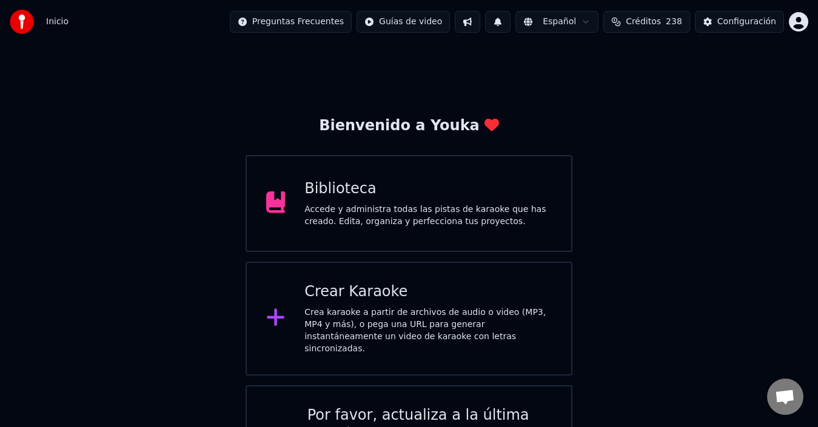
click at [344, 318] on div "Crea karaoke a partir de archivos de audio o video (MP3, MP4 y más), o pega una…" at bounding box center [427, 331] width 247 height 48
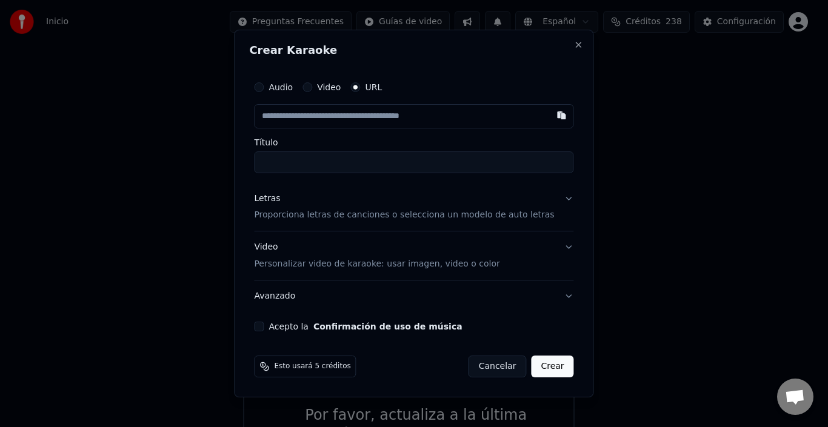
type input "**********"
click at [285, 213] on p "Proporciona letras de canciones o selecciona un modelo de auto letras" at bounding box center [404, 216] width 300 height 12
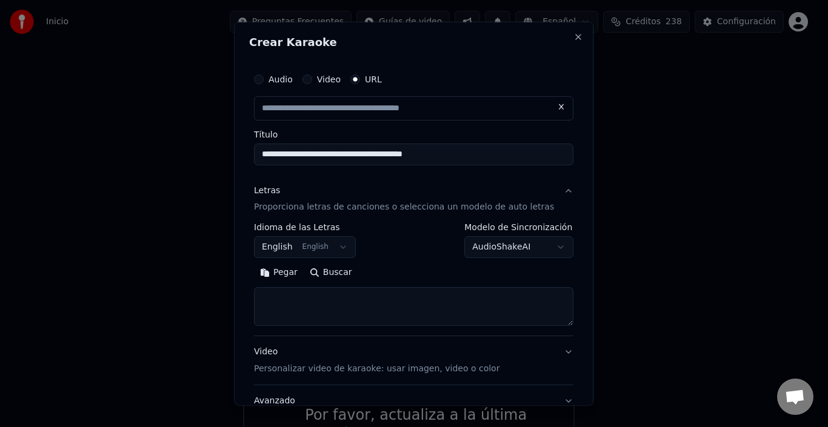
type input "**********"
click at [320, 241] on button "English English" at bounding box center [305, 247] width 102 height 22
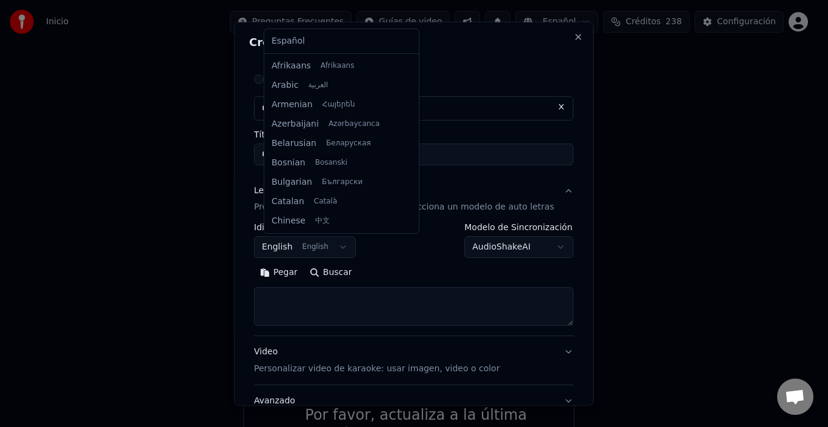
scroll to position [97, 0]
select select "**"
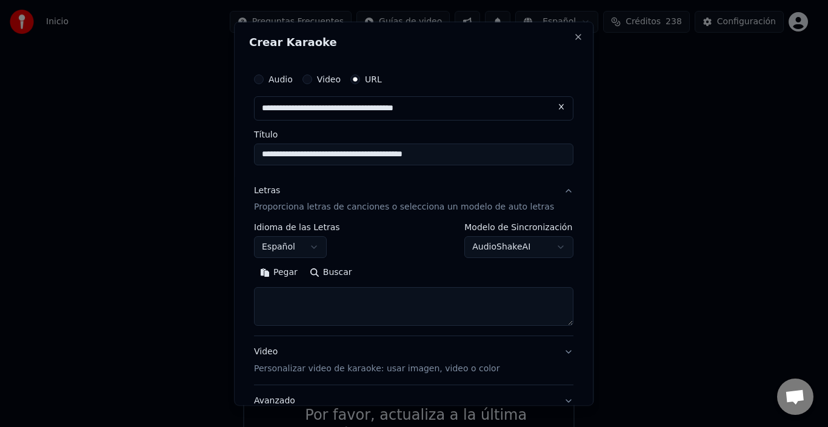
click at [343, 305] on textarea at bounding box center [413, 306] width 319 height 39
paste textarea "**********"
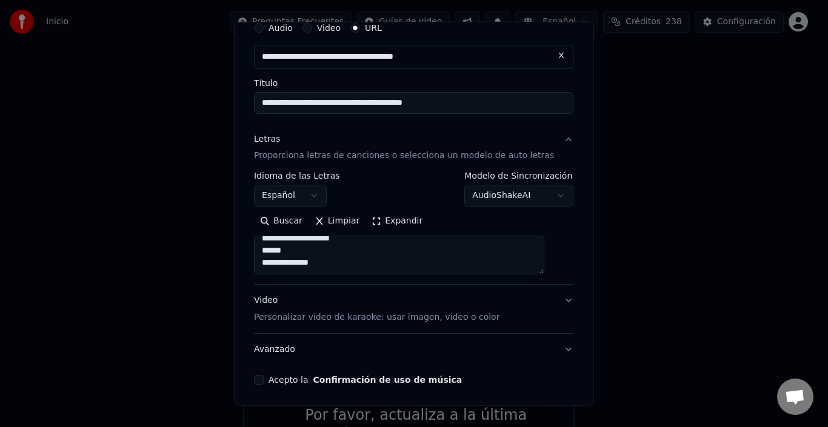
scroll to position [61, 0]
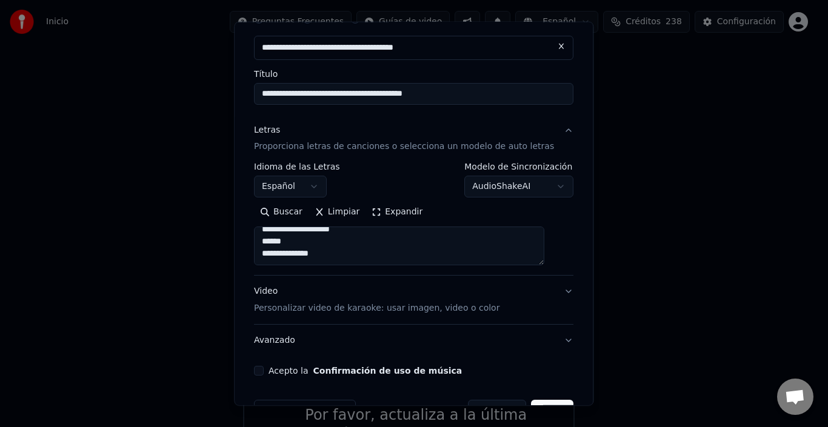
type textarea "**********"
click at [264, 370] on button "Acepto la Confirmación de uso de música" at bounding box center [259, 371] width 10 height 10
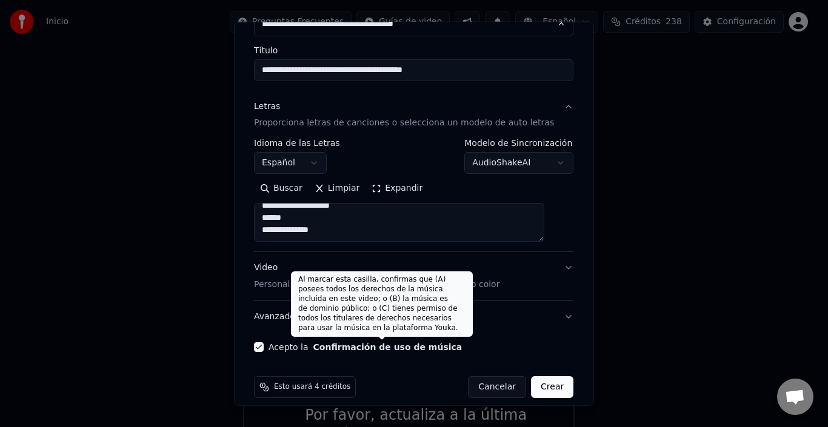
scroll to position [96, 0]
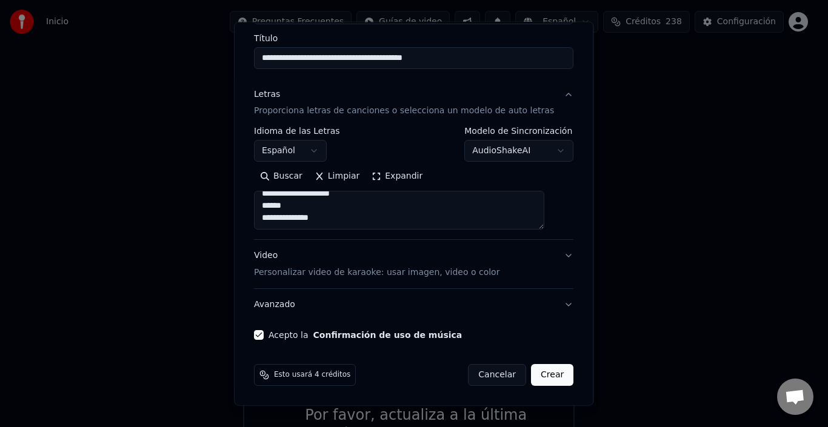
click at [541, 373] on button "Crear" at bounding box center [552, 375] width 42 height 22
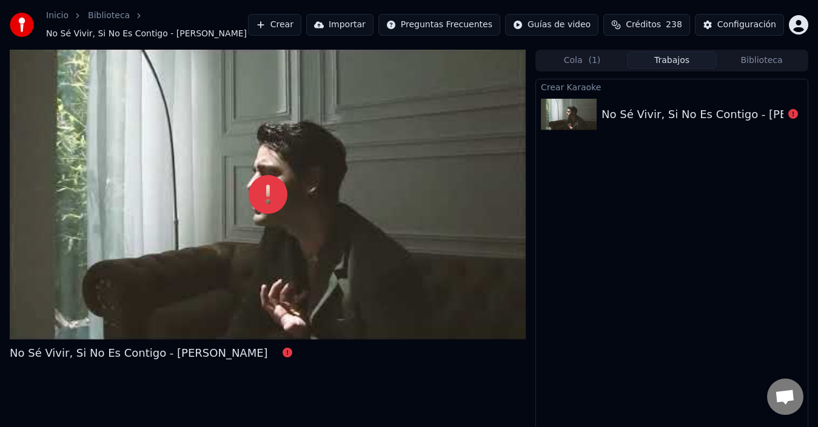
click at [269, 30] on button "Crear" at bounding box center [274, 25] width 53 height 22
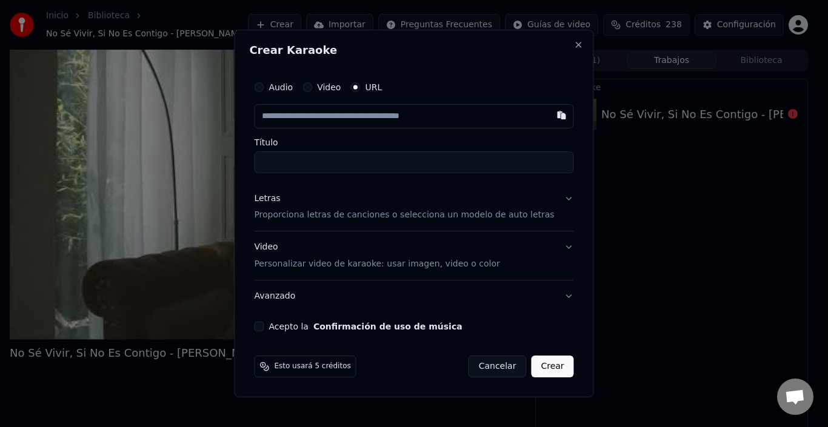
click at [367, 115] on input "text" at bounding box center [413, 116] width 319 height 24
click at [550, 111] on button "button" at bounding box center [562, 115] width 24 height 22
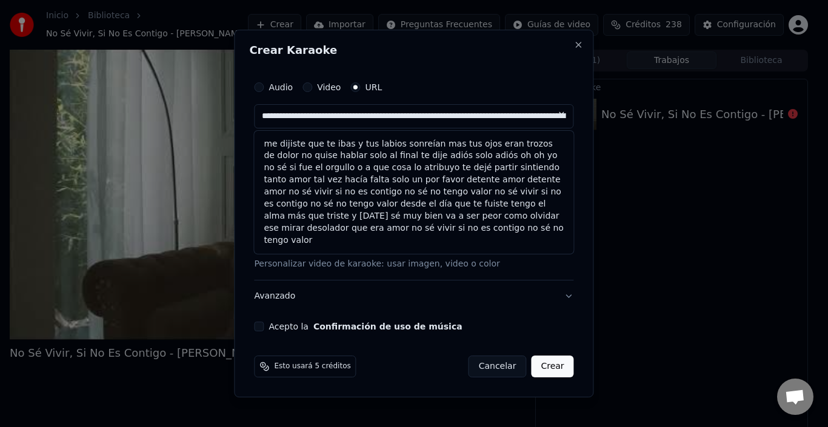
type input "**********"
click at [495, 121] on input "**********" at bounding box center [413, 116] width 319 height 24
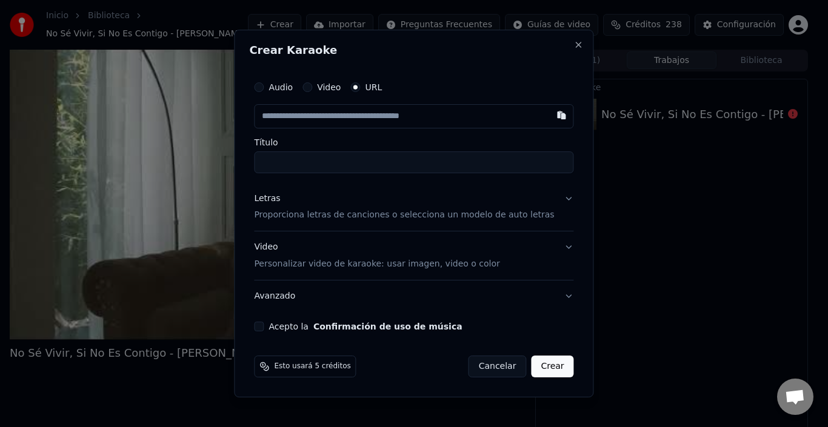
click at [551, 196] on button "Letras Proporciona letras de canciones o selecciona un modelo de auto letras" at bounding box center [413, 207] width 319 height 48
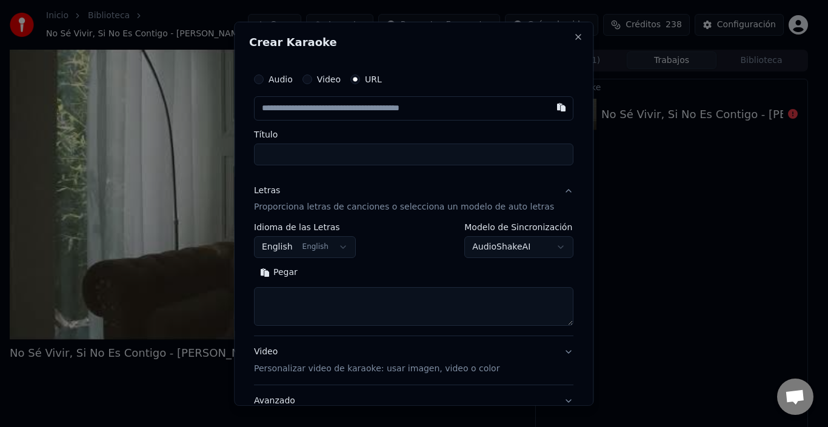
click at [305, 250] on button "English English" at bounding box center [305, 247] width 102 height 22
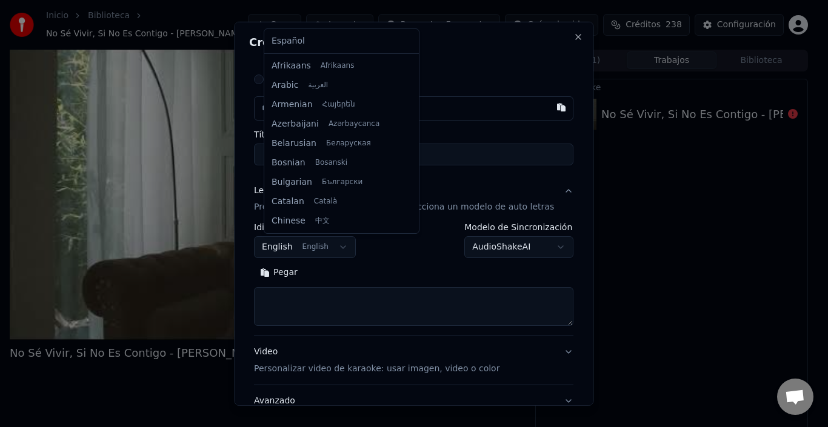
scroll to position [97, 0]
select select "**"
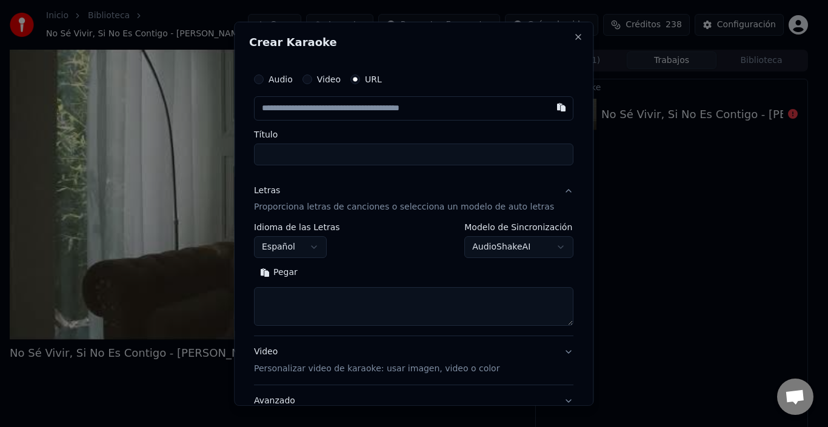
click at [333, 305] on textarea at bounding box center [413, 306] width 319 height 39
paste textarea "**********"
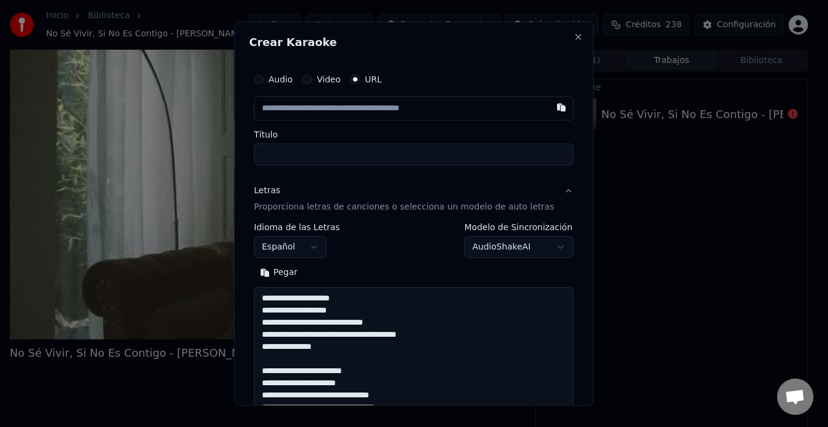
scroll to position [355, 0]
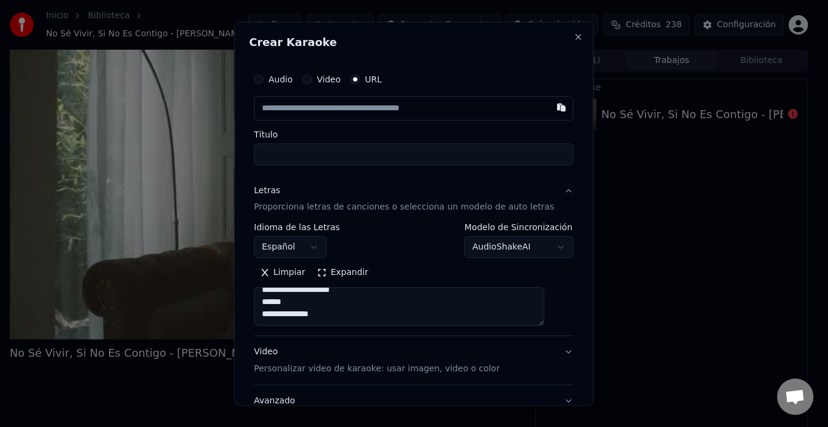
type textarea "**********"
click at [364, 105] on input "text" at bounding box center [413, 108] width 319 height 24
paste input "**********"
type input "**********"
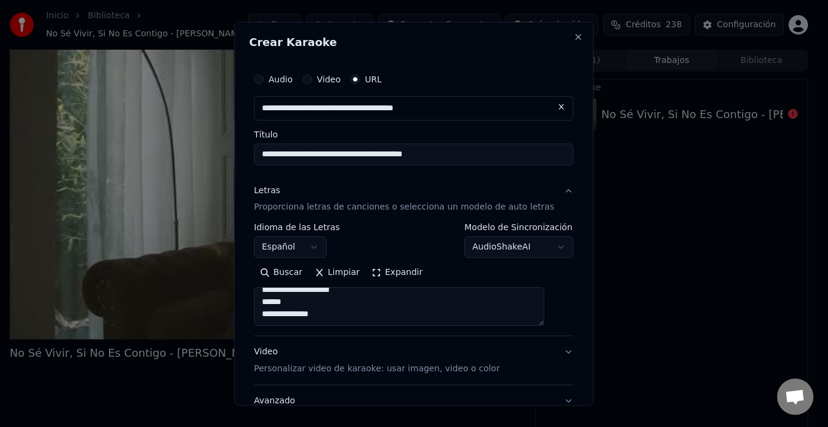
click at [291, 113] on input "**********" at bounding box center [413, 108] width 319 height 24
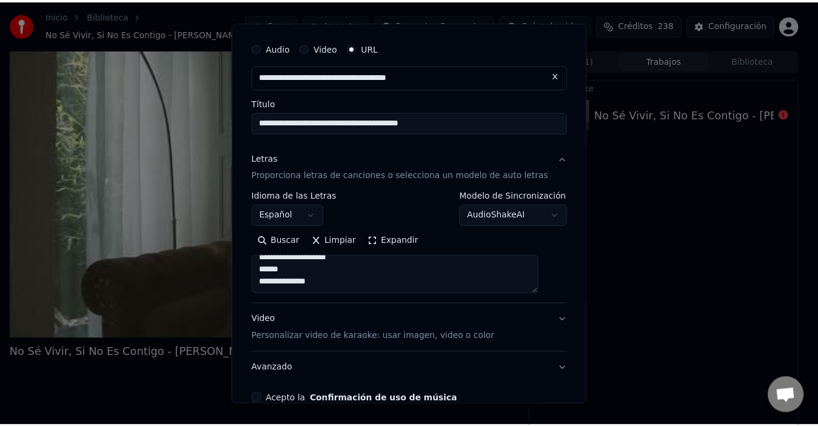
scroll to position [96, 0]
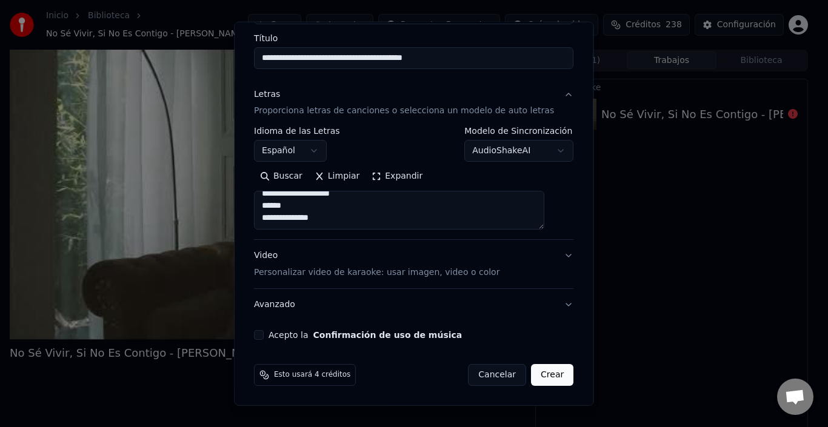
type input "**********"
click at [264, 333] on button "Acepto la Confirmación de uso de música" at bounding box center [259, 335] width 10 height 10
click at [531, 383] on button "Crear" at bounding box center [552, 375] width 42 height 22
type input "**********"
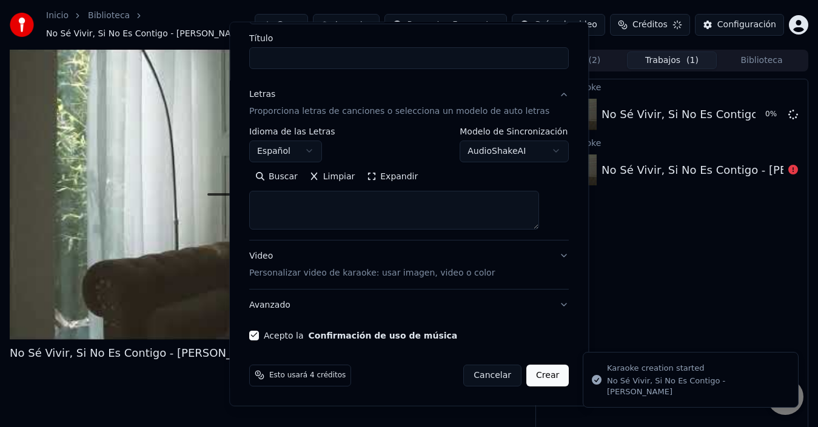
select select
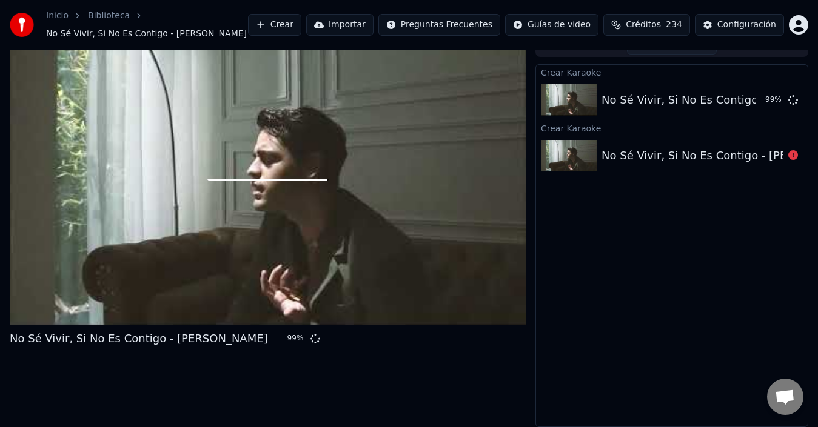
scroll to position [0, 0]
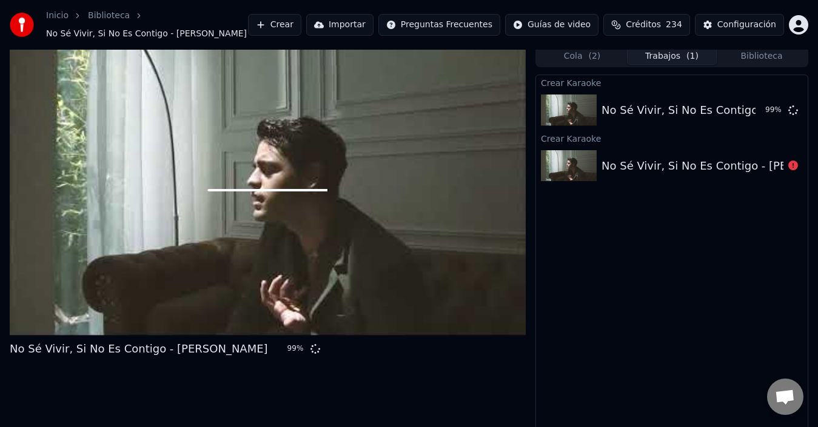
click at [263, 340] on div "No Sé Vivir, Si No Es Contigo - Daniel Robledo 99 %" at bounding box center [268, 241] width 516 height 392
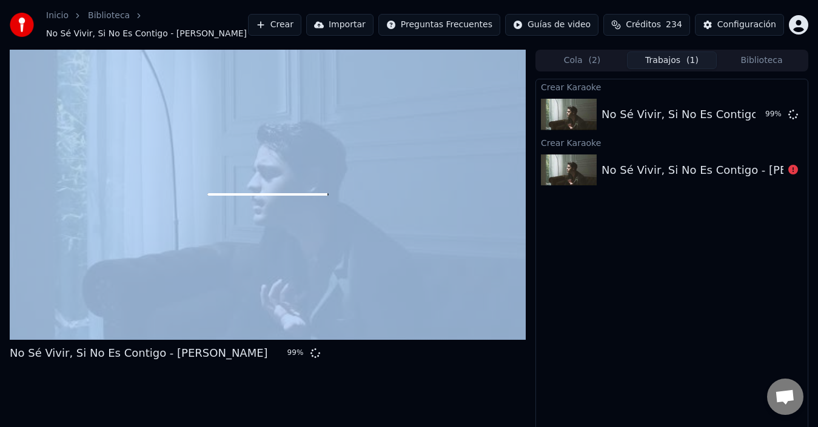
click at [263, 340] on div "No Sé Vivir, Si No Es Contigo - Daniel Robledo 99 %" at bounding box center [268, 246] width 516 height 392
click at [293, 319] on div at bounding box center [268, 195] width 516 height 290
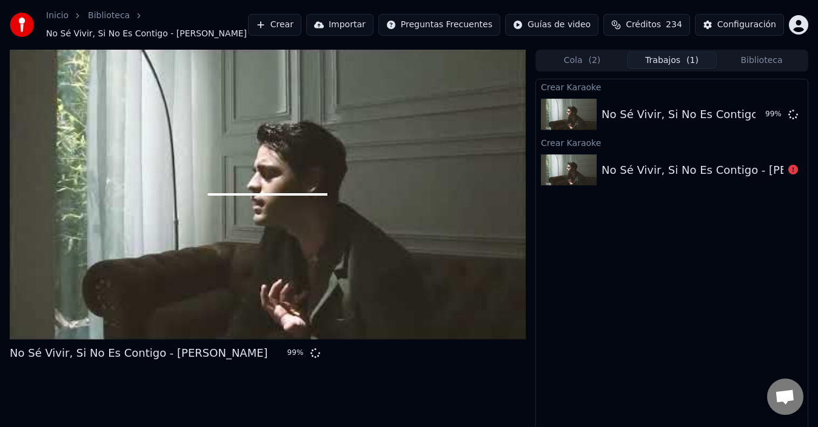
click at [781, 395] on span "Chat abierto" at bounding box center [785, 398] width 20 height 17
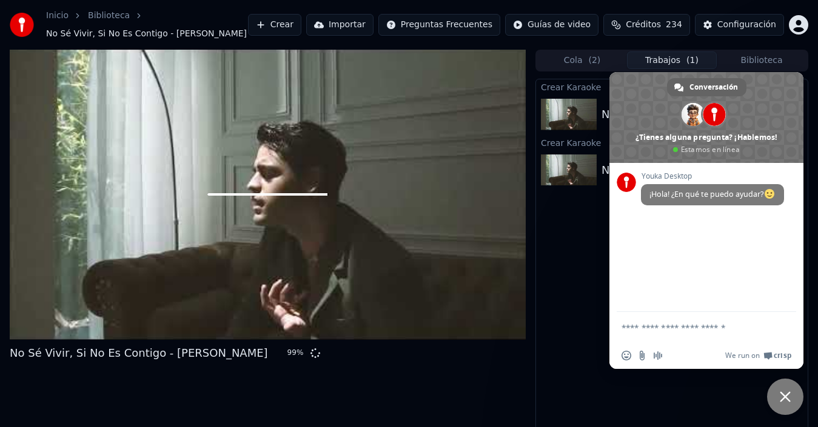
click at [643, 327] on textarea "Escribe aquí tu mensaje..." at bounding box center [692, 327] width 143 height 11
type textarea "**********"
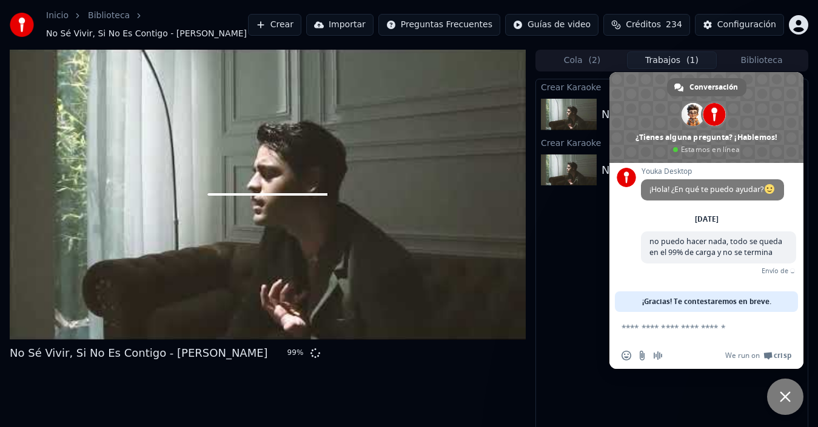
scroll to position [13, 0]
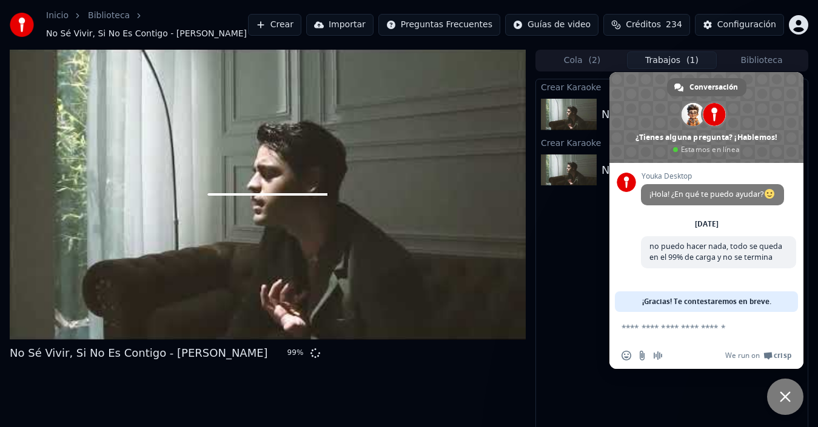
click at [786, 390] on span "Cerrar el chat" at bounding box center [785, 397] width 36 height 36
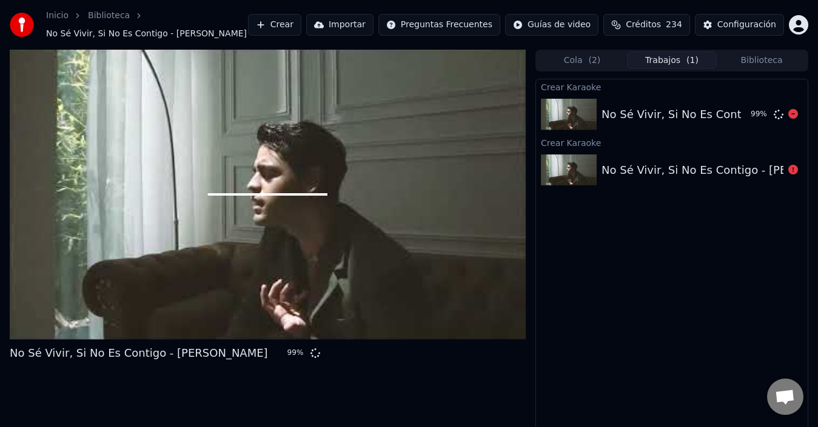
click at [653, 119] on div "No Sé Vivir, Si No Es Contigo - [PERSON_NAME]" at bounding box center [730, 114] width 258 height 17
click at [654, 118] on div "No Sé Vivir, Si No Es Contigo - [PERSON_NAME]" at bounding box center [730, 114] width 258 height 17
click at [665, 132] on div "No Sé Vivir, Si No Es Contigo - Daniel Robledo 99 %" at bounding box center [672, 114] width 272 height 41
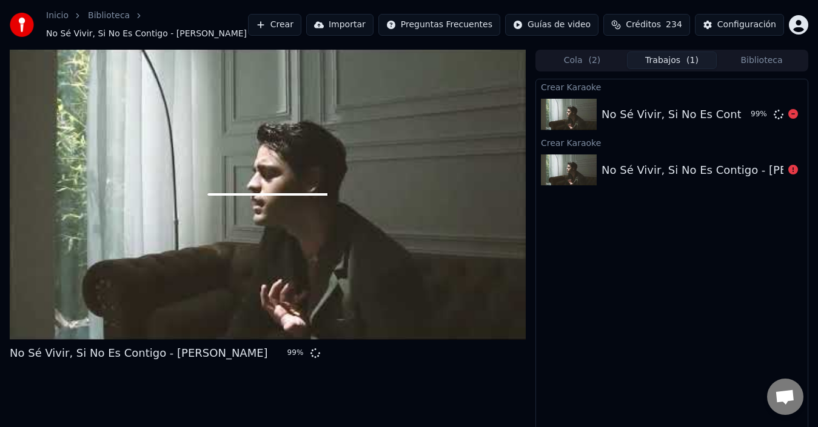
click at [660, 129] on div "No Sé Vivir, Si No Es Contigo - Daniel Robledo 99 %" at bounding box center [672, 114] width 272 height 41
click at [728, 116] on div "No Sé Vivir, Si No Es Contigo - [PERSON_NAME]" at bounding box center [730, 114] width 258 height 17
click at [790, 118] on icon at bounding box center [793, 114] width 10 height 10
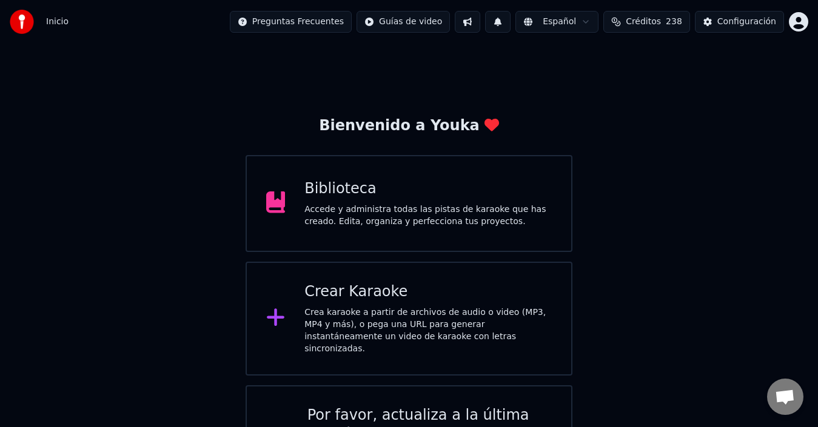
click at [456, 338] on div "Crea karaoke a partir de archivos de audio o video (MP3, MP4 y más), o pega una…" at bounding box center [427, 331] width 247 height 48
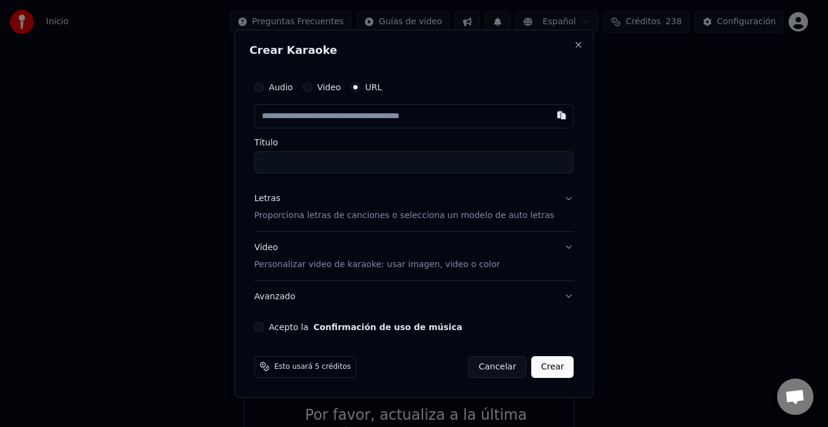
click at [326, 87] on div "Video" at bounding box center [321, 87] width 38 height 10
click at [339, 83] on label "Video" at bounding box center [329, 87] width 24 height 8
click at [312, 82] on button "Video" at bounding box center [307, 87] width 10 height 10
click at [335, 115] on div "Seleccionar archivo" at bounding box center [306, 116] width 102 height 22
type input "**********"
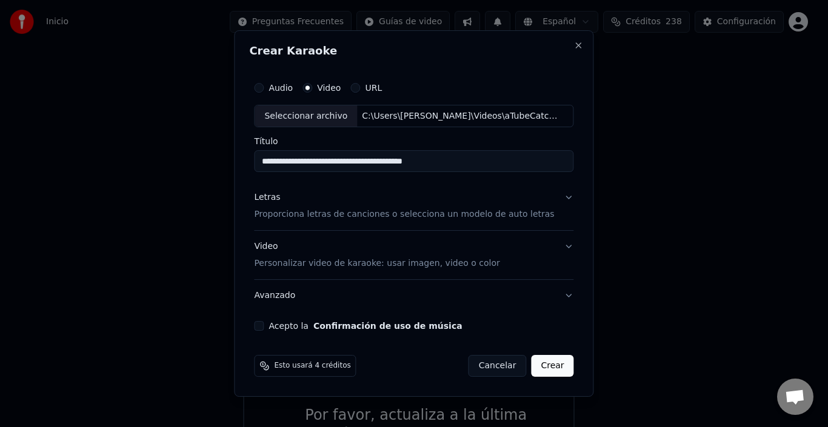
click at [328, 222] on button "Letras Proporciona letras de canciones o selecciona un modelo de auto letras" at bounding box center [413, 206] width 319 height 48
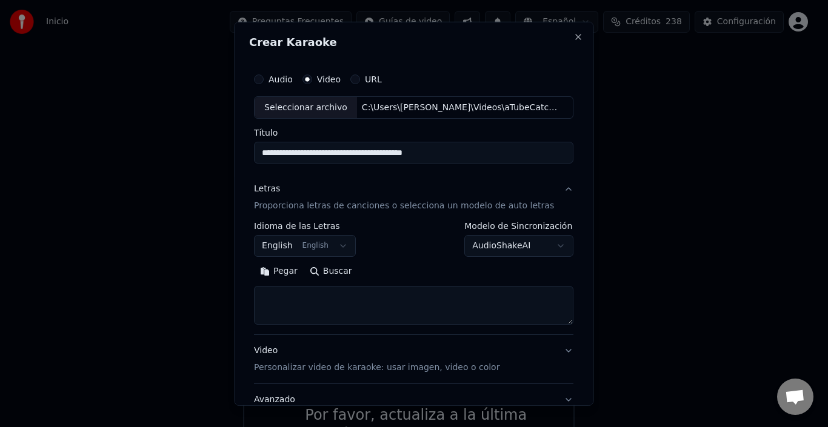
click at [325, 247] on button "English English" at bounding box center [305, 246] width 102 height 22
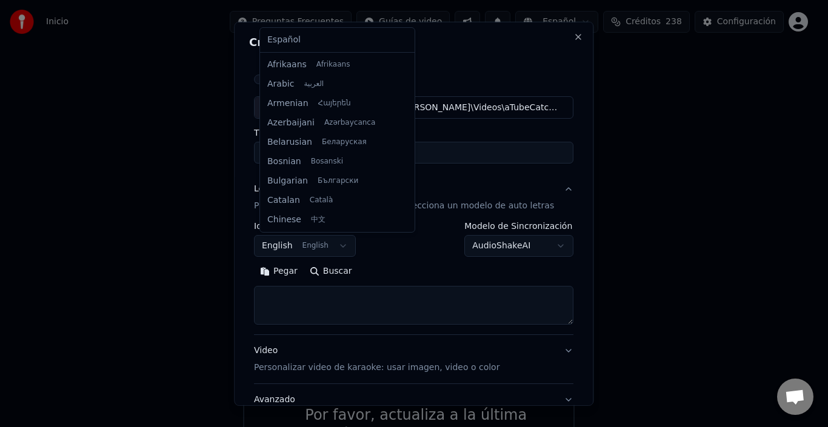
scroll to position [97, 0]
select select "**"
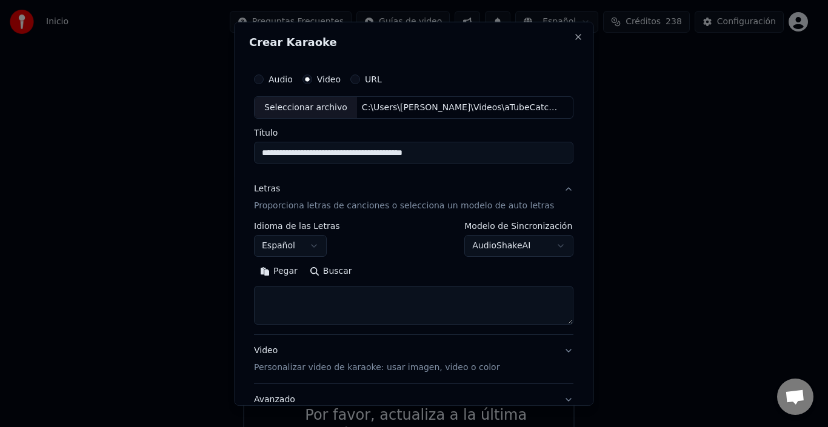
click at [398, 299] on textarea at bounding box center [413, 305] width 319 height 39
paste textarea "**********"
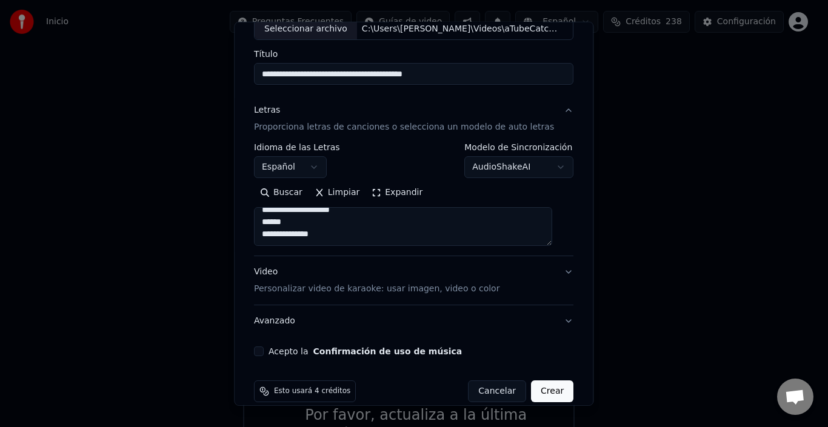
scroll to position [95, 0]
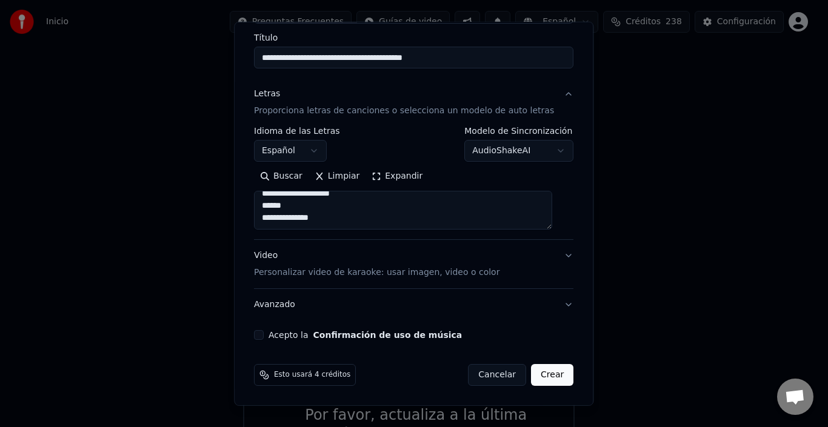
type textarea "**********"
click at [264, 335] on button "Acepto la Confirmación de uso de música" at bounding box center [259, 335] width 10 height 10
click at [544, 371] on button "Crear" at bounding box center [552, 375] width 42 height 22
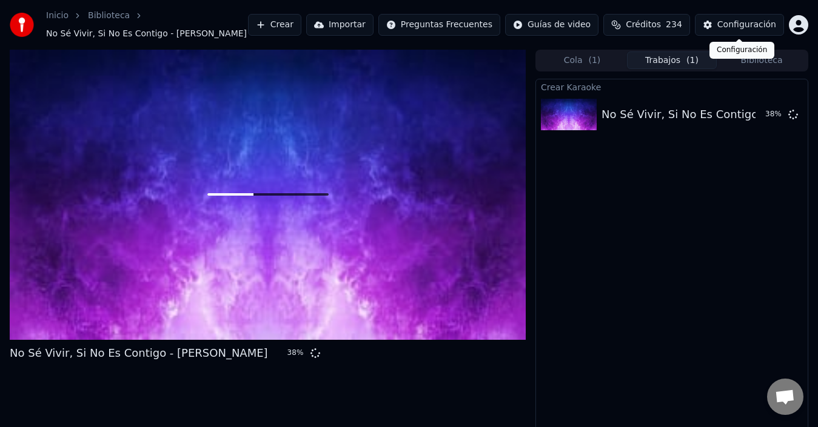
click at [752, 57] on div "Configuración Configuración" at bounding box center [741, 50] width 65 height 17
click at [757, 59] on button "Biblioteca" at bounding box center [761, 61] width 90 height 18
click at [650, 61] on button "Trabajos ( 1 )" at bounding box center [672, 61] width 90 height 18
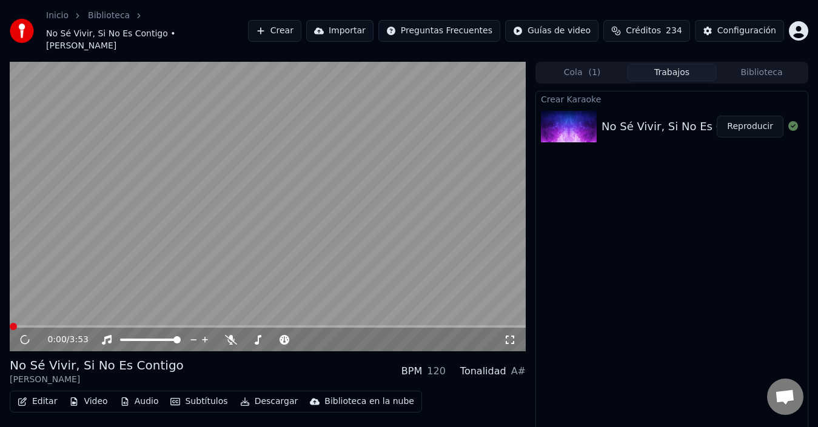
click at [577, 201] on div "Crear Karaoke No Sé Vivir, Si No Es Contigo - [PERSON_NAME] Reproducir" at bounding box center [671, 272] width 273 height 363
click at [308, 224] on video at bounding box center [268, 207] width 516 height 290
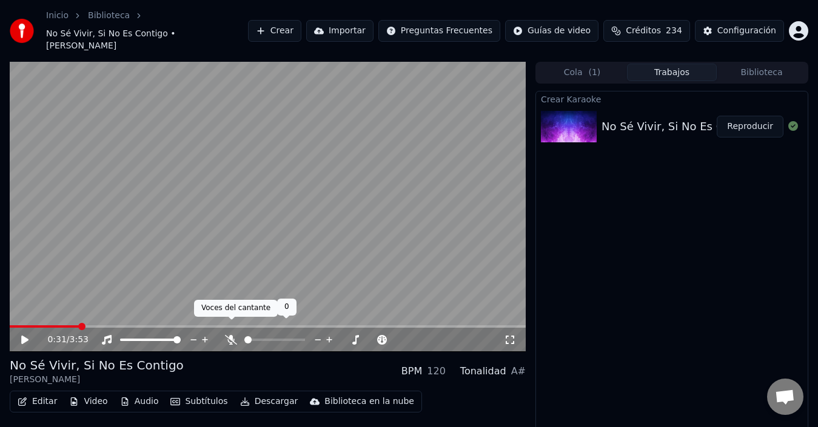
click at [236, 335] on icon at bounding box center [231, 340] width 12 height 10
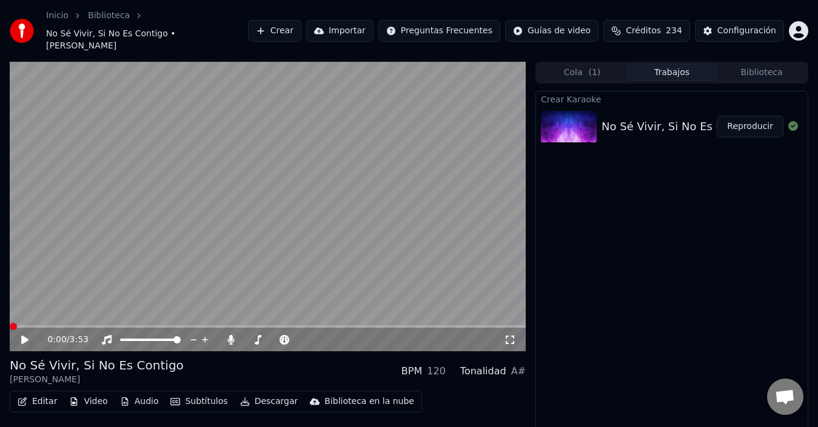
click at [10, 325] on span at bounding box center [10, 326] width 0 height 2
click at [28, 336] on icon at bounding box center [24, 340] width 7 height 8
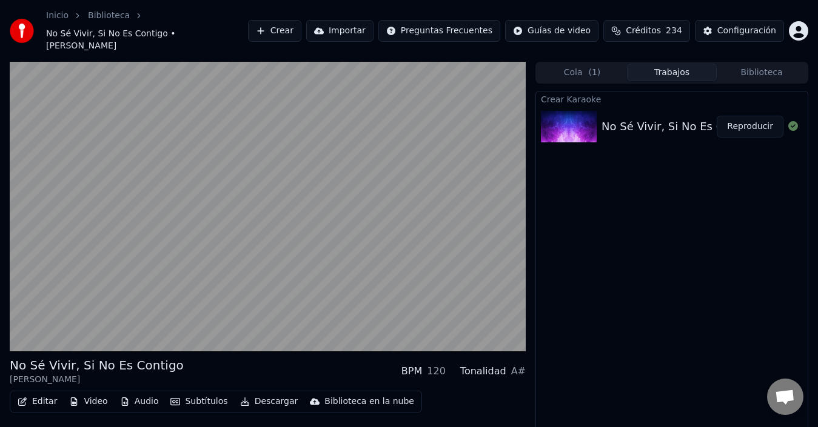
click at [172, 182] on video at bounding box center [268, 207] width 516 height 290
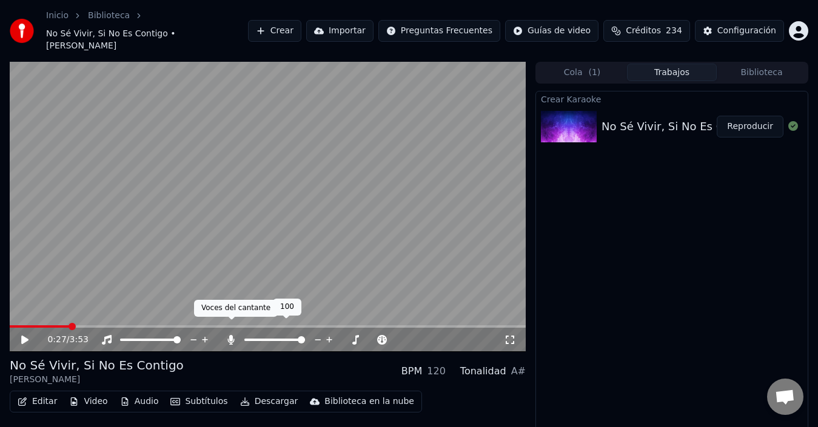
click at [230, 335] on icon at bounding box center [231, 340] width 12 height 10
click at [215, 255] on video at bounding box center [268, 207] width 516 height 290
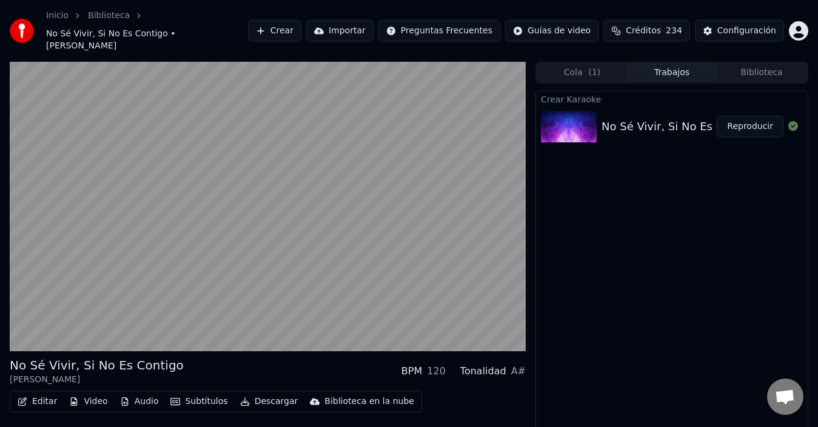
click at [215, 255] on video at bounding box center [268, 207] width 516 height 290
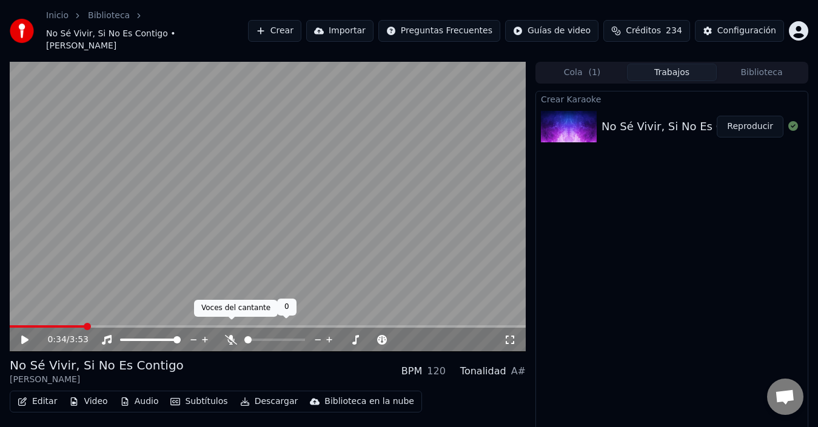
click at [234, 335] on icon at bounding box center [231, 340] width 12 height 10
click at [236, 251] on video at bounding box center [268, 207] width 516 height 290
click at [231, 335] on icon at bounding box center [231, 340] width 7 height 10
click at [231, 335] on icon at bounding box center [231, 340] width 12 height 10
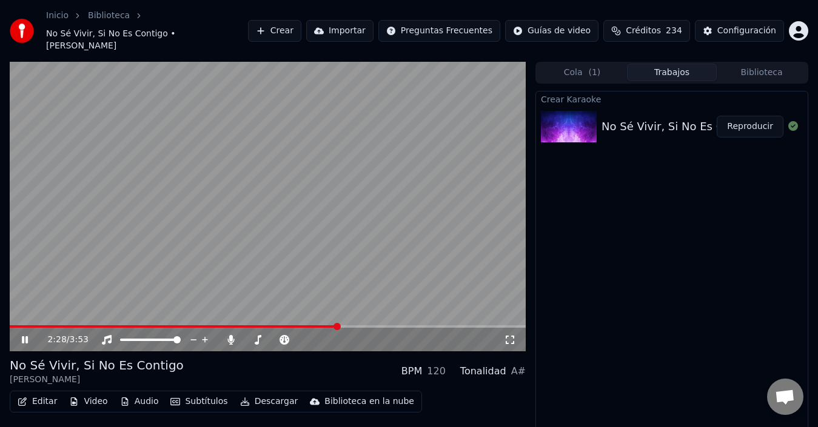
click at [344, 328] on div "2:28 / 3:53" at bounding box center [268, 340] width 516 height 24
click at [344, 310] on video at bounding box center [268, 207] width 516 height 290
click at [347, 312] on video at bounding box center [268, 207] width 516 height 290
click at [352, 325] on span at bounding box center [181, 326] width 342 height 2
click at [356, 323] on span at bounding box center [352, 326] width 7 height 7
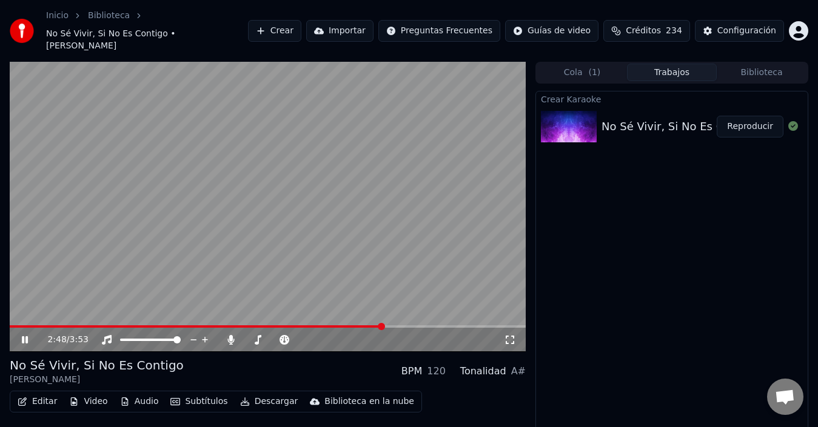
click at [366, 325] on span at bounding box center [196, 326] width 373 height 2
click at [356, 325] on span at bounding box center [183, 326] width 347 height 2
click at [342, 328] on div "2:37 / 3:53" at bounding box center [268, 340] width 516 height 24
click at [334, 325] on span at bounding box center [172, 326] width 324 height 2
click at [332, 325] on span at bounding box center [171, 326] width 322 height 2
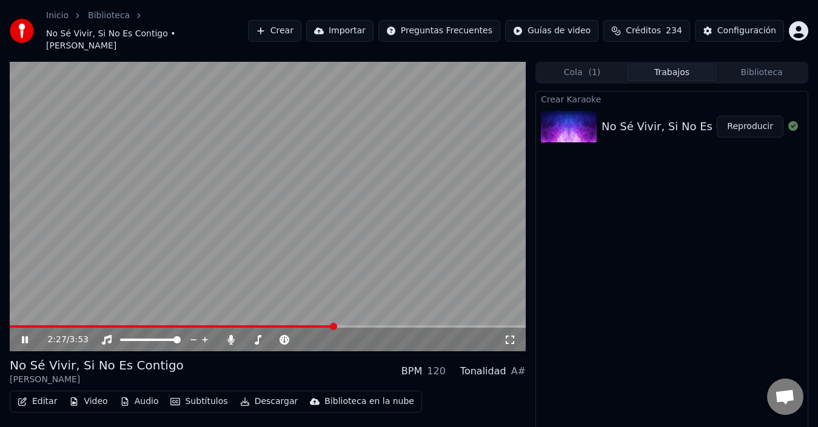
click at [316, 325] on span at bounding box center [172, 326] width 325 height 2
click at [330, 325] on span at bounding box center [268, 326] width 516 height 2
click at [330, 323] on span at bounding box center [330, 326] width 7 height 7
click at [337, 325] on span at bounding box center [268, 326] width 516 height 2
click at [342, 325] on span at bounding box center [268, 326] width 516 height 2
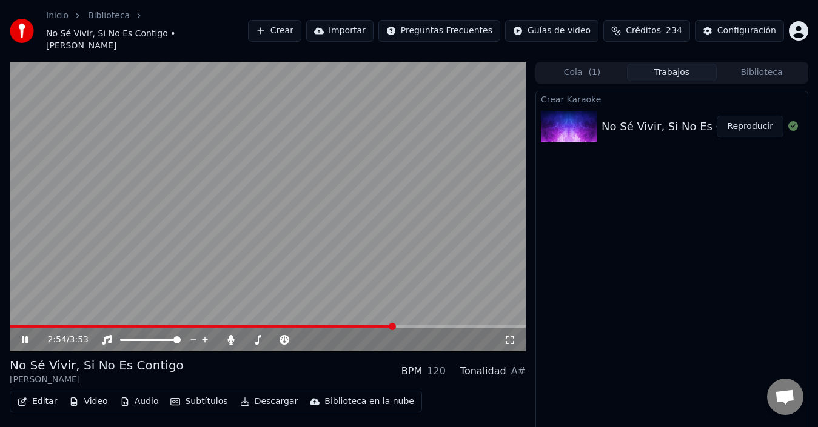
click at [393, 325] on span at bounding box center [268, 326] width 516 height 2
click at [405, 323] on span at bounding box center [402, 326] width 7 height 7
click at [413, 323] on span at bounding box center [408, 326] width 7 height 7
click at [423, 323] on span at bounding box center [419, 326] width 7 height 7
click at [434, 323] on span at bounding box center [430, 326] width 7 height 7
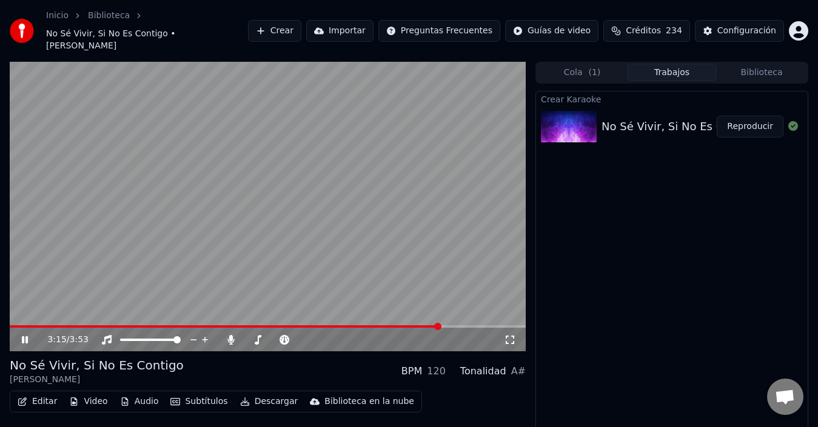
click at [440, 323] on span at bounding box center [437, 326] width 7 height 7
click at [445, 323] on span at bounding box center [441, 326] width 7 height 7
click at [453, 323] on span at bounding box center [450, 326] width 7 height 7
click at [479, 325] on span at bounding box center [268, 326] width 516 height 2
click at [485, 323] on span at bounding box center [481, 326] width 7 height 7
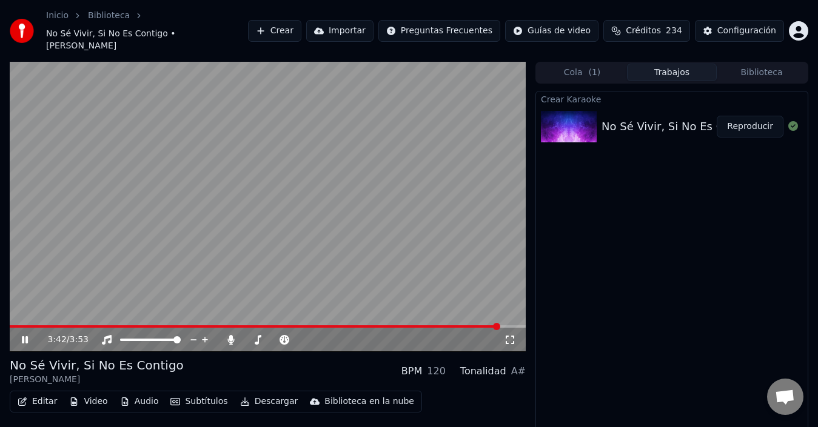
click at [500, 323] on span at bounding box center [496, 326] width 7 height 7
click at [512, 325] on span at bounding box center [268, 326] width 516 height 2
click at [95, 312] on video at bounding box center [268, 207] width 516 height 290
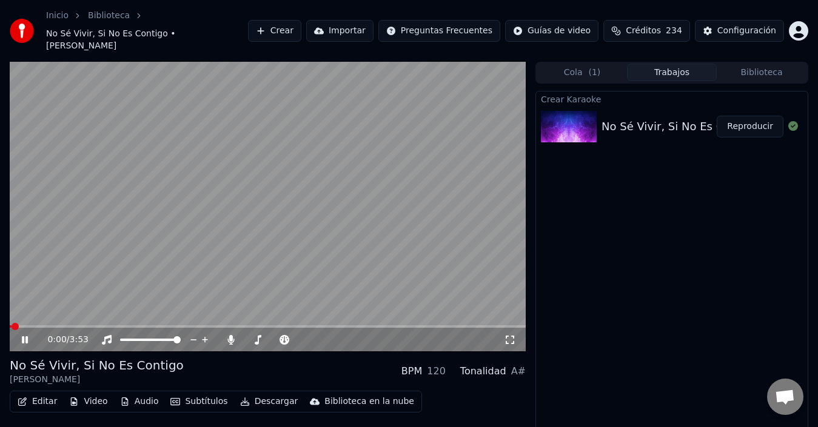
click at [95, 277] on video at bounding box center [268, 207] width 516 height 290
click at [607, 64] on button "Cola ( 1 )" at bounding box center [582, 73] width 90 height 18
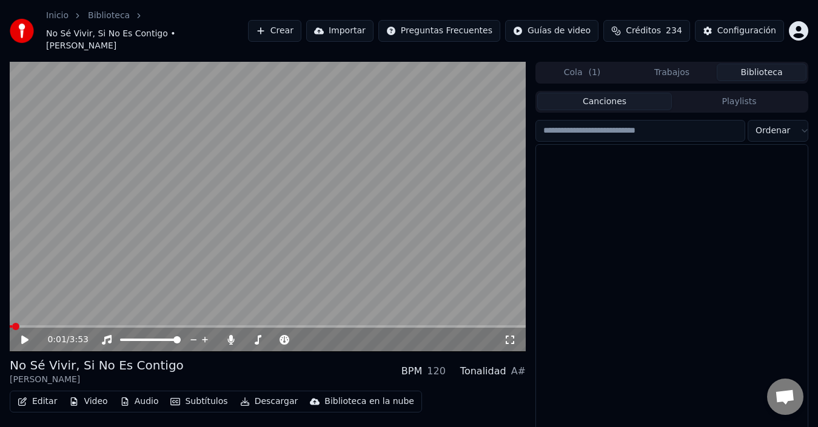
click at [797, 64] on button "Biblioteca" at bounding box center [761, 73] width 90 height 18
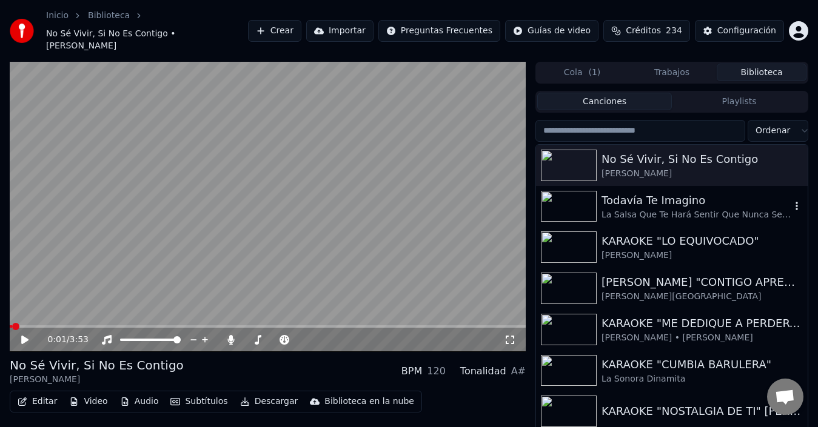
click at [612, 192] on div "Todavía Te Imagino" at bounding box center [695, 200] width 189 height 17
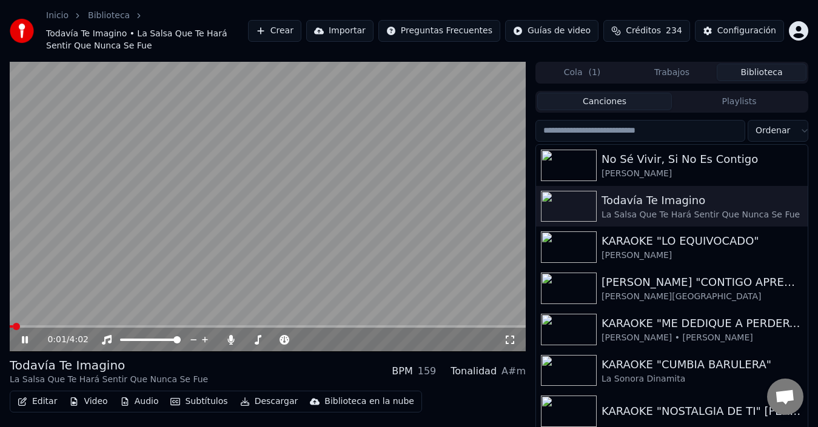
click at [273, 235] on video at bounding box center [268, 207] width 516 height 290
click at [346, 256] on video at bounding box center [268, 207] width 516 height 290
click at [88, 323] on span at bounding box center [84, 326] width 7 height 7
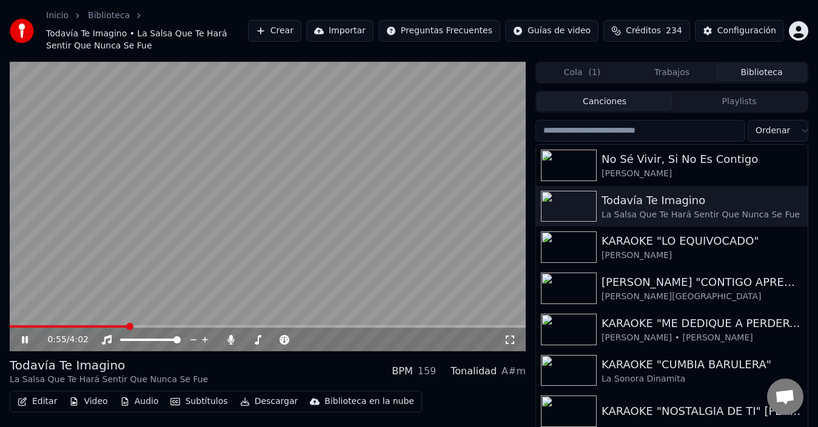
click at [82, 278] on video at bounding box center [268, 207] width 516 height 290
click at [89, 399] on button "Video" at bounding box center [88, 401] width 48 height 17
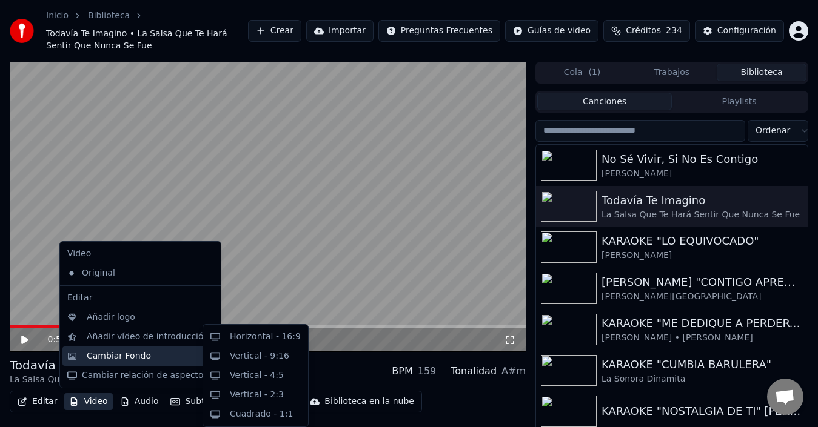
click at [110, 355] on div "Cambiar Fondo" at bounding box center [119, 356] width 64 height 12
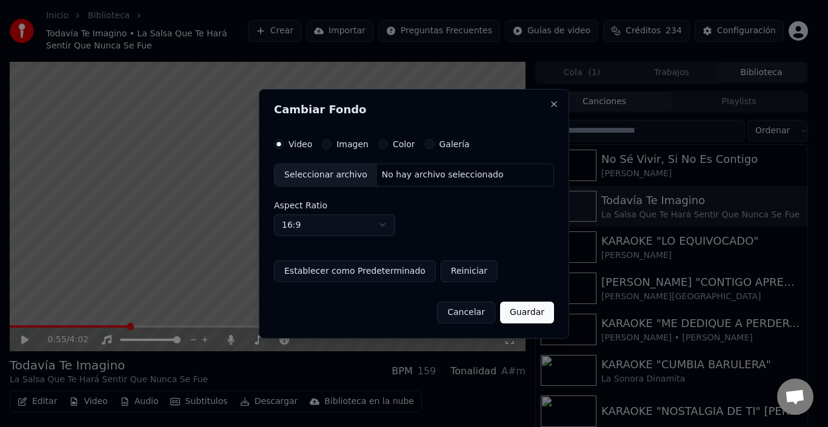
click at [331, 165] on div "Seleccionar archivo" at bounding box center [326, 175] width 102 height 22
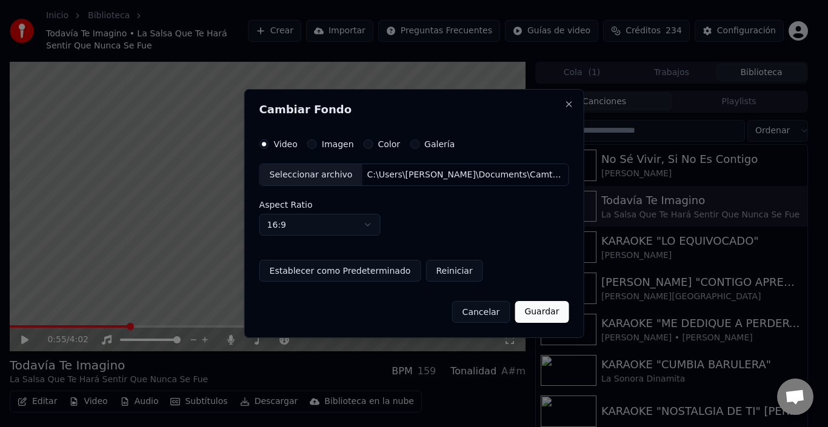
click at [549, 311] on button "Guardar" at bounding box center [542, 312] width 54 height 22
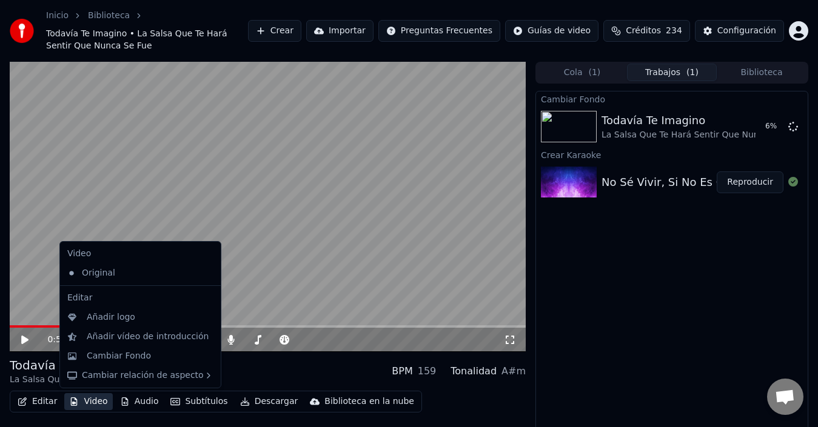
click at [87, 397] on button "Video" at bounding box center [88, 401] width 48 height 17
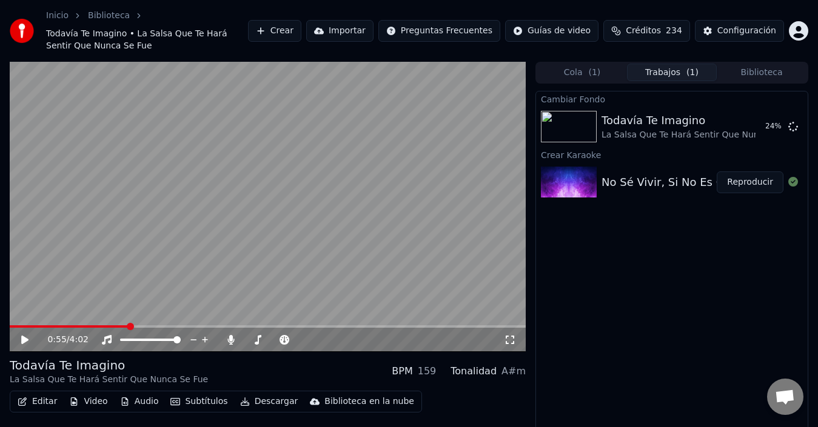
click at [622, 331] on div "Cambiar Fondo Todavía Te Imagino La Salsa Que Te Hará Sentir Que Nunca Se Fue 2…" at bounding box center [671, 272] width 273 height 363
click at [151, 402] on button "Audio" at bounding box center [139, 401] width 48 height 17
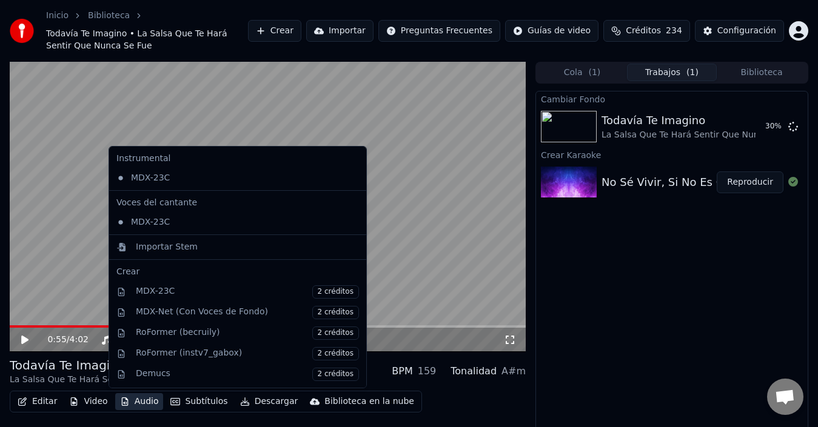
click at [671, 262] on div "Cambiar Fondo Todavía Te Imagino La Salsa Que Te Hará Sentir Que Nunca Se Fue 3…" at bounding box center [671, 272] width 273 height 363
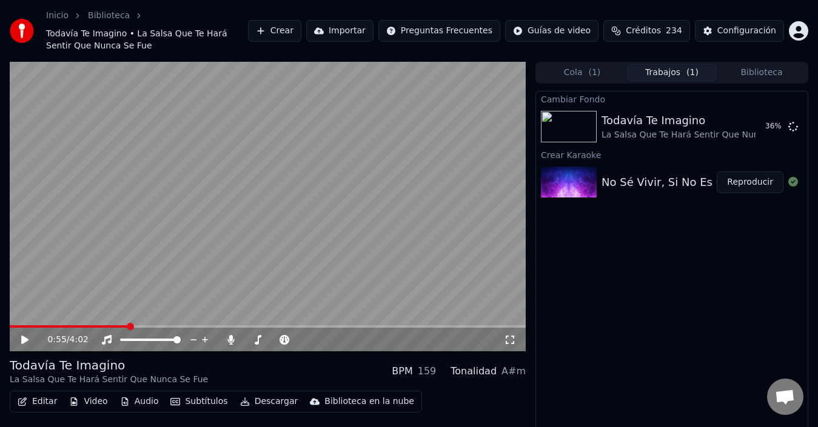
click at [581, 64] on button "Cola ( 1 )" at bounding box center [582, 73] width 90 height 18
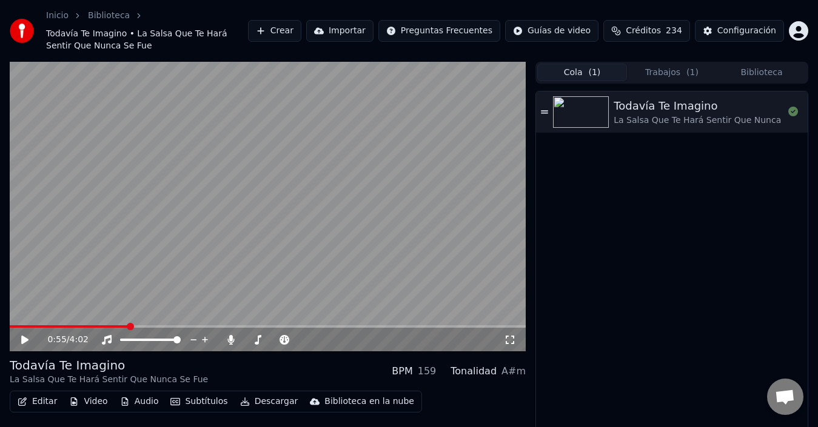
click at [638, 68] on button "Trabajos ( 1 )" at bounding box center [672, 73] width 90 height 18
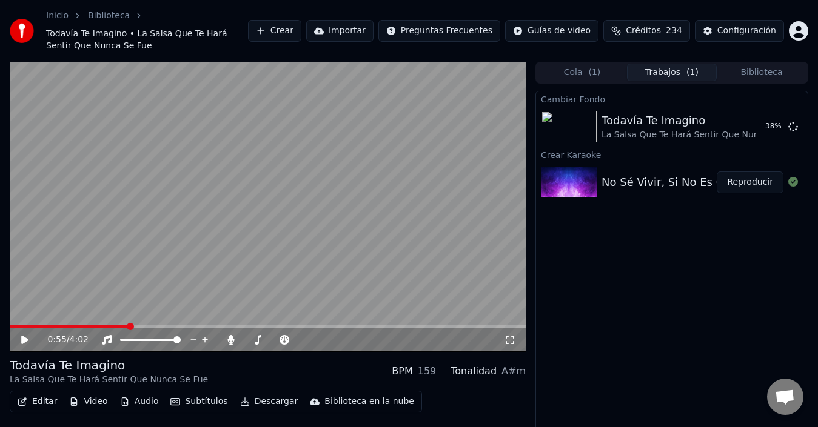
click at [747, 180] on button "Reproducir" at bounding box center [749, 183] width 67 height 22
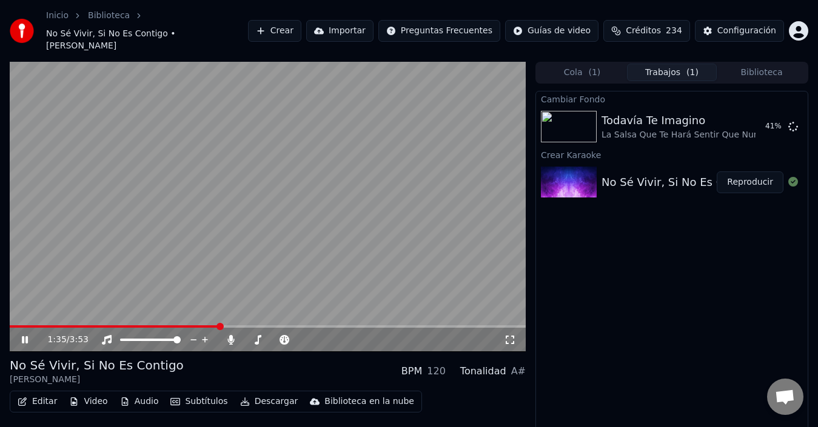
click at [224, 323] on span at bounding box center [219, 326] width 7 height 7
click at [212, 207] on video at bounding box center [268, 207] width 516 height 290
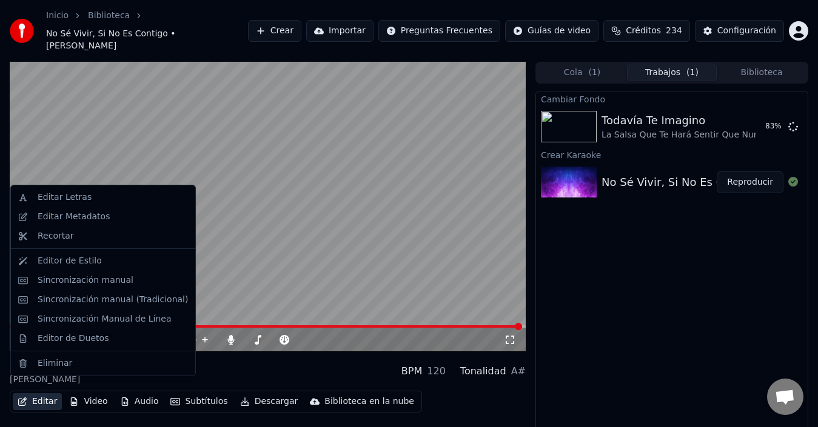
click at [47, 393] on button "Editar" at bounding box center [37, 401] width 49 height 17
click at [76, 199] on div "Editar Letras" at bounding box center [65, 198] width 54 height 12
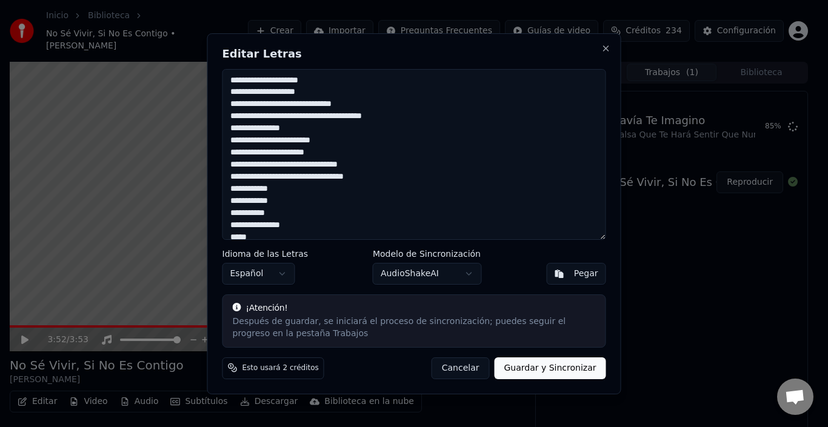
scroll to position [167, 0]
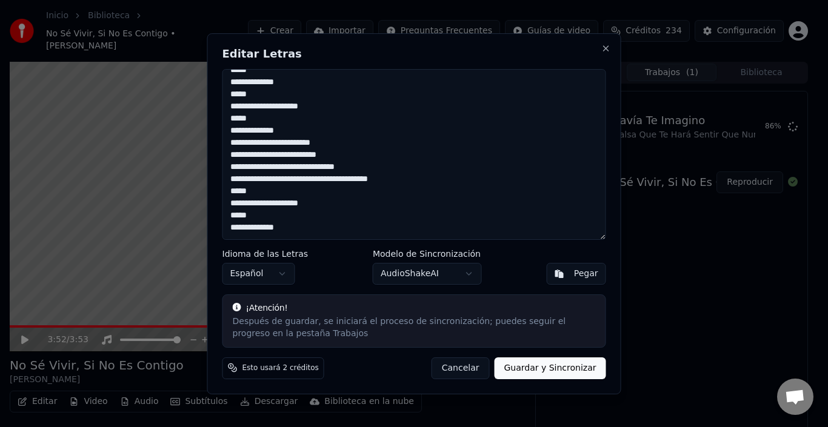
drag, startPoint x: 227, startPoint y: 78, endPoint x: 375, endPoint y: 323, distance: 286.6
click at [375, 323] on div "**********" at bounding box center [414, 213] width 414 height 361
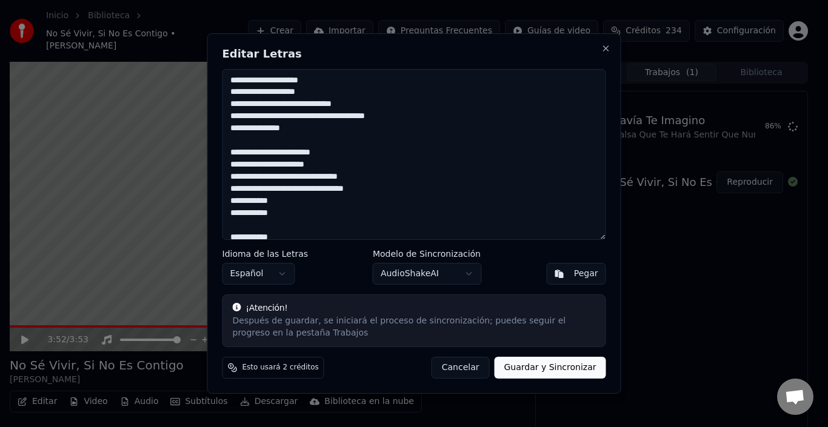
scroll to position [379, 0]
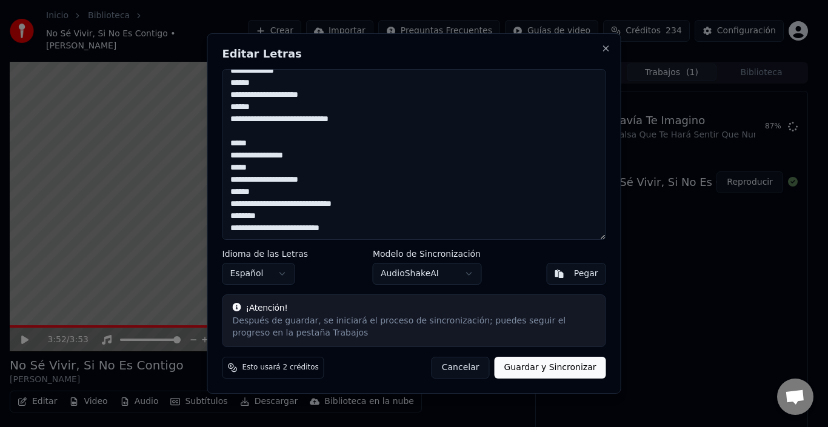
click at [538, 368] on button "Guardar y Sincronizar" at bounding box center [550, 368] width 112 height 22
type textarea "**********"
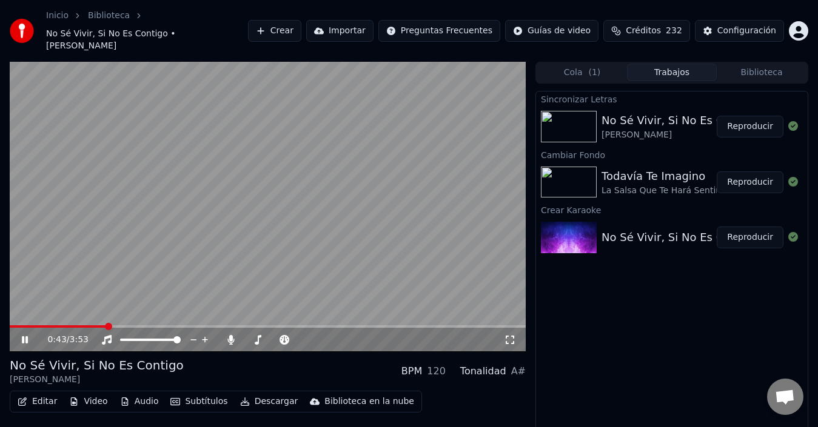
drag, startPoint x: 309, startPoint y: 310, endPoint x: 321, endPoint y: 310, distance: 11.5
click at [321, 310] on video at bounding box center [268, 207] width 516 height 290
drag, startPoint x: 104, startPoint y: 310, endPoint x: 253, endPoint y: 314, distance: 149.1
click at [253, 314] on div "0:43 / 3:53" at bounding box center [268, 207] width 516 height 290
click at [325, 323] on span at bounding box center [324, 326] width 7 height 7
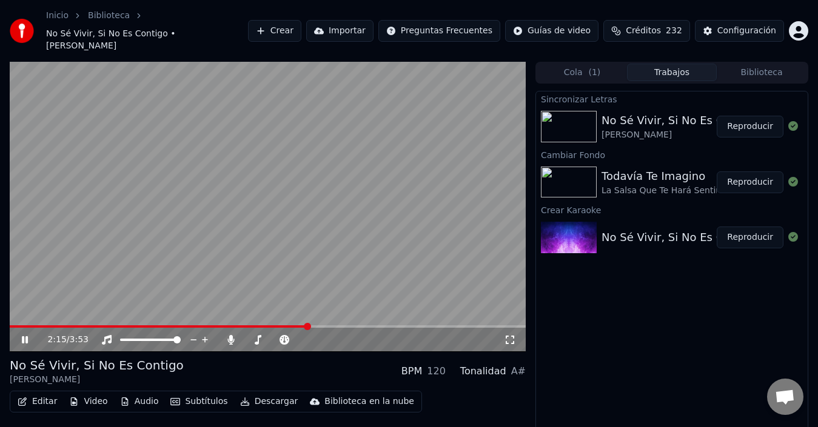
click at [308, 323] on span at bounding box center [307, 326] width 7 height 7
click at [312, 310] on video at bounding box center [268, 207] width 516 height 290
click at [301, 323] on span at bounding box center [300, 326] width 7 height 7
click at [293, 323] on span at bounding box center [291, 326] width 7 height 7
click at [271, 323] on span at bounding box center [274, 326] width 7 height 7
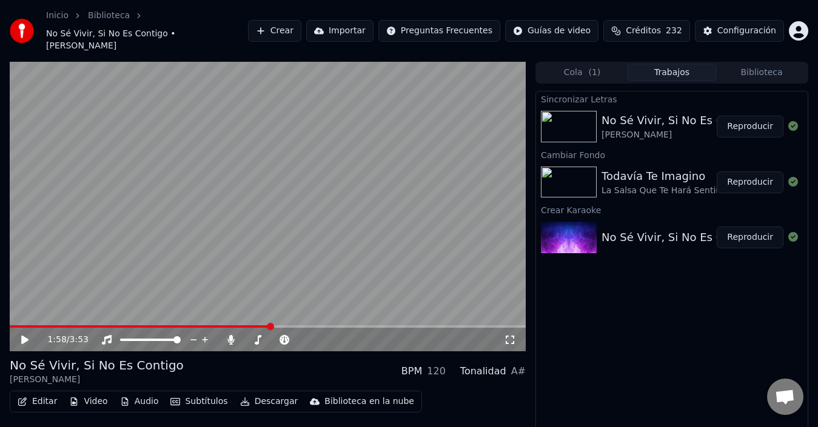
click at [244, 176] on video at bounding box center [268, 207] width 516 height 290
click at [192, 159] on video at bounding box center [268, 207] width 516 height 290
click at [756, 172] on button "Reproducir" at bounding box center [749, 183] width 67 height 22
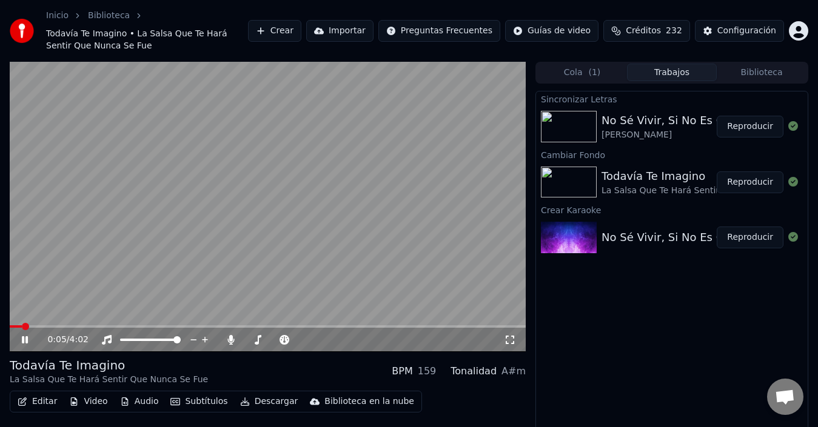
click at [44, 410] on div "Editar Video Audio Subtítulos Descargar Biblioteca en la nube" at bounding box center [216, 402] width 412 height 22
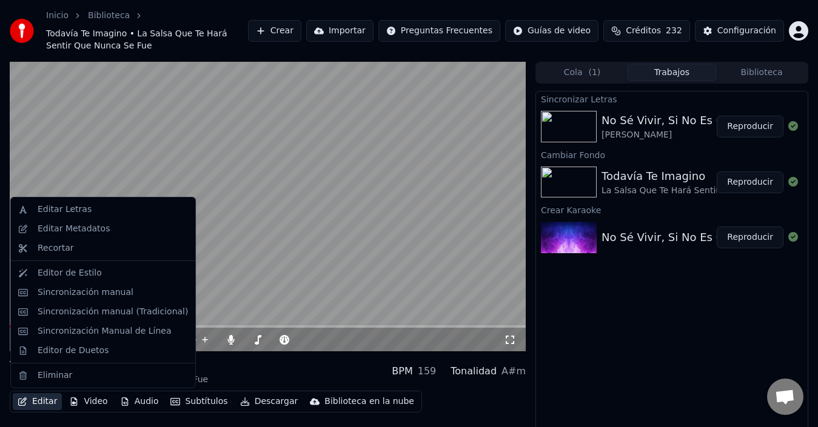
click at [45, 405] on button "Editar" at bounding box center [37, 401] width 49 height 17
click at [59, 211] on div "Editar Letras" at bounding box center [65, 210] width 54 height 12
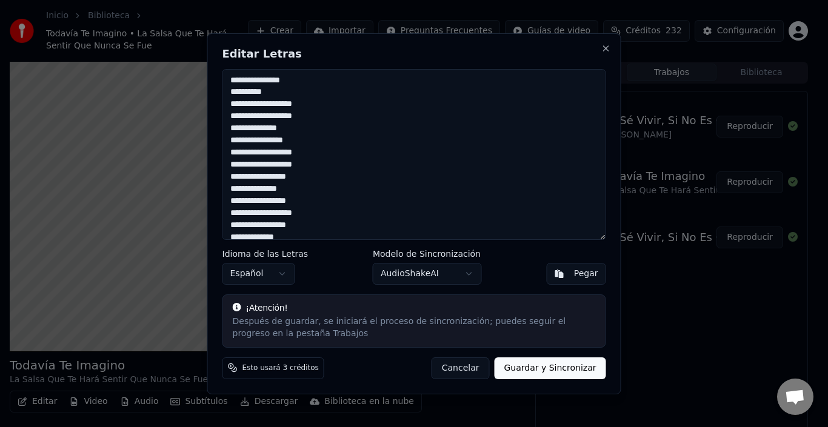
click at [235, 90] on textarea "**********" at bounding box center [414, 154] width 384 height 171
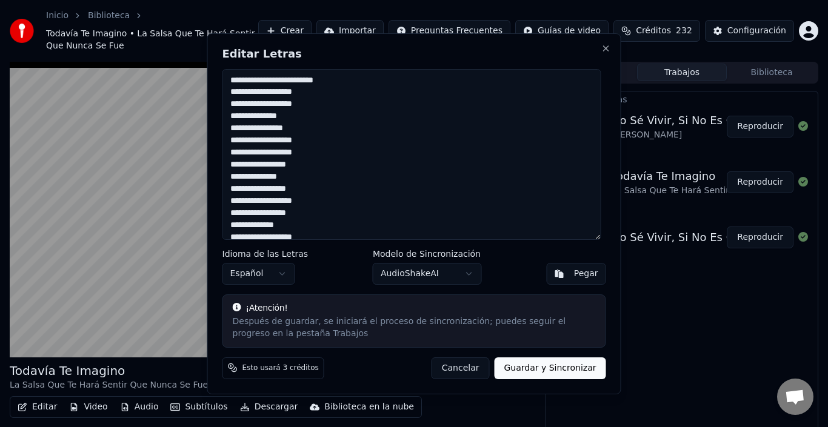
type textarea "**********"
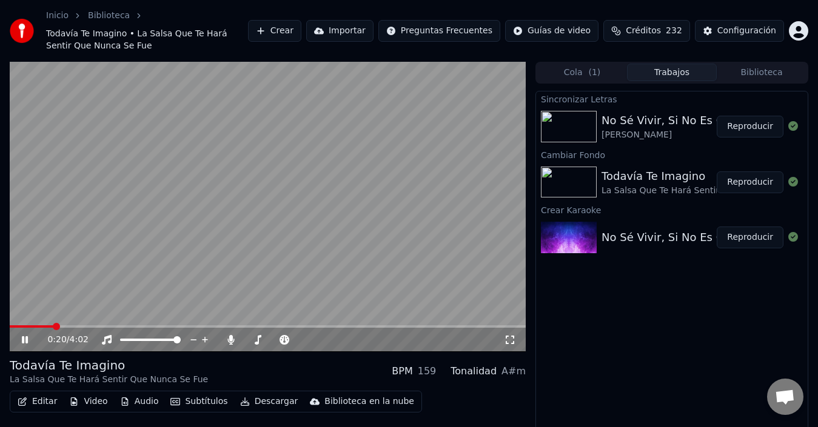
click at [23, 403] on icon "button" at bounding box center [23, 402] width 10 height 8
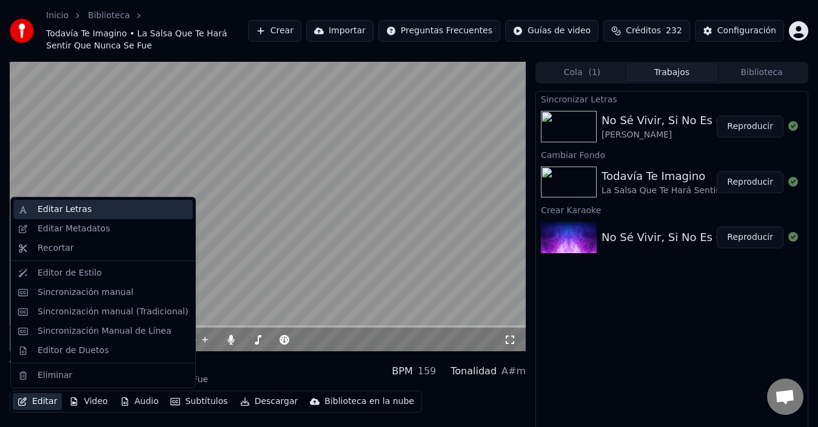
click at [88, 212] on div "Editar Letras" at bounding box center [113, 210] width 150 height 12
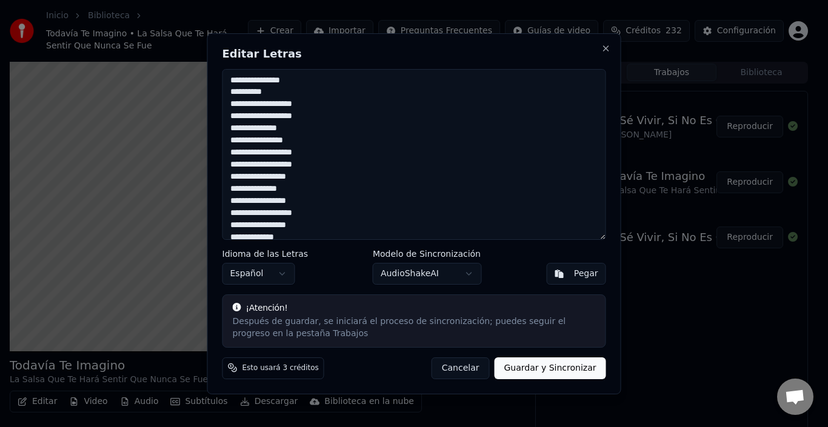
click at [233, 93] on textarea "**********" at bounding box center [414, 154] width 384 height 171
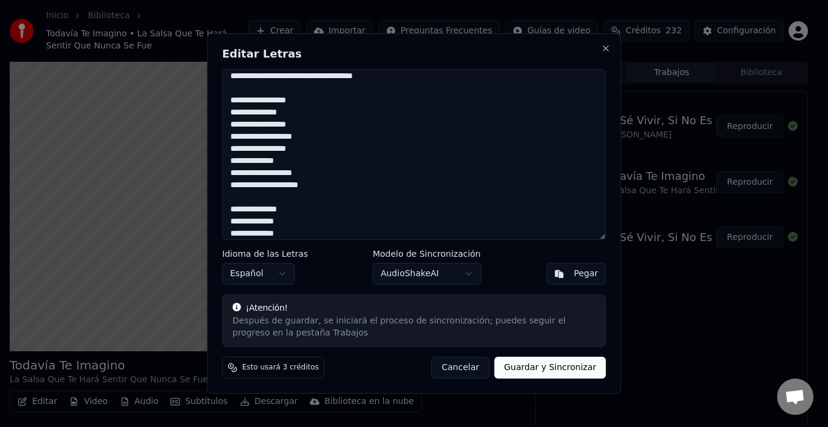
scroll to position [464, 0]
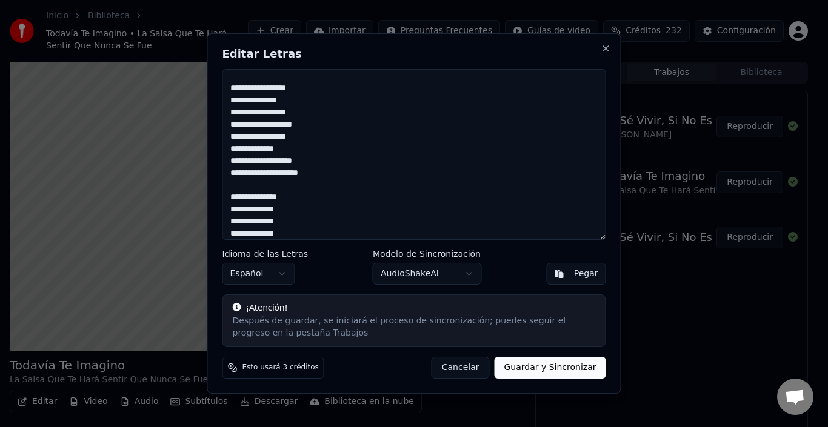
click at [302, 232] on textarea "**********" at bounding box center [414, 154] width 384 height 171
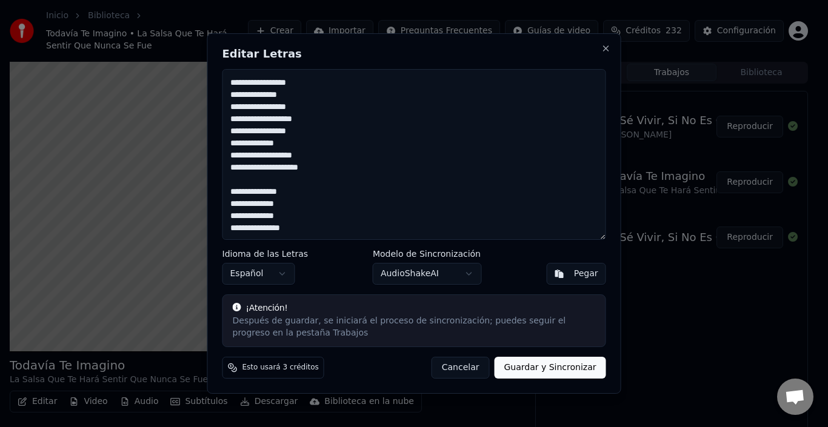
scroll to position [488, 0]
click at [567, 370] on button "Guardar y Sincronizar" at bounding box center [550, 368] width 112 height 22
type textarea "**********"
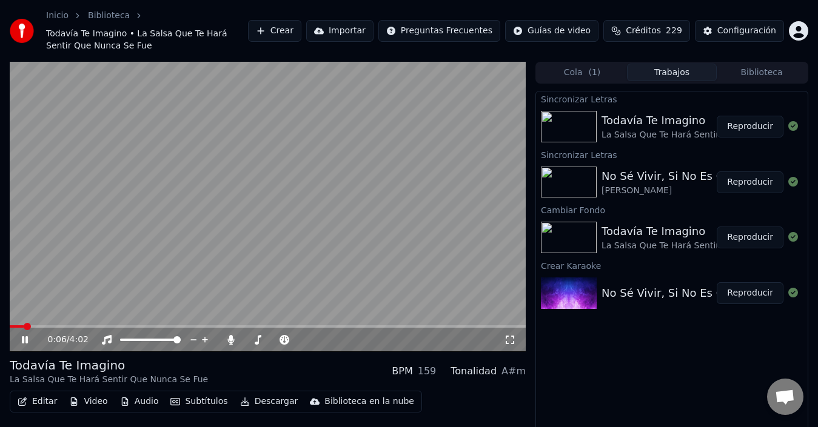
click at [124, 251] on video at bounding box center [268, 207] width 516 height 290
click at [47, 401] on button "Editar" at bounding box center [37, 401] width 49 height 17
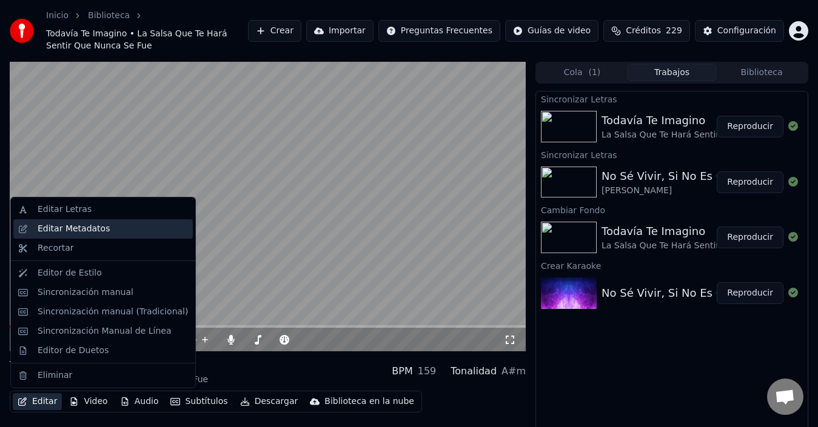
click at [78, 234] on div "Editar Metadatos" at bounding box center [74, 229] width 72 height 12
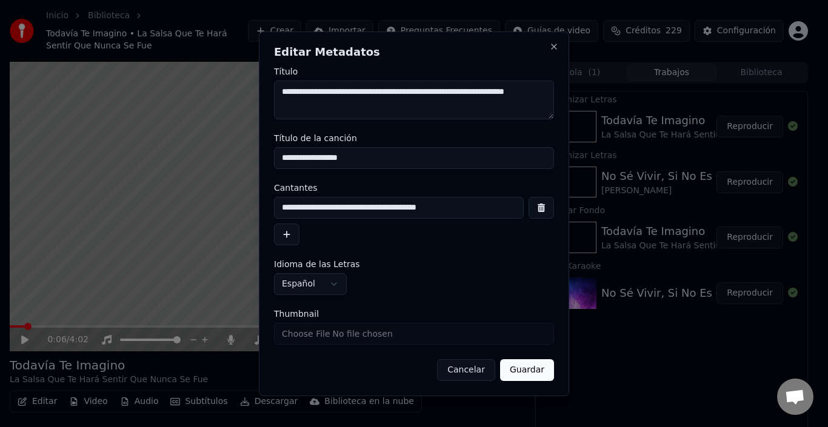
drag, startPoint x: 365, startPoint y: 159, endPoint x: 234, endPoint y: 158, distance: 131.5
click at [234, 158] on body "Inicio Biblioteca Todavía Te Imagino • La Salsa Que Te Hará Sentir Que Nunca Se…" at bounding box center [409, 213] width 818 height 427
drag, startPoint x: 316, startPoint y: 103, endPoint x: 282, endPoint y: 96, distance: 34.1
click at [282, 96] on textarea "**********" at bounding box center [414, 100] width 280 height 39
type textarea "**********"
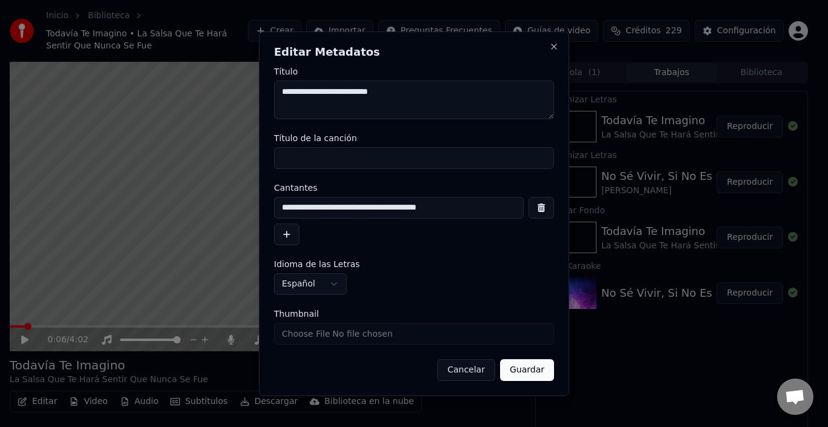
click at [532, 366] on button "Guardar" at bounding box center [527, 370] width 54 height 22
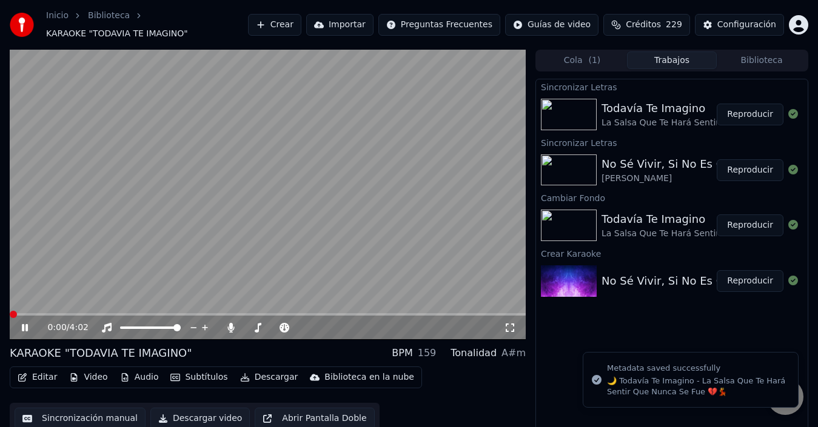
click at [10, 312] on span at bounding box center [13, 314] width 7 height 7
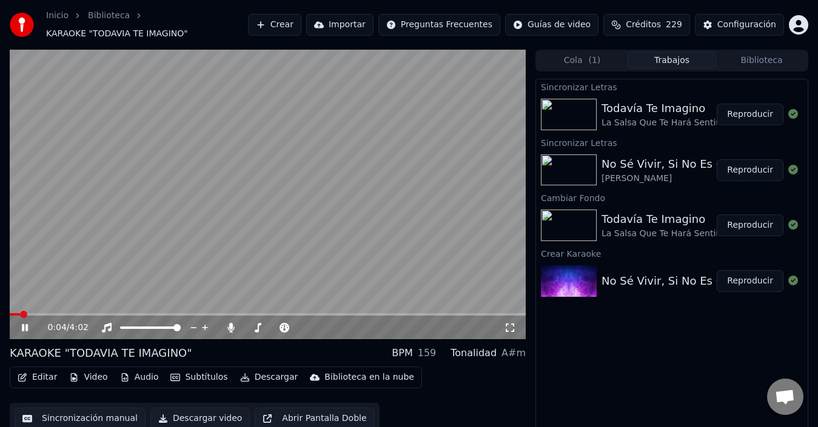
click at [48, 375] on button "Editar" at bounding box center [37, 377] width 49 height 17
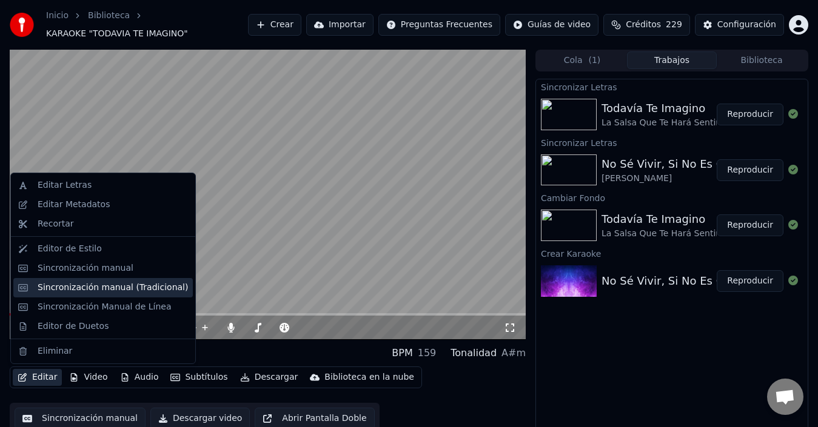
click at [80, 291] on div "Sincronización manual (Tradicional)" at bounding box center [113, 288] width 150 height 12
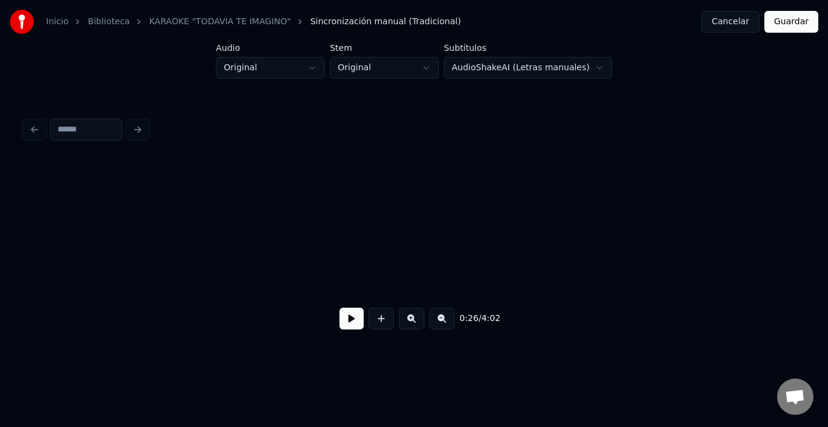
scroll to position [0, 4055]
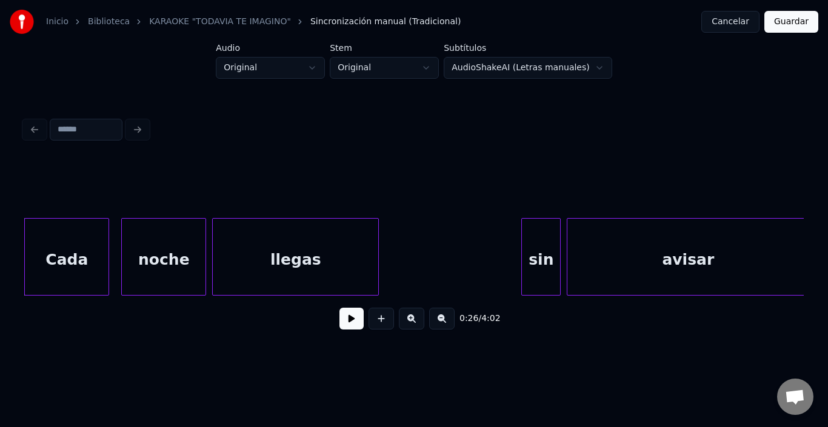
click at [344, 323] on button at bounding box center [351, 319] width 24 height 22
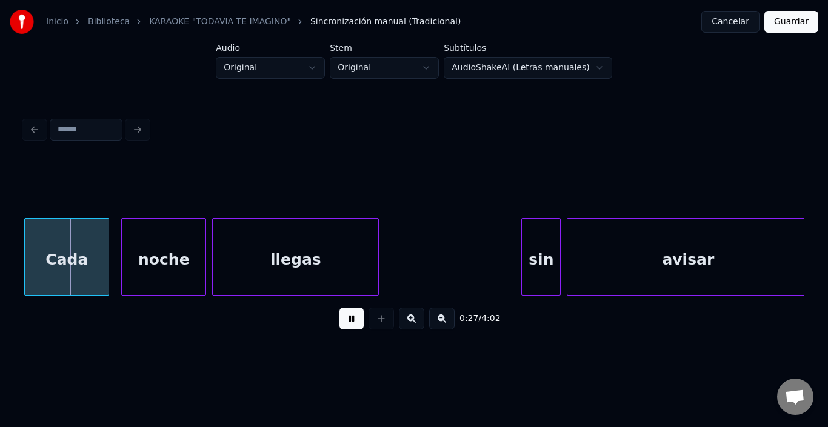
click at [344, 323] on button at bounding box center [351, 319] width 24 height 22
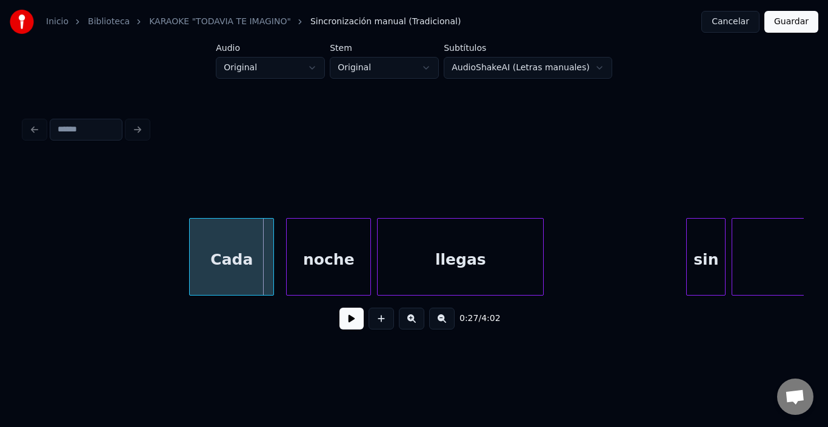
scroll to position [0, 3885]
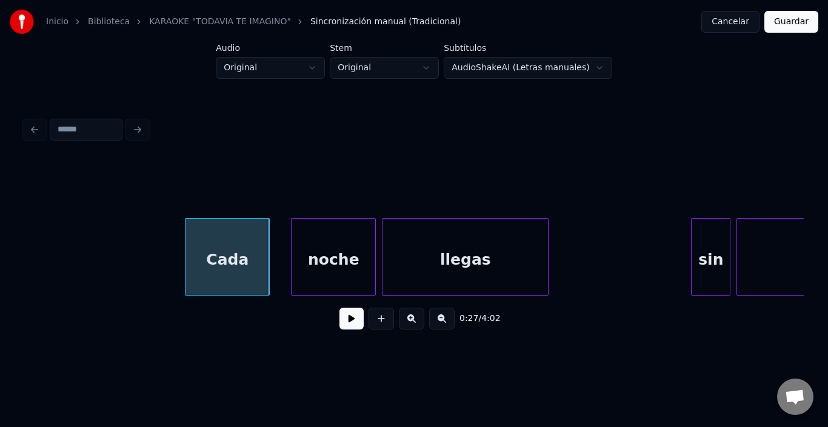
click at [205, 254] on div "Cada" at bounding box center [227, 260] width 84 height 82
click at [339, 315] on button at bounding box center [351, 319] width 24 height 22
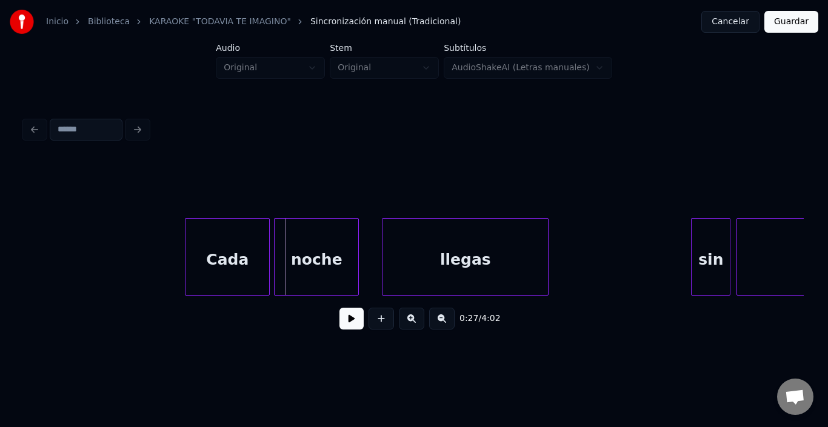
click at [308, 251] on div "noche" at bounding box center [317, 260] width 84 height 82
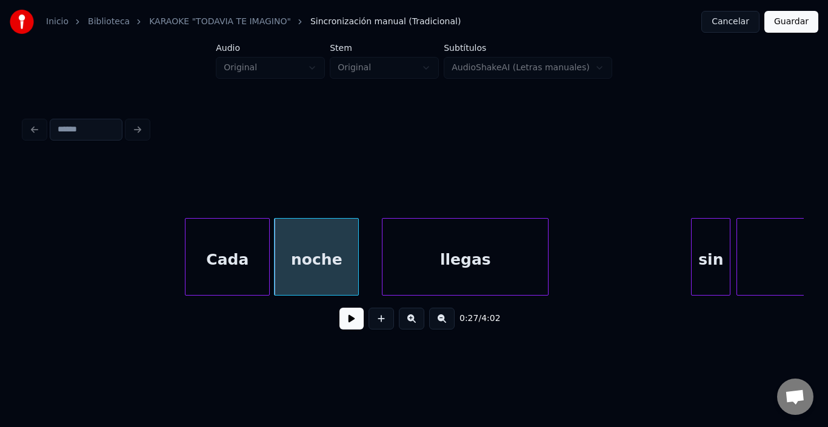
click at [345, 328] on button at bounding box center [351, 319] width 24 height 22
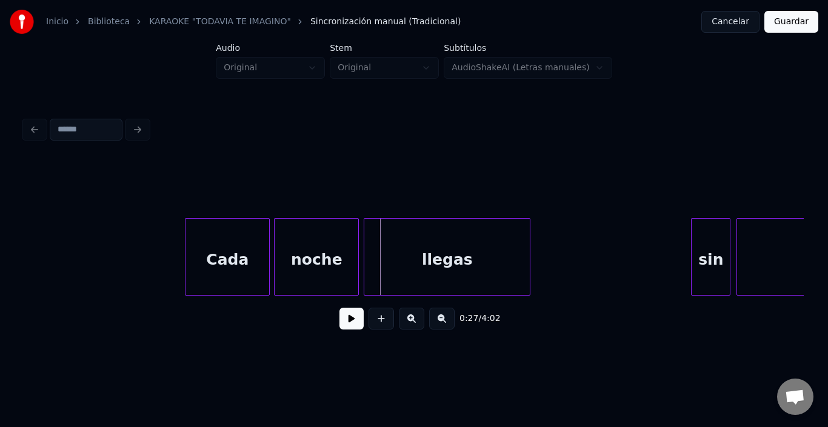
click at [400, 273] on div "llegas" at bounding box center [446, 260] width 165 height 82
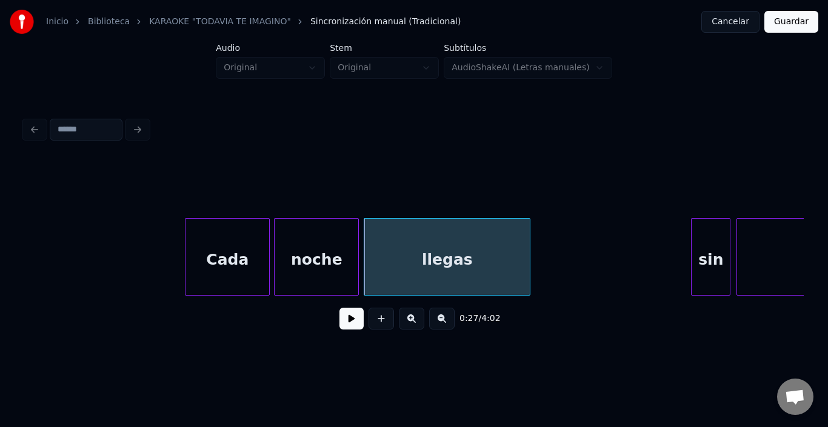
click at [347, 327] on button at bounding box center [351, 319] width 24 height 22
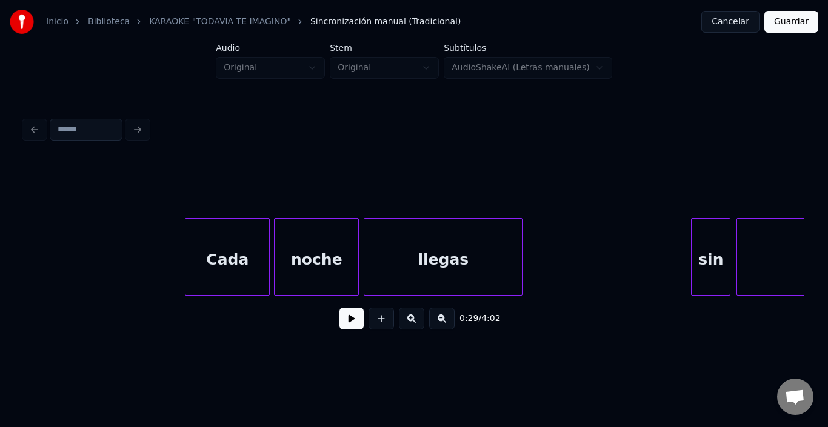
click at [522, 281] on div at bounding box center [520, 257] width 4 height 76
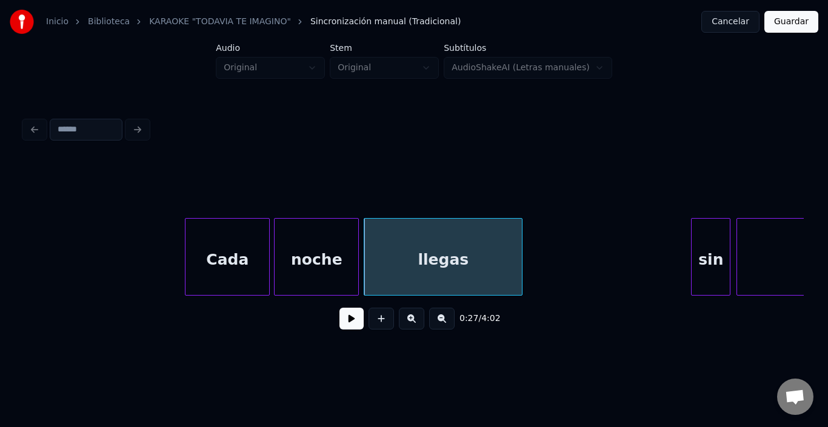
click at [349, 324] on button at bounding box center [351, 319] width 24 height 22
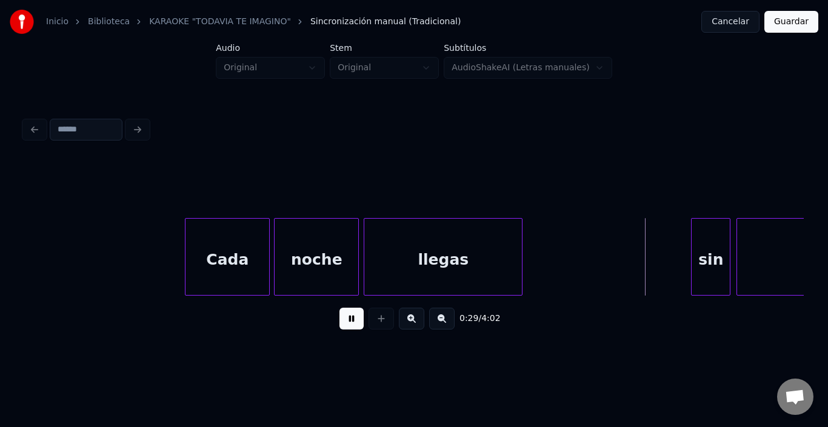
click at [348, 324] on button at bounding box center [351, 319] width 24 height 22
click at [687, 256] on div "sin" at bounding box center [685, 260] width 38 height 82
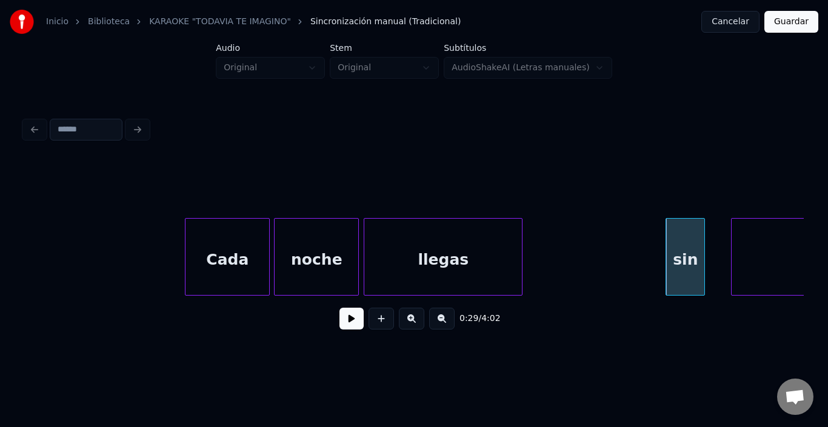
scroll to position [0, 4057]
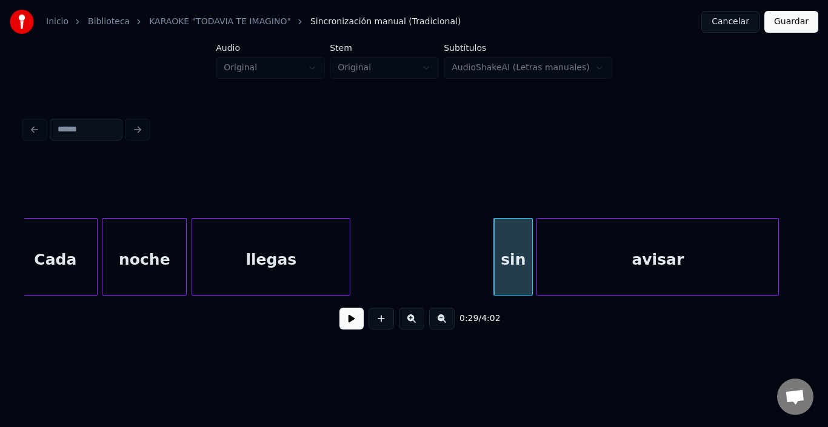
click at [728, 261] on div "avisar" at bounding box center [657, 260] width 241 height 82
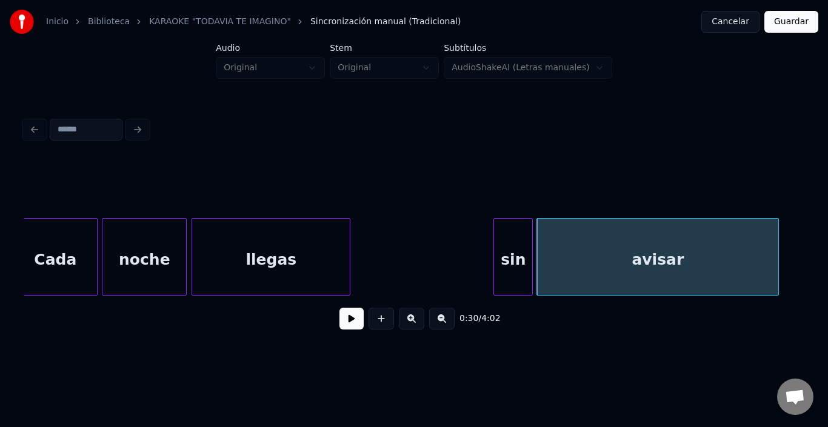
click at [342, 325] on button at bounding box center [351, 319] width 24 height 22
click at [754, 265] on div at bounding box center [753, 257] width 4 height 76
click at [357, 324] on button at bounding box center [351, 319] width 24 height 22
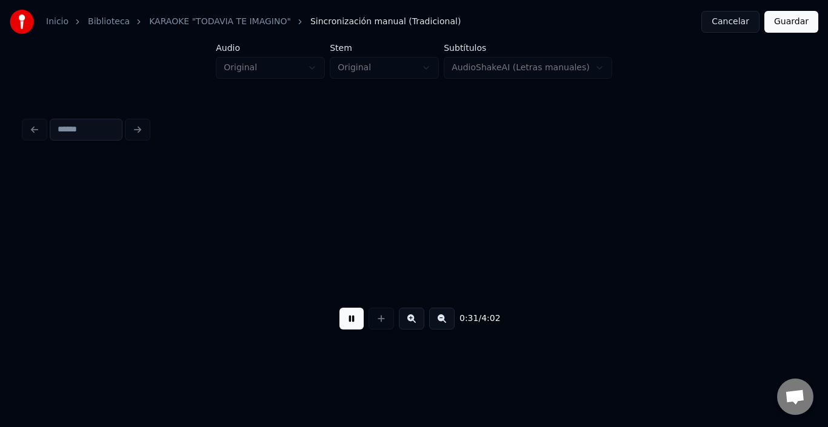
scroll to position [0, 4838]
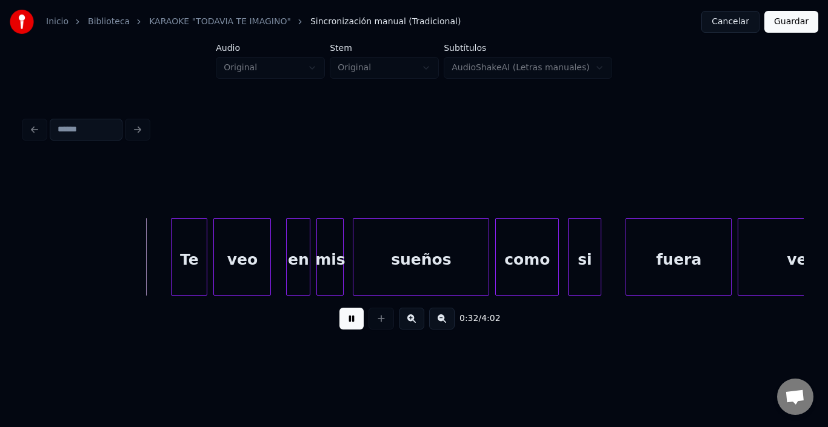
click at [343, 323] on button at bounding box center [351, 319] width 24 height 22
click at [183, 243] on div "Te" at bounding box center [176, 260] width 35 height 82
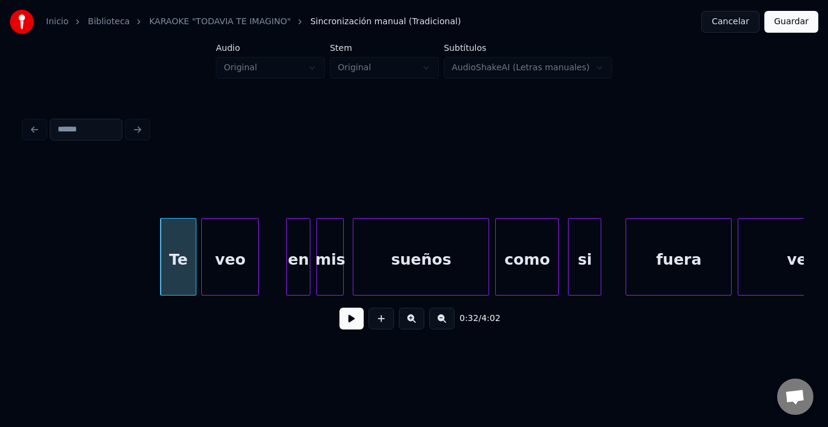
click at [219, 245] on div "veo" at bounding box center [230, 260] width 56 height 82
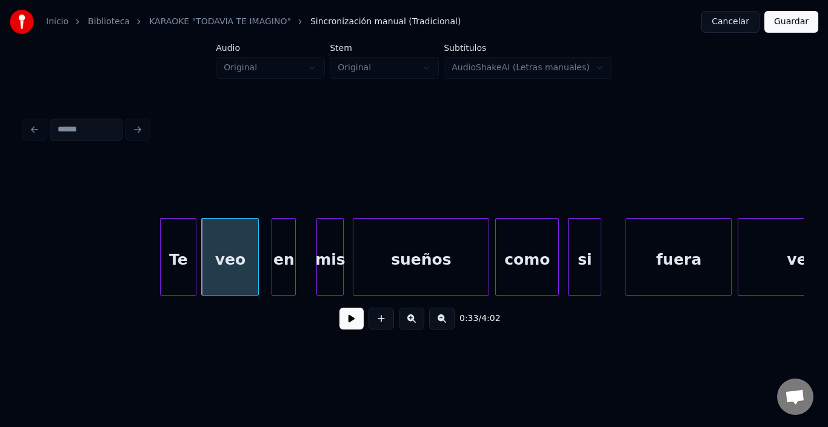
click at [285, 241] on div "en" at bounding box center [283, 260] width 23 height 82
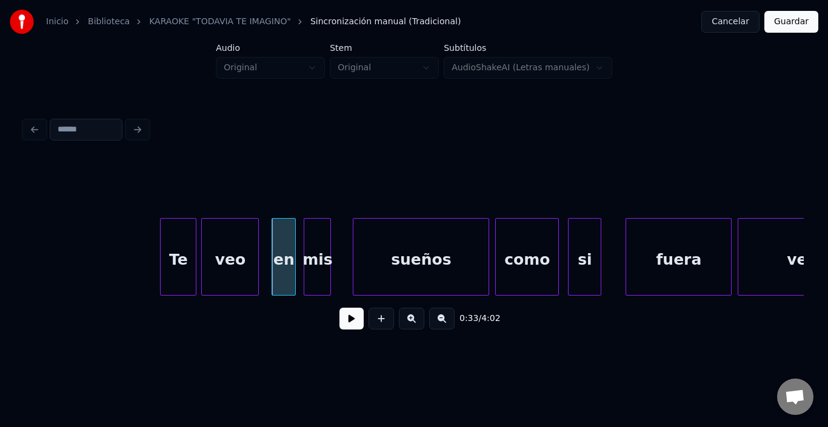
click at [320, 241] on div "mis" at bounding box center [317, 260] width 26 height 82
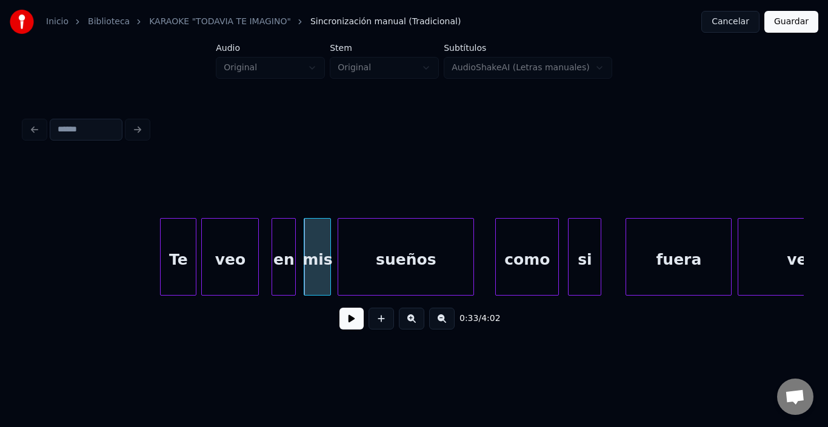
click at [384, 247] on div "sueños" at bounding box center [405, 260] width 135 height 82
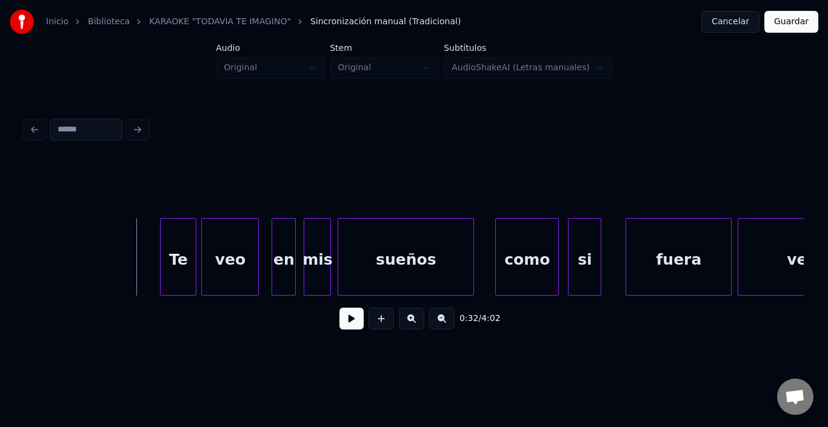
click at [343, 324] on button at bounding box center [351, 319] width 24 height 22
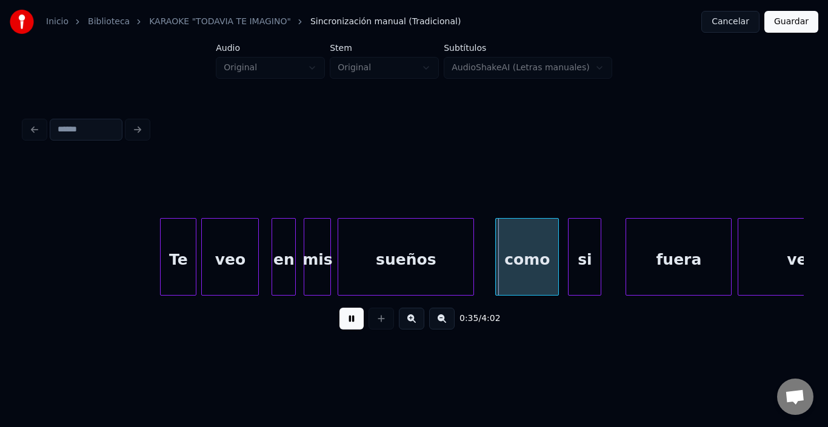
click at [343, 324] on button at bounding box center [351, 319] width 24 height 22
click at [517, 257] on div "como" at bounding box center [518, 260] width 62 height 82
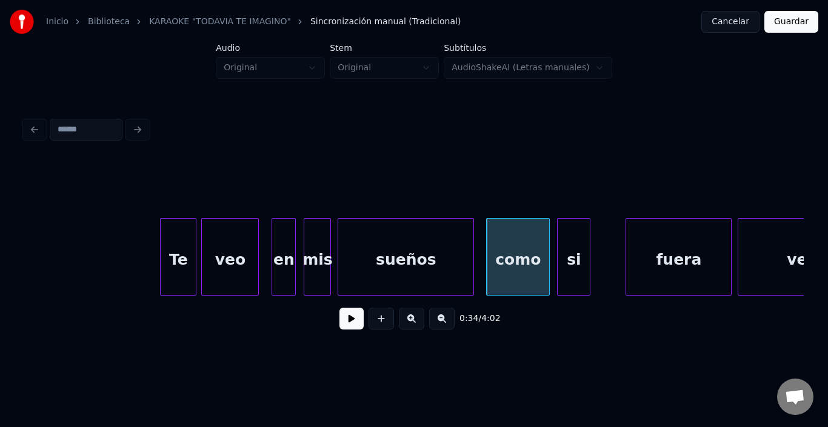
click at [574, 246] on div "si" at bounding box center [574, 260] width 32 height 82
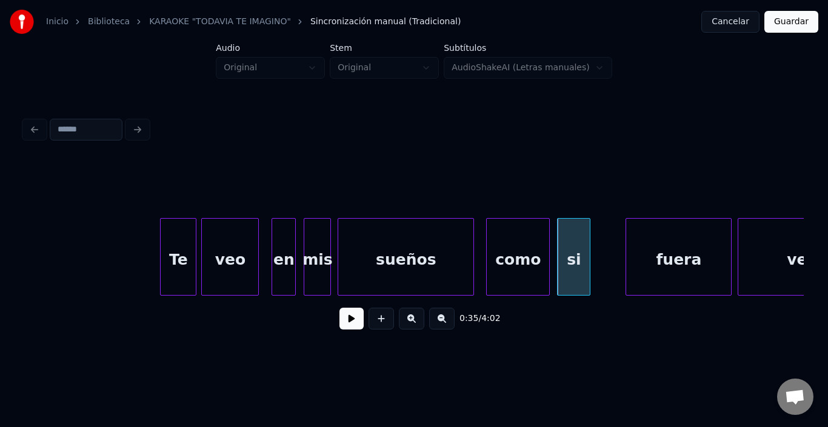
click at [344, 322] on button at bounding box center [351, 319] width 24 height 22
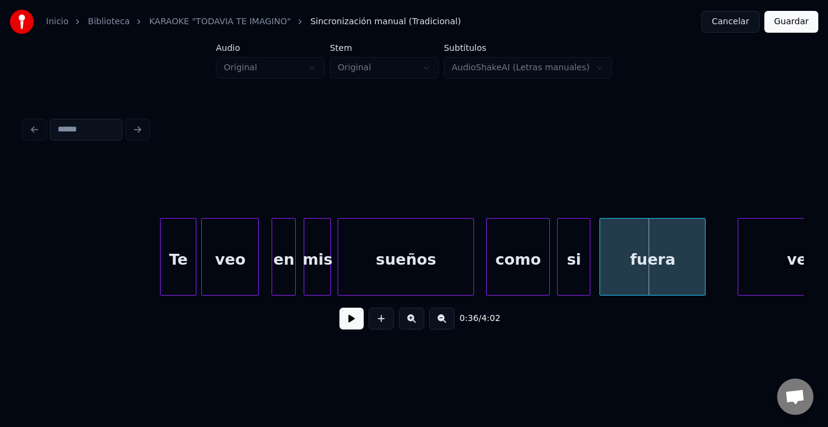
click at [648, 259] on div "fuera" at bounding box center [652, 260] width 105 height 82
click at [347, 320] on button at bounding box center [351, 319] width 24 height 22
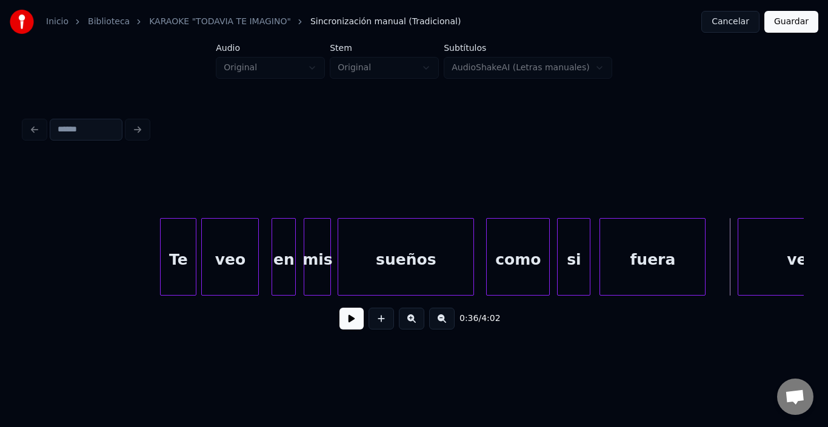
scroll to position [0, 4927]
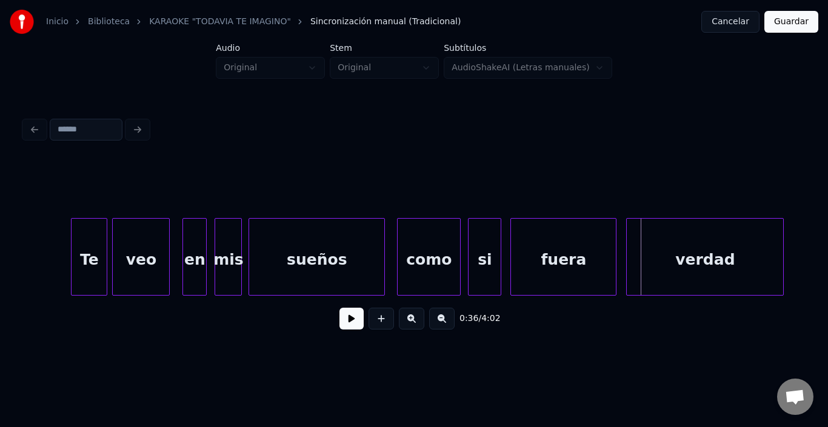
click at [750, 257] on div "verdad" at bounding box center [705, 260] width 156 height 82
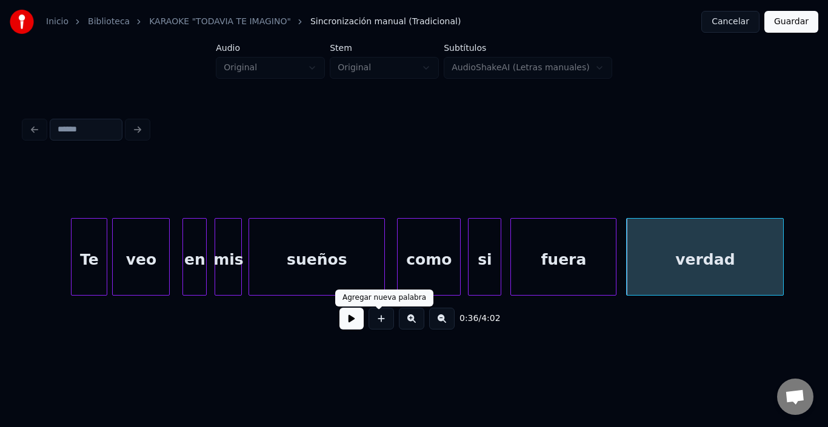
click at [340, 318] on button at bounding box center [351, 319] width 24 height 22
click at [784, 267] on div "verdad" at bounding box center [705, 257] width 158 height 78
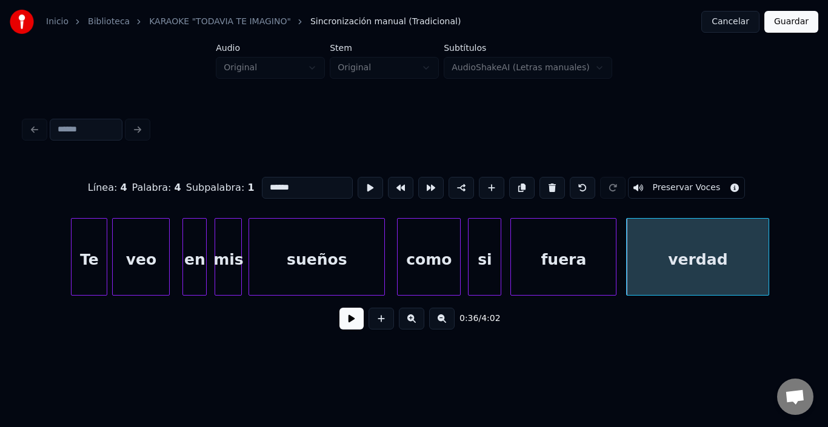
click at [768, 265] on div at bounding box center [767, 257] width 4 height 76
click at [358, 185] on button at bounding box center [370, 188] width 25 height 22
click at [356, 327] on button at bounding box center [351, 319] width 24 height 22
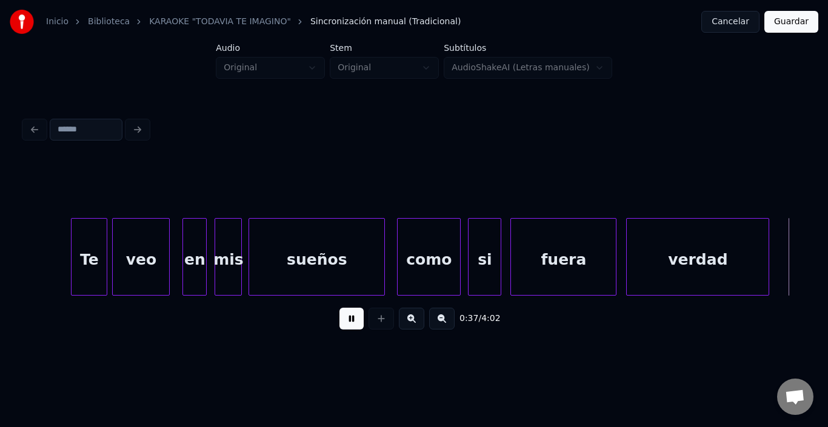
scroll to position [0, 5709]
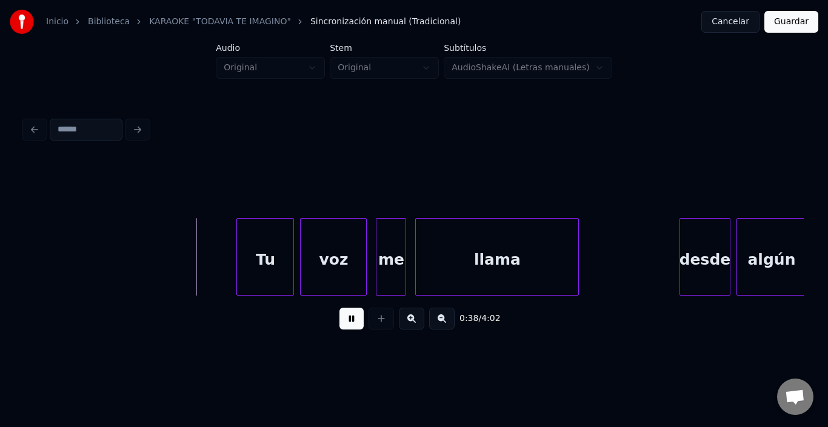
click at [356, 325] on button at bounding box center [351, 319] width 24 height 22
click at [250, 239] on div "Tu" at bounding box center [254, 260] width 56 height 82
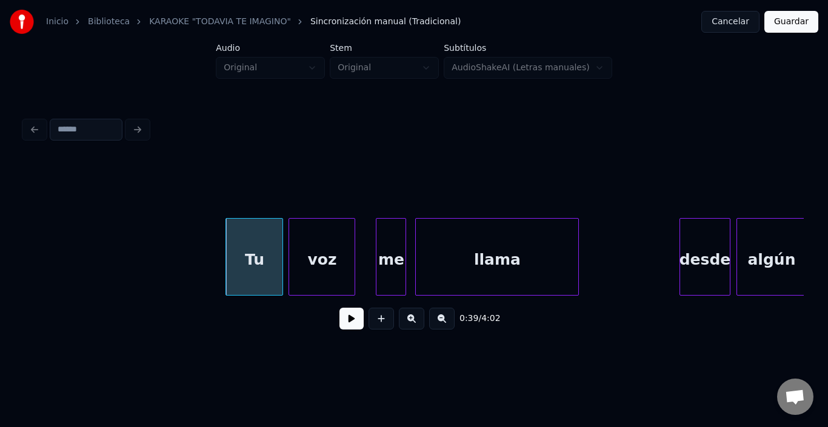
click at [308, 241] on div "voz" at bounding box center [321, 260] width 65 height 82
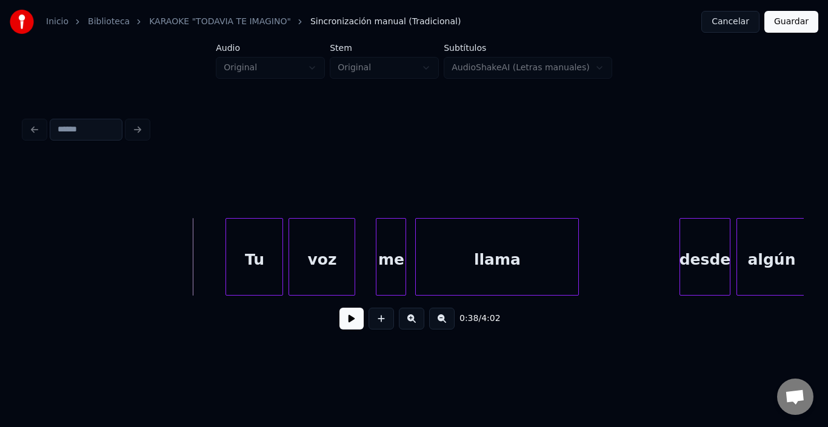
click at [353, 325] on button at bounding box center [351, 319] width 24 height 22
click at [382, 242] on div "me" at bounding box center [381, 260] width 29 height 82
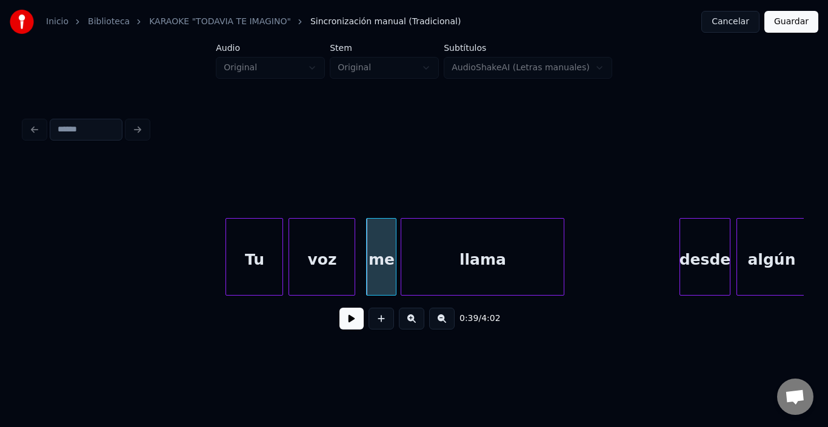
click at [441, 247] on div "llama" at bounding box center [482, 260] width 162 height 82
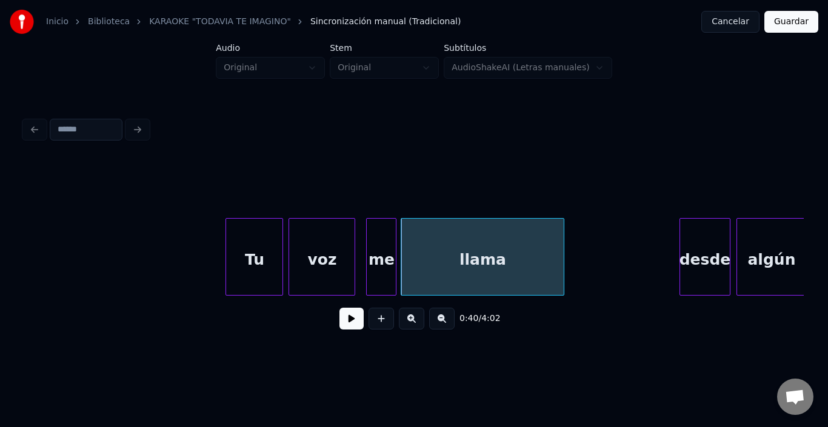
click at [346, 322] on button at bounding box center [351, 319] width 24 height 22
click at [550, 249] on div at bounding box center [549, 257] width 4 height 76
click at [427, 248] on div "llama" at bounding box center [475, 260] width 149 height 82
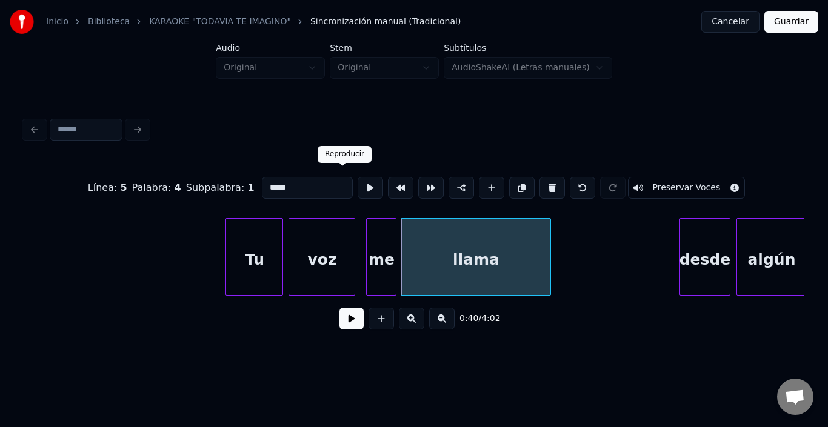
click at [358, 186] on button at bounding box center [370, 188] width 25 height 22
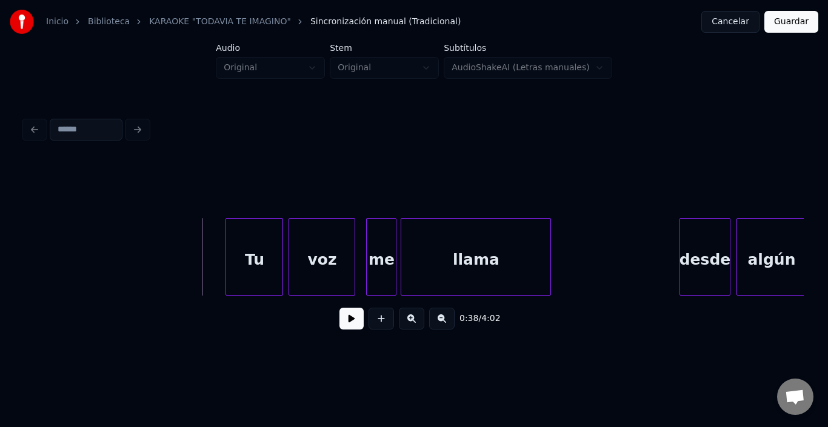
drag, startPoint x: 327, startPoint y: 327, endPoint x: 336, endPoint y: 327, distance: 9.7
click at [327, 327] on div "0:38 / 4:02" at bounding box center [414, 318] width 760 height 27
click at [339, 327] on button at bounding box center [351, 319] width 24 height 22
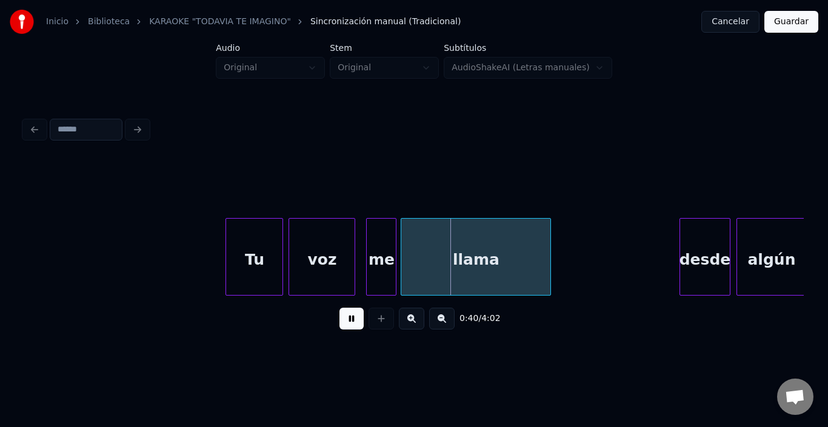
click at [339, 327] on button at bounding box center [351, 319] width 24 height 22
click at [379, 245] on div "me" at bounding box center [373, 260] width 29 height 82
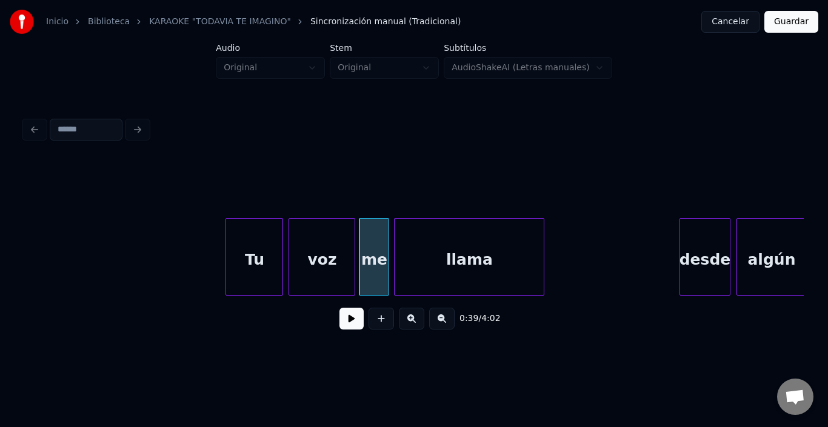
click at [418, 245] on div "llama" at bounding box center [469, 260] width 149 height 82
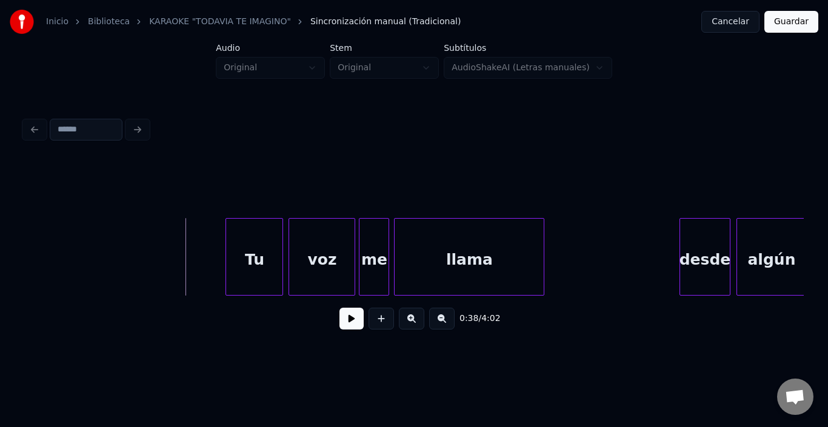
click at [343, 330] on button at bounding box center [351, 319] width 24 height 22
click at [427, 251] on div "llama" at bounding box center [469, 260] width 149 height 82
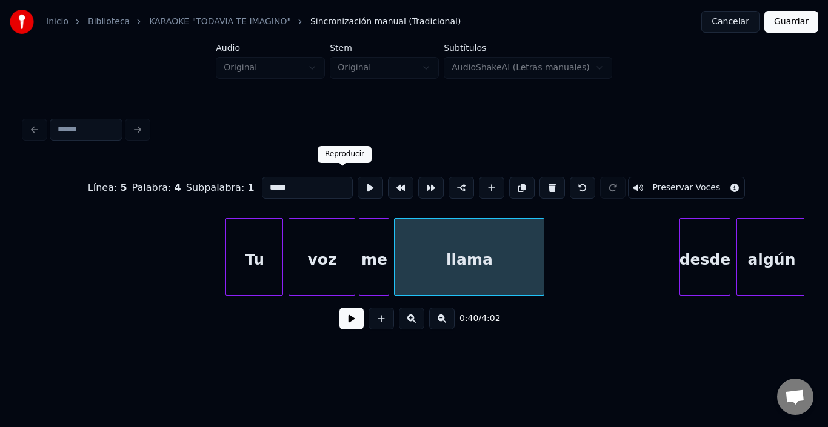
click at [358, 181] on button at bounding box center [370, 188] width 25 height 22
click at [555, 260] on div at bounding box center [555, 257] width 4 height 76
click at [358, 182] on button at bounding box center [370, 188] width 25 height 22
click at [339, 325] on button at bounding box center [351, 319] width 24 height 22
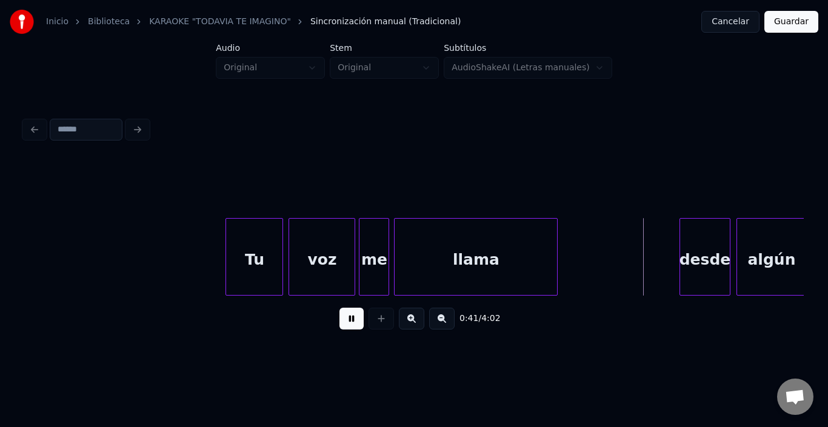
click at [339, 325] on button at bounding box center [351, 319] width 24 height 22
click at [688, 238] on div "desde" at bounding box center [690, 260] width 50 height 82
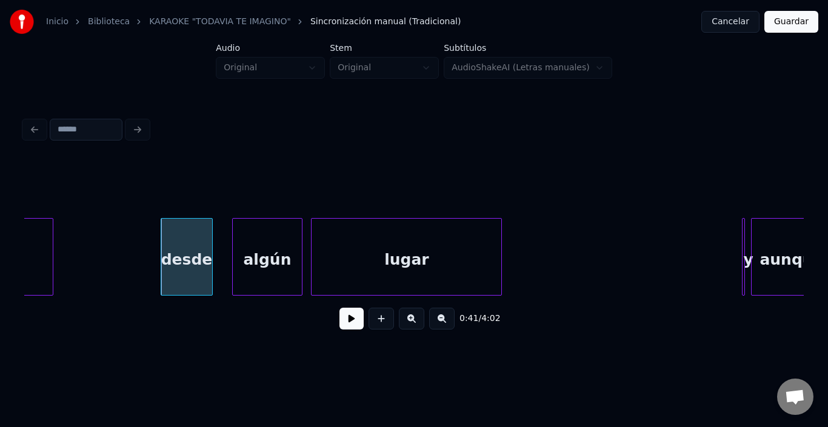
scroll to position [0, 6218]
click at [339, 320] on button at bounding box center [351, 319] width 24 height 22
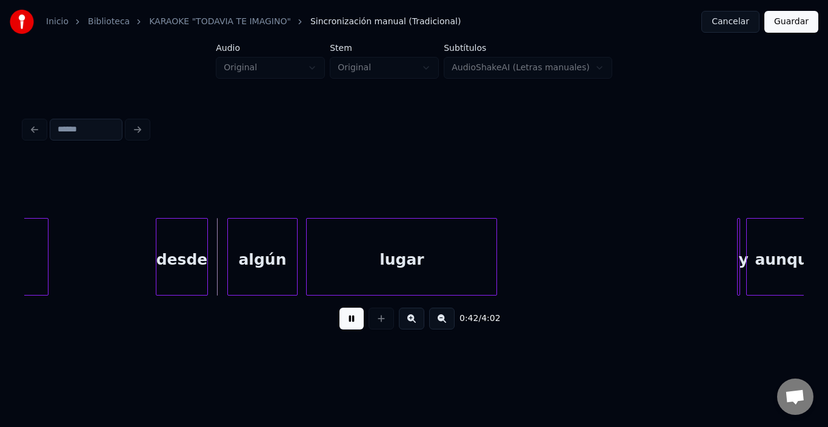
click at [344, 320] on button at bounding box center [351, 319] width 24 height 22
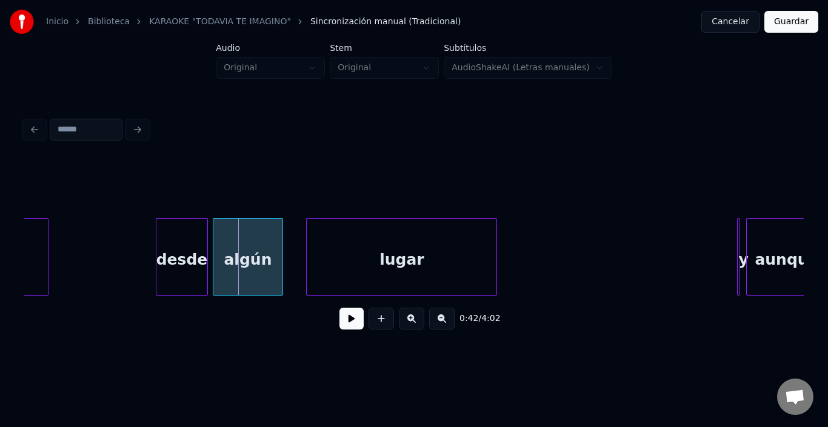
click at [248, 254] on div "algún" at bounding box center [247, 260] width 68 height 82
click at [350, 322] on button at bounding box center [351, 319] width 24 height 22
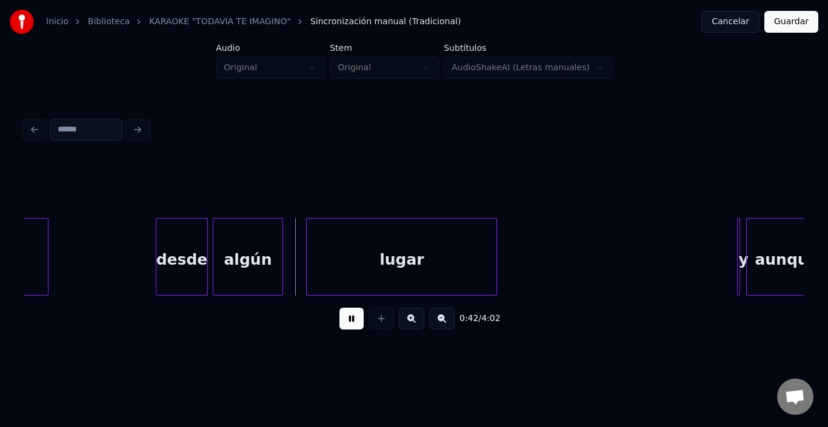
click at [350, 324] on button at bounding box center [351, 319] width 24 height 22
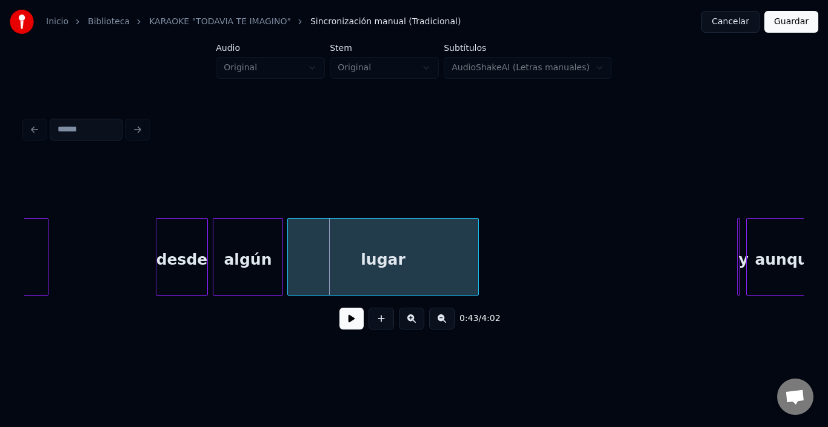
click at [327, 243] on div "lugar" at bounding box center [383, 260] width 190 height 82
click at [339, 323] on button at bounding box center [351, 319] width 24 height 22
click at [455, 263] on div at bounding box center [457, 257] width 4 height 76
click at [443, 259] on div "lugar" at bounding box center [372, 260] width 169 height 82
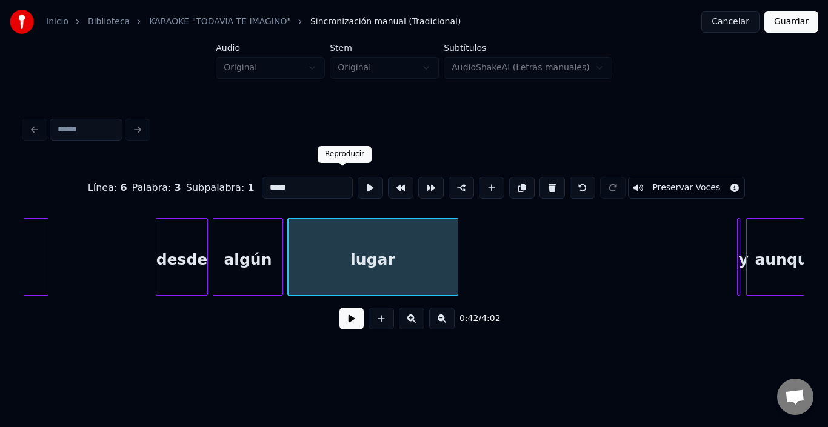
click at [358, 177] on button at bounding box center [370, 188] width 25 height 22
click at [346, 319] on button at bounding box center [351, 319] width 24 height 22
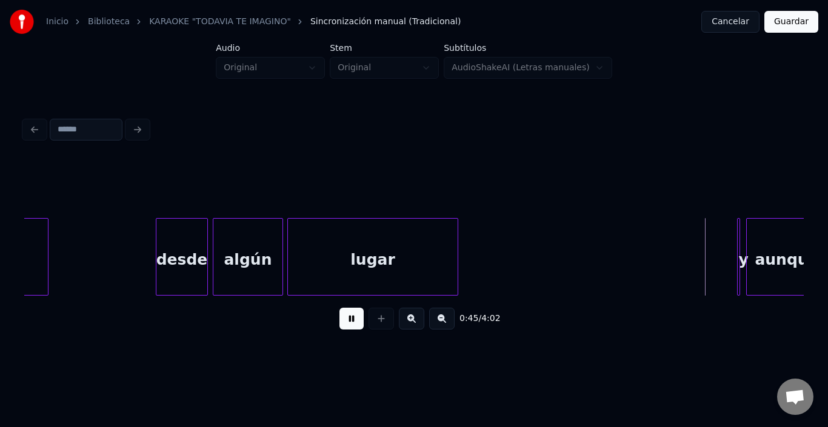
click at [346, 319] on button at bounding box center [351, 319] width 24 height 22
click at [742, 219] on div at bounding box center [744, 257] width 4 height 76
click at [733, 218] on div "y" at bounding box center [732, 257] width 10 height 78
click at [734, 236] on div "y" at bounding box center [733, 257] width 7 height 78
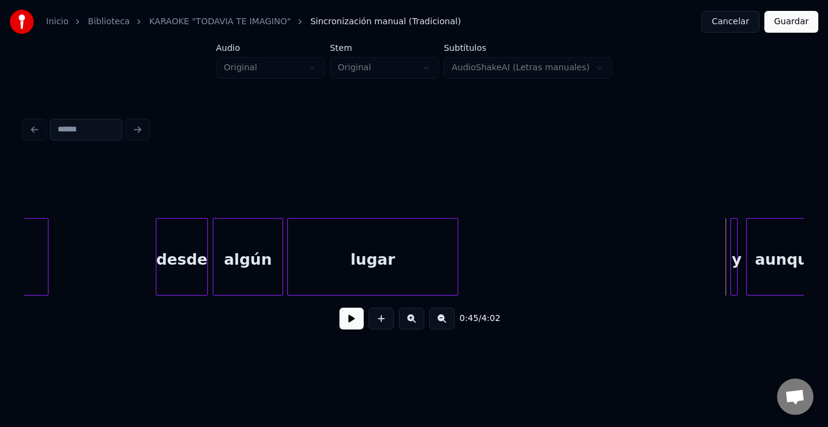
click at [346, 324] on button at bounding box center [351, 319] width 24 height 22
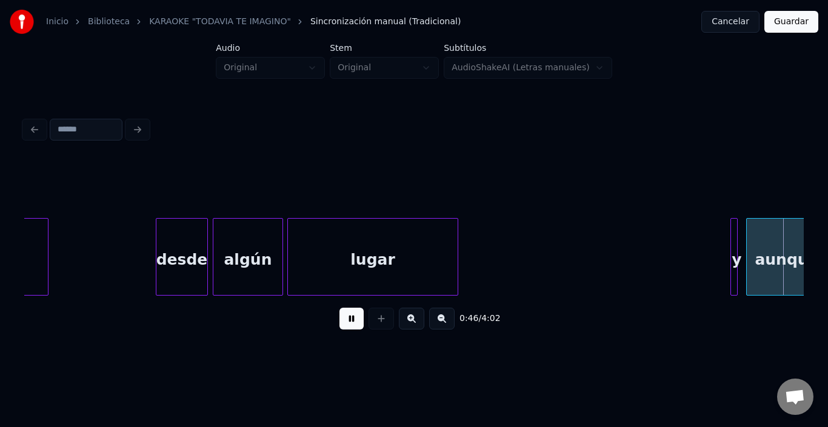
click at [346, 324] on button at bounding box center [351, 319] width 24 height 22
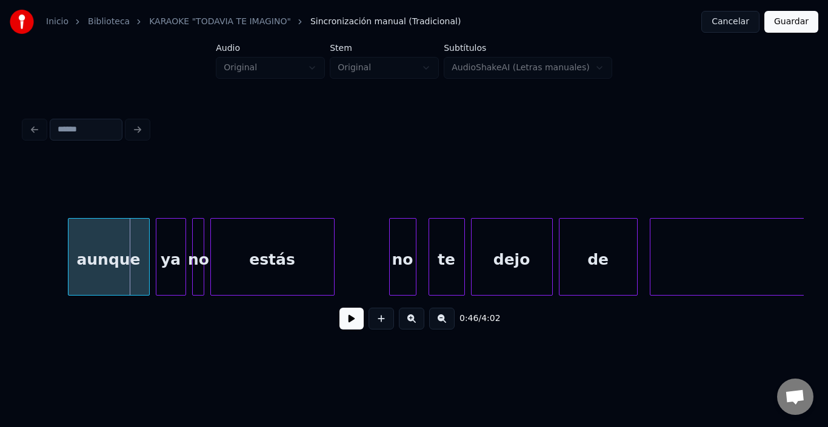
scroll to position [0, 6984]
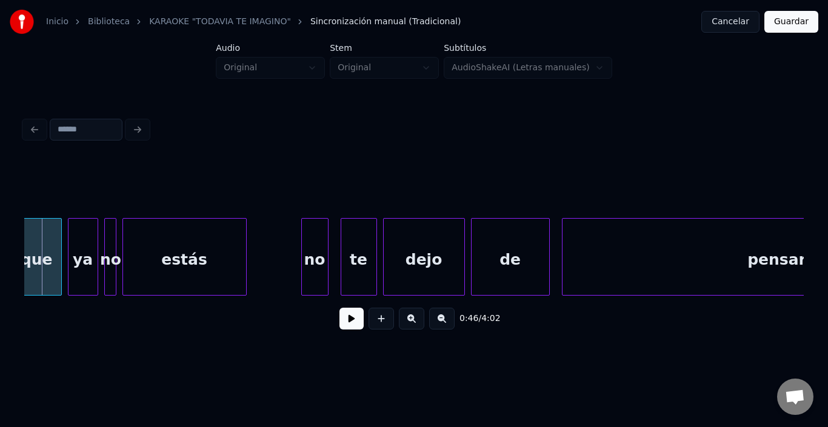
drag, startPoint x: 21, startPoint y: 295, endPoint x: 32, endPoint y: 293, distance: 10.5
click at [28, 295] on div "0:46 / 4:02" at bounding box center [413, 227] width 789 height 240
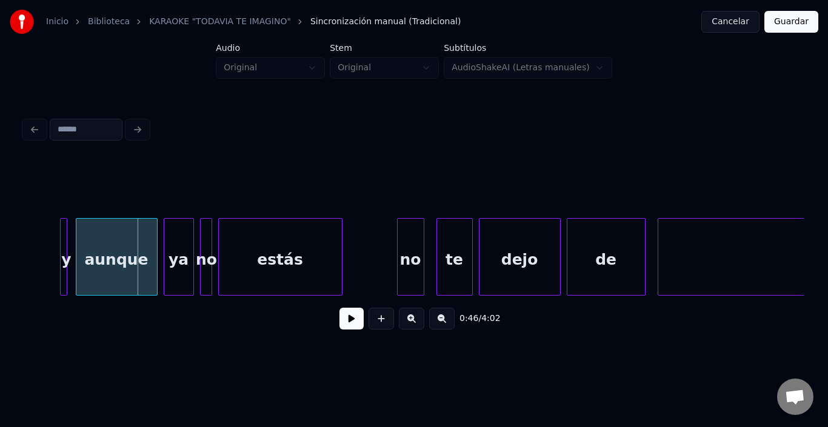
scroll to position [0, 6887]
click at [121, 262] on div "aunque" at bounding box center [113, 260] width 81 height 82
click at [74, 225] on div at bounding box center [75, 257] width 4 height 76
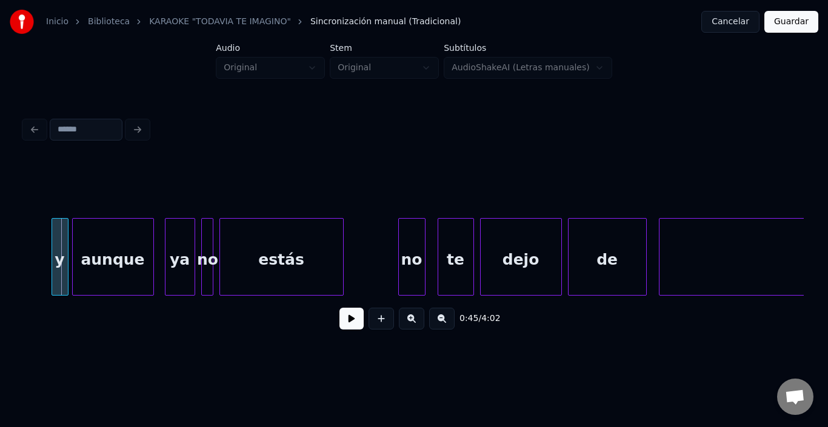
click at [59, 224] on div "y" at bounding box center [60, 260] width 16 height 82
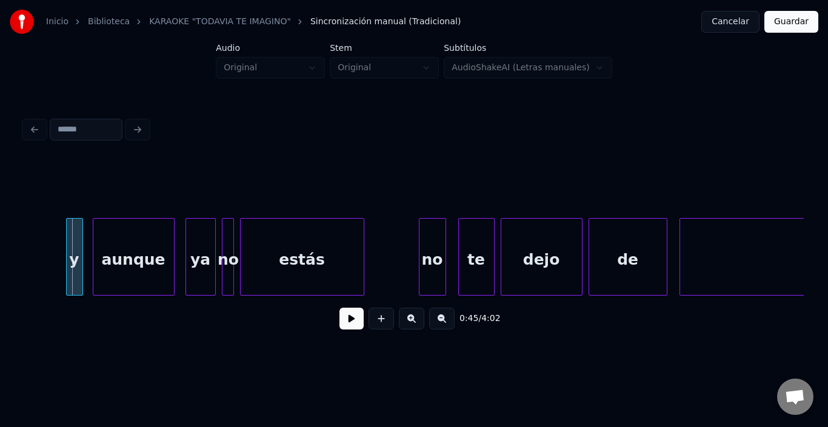
click at [72, 235] on div "y" at bounding box center [75, 260] width 16 height 82
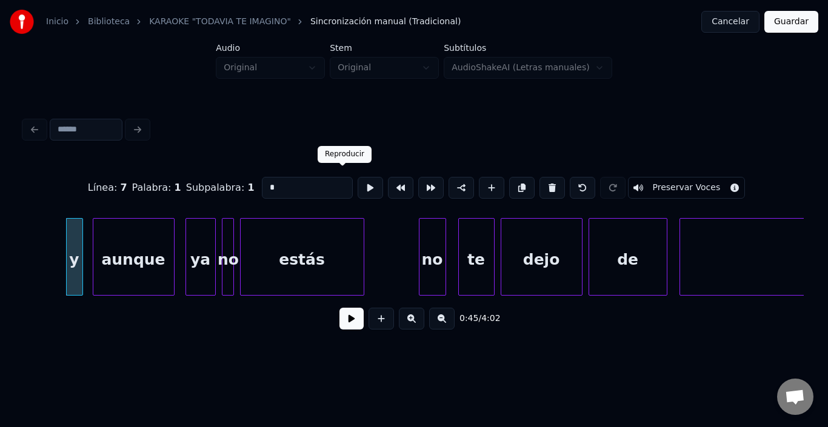
click at [358, 184] on button at bounding box center [370, 188] width 25 height 22
click at [73, 243] on div at bounding box center [74, 257] width 4 height 76
click at [358, 178] on button at bounding box center [370, 188] width 25 height 22
click at [112, 248] on div "aunque" at bounding box center [129, 260] width 81 height 82
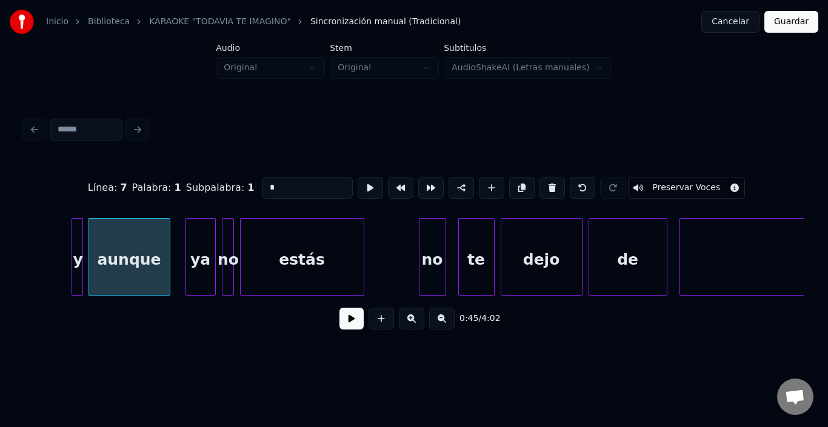
click at [112, 248] on div "aunque" at bounding box center [129, 260] width 81 height 82
click at [358, 178] on button at bounding box center [370, 188] width 25 height 22
click at [358, 179] on button at bounding box center [370, 188] width 25 height 22
click at [188, 241] on div "ya" at bounding box center [190, 260] width 29 height 82
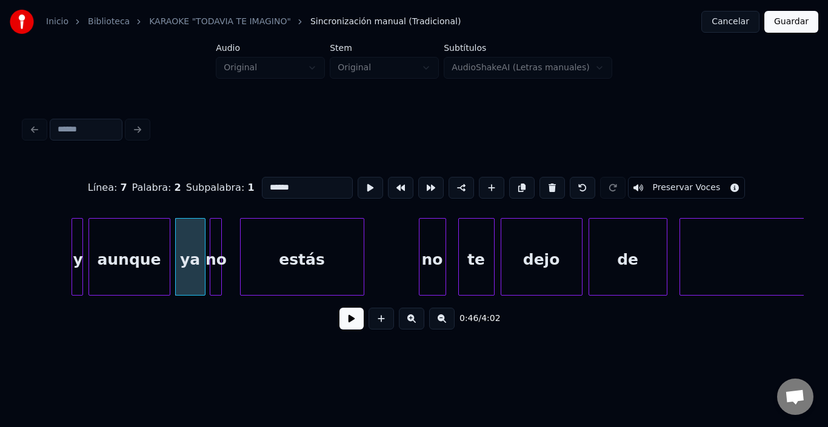
click at [215, 230] on div "no" at bounding box center [216, 260] width 12 height 82
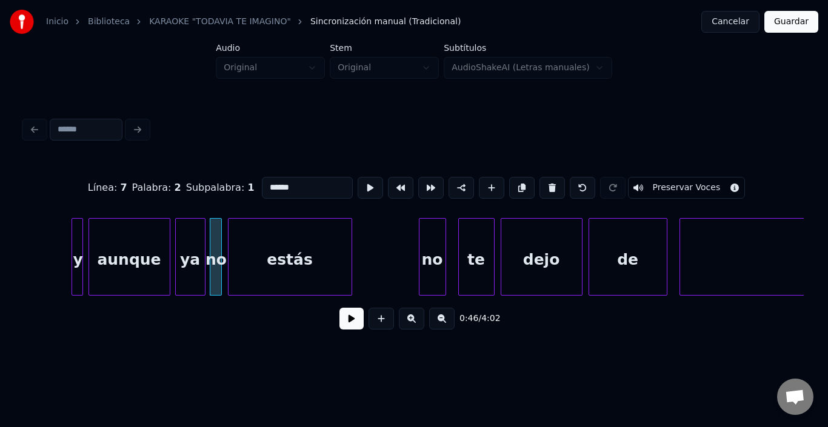
click at [253, 239] on div "estás" at bounding box center [289, 260] width 123 height 82
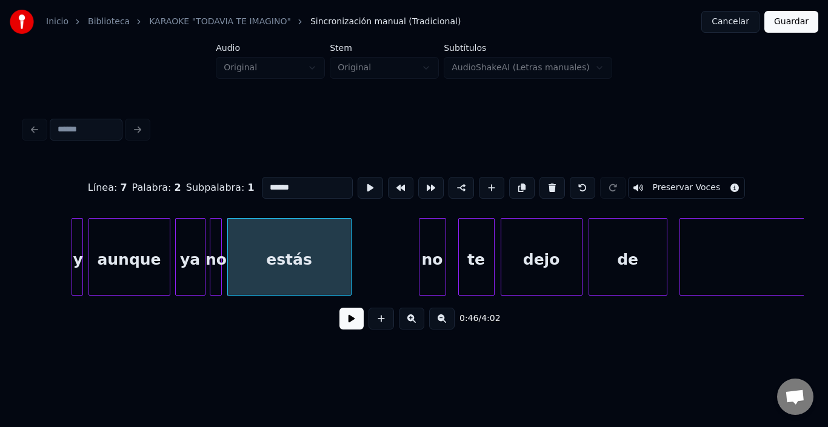
click at [253, 239] on div "estás" at bounding box center [289, 260] width 123 height 82
click at [358, 187] on button at bounding box center [370, 188] width 25 height 22
click at [416, 247] on div "no" at bounding box center [418, 260] width 26 height 82
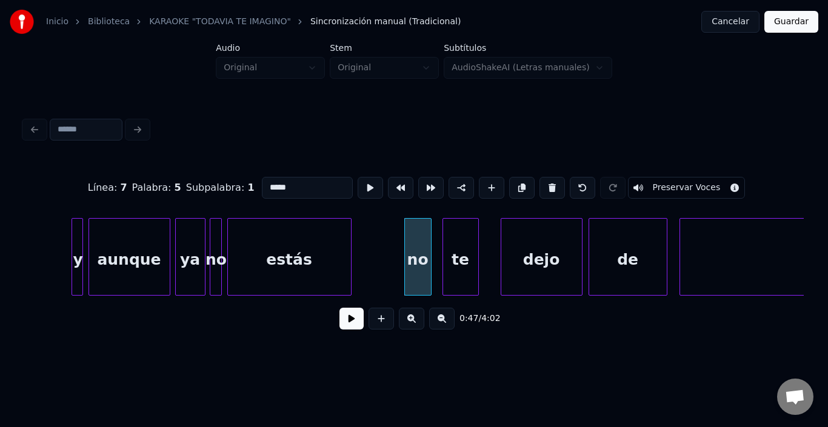
click at [459, 250] on div "te" at bounding box center [460, 260] width 35 height 82
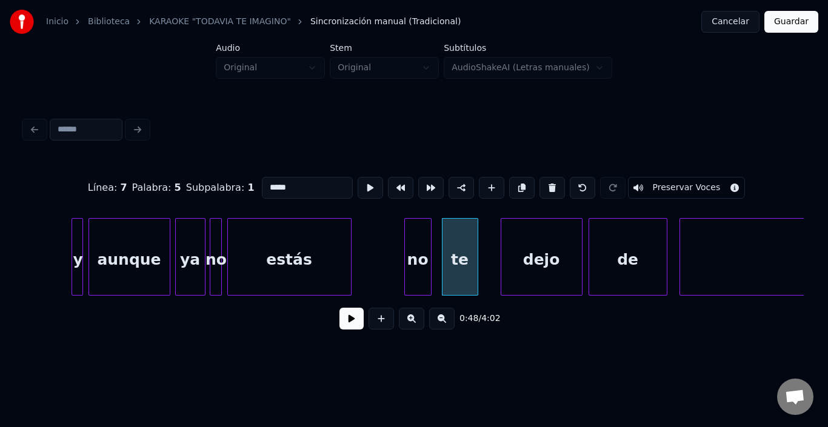
click at [520, 245] on div "dejo" at bounding box center [541, 260] width 81 height 82
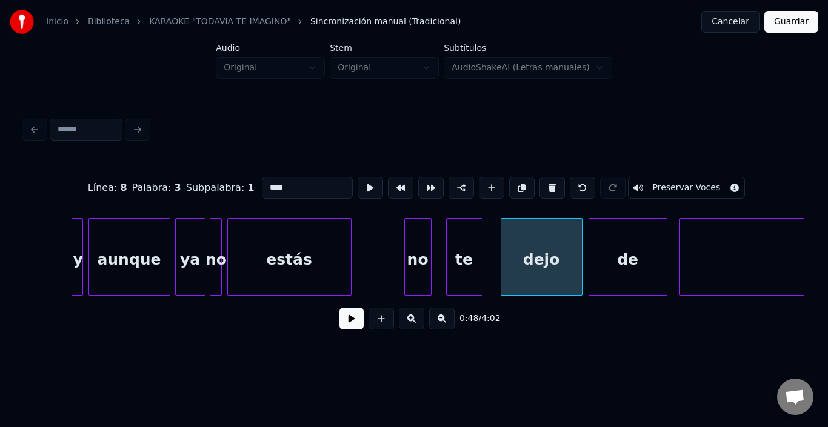
click at [471, 257] on div "te" at bounding box center [464, 260] width 35 height 82
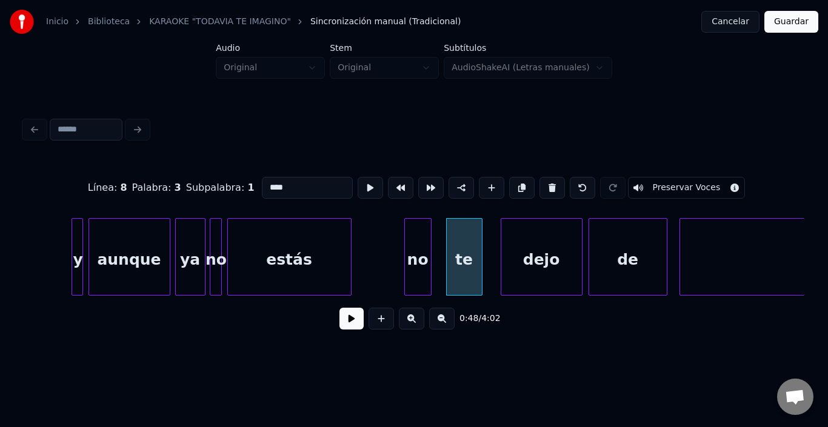
click at [471, 257] on div "te" at bounding box center [464, 260] width 35 height 82
click at [358, 181] on button at bounding box center [370, 188] width 25 height 22
click at [452, 245] on div "te" at bounding box center [458, 260] width 35 height 82
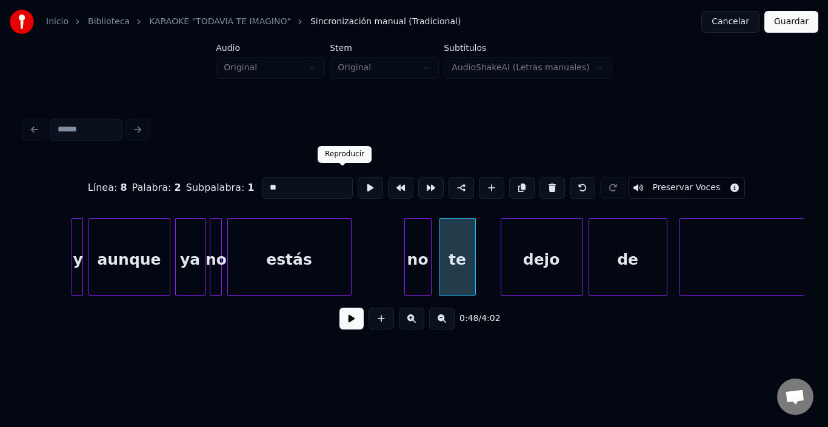
click at [358, 184] on button at bounding box center [370, 188] width 25 height 22
click at [415, 243] on div "no" at bounding box center [418, 260] width 26 height 82
type input "**"
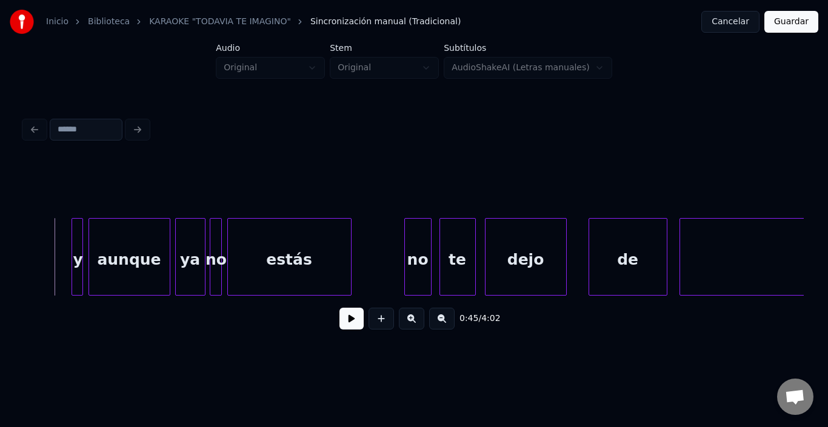
click at [495, 264] on div "dejo" at bounding box center [525, 260] width 81 height 82
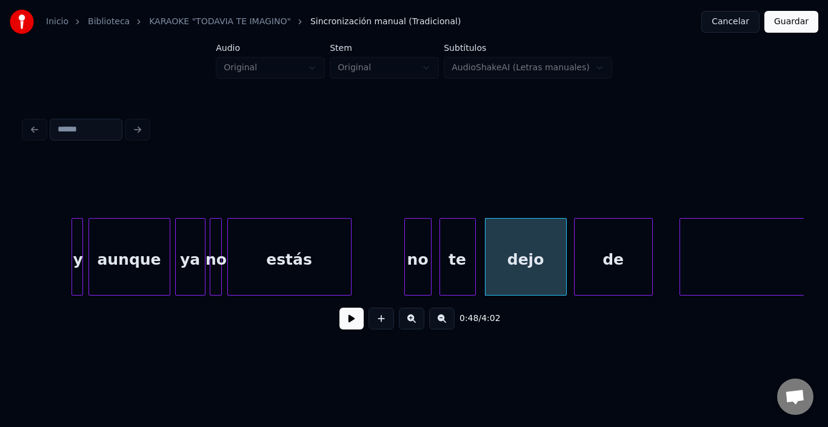
click at [633, 272] on div "de" at bounding box center [614, 260] width 78 height 82
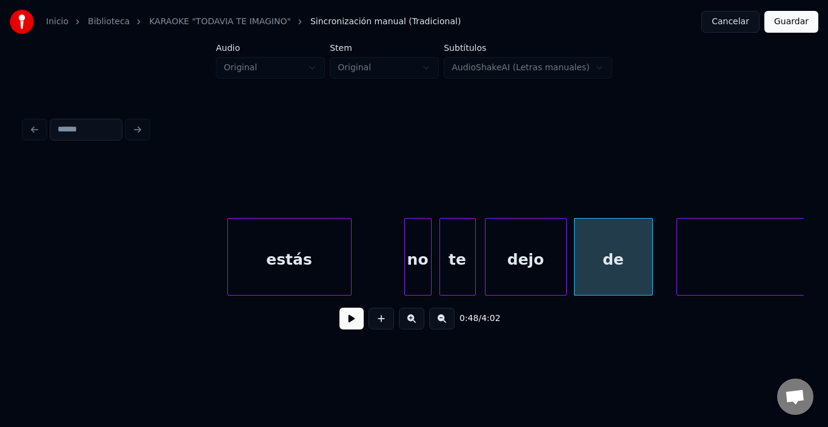
scroll to position [0, 7169]
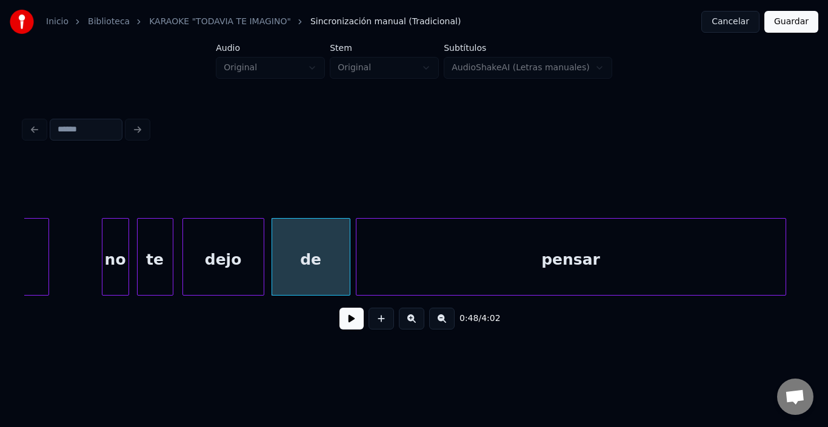
click at [696, 270] on div "pensar" at bounding box center [570, 260] width 429 height 82
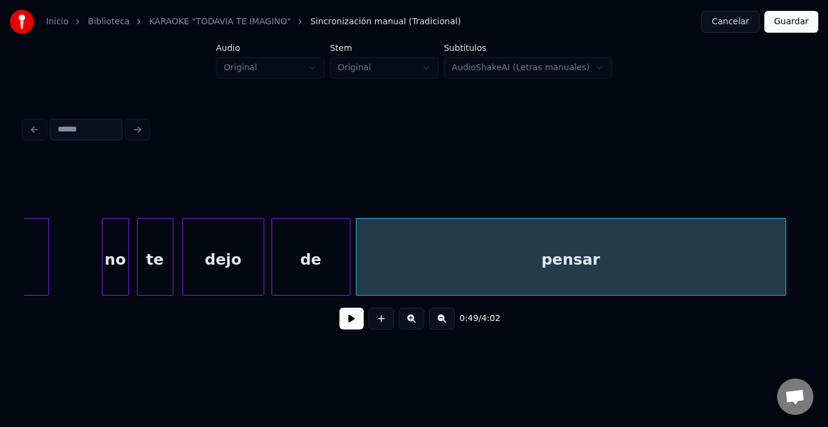
click at [694, 270] on div "pensar" at bounding box center [570, 260] width 429 height 82
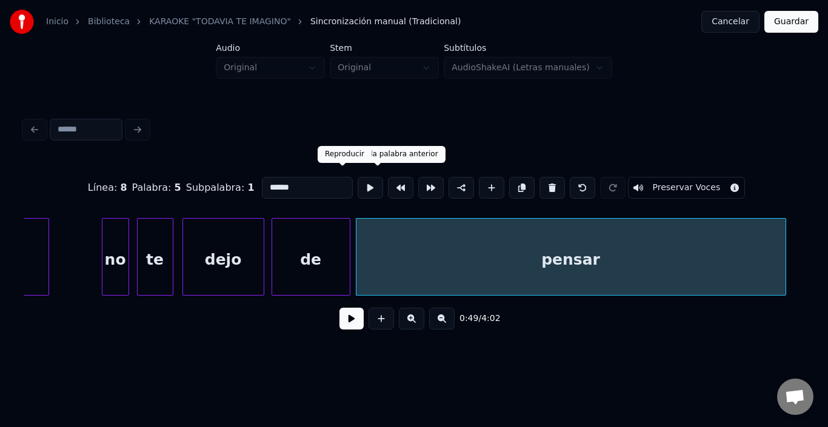
click at [358, 180] on button at bounding box center [370, 188] width 25 height 22
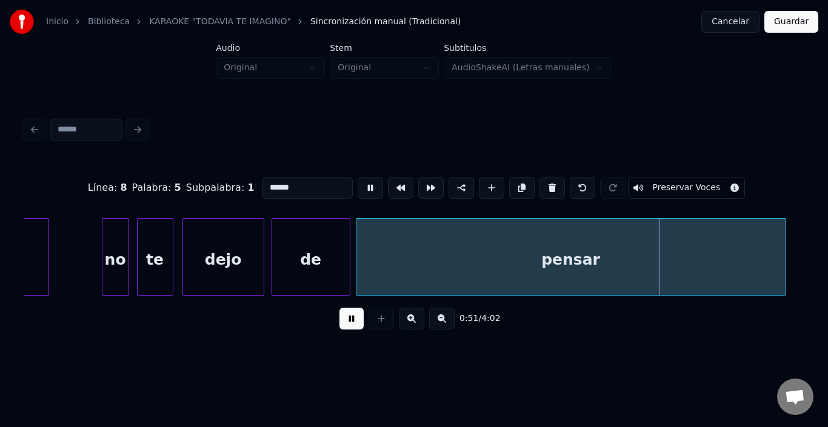
click at [358, 180] on button at bounding box center [370, 188] width 25 height 22
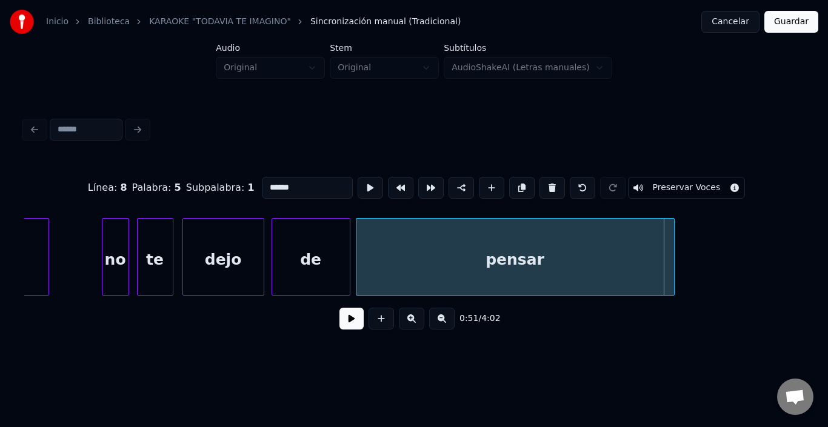
click at [672, 248] on div at bounding box center [672, 257] width 4 height 76
click at [336, 248] on div "de" at bounding box center [311, 260] width 78 height 82
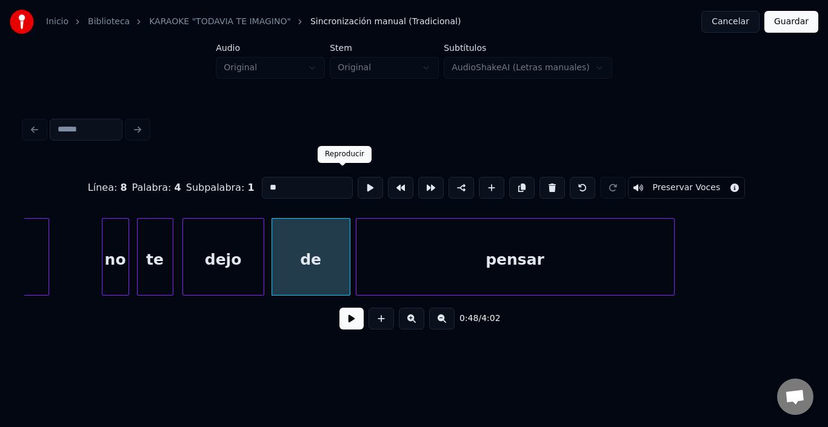
click at [358, 182] on button at bounding box center [370, 188] width 25 height 22
click at [344, 242] on div at bounding box center [343, 257] width 4 height 76
click at [365, 244] on div "pensar" at bounding box center [511, 260] width 318 height 82
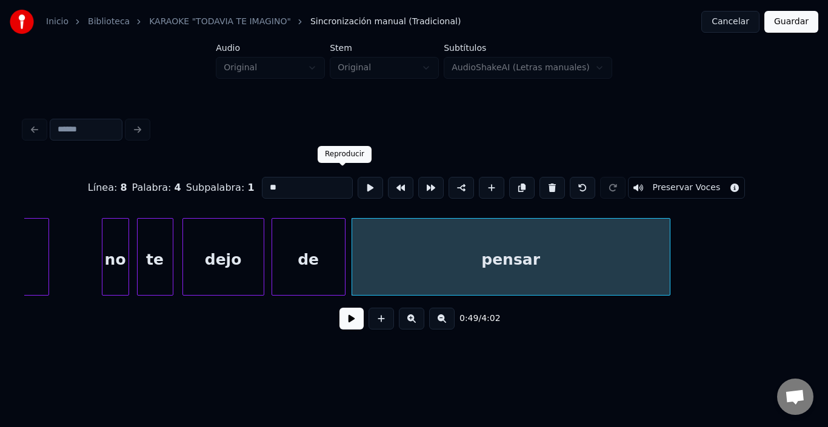
click at [358, 184] on button at bounding box center [370, 188] width 25 height 22
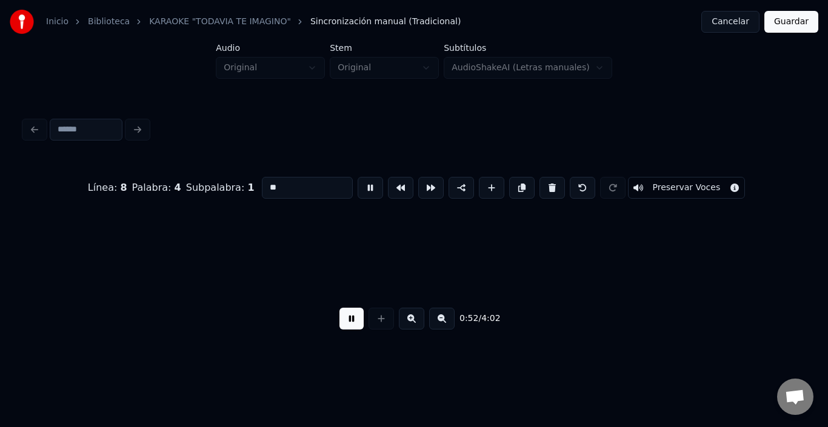
scroll to position [0, 7950]
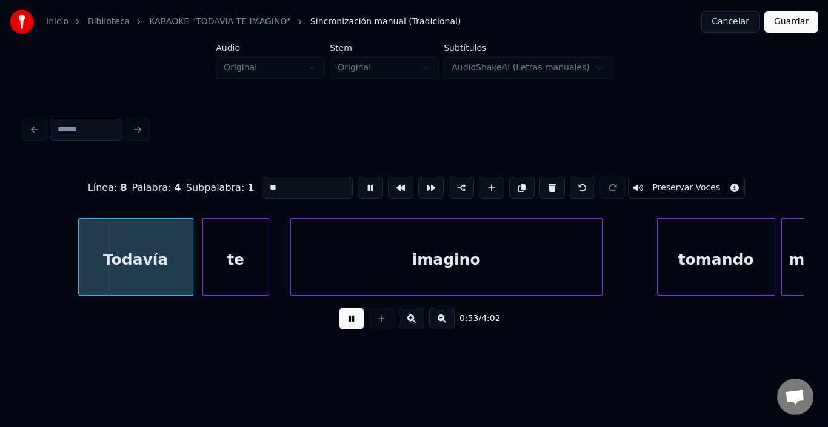
click at [358, 184] on button at bounding box center [370, 188] width 25 height 22
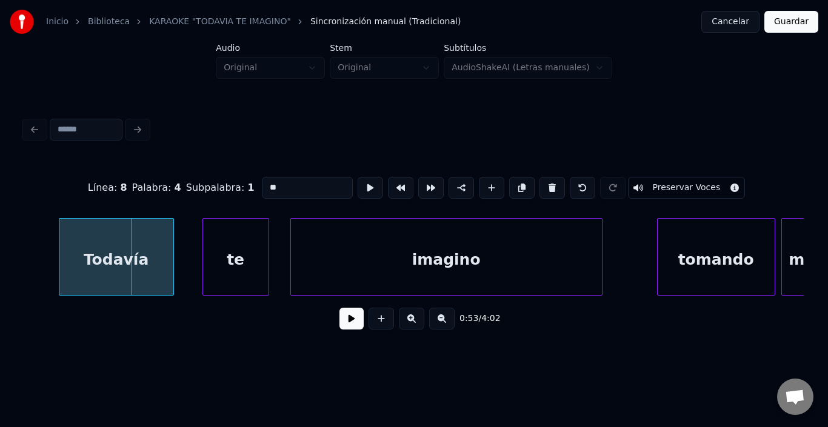
click at [119, 261] on div "Todavía" at bounding box center [116, 260] width 114 height 82
click at [201, 253] on div "te" at bounding box center [219, 260] width 65 height 82
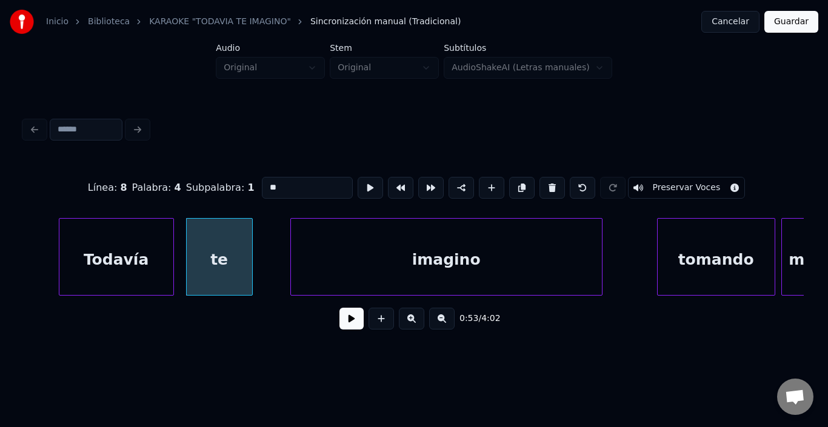
click at [201, 253] on div "te" at bounding box center [219, 260] width 65 height 82
type input "**"
click at [358, 184] on button at bounding box center [370, 188] width 25 height 22
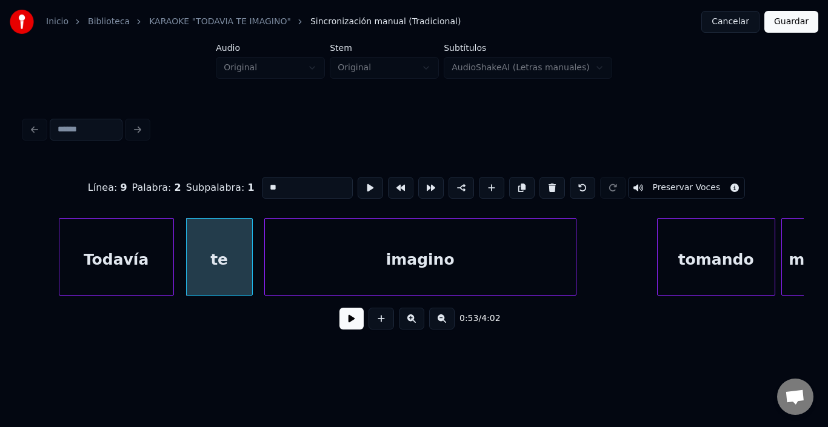
click at [326, 257] on div "imagino" at bounding box center [420, 260] width 311 height 82
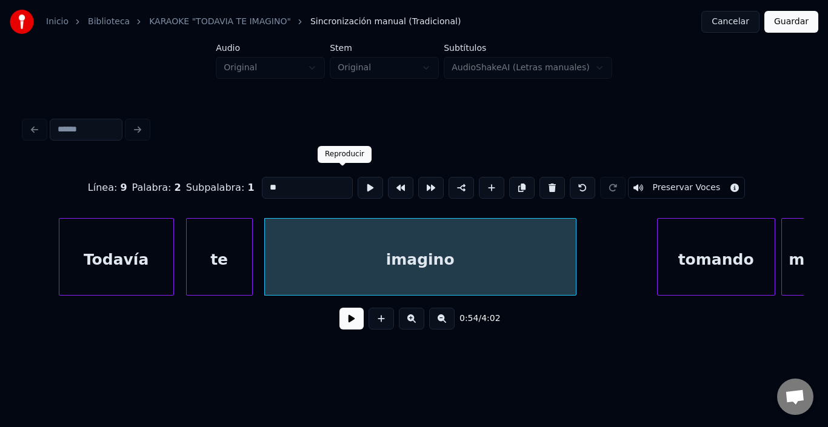
click at [358, 186] on button at bounding box center [370, 188] width 25 height 22
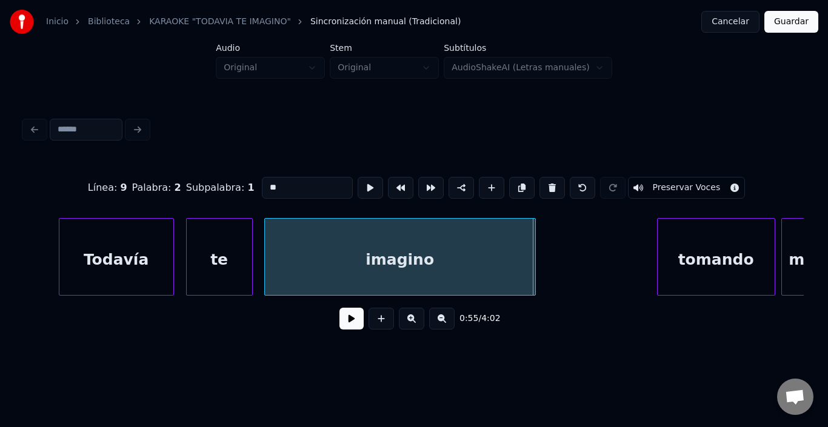
click at [535, 245] on div at bounding box center [534, 257] width 4 height 76
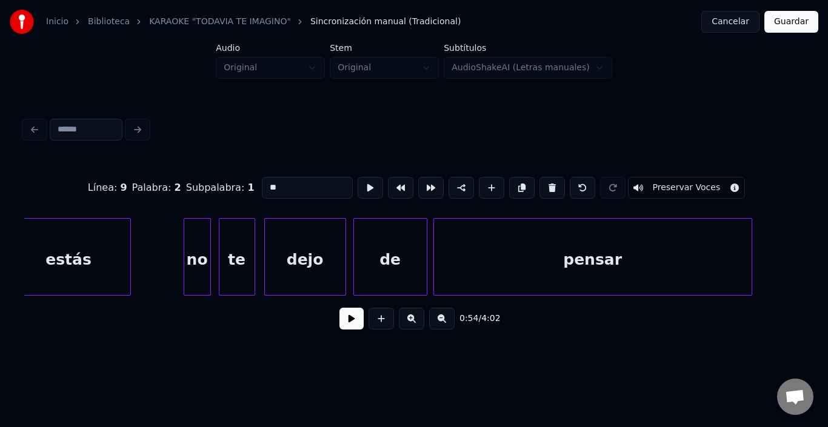
scroll to position [0, 7028]
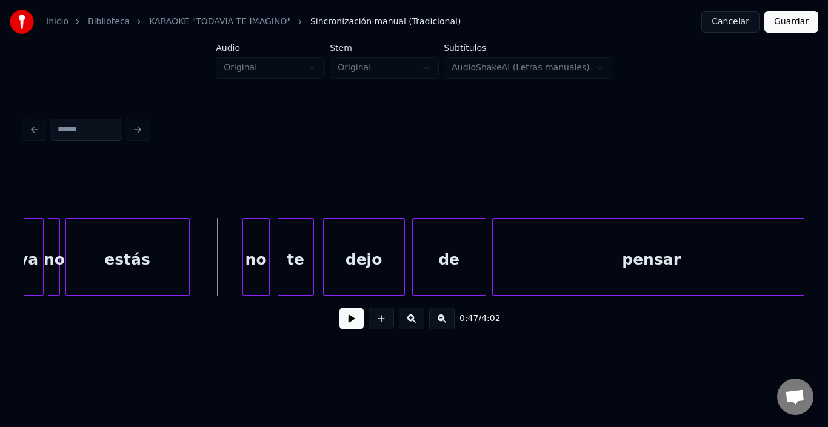
click at [339, 323] on button at bounding box center [351, 319] width 24 height 22
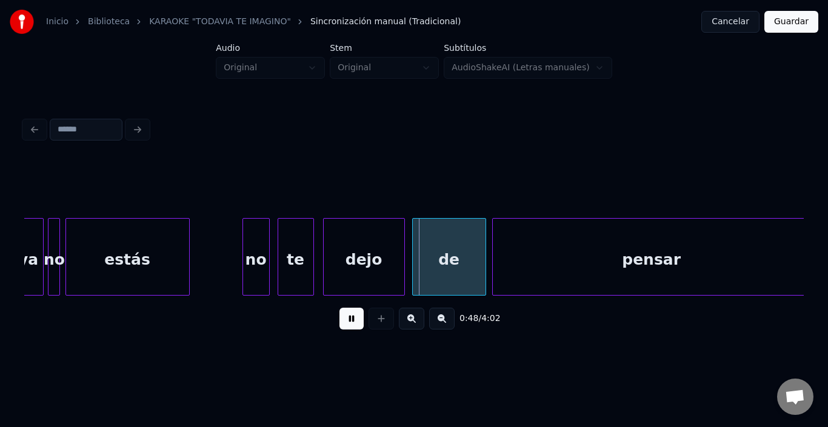
click at [339, 323] on button at bounding box center [351, 319] width 24 height 22
click at [281, 259] on div "te" at bounding box center [293, 260] width 35 height 82
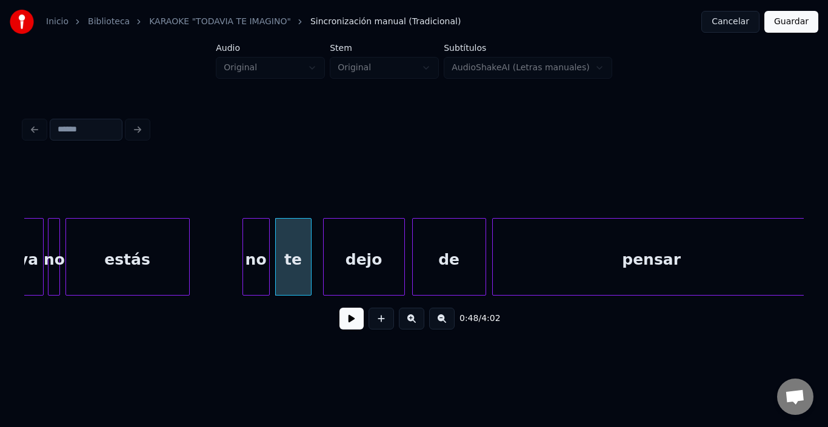
click at [339, 321] on button at bounding box center [351, 319] width 24 height 22
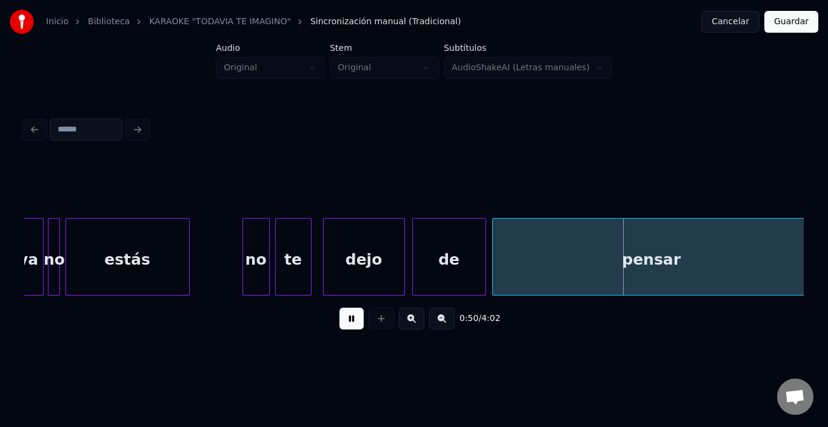
click at [339, 321] on button at bounding box center [351, 319] width 24 height 22
click at [293, 239] on div "te" at bounding box center [293, 260] width 35 height 82
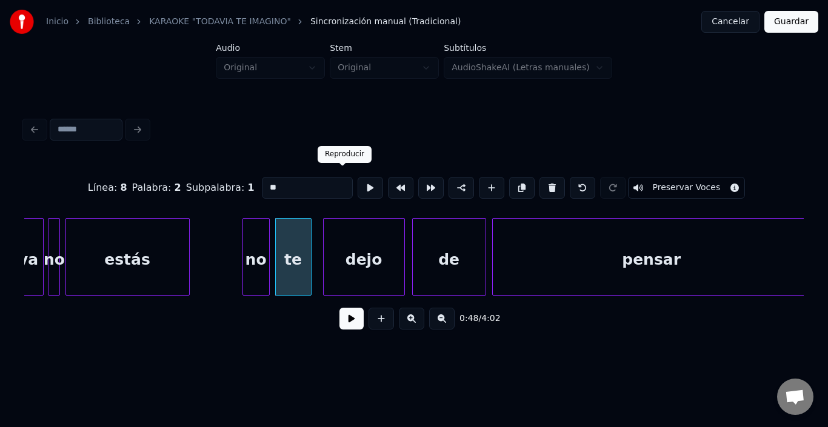
click at [358, 187] on button at bounding box center [370, 188] width 25 height 22
click at [372, 264] on div "dejo" at bounding box center [364, 260] width 81 height 82
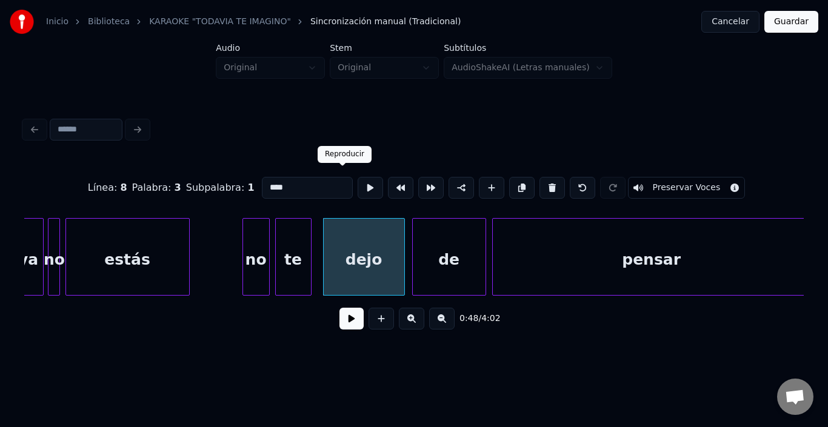
click at [358, 186] on button at bounding box center [370, 188] width 25 height 22
click at [332, 238] on div "dejo" at bounding box center [358, 260] width 81 height 82
click at [358, 190] on button at bounding box center [370, 188] width 25 height 22
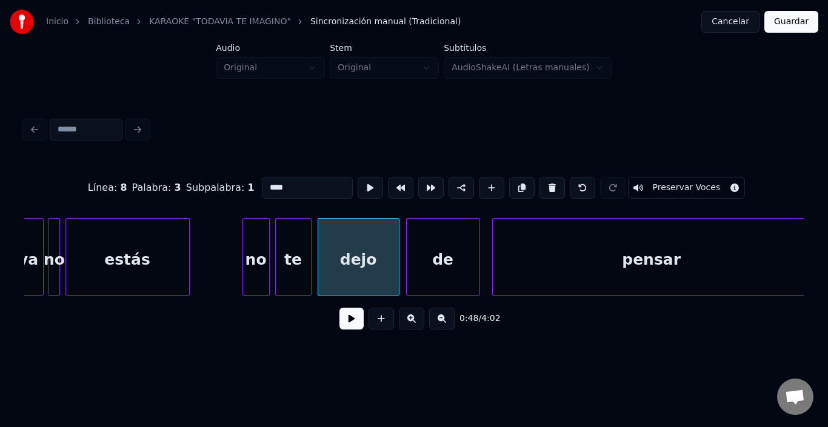
click at [422, 243] on div "de" at bounding box center [443, 260] width 73 height 82
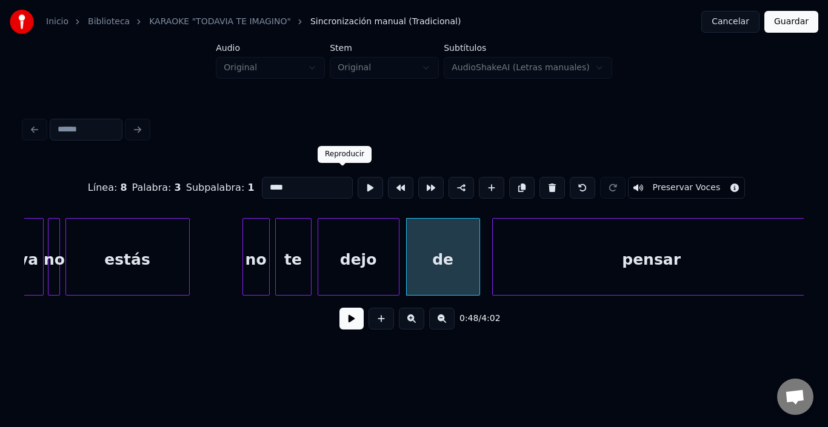
click at [358, 185] on button at bounding box center [370, 188] width 25 height 22
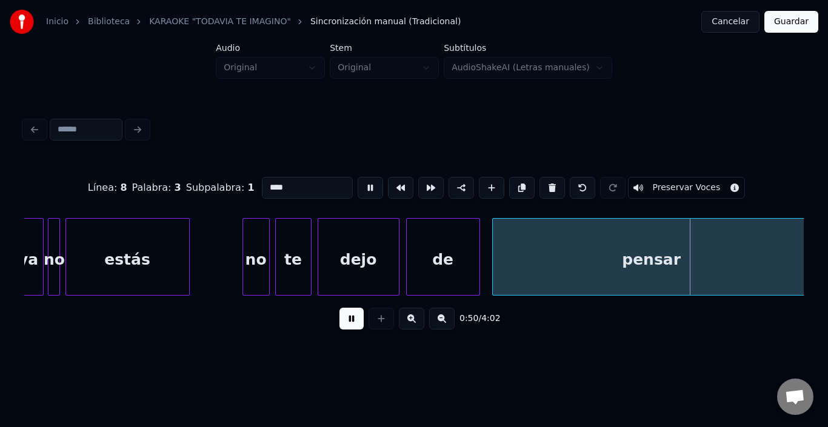
scroll to position [0, 7033]
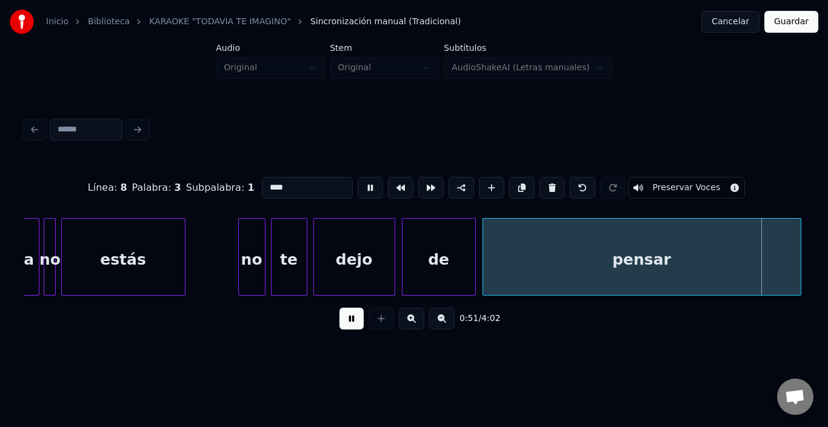
click at [590, 273] on div "pensar" at bounding box center [642, 260] width 318 height 82
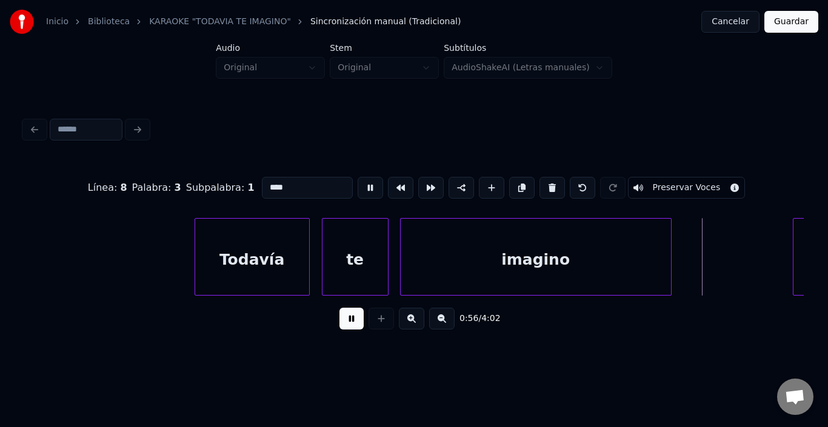
click at [342, 325] on button at bounding box center [351, 319] width 24 height 22
click at [478, 248] on div "imagino" at bounding box center [531, 260] width 270 height 82
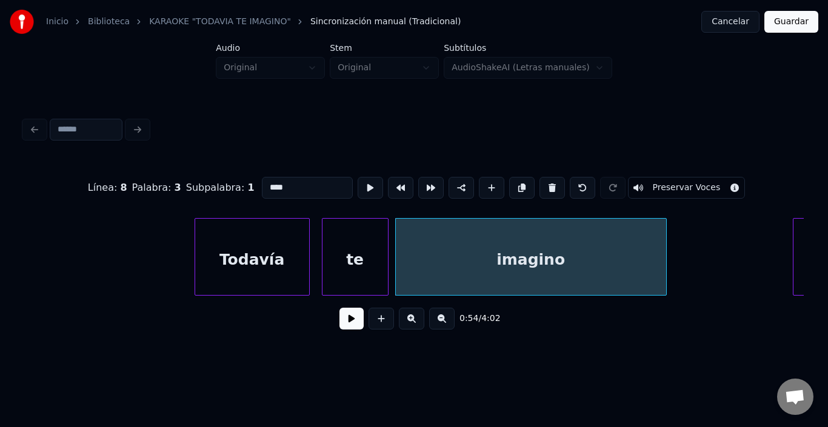
click at [478, 248] on div "imagino" at bounding box center [531, 260] width 270 height 82
type input "*******"
click at [358, 187] on button at bounding box center [370, 188] width 25 height 22
click at [356, 323] on button at bounding box center [351, 319] width 24 height 22
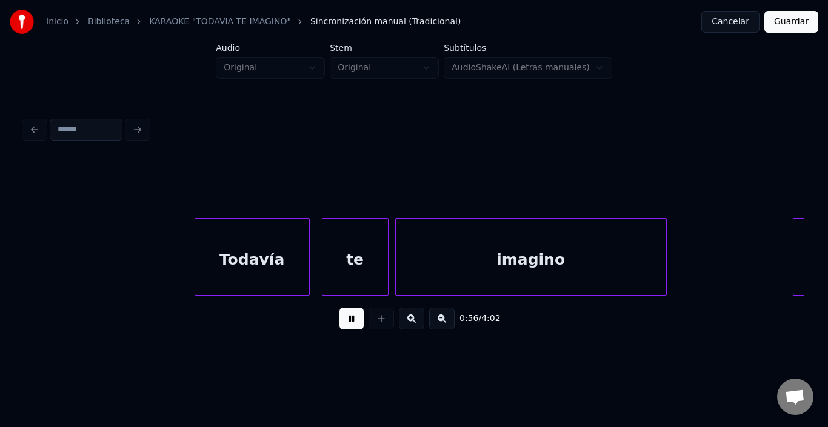
click at [356, 323] on button at bounding box center [351, 319] width 24 height 22
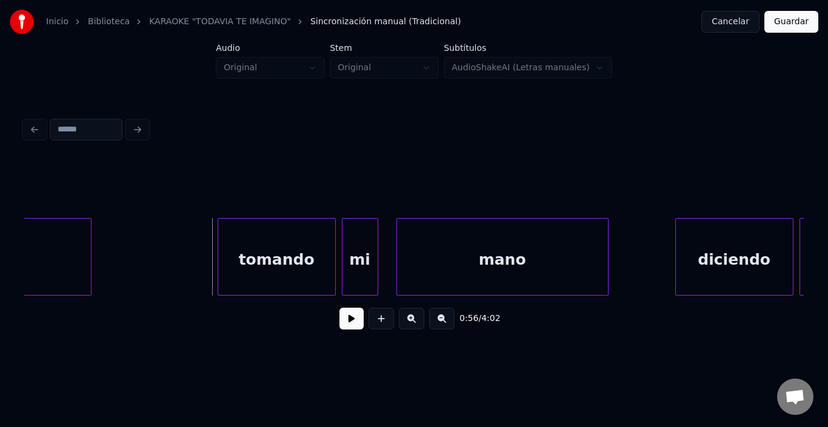
scroll to position [0, 8396]
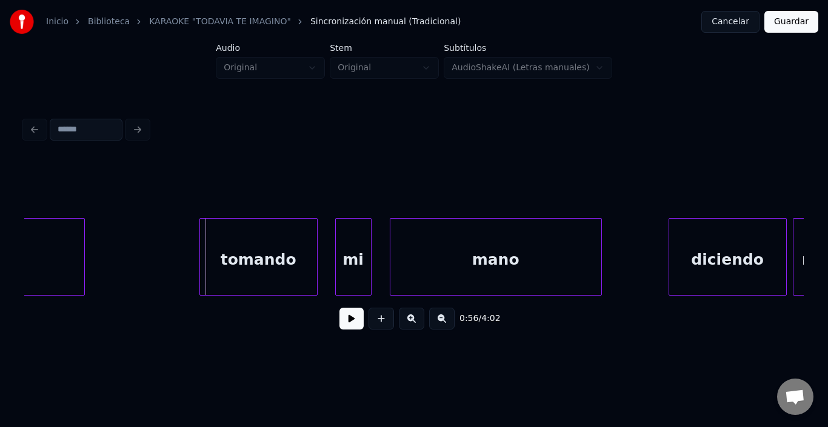
click at [215, 248] on div "tomando" at bounding box center [258, 260] width 117 height 82
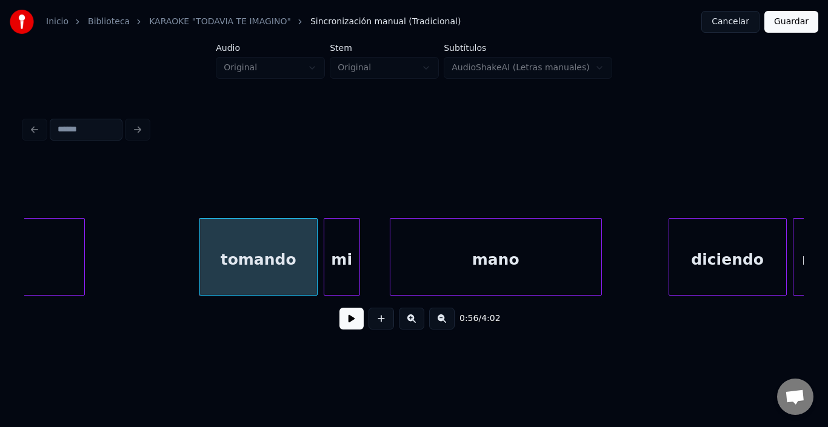
click at [336, 245] on div "mi" at bounding box center [341, 260] width 35 height 82
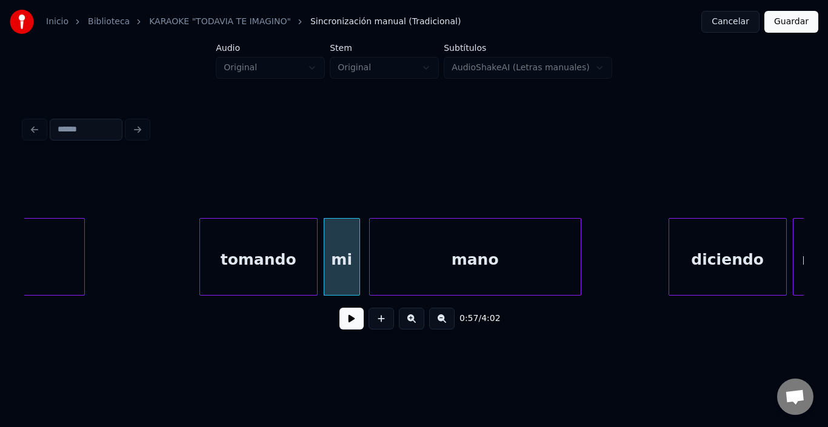
click at [396, 252] on div "mano" at bounding box center [475, 260] width 211 height 82
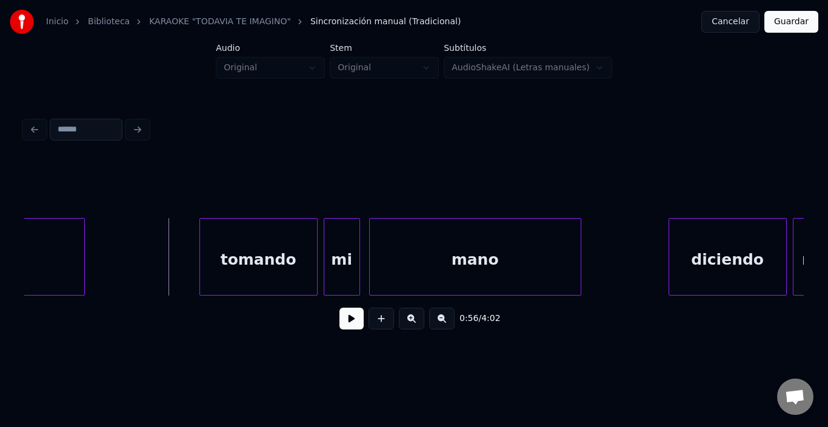
click at [342, 324] on button at bounding box center [351, 319] width 24 height 22
click at [341, 324] on button at bounding box center [351, 319] width 24 height 22
click at [698, 241] on div "diciendo" at bounding box center [715, 260] width 117 height 82
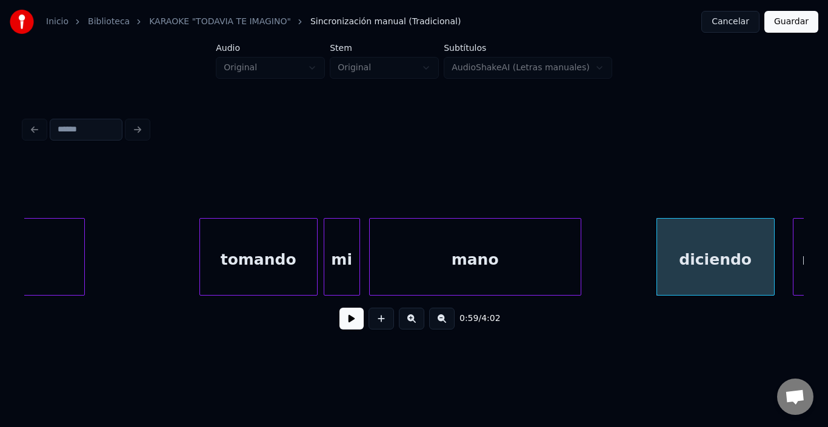
click at [698, 241] on div "diciendo" at bounding box center [715, 260] width 117 height 82
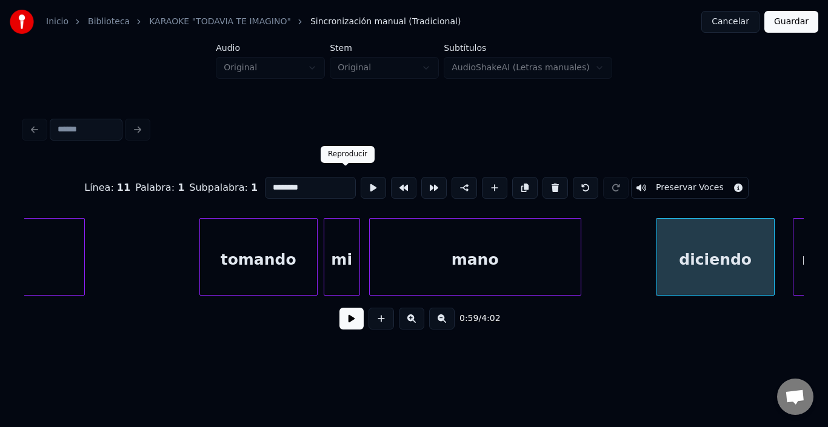
click at [361, 190] on button at bounding box center [373, 188] width 25 height 22
click at [479, 271] on div "mano" at bounding box center [475, 260] width 211 height 82
click at [361, 183] on button at bounding box center [373, 188] width 25 height 22
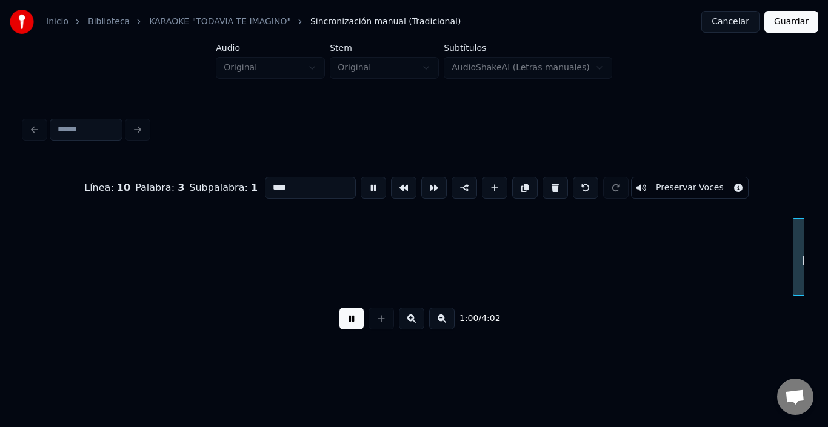
scroll to position [0, 9176]
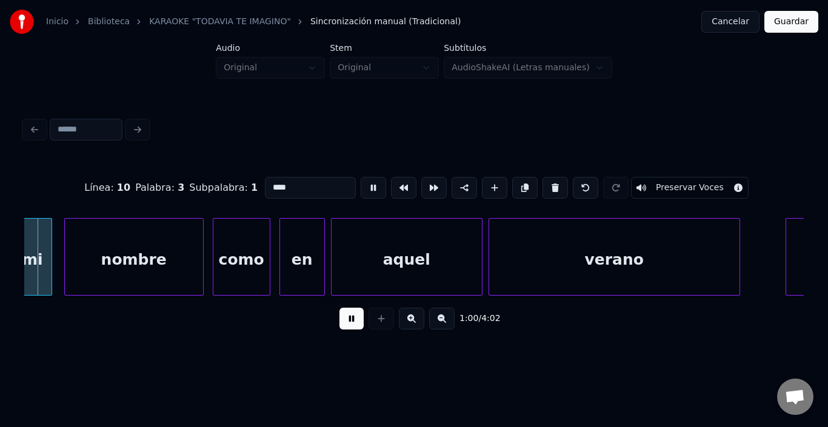
click at [397, 232] on div "aquel" at bounding box center [407, 260] width 150 height 82
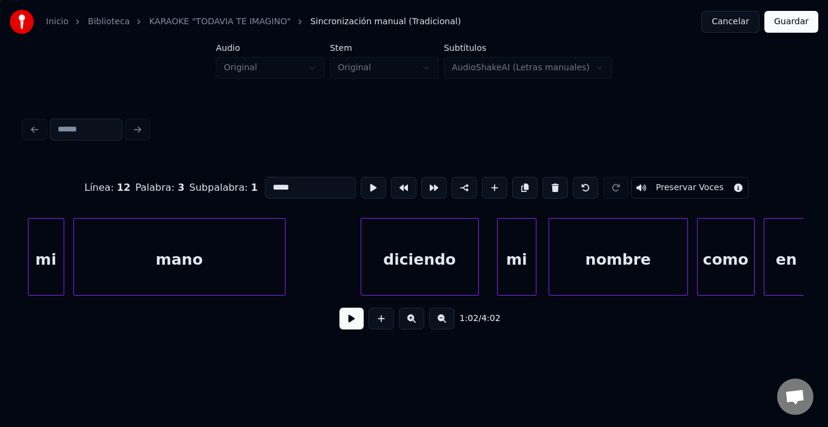
scroll to position [0, 8691]
click at [164, 245] on div "mano" at bounding box center [180, 260] width 211 height 82
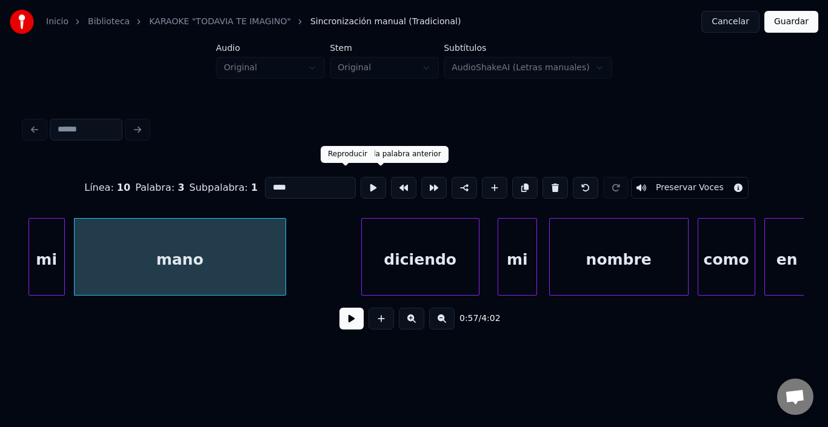
click at [361, 182] on button at bounding box center [373, 188] width 25 height 22
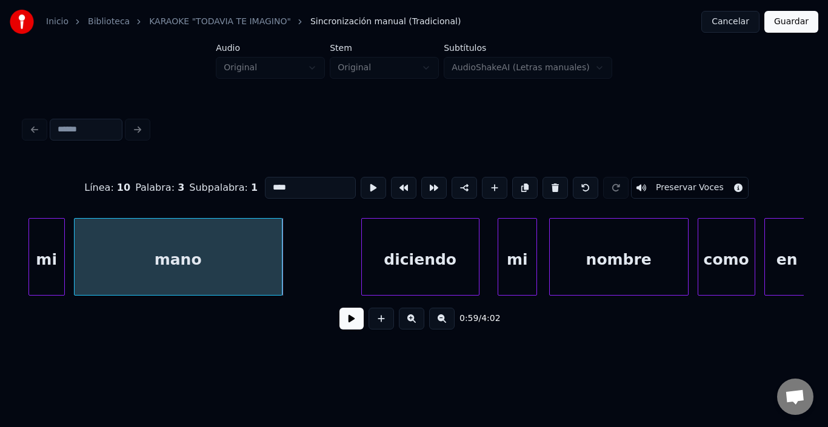
click at [279, 233] on div at bounding box center [280, 257] width 4 height 76
click at [377, 255] on div "diciendo" at bounding box center [413, 260] width 117 height 82
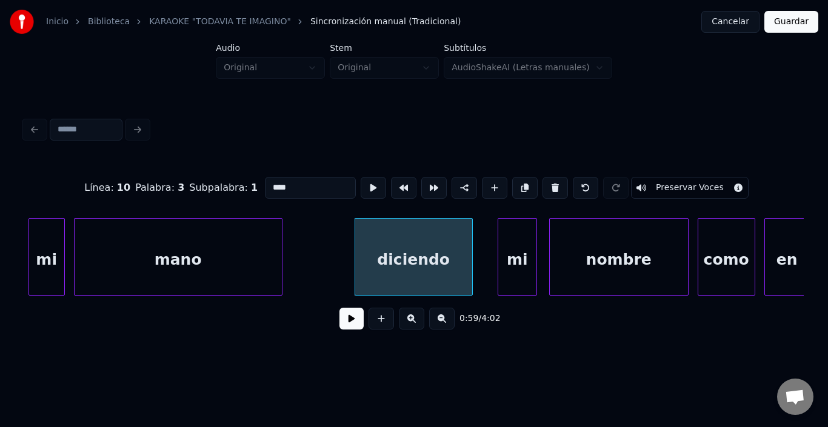
click at [365, 239] on div "diciendo" at bounding box center [413, 260] width 117 height 82
click at [361, 186] on button at bounding box center [373, 188] width 25 height 22
click at [499, 244] on div "mi" at bounding box center [502, 260] width 38 height 82
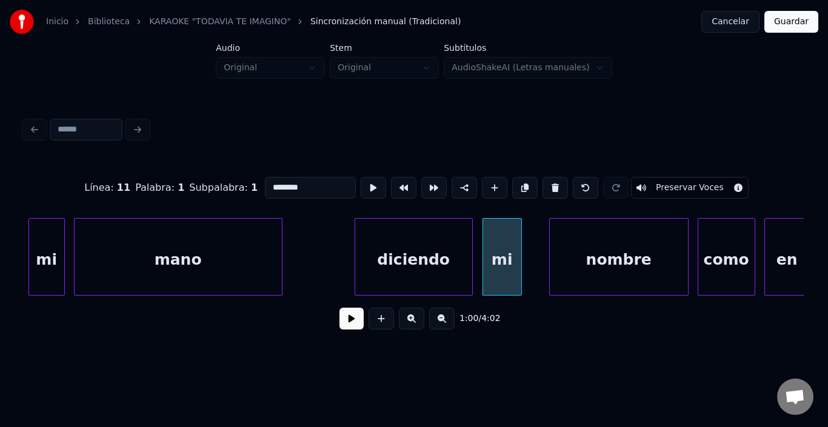
click at [496, 242] on div "mi" at bounding box center [502, 260] width 38 height 82
type input "**"
click at [361, 185] on button at bounding box center [373, 188] width 25 height 22
click at [618, 253] on div "nombre" at bounding box center [599, 260] width 138 height 82
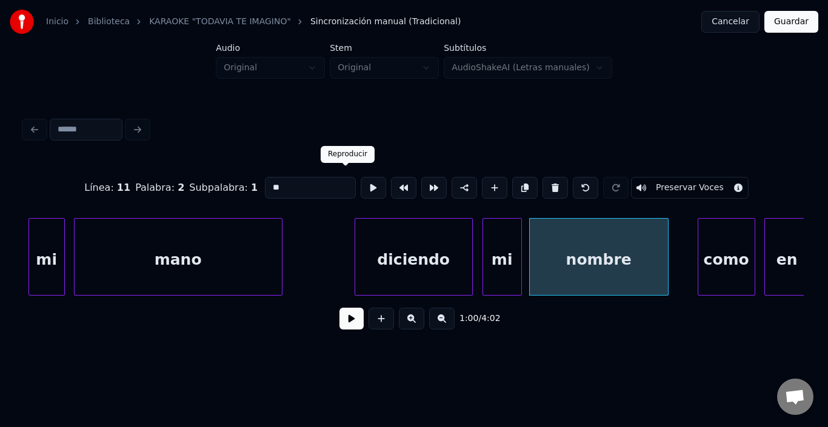
click at [361, 181] on button at bounding box center [373, 188] width 25 height 22
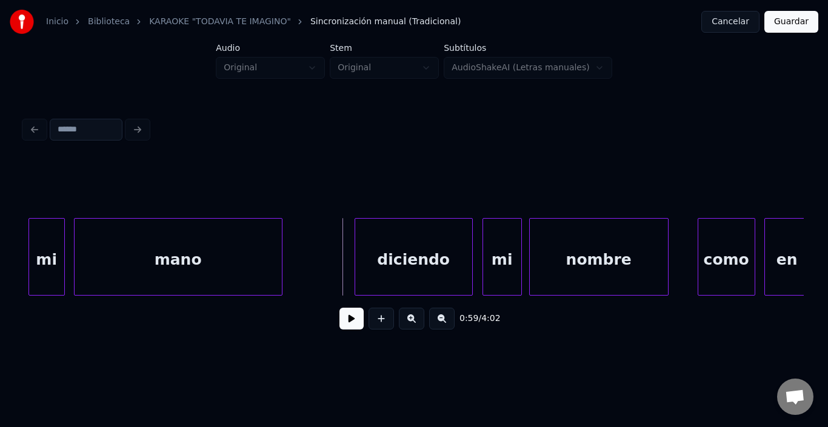
click at [350, 325] on button at bounding box center [351, 319] width 24 height 22
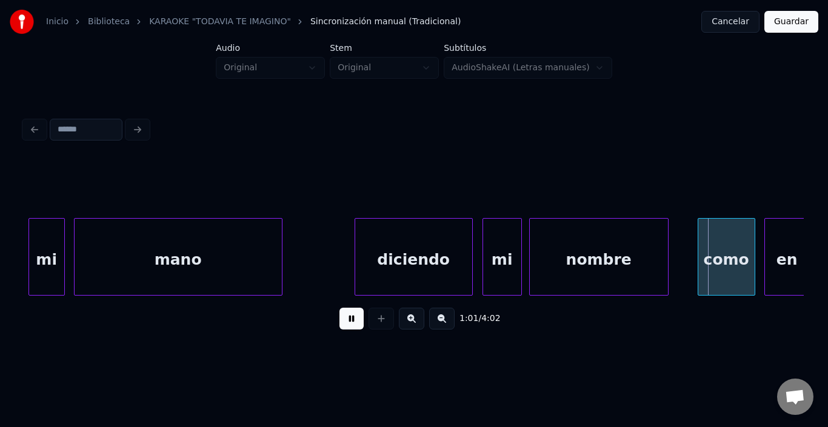
click at [350, 325] on button at bounding box center [351, 319] width 24 height 22
click at [720, 267] on div "como" at bounding box center [713, 260] width 56 height 82
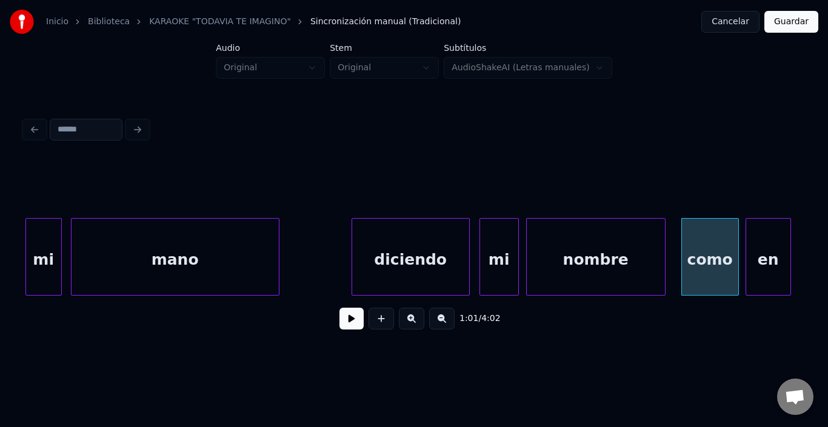
click at [773, 262] on div "en" at bounding box center [768, 260] width 44 height 82
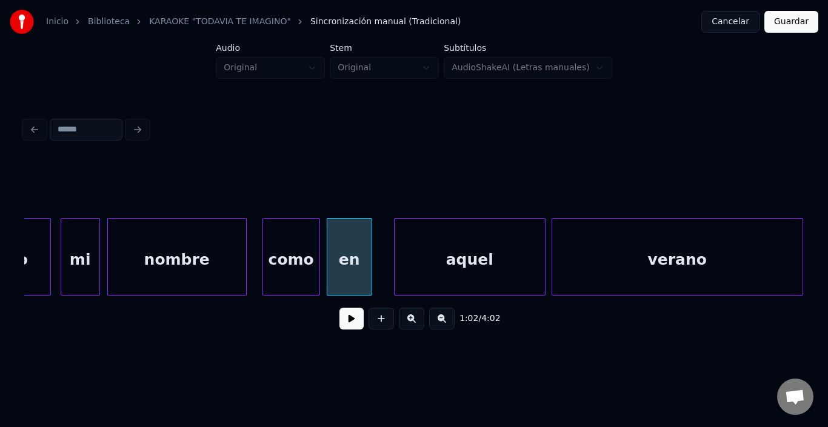
scroll to position [0, 9130]
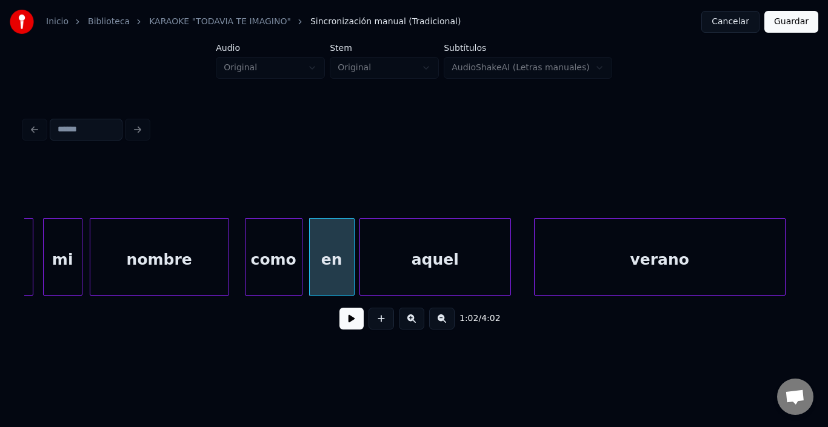
click at [399, 262] on div "aquel" at bounding box center [435, 260] width 150 height 82
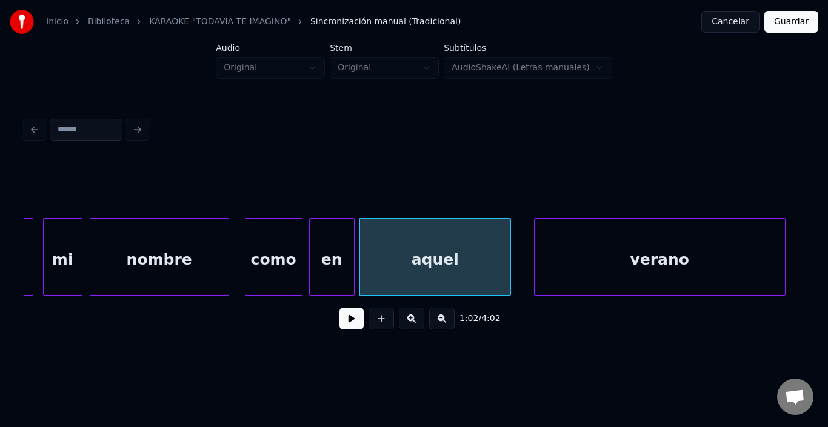
click at [399, 262] on div "aquel" at bounding box center [435, 260] width 150 height 82
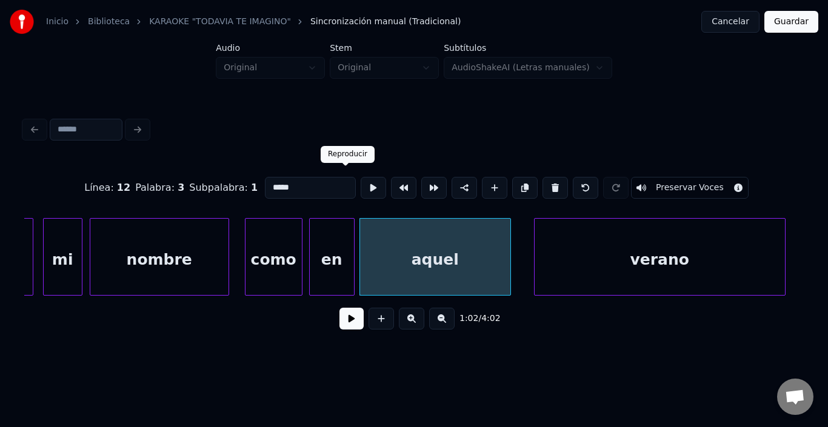
click at [361, 181] on button at bounding box center [373, 188] width 25 height 22
click at [500, 257] on div at bounding box center [501, 257] width 4 height 76
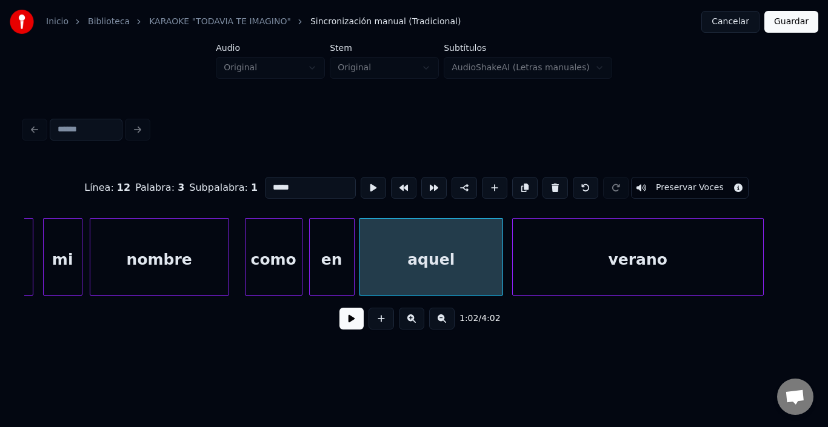
click at [556, 246] on div "verano" at bounding box center [638, 260] width 250 height 82
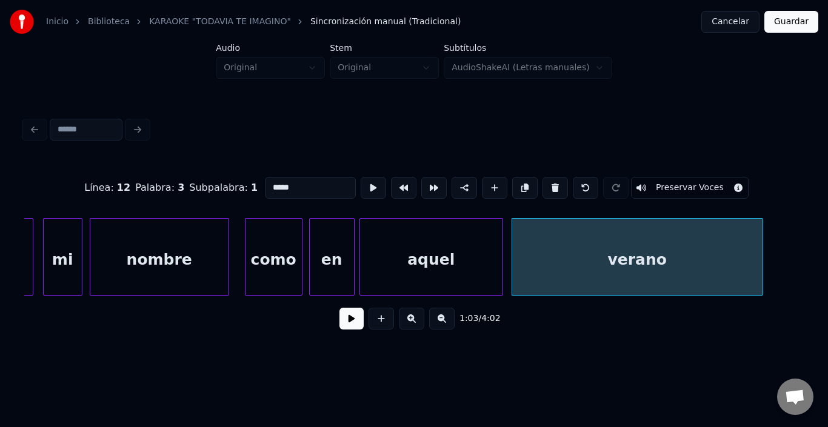
click at [556, 246] on div "verano" at bounding box center [637, 260] width 250 height 82
click at [361, 179] on button at bounding box center [373, 188] width 25 height 22
click at [743, 254] on div at bounding box center [744, 257] width 4 height 76
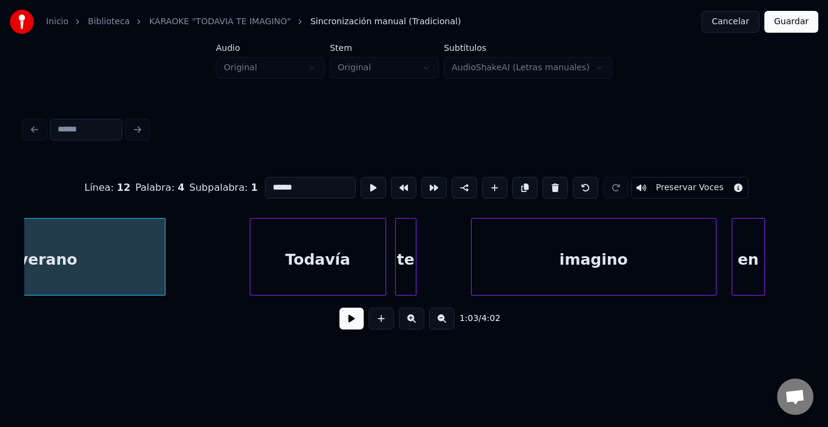
scroll to position [0, 9712]
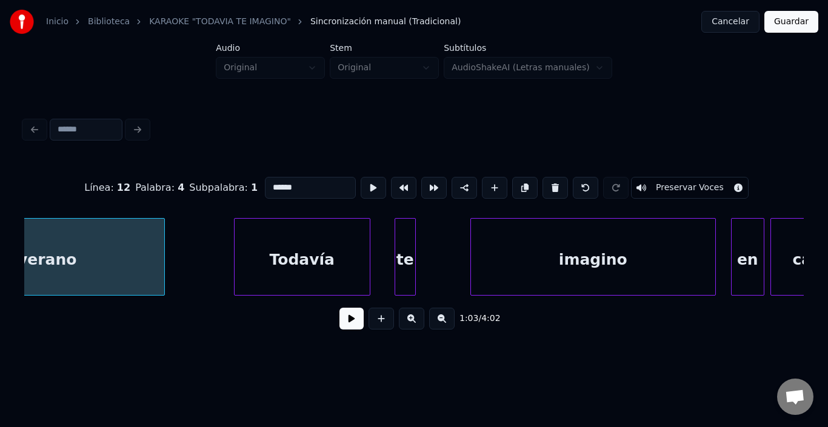
click at [325, 235] on div "Todavía" at bounding box center [302, 260] width 135 height 82
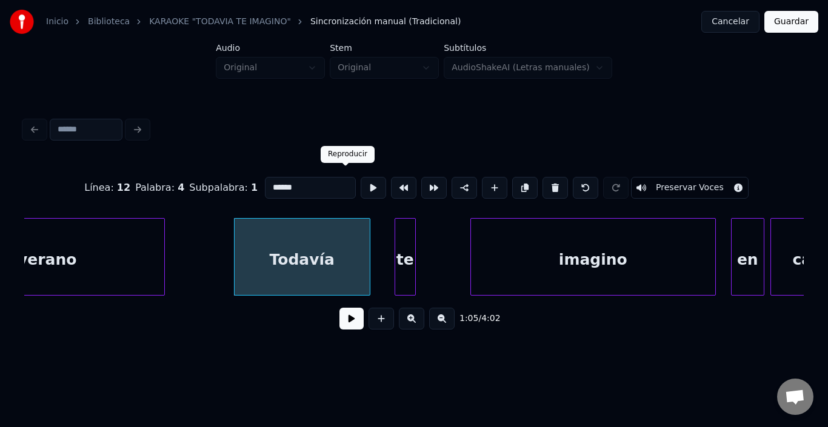
click at [361, 177] on button at bounding box center [373, 188] width 25 height 22
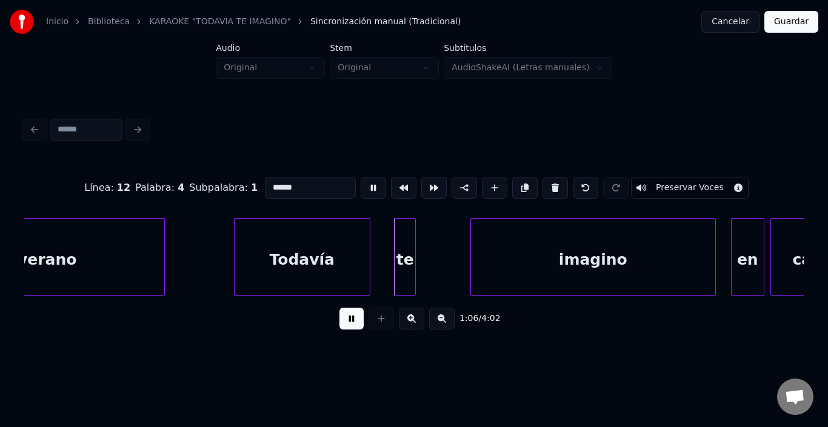
click at [361, 177] on button at bounding box center [373, 188] width 25 height 22
click at [395, 237] on div "te" at bounding box center [395, 260] width 20 height 82
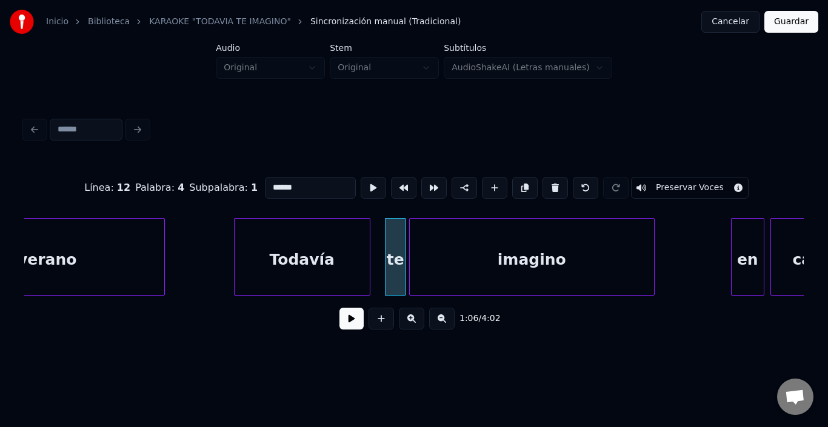
click at [460, 259] on div "imagino" at bounding box center [532, 260] width 244 height 82
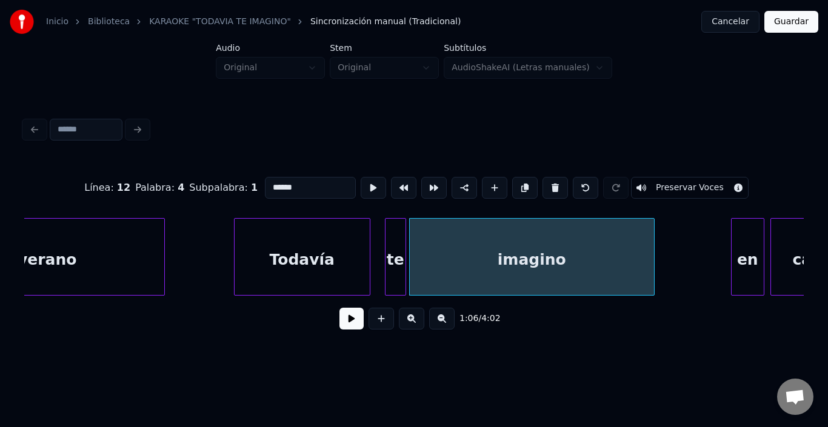
click at [459, 255] on div "imagino" at bounding box center [532, 260] width 244 height 82
type input "*******"
click at [361, 177] on button at bounding box center [373, 188] width 25 height 22
click at [488, 238] on div "imagino" at bounding box center [546, 260] width 244 height 82
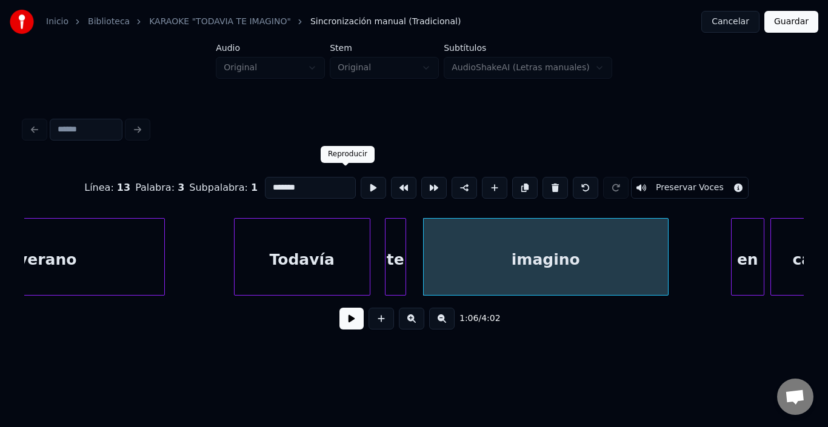
click at [361, 183] on button at bounding box center [373, 188] width 25 height 22
click at [445, 247] on div "imagino" at bounding box center [546, 260] width 244 height 82
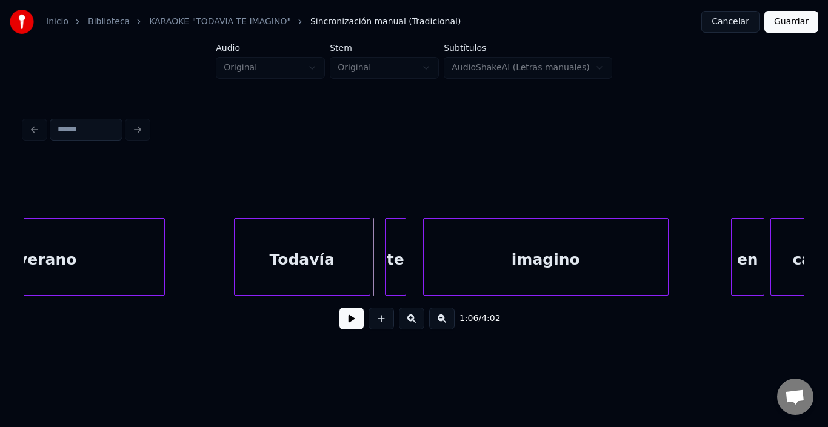
click at [345, 314] on button at bounding box center [351, 319] width 24 height 22
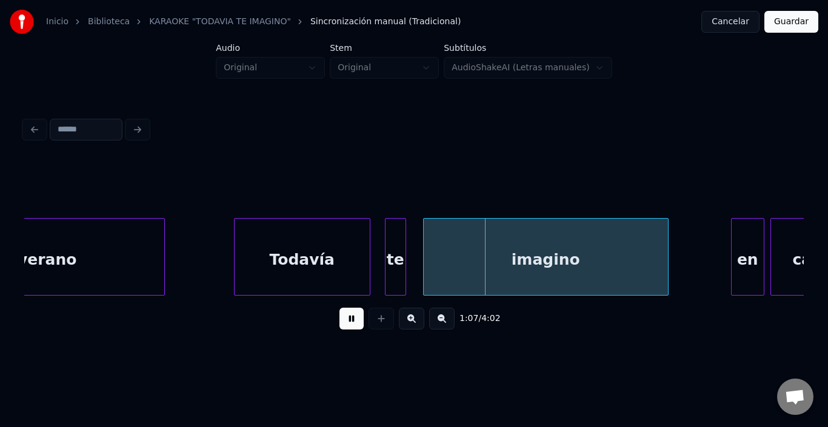
click at [345, 316] on button at bounding box center [351, 319] width 24 height 22
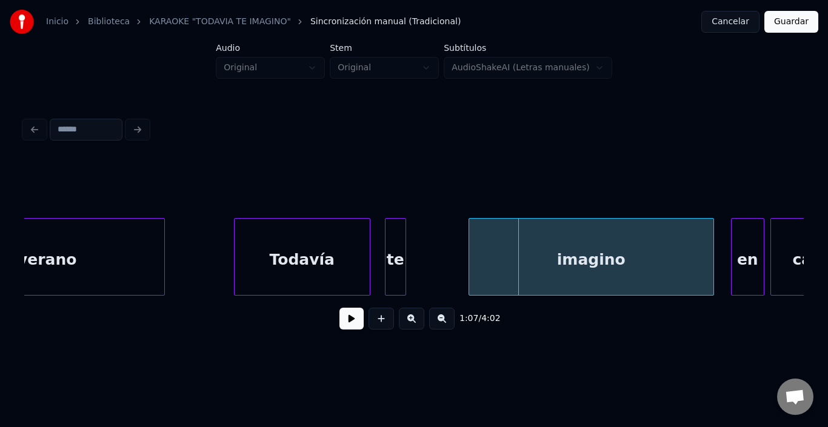
click at [559, 251] on div "imagino" at bounding box center [591, 260] width 244 height 82
click at [435, 250] on div at bounding box center [434, 257] width 4 height 76
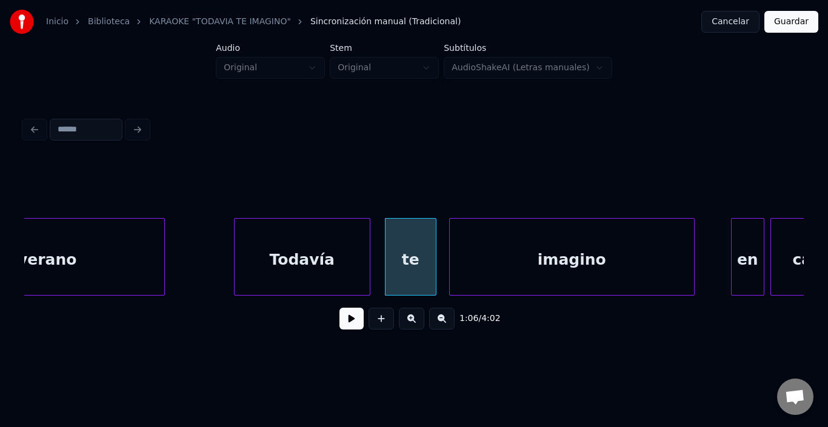
click at [463, 247] on div "imagino" at bounding box center [572, 260] width 244 height 82
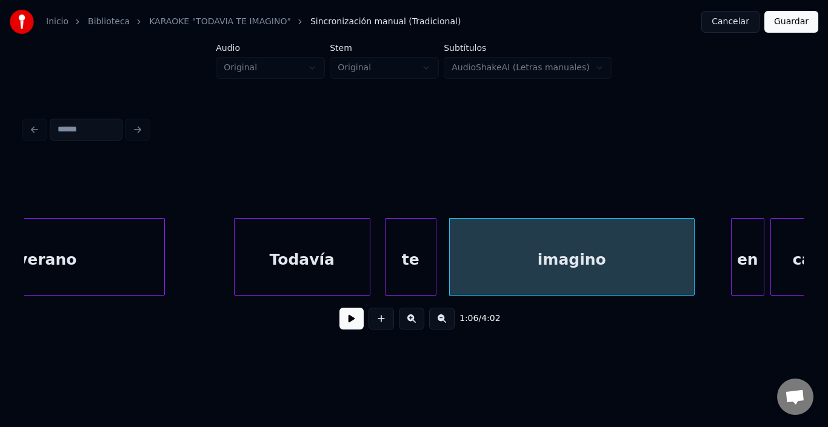
click at [463, 247] on div "imagino" at bounding box center [572, 260] width 244 height 82
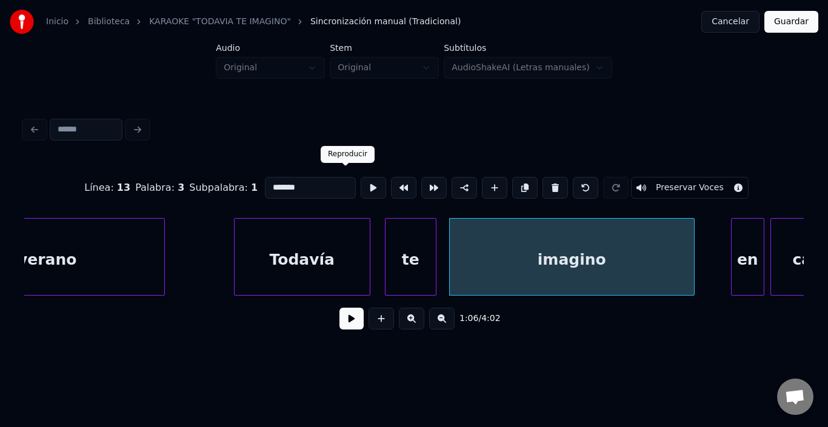
click at [361, 186] on button at bounding box center [373, 188] width 25 height 22
click at [339, 317] on button at bounding box center [351, 319] width 24 height 22
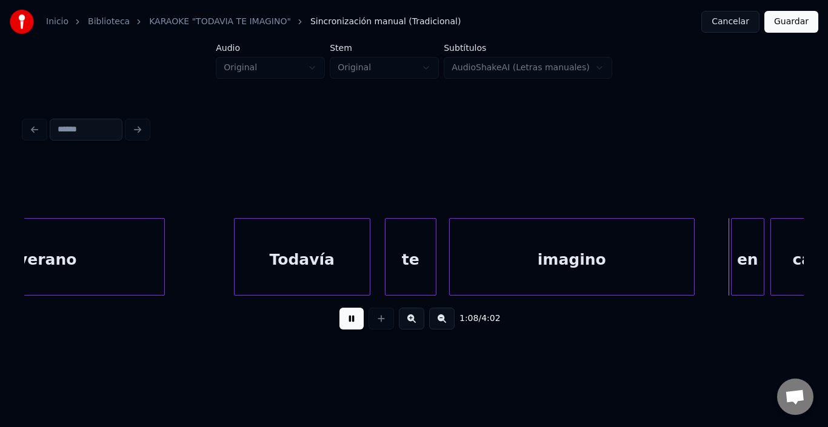
click at [349, 317] on button at bounding box center [351, 319] width 24 height 22
click at [730, 250] on div "en" at bounding box center [734, 260] width 32 height 82
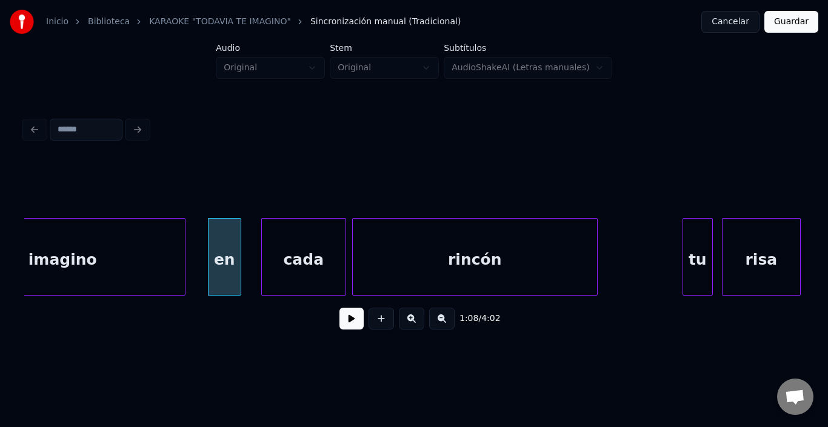
scroll to position [0, 10294]
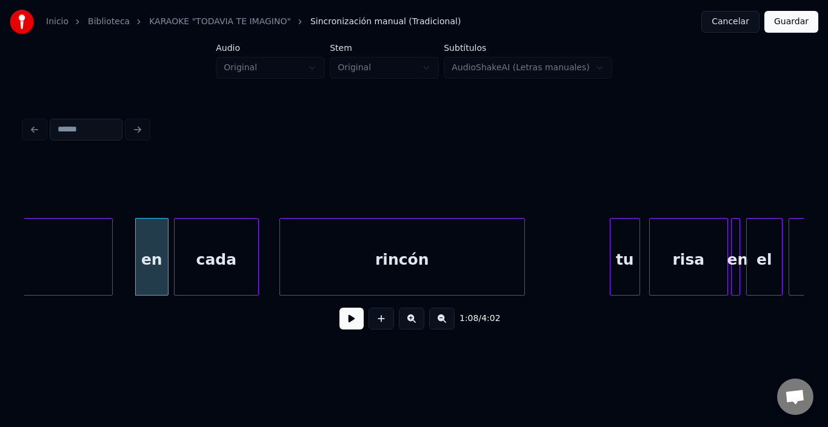
click at [198, 257] on div "cada" at bounding box center [217, 260] width 84 height 82
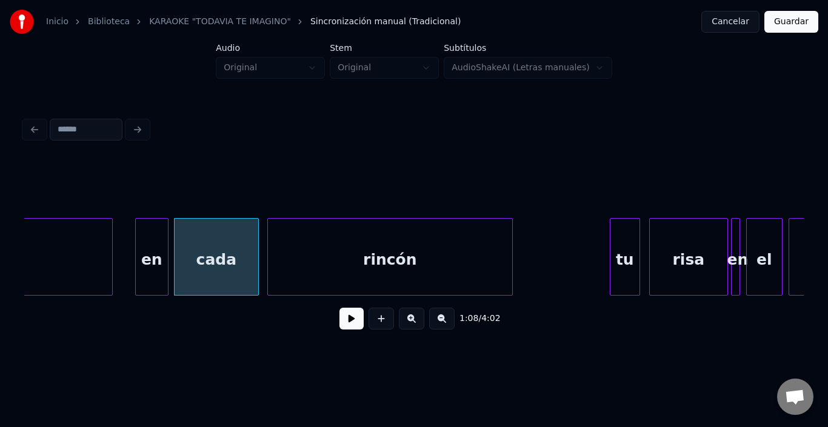
click at [312, 247] on div "rincón" at bounding box center [390, 260] width 244 height 82
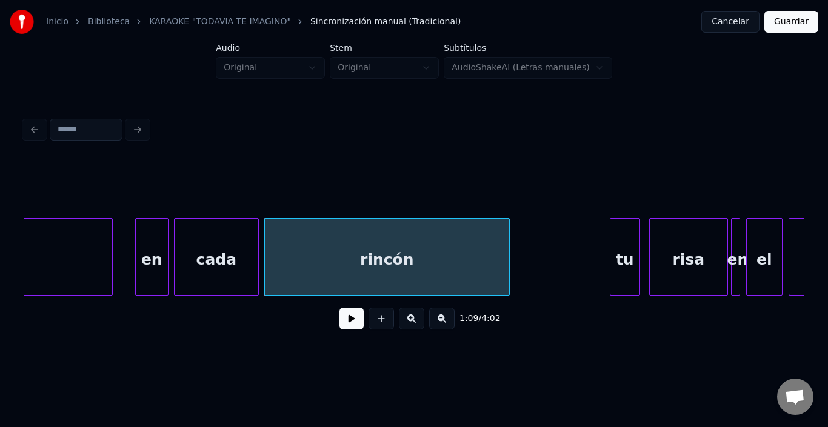
click at [236, 245] on div "cada" at bounding box center [217, 260] width 84 height 82
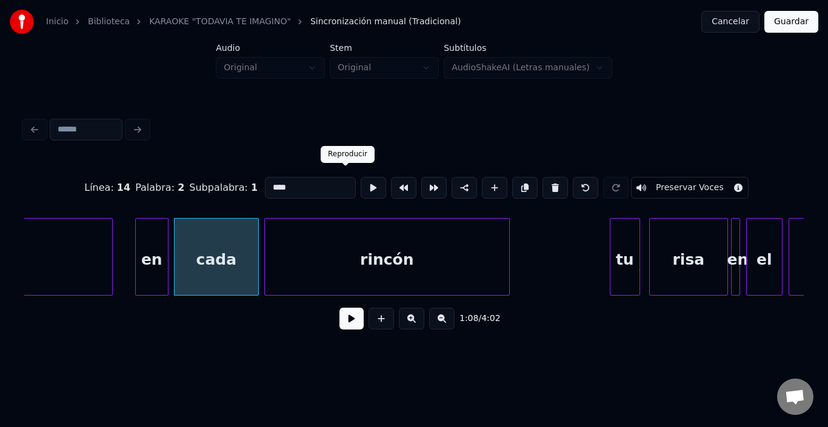
click at [361, 187] on button at bounding box center [373, 188] width 25 height 22
click at [323, 236] on div "rincón" at bounding box center [387, 260] width 244 height 82
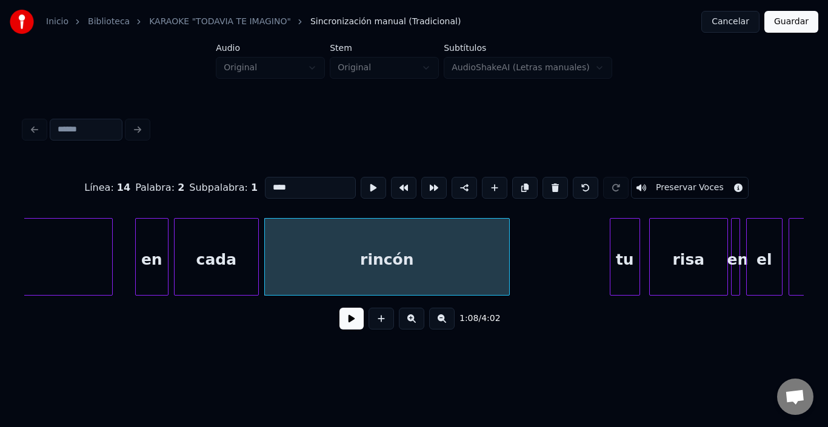
type input "******"
click at [343, 316] on button at bounding box center [351, 319] width 24 height 22
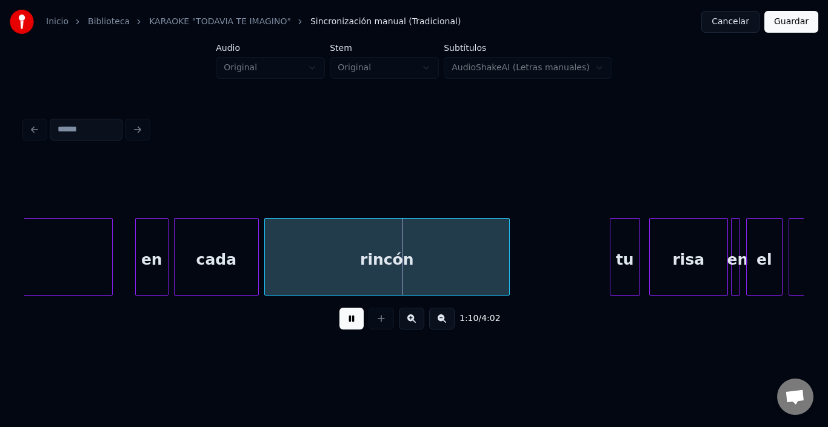
click at [343, 316] on button at bounding box center [351, 319] width 24 height 22
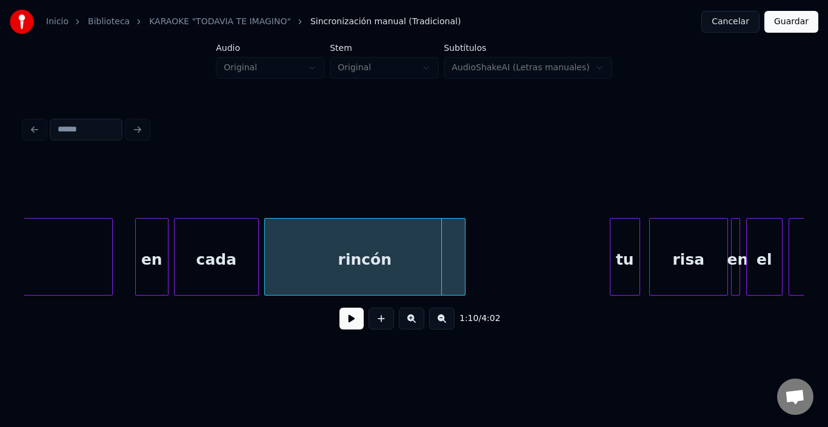
click at [463, 256] on div at bounding box center [463, 257] width 4 height 76
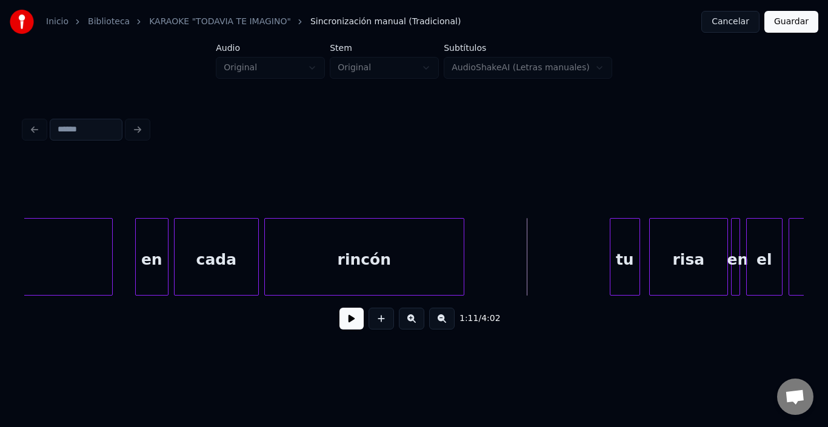
click at [340, 324] on button at bounding box center [351, 319] width 24 height 22
click at [616, 249] on div "tu" at bounding box center [615, 260] width 29 height 82
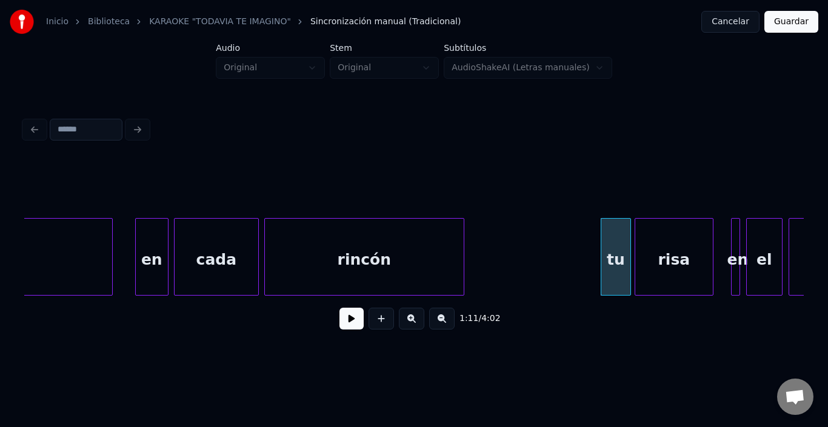
click at [655, 252] on div "risa" at bounding box center [674, 260] width 78 height 82
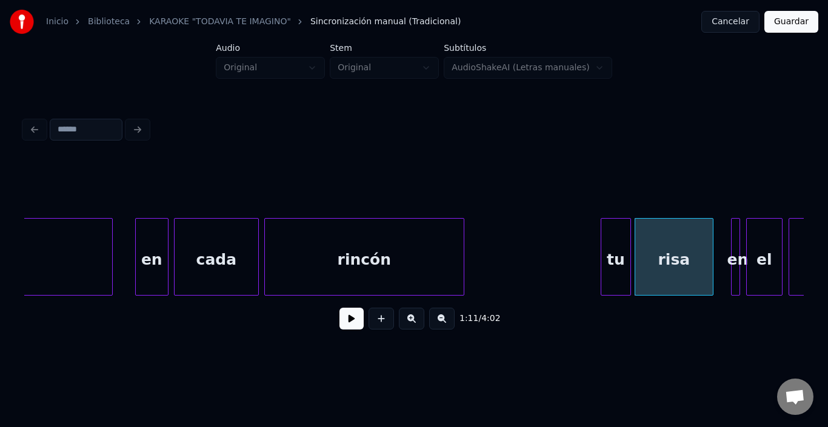
click at [655, 252] on div "risa" at bounding box center [674, 260] width 78 height 82
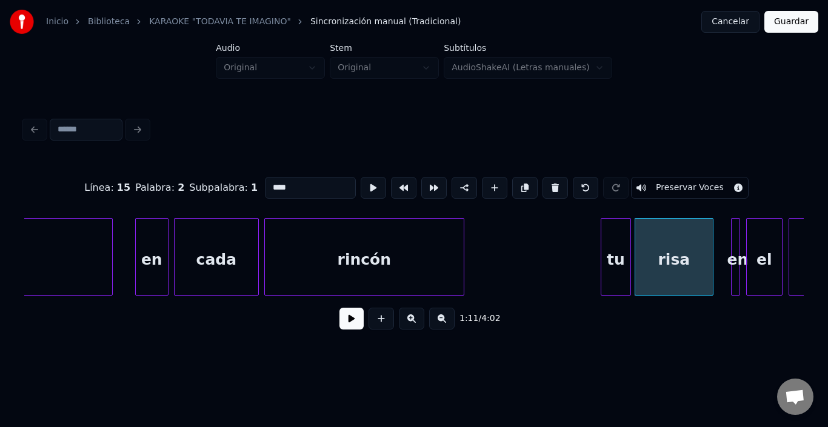
click at [344, 325] on button at bounding box center [351, 319] width 24 height 22
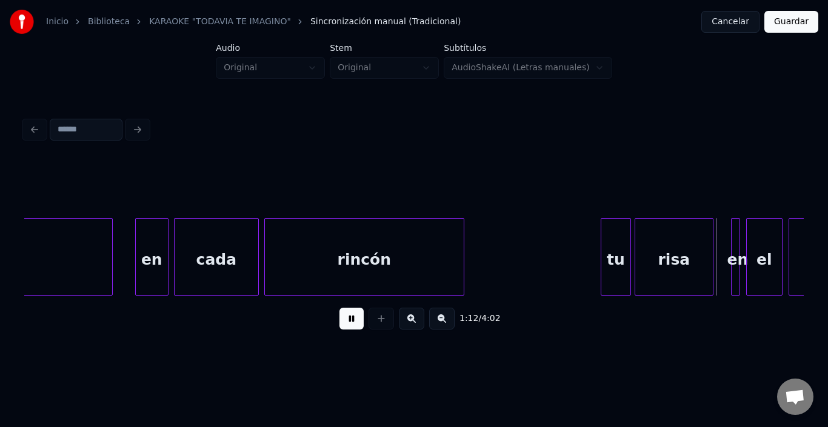
click at [343, 324] on button at bounding box center [351, 319] width 24 height 22
click at [730, 231] on div "en" at bounding box center [728, 260] width 12 height 82
click at [745, 241] on div "el" at bounding box center [752, 260] width 35 height 82
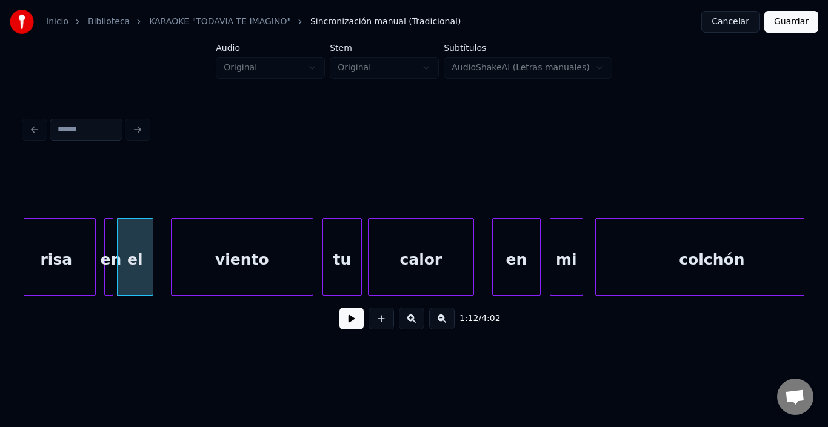
scroll to position [0, 10997]
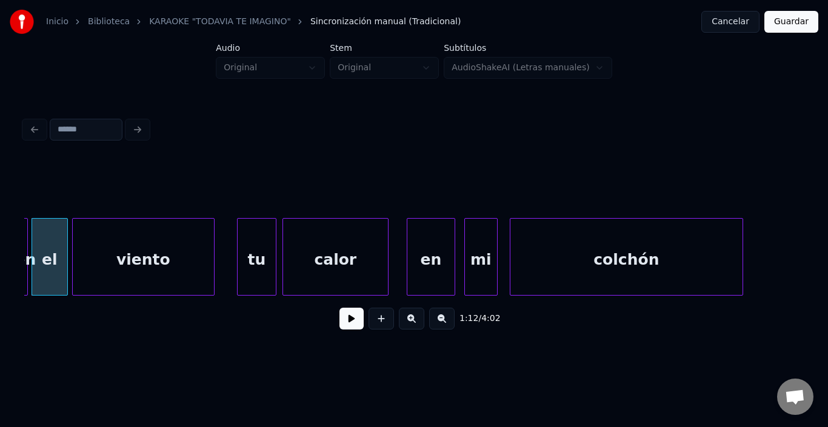
click at [135, 257] on div "viento" at bounding box center [143, 260] width 141 height 82
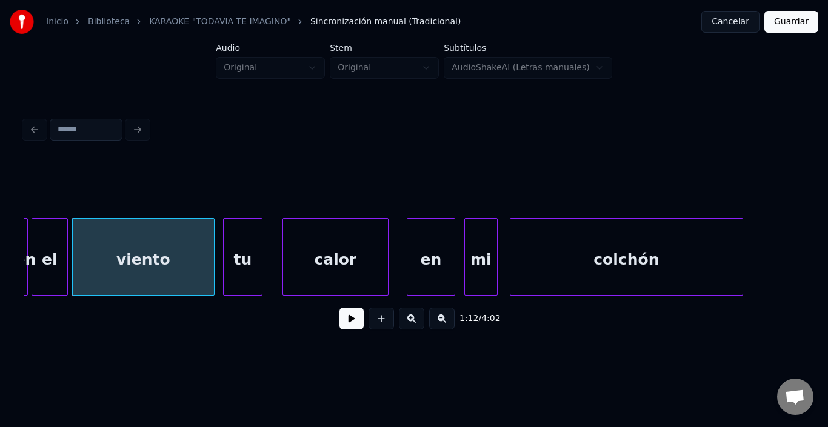
click at [242, 257] on div "tu" at bounding box center [243, 260] width 38 height 82
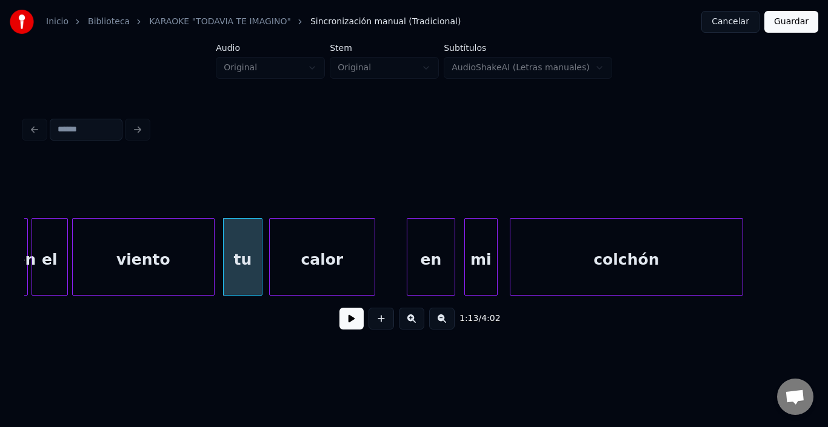
click at [312, 255] on div "calor" at bounding box center [322, 260] width 105 height 82
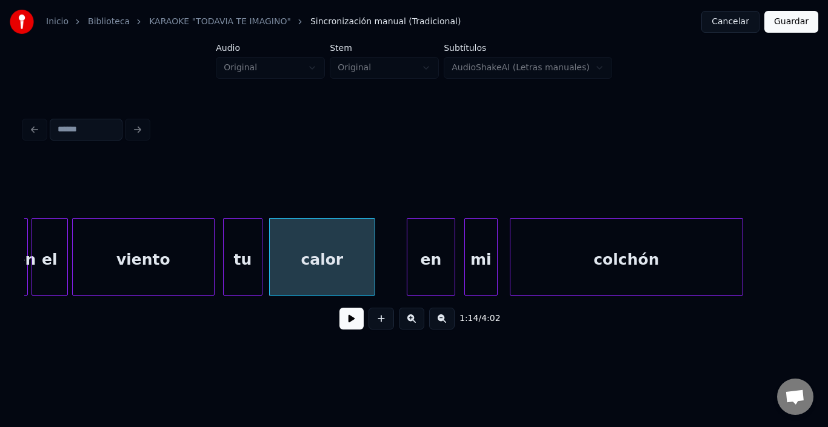
click at [183, 255] on div "viento" at bounding box center [143, 260] width 141 height 82
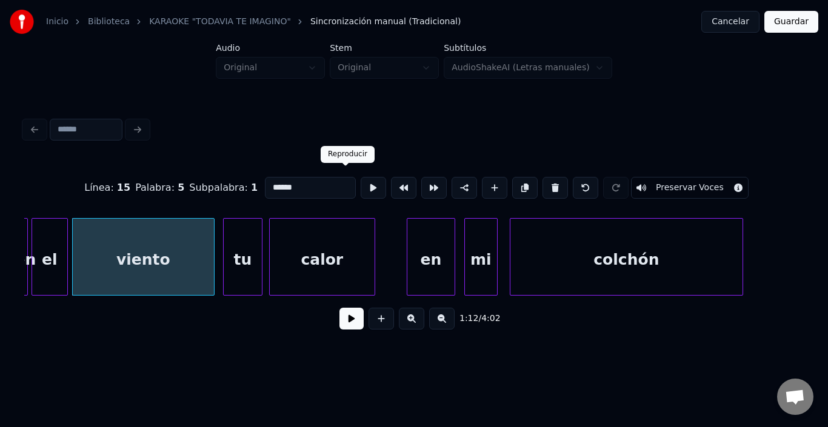
click at [361, 189] on button at bounding box center [373, 188] width 25 height 22
click at [315, 238] on div "calor" at bounding box center [322, 260] width 105 height 82
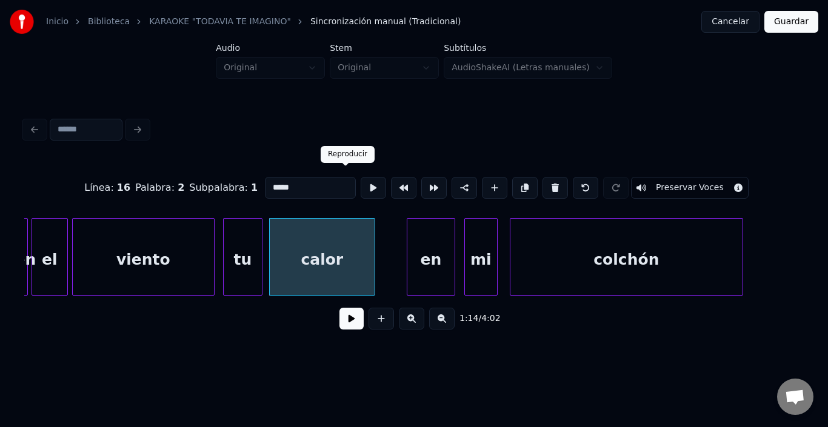
click at [361, 189] on button at bounding box center [373, 188] width 25 height 22
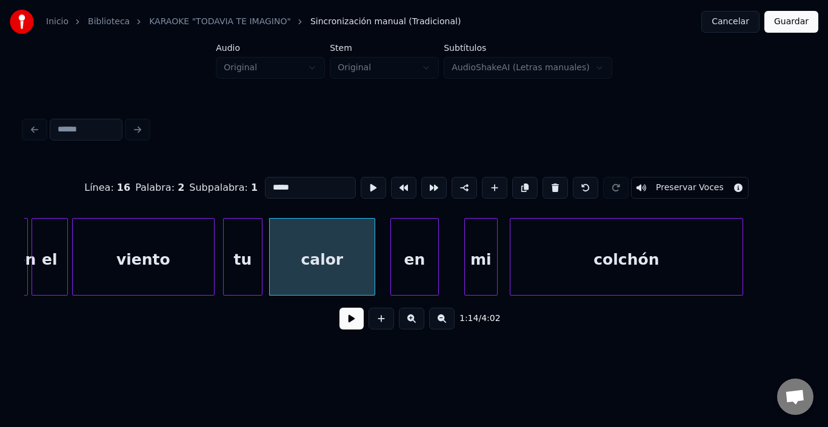
click at [412, 245] on div "en" at bounding box center [414, 260] width 47 height 82
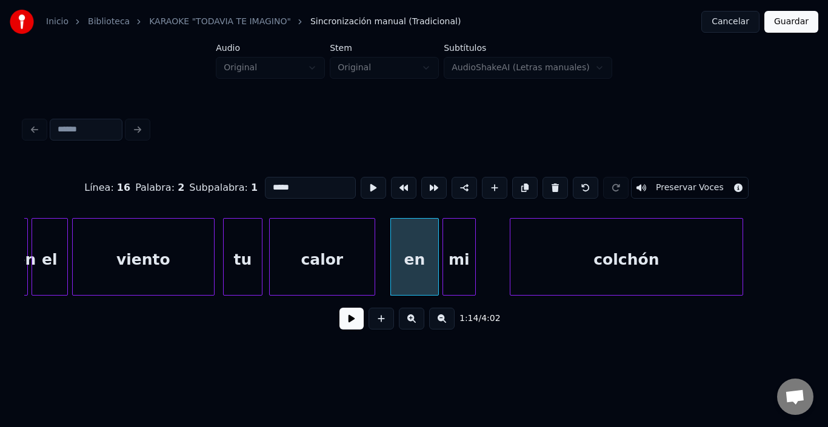
click at [457, 242] on div "mi" at bounding box center [459, 260] width 32 height 82
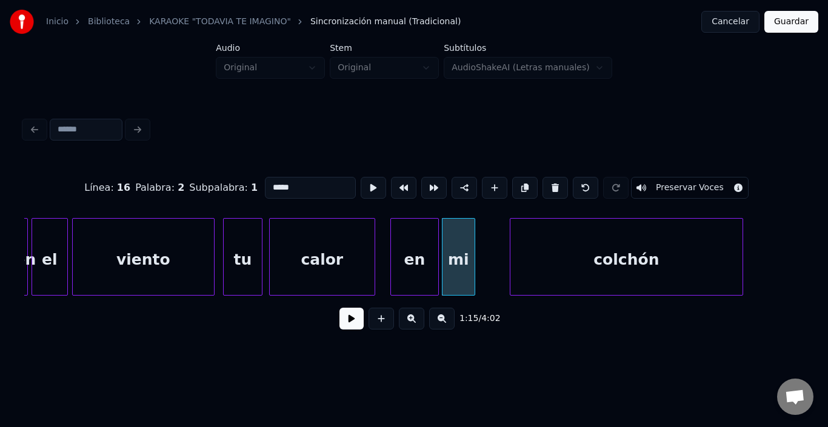
click at [550, 241] on div "colchón" at bounding box center [626, 260] width 232 height 82
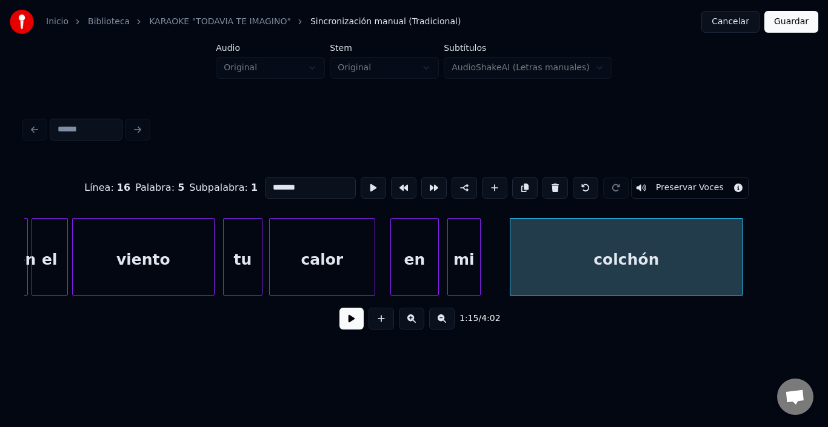
click at [462, 245] on div "mi" at bounding box center [464, 260] width 32 height 82
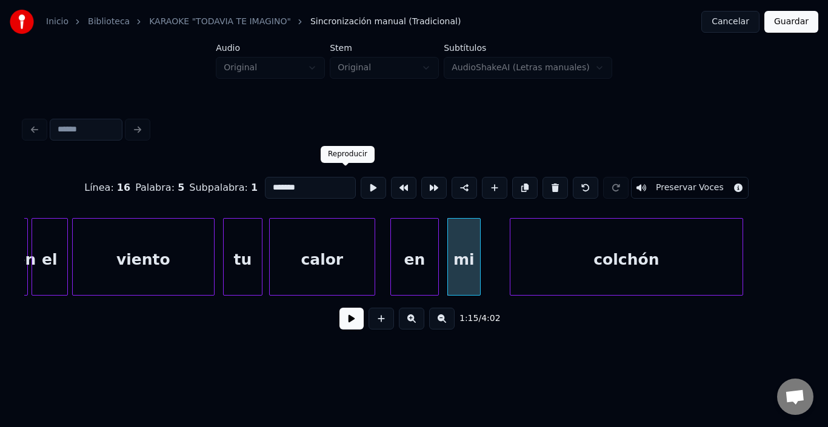
click at [361, 180] on button at bounding box center [373, 188] width 25 height 22
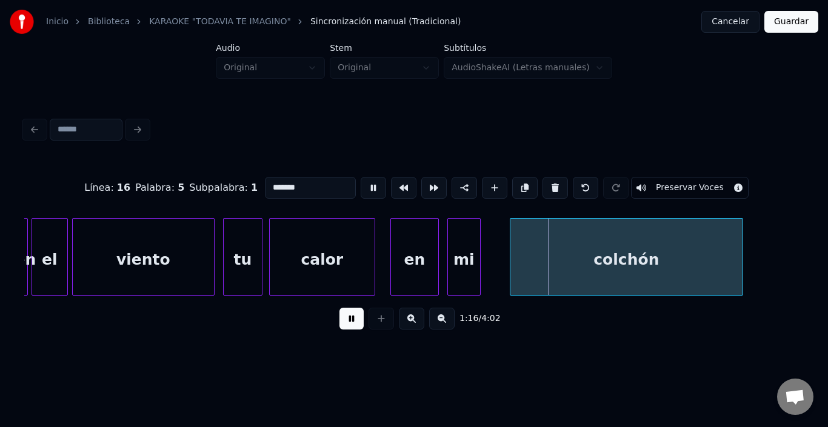
click at [361, 180] on button at bounding box center [373, 188] width 25 height 22
click at [421, 269] on div "en" at bounding box center [414, 260] width 47 height 82
type input "**"
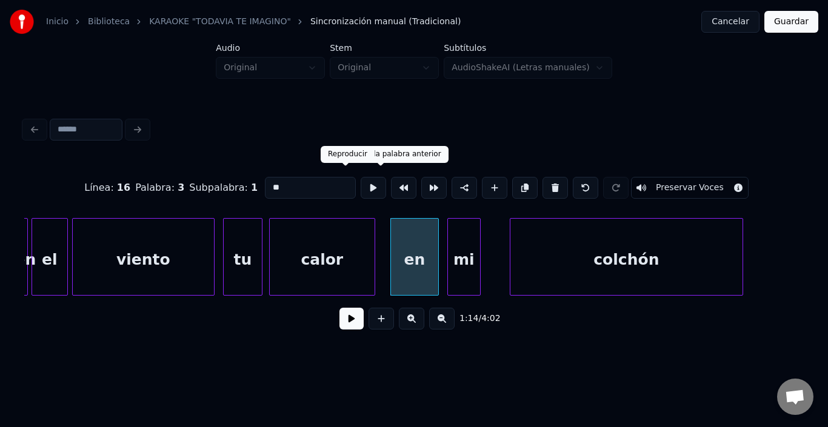
click at [361, 183] on button at bounding box center [373, 188] width 25 height 22
click at [467, 251] on div "mi" at bounding box center [460, 260] width 32 height 82
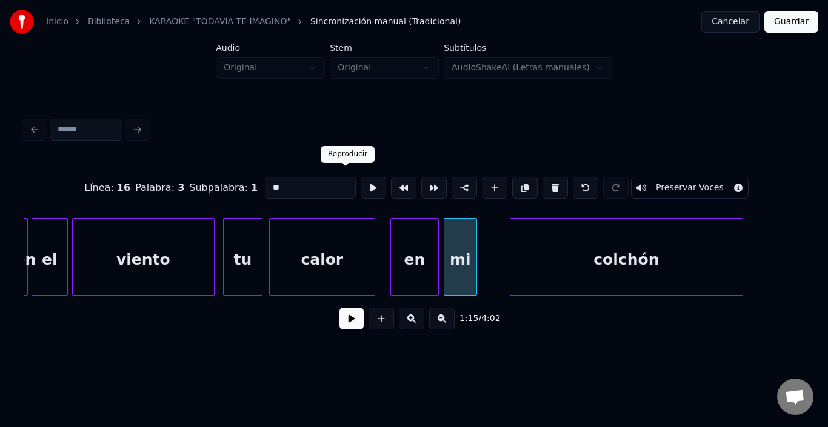
click at [361, 181] on button at bounding box center [373, 188] width 25 height 22
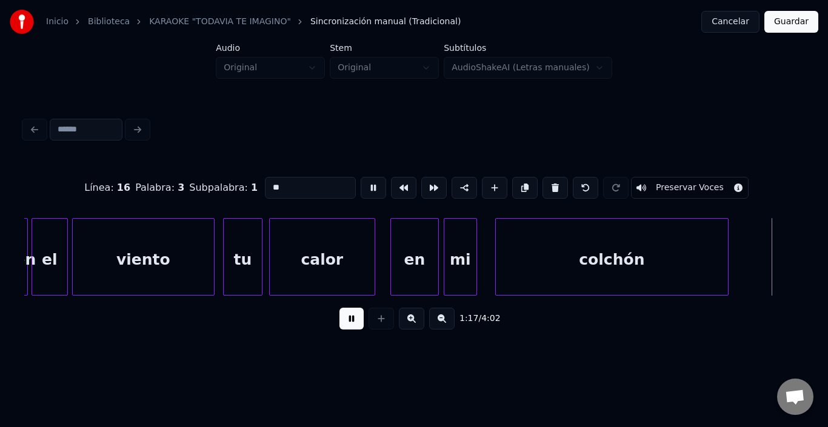
click at [635, 252] on div "colchón" at bounding box center [612, 260] width 232 height 82
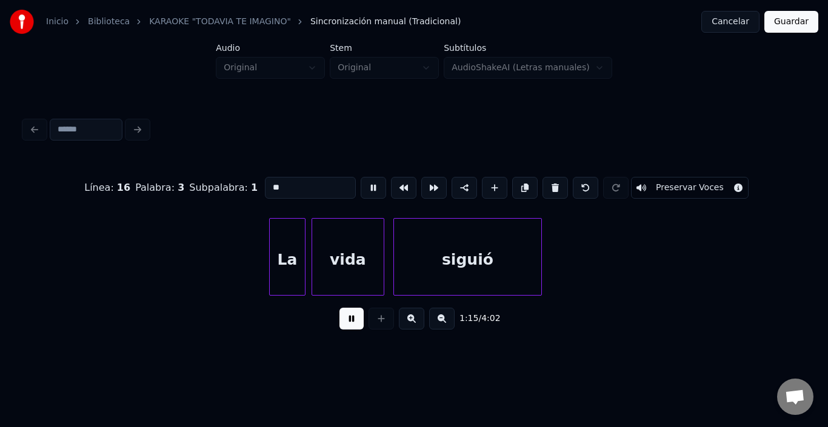
scroll to position [0, 11458]
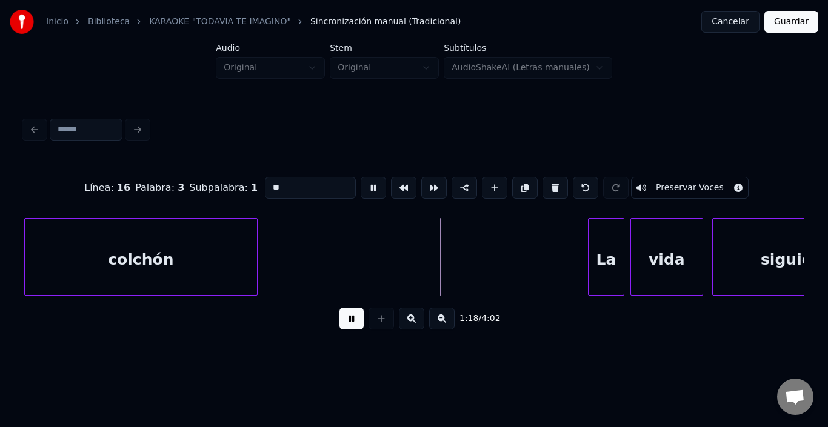
click at [348, 322] on button at bounding box center [351, 319] width 24 height 22
click at [344, 323] on button at bounding box center [351, 319] width 24 height 22
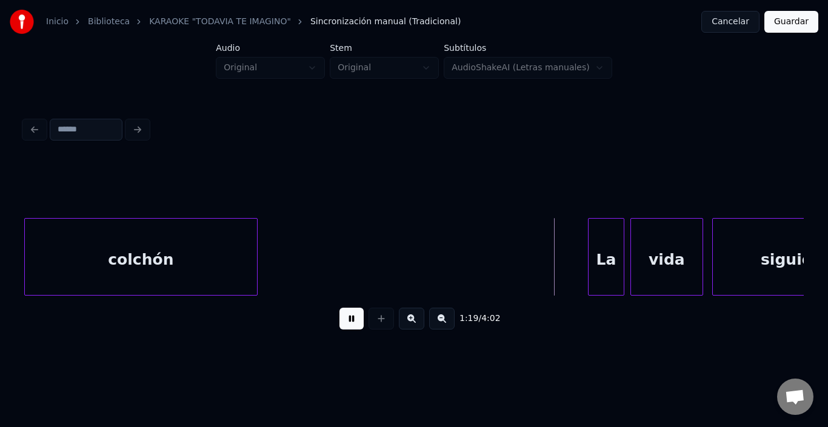
click at [344, 323] on button at bounding box center [351, 319] width 24 height 22
click at [578, 245] on div "La" at bounding box center [580, 260] width 35 height 82
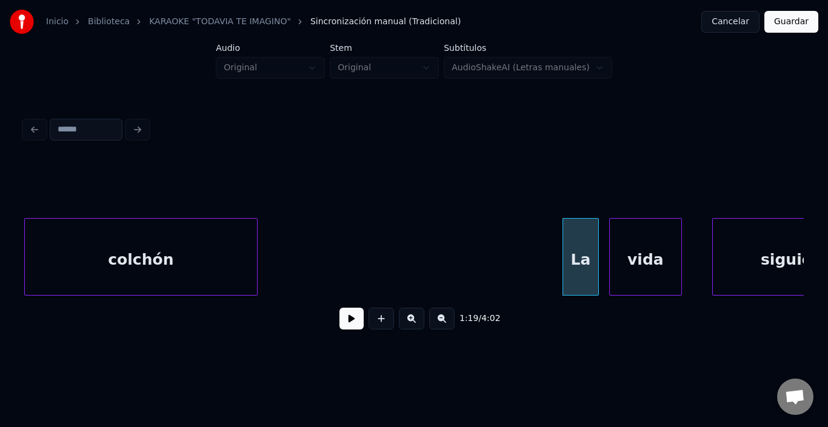
click at [636, 248] on div "vida" at bounding box center [646, 260] width 72 height 82
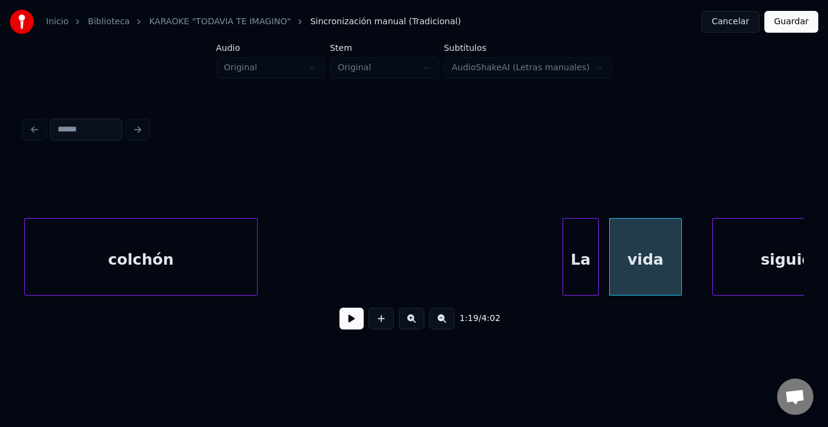
click at [636, 248] on div "vida" at bounding box center [646, 260] width 72 height 82
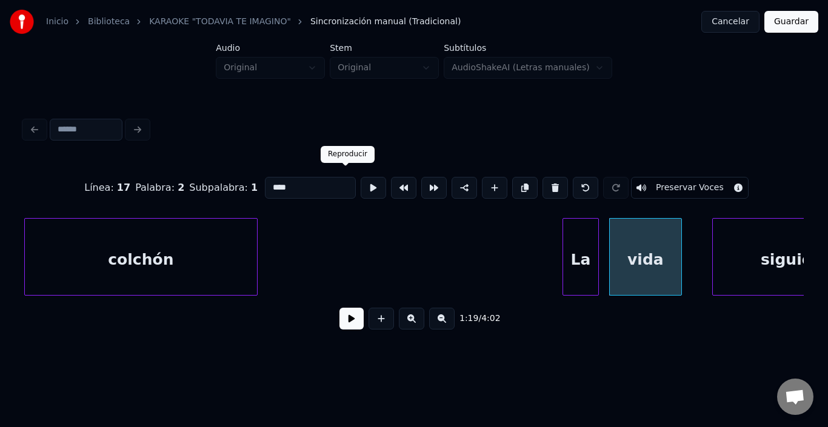
click at [361, 181] on button at bounding box center [373, 188] width 25 height 22
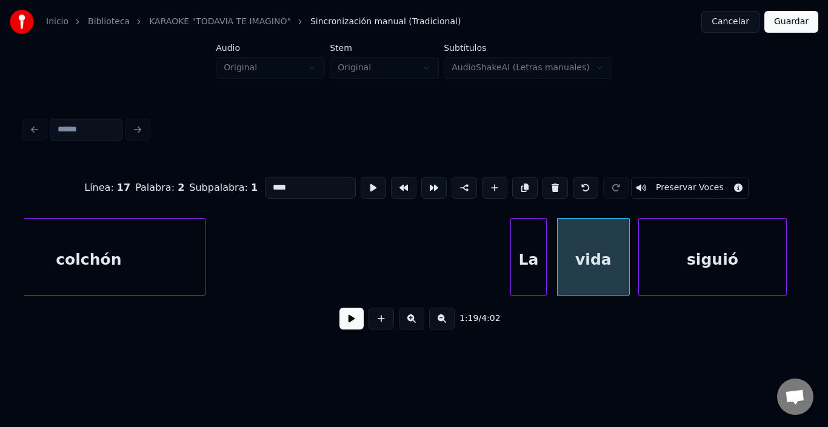
click at [745, 265] on div "siguió" at bounding box center [712, 260] width 147 height 82
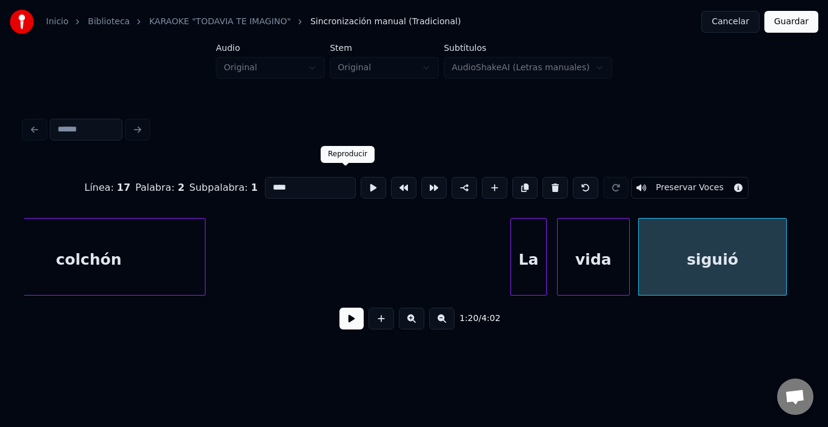
click at [361, 179] on button at bounding box center [373, 188] width 25 height 22
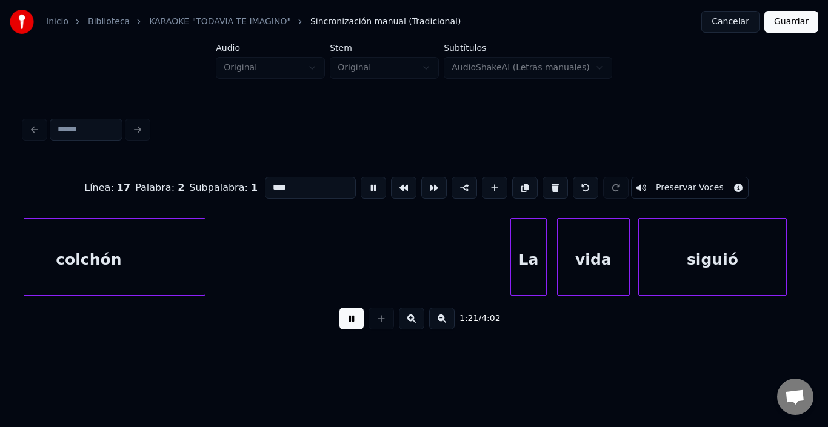
scroll to position [0, 12291]
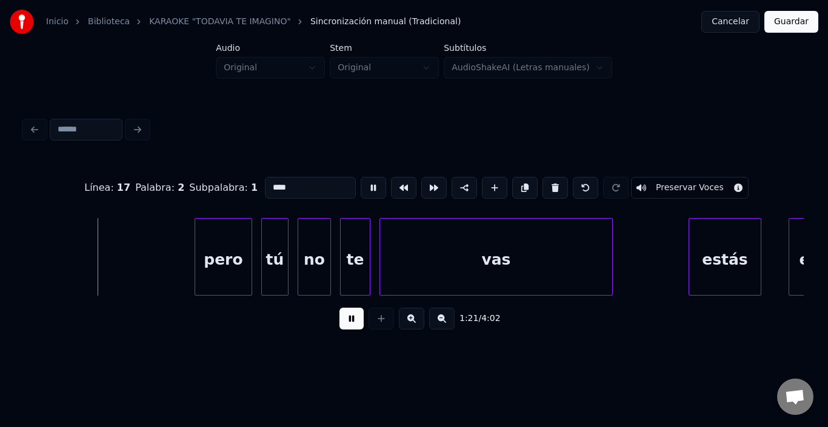
click at [361, 179] on button at bounding box center [373, 188] width 25 height 22
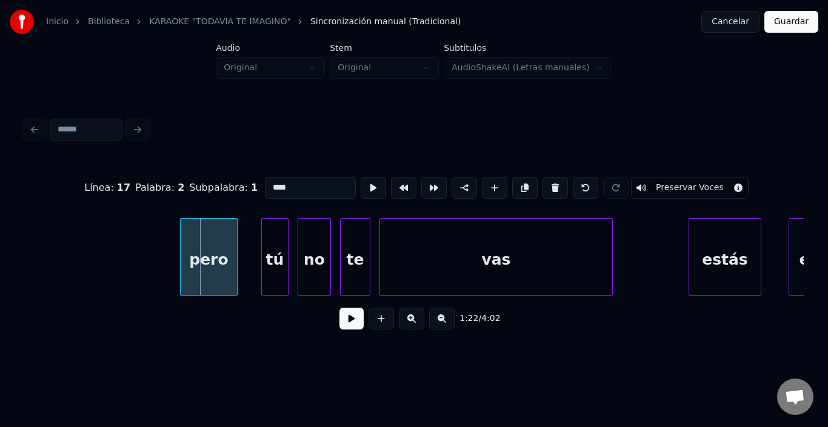
click at [204, 257] on div "pero" at bounding box center [209, 260] width 56 height 82
click at [262, 245] on div "tú" at bounding box center [261, 260] width 26 height 82
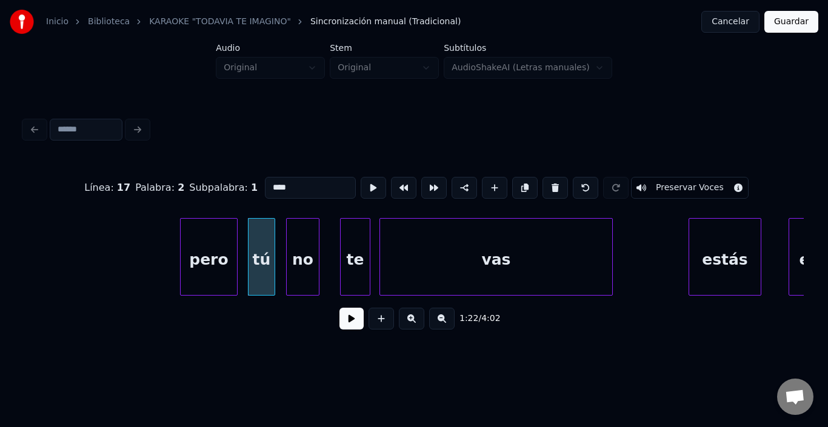
click at [302, 241] on div "no" at bounding box center [303, 260] width 32 height 82
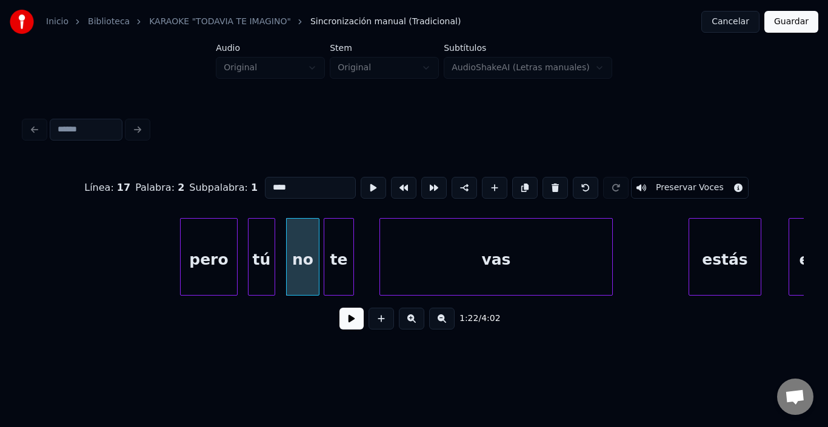
click at [339, 235] on div "te" at bounding box center [338, 260] width 29 height 82
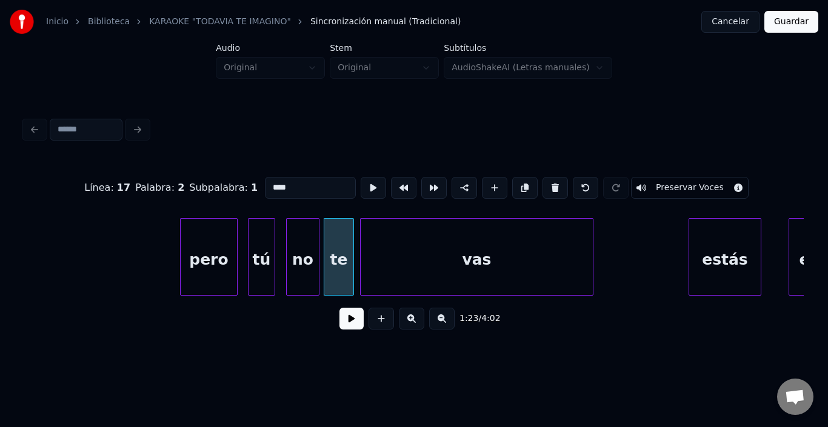
click at [403, 244] on div "vas" at bounding box center [477, 260] width 232 height 82
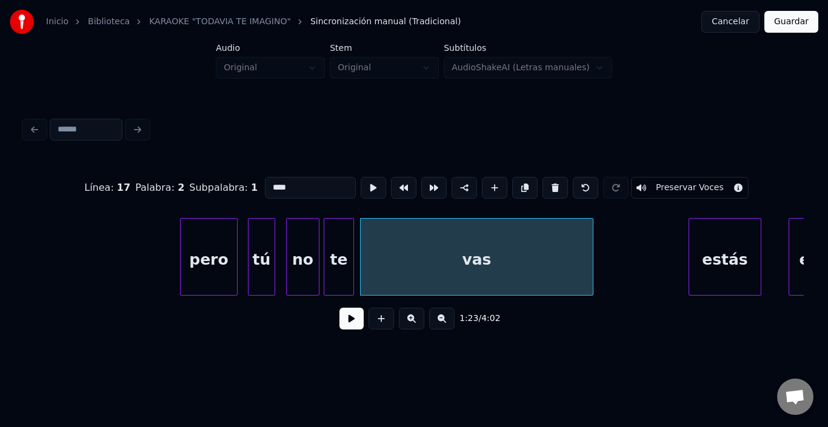
click at [401, 244] on div "vas" at bounding box center [477, 260] width 232 height 82
click at [361, 177] on button at bounding box center [373, 188] width 25 height 22
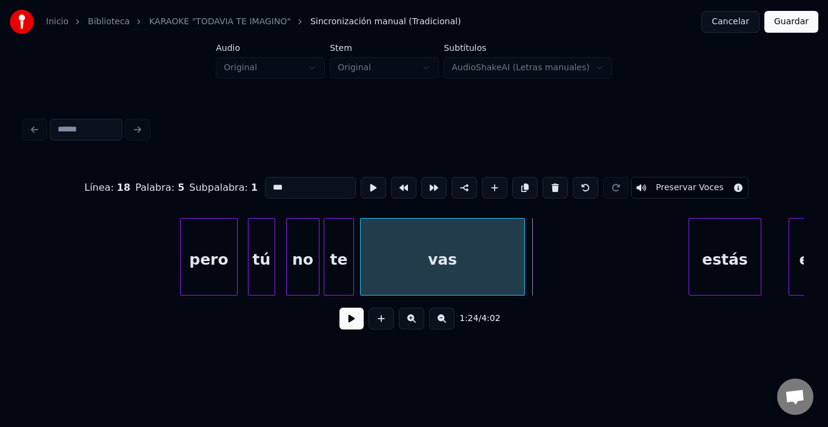
click at [521, 235] on div at bounding box center [523, 257] width 4 height 76
click at [299, 242] on div "no" at bounding box center [303, 260] width 32 height 82
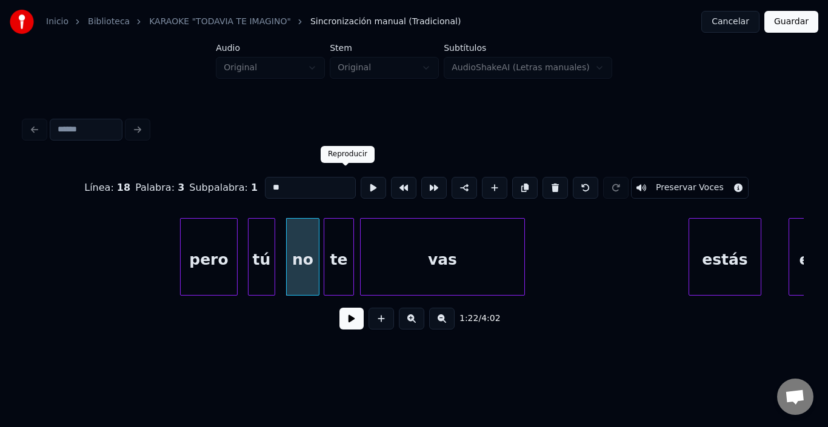
click at [361, 181] on button at bounding box center [373, 188] width 25 height 22
click at [348, 230] on div "te" at bounding box center [338, 260] width 29 height 82
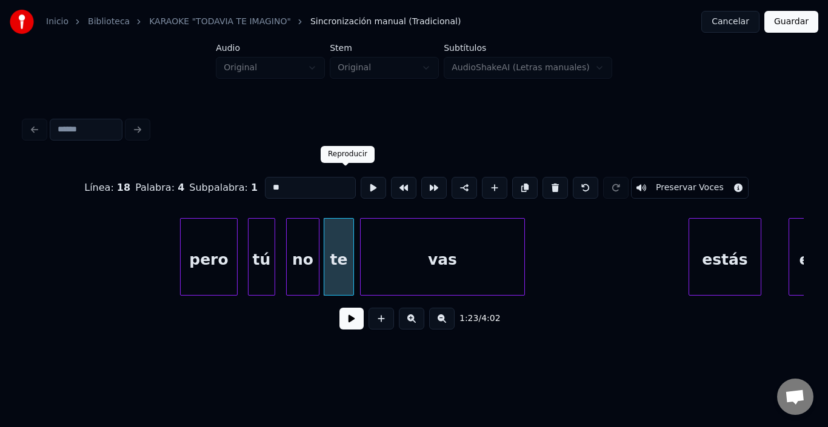
click at [361, 185] on button at bounding box center [373, 188] width 25 height 22
click at [315, 236] on div at bounding box center [317, 257] width 4 height 76
type input "**"
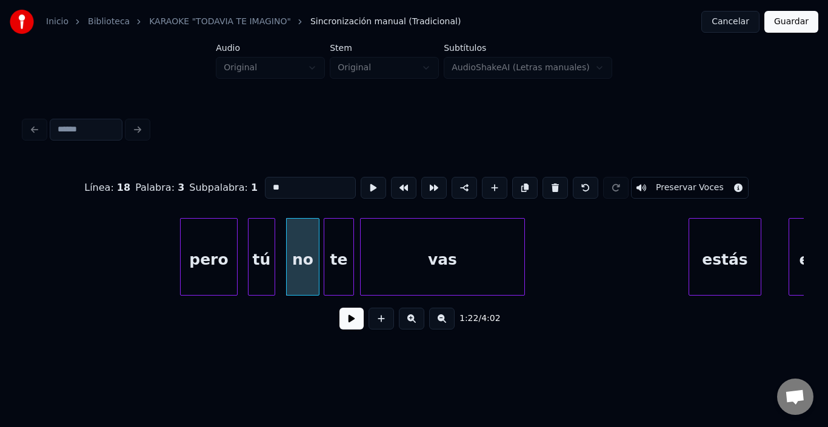
click at [313, 236] on div "no" at bounding box center [303, 260] width 32 height 82
click at [310, 236] on div at bounding box center [312, 257] width 4 height 76
click at [334, 234] on div "te" at bounding box center [332, 260] width 29 height 82
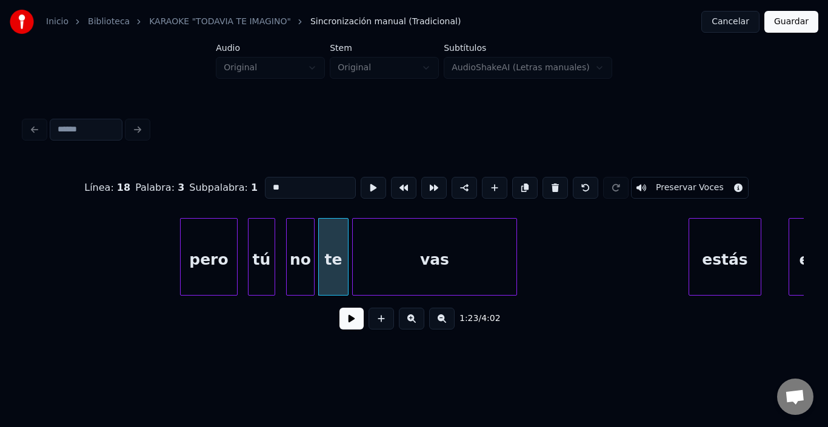
click at [376, 234] on div "vas" at bounding box center [435, 260] width 164 height 82
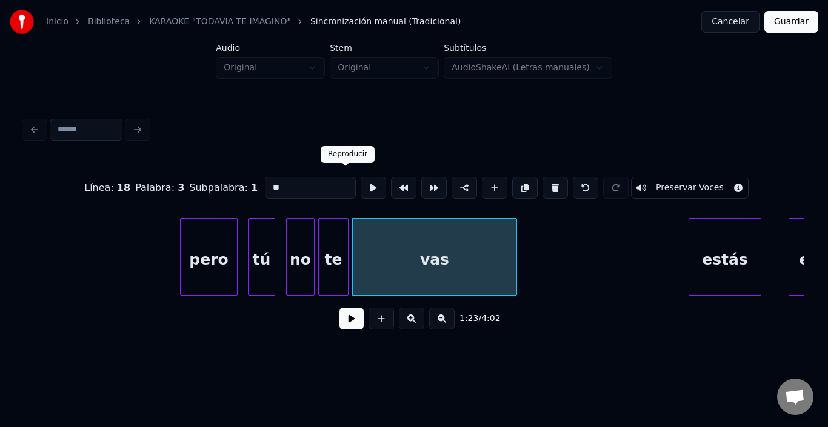
click at [361, 181] on button at bounding box center [373, 188] width 25 height 22
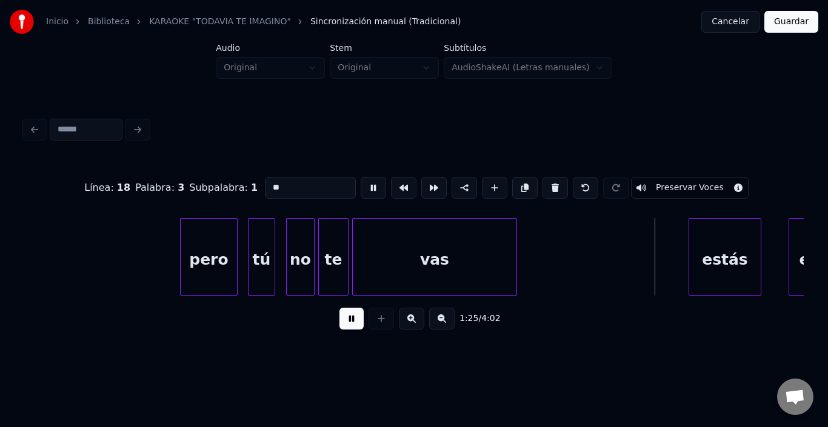
click at [361, 181] on button at bounding box center [373, 188] width 25 height 22
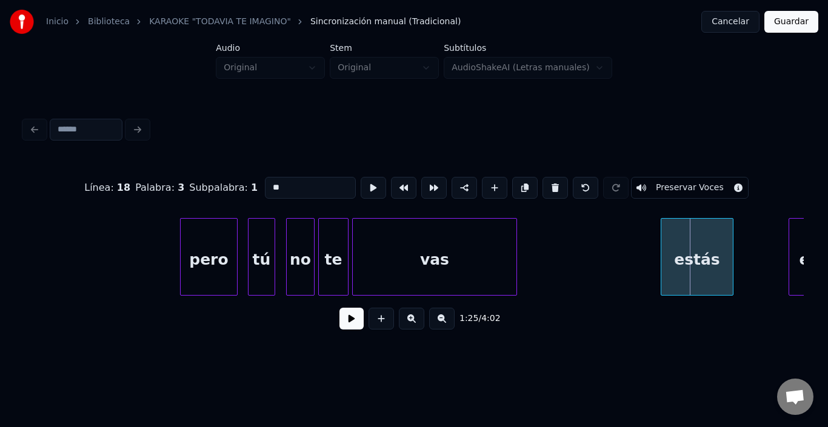
click at [693, 245] on div "estás" at bounding box center [697, 260] width 72 height 82
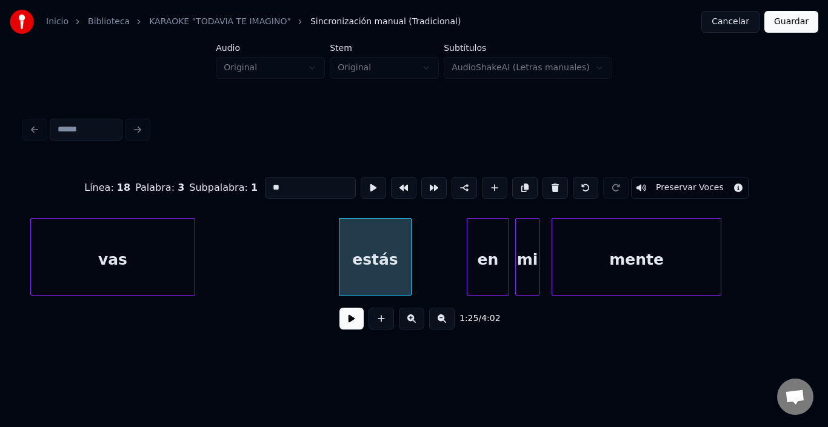
scroll to position [0, 12703]
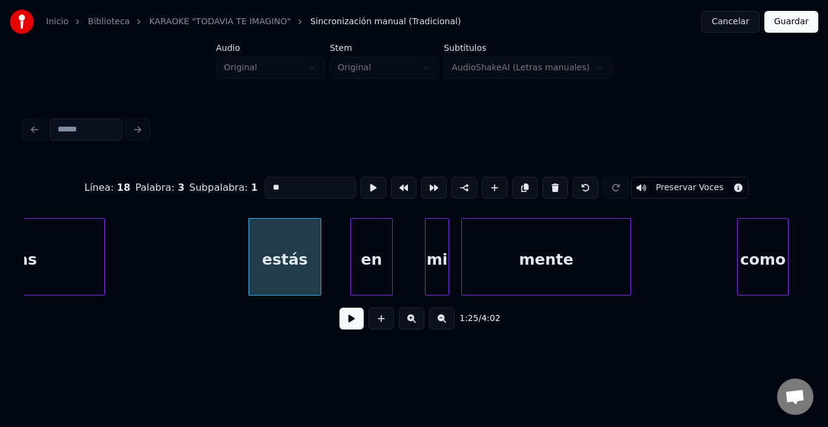
click at [372, 258] on div "en" at bounding box center [371, 260] width 41 height 82
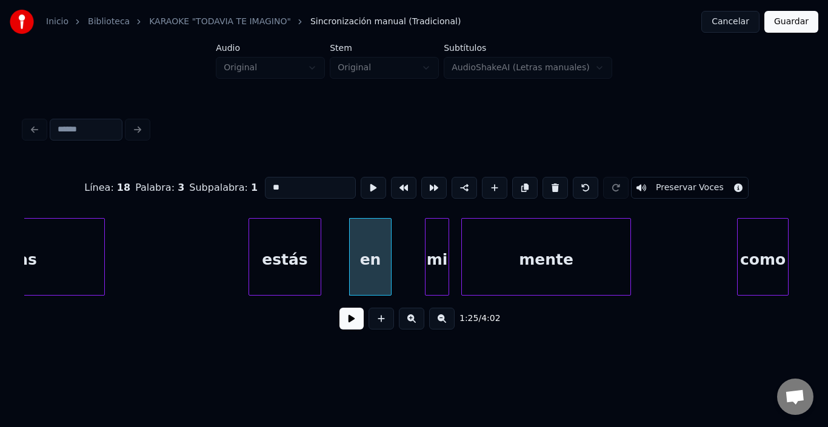
click at [344, 323] on button at bounding box center [351, 319] width 24 height 22
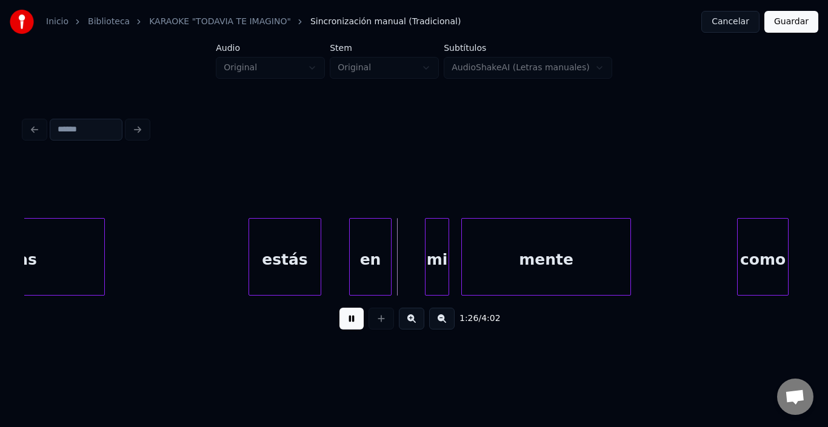
click at [344, 323] on button at bounding box center [351, 319] width 24 height 22
click at [428, 243] on div "mi" at bounding box center [421, 260] width 23 height 82
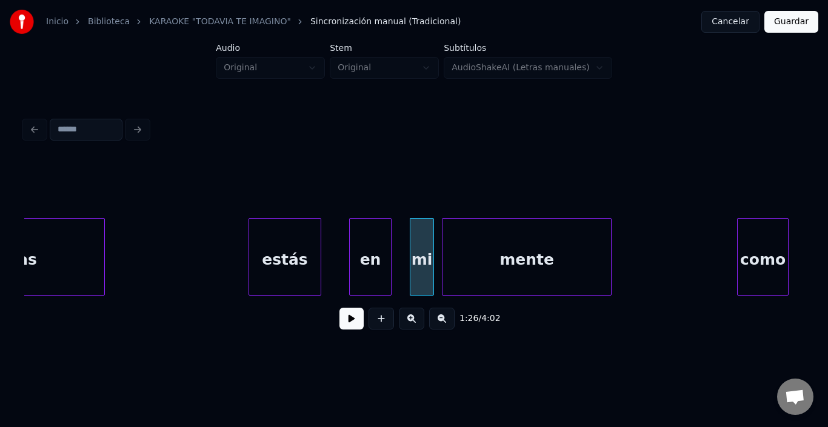
click at [497, 248] on div "mente" at bounding box center [526, 260] width 168 height 82
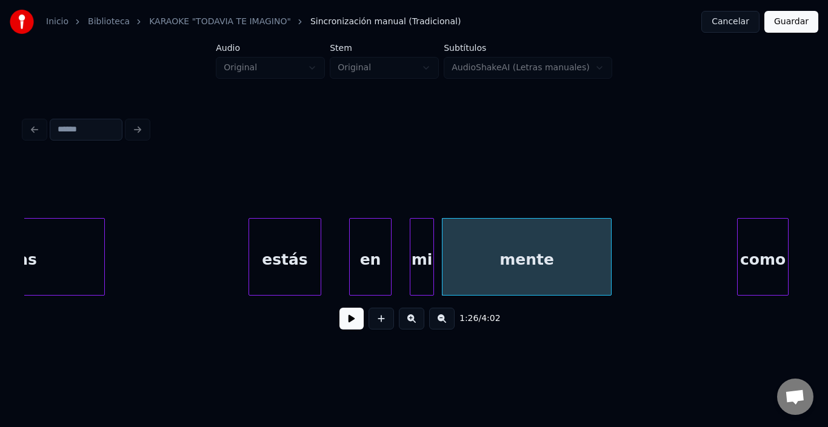
click at [497, 248] on div "mente" at bounding box center [526, 260] width 168 height 82
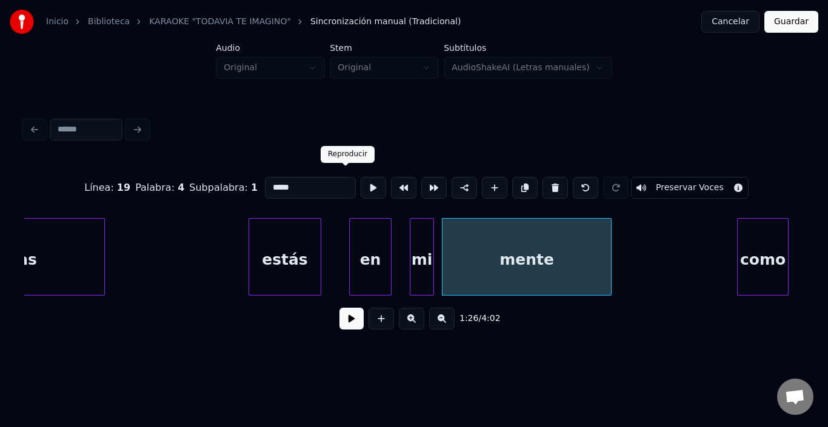
click at [361, 177] on button at bounding box center [373, 188] width 25 height 22
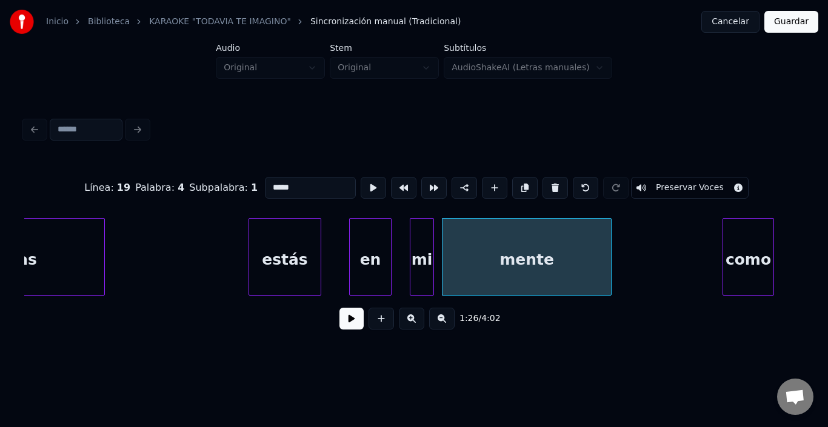
click at [743, 248] on div "como" at bounding box center [748, 260] width 50 height 82
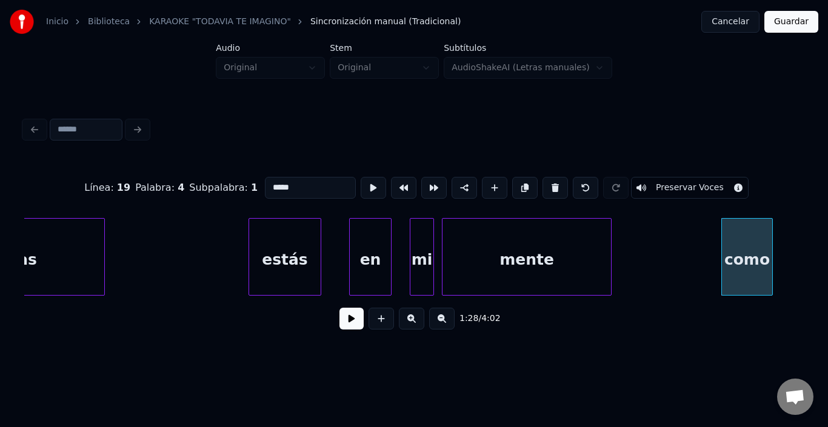
click at [742, 247] on div "como" at bounding box center [747, 260] width 50 height 82
click at [361, 178] on button at bounding box center [373, 188] width 25 height 22
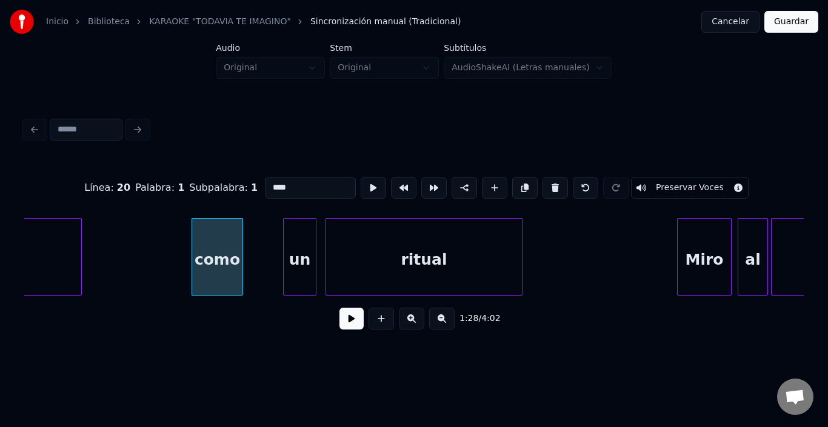
scroll to position [0, 13309]
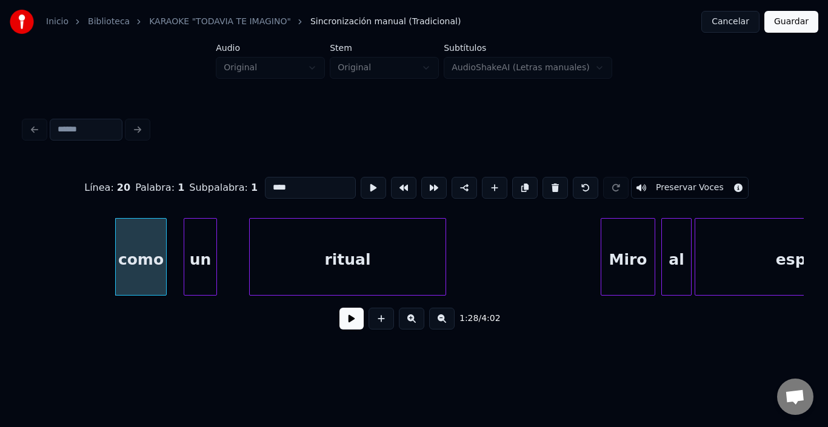
click at [191, 238] on div "un" at bounding box center [200, 260] width 32 height 82
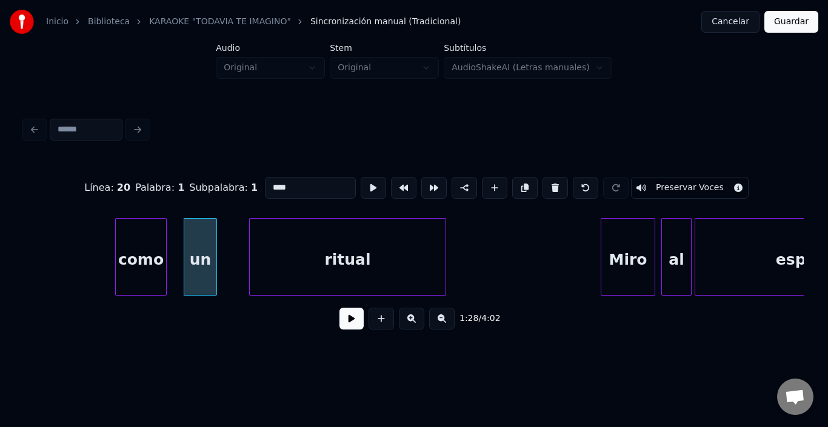
click at [195, 234] on div "un" at bounding box center [200, 260] width 32 height 82
click at [361, 179] on button at bounding box center [373, 188] width 25 height 22
click at [262, 251] on div "ritual" at bounding box center [323, 260] width 196 height 82
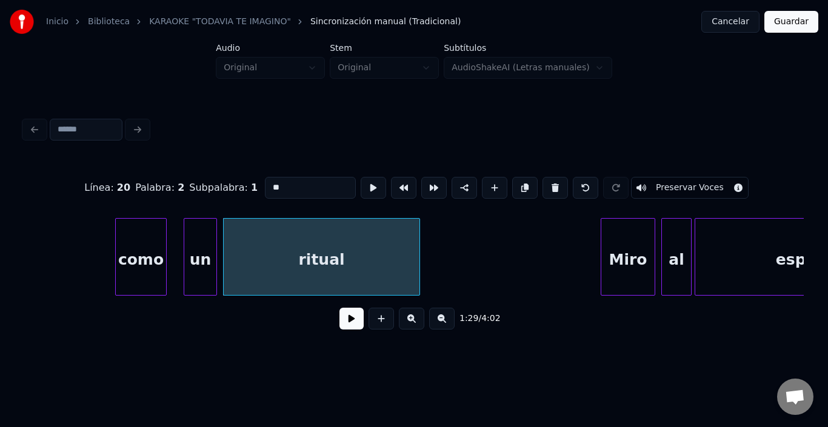
click at [262, 251] on div "ritual" at bounding box center [322, 260] width 196 height 82
type input "******"
click at [361, 186] on button at bounding box center [373, 188] width 25 height 22
click at [420, 258] on div "ritual" at bounding box center [321, 257] width 197 height 78
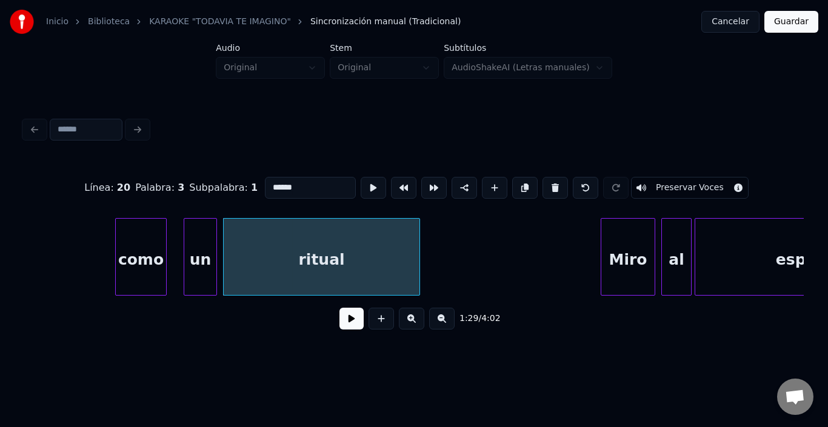
click at [420, 258] on div "ritual" at bounding box center [321, 257] width 197 height 78
click at [377, 253] on div at bounding box center [379, 257] width 4 height 76
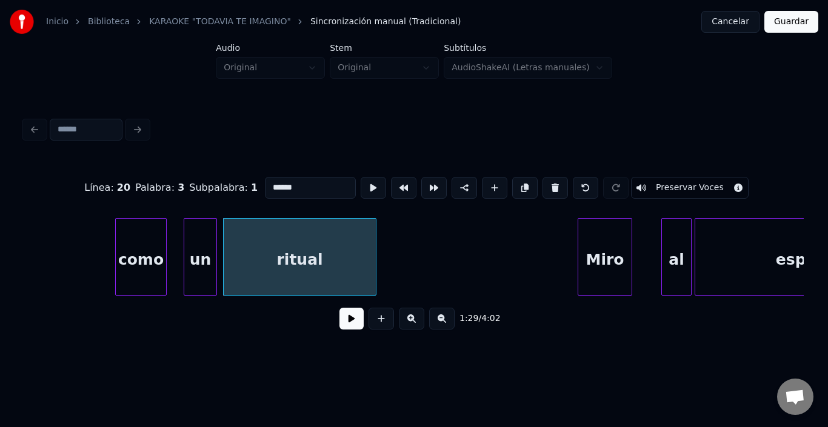
click at [608, 240] on div "Miro" at bounding box center [604, 260] width 53 height 82
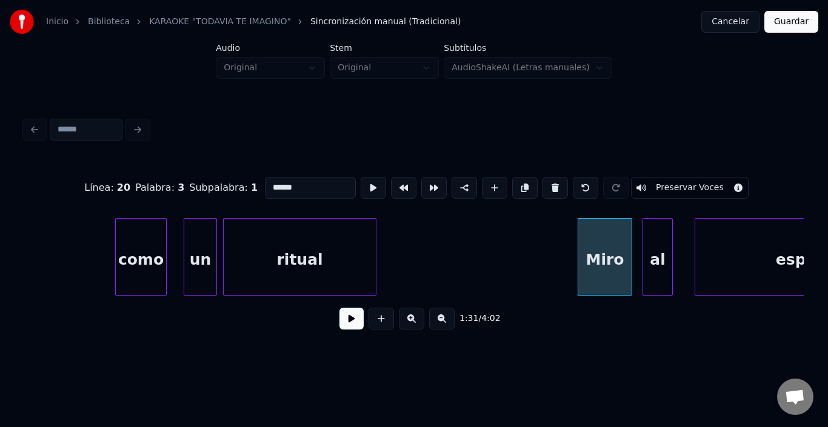
click at [655, 236] on div "al" at bounding box center [657, 260] width 29 height 82
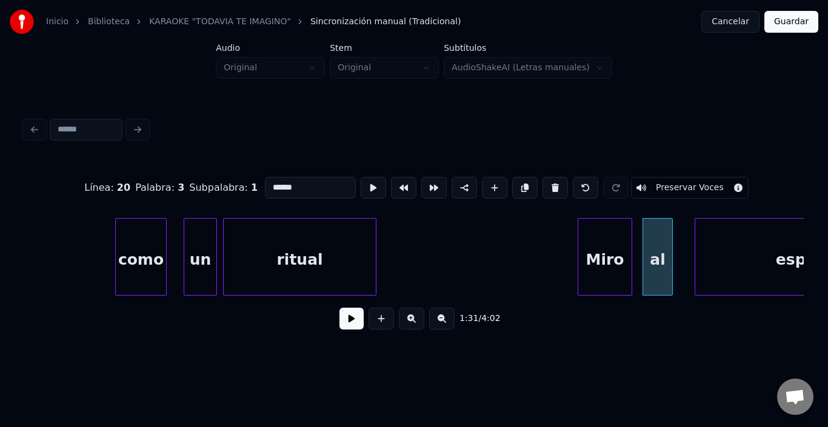
scroll to position [0, 13416]
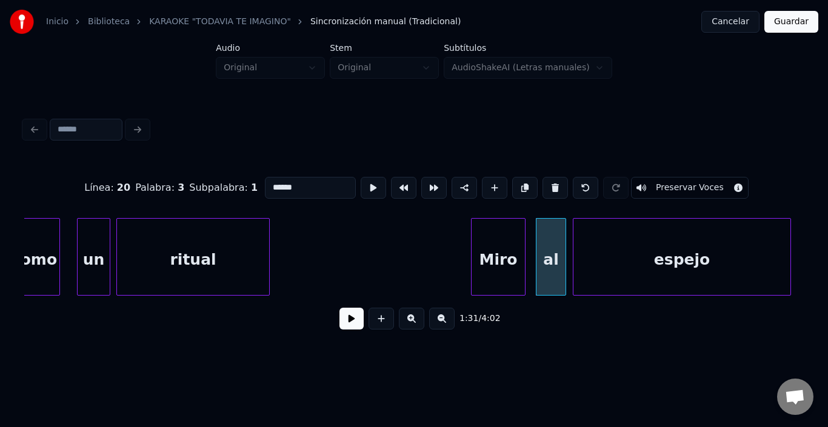
click at [703, 240] on div "espejo" at bounding box center [681, 260] width 217 height 82
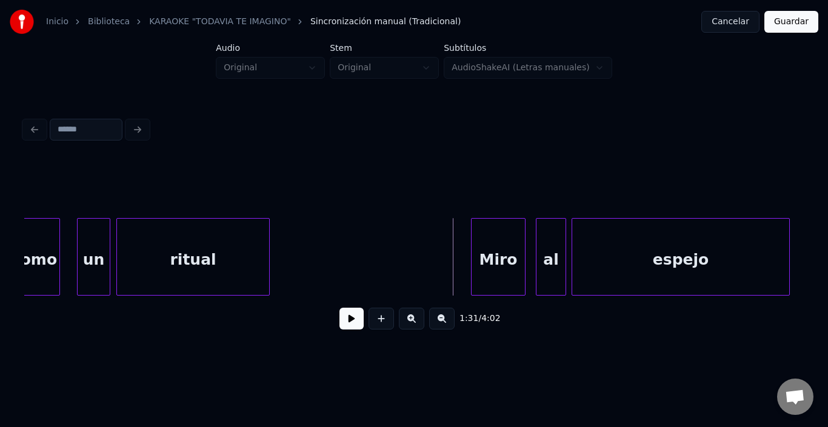
click at [345, 316] on button at bounding box center [351, 319] width 24 height 22
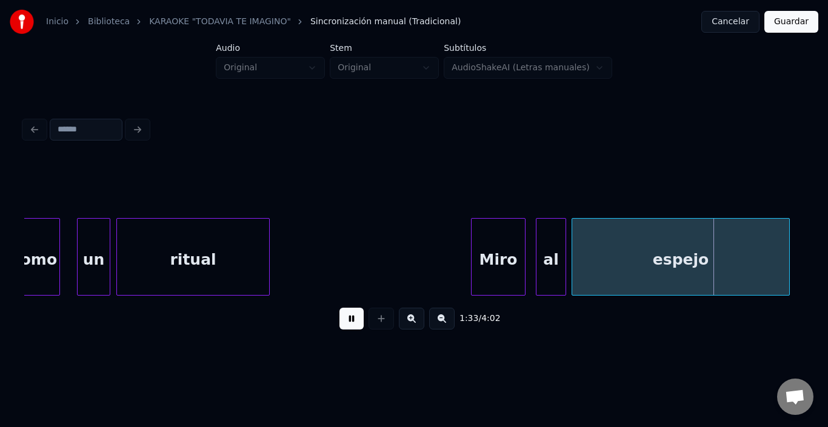
click at [345, 316] on button at bounding box center [351, 319] width 24 height 22
click at [764, 262] on div at bounding box center [763, 257] width 4 height 76
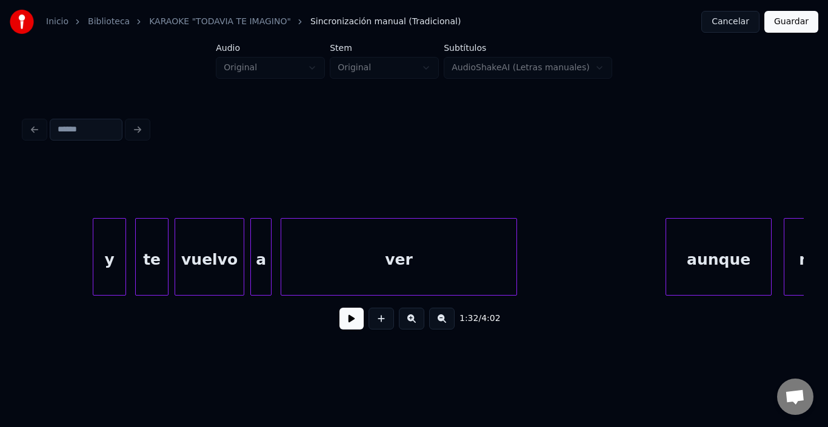
scroll to position [0, 14264]
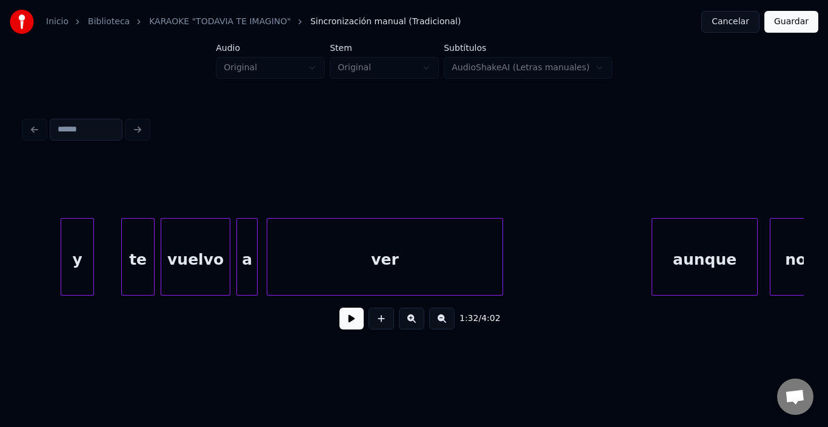
click at [84, 261] on div "y" at bounding box center [77, 260] width 32 height 82
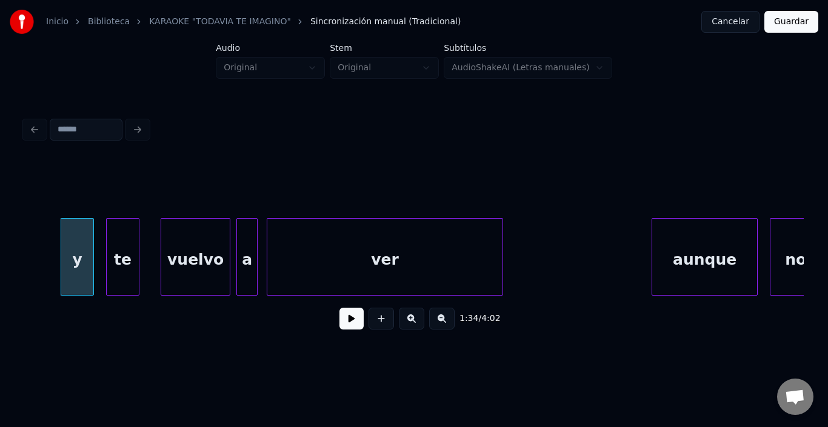
click at [133, 264] on div "te" at bounding box center [123, 260] width 32 height 82
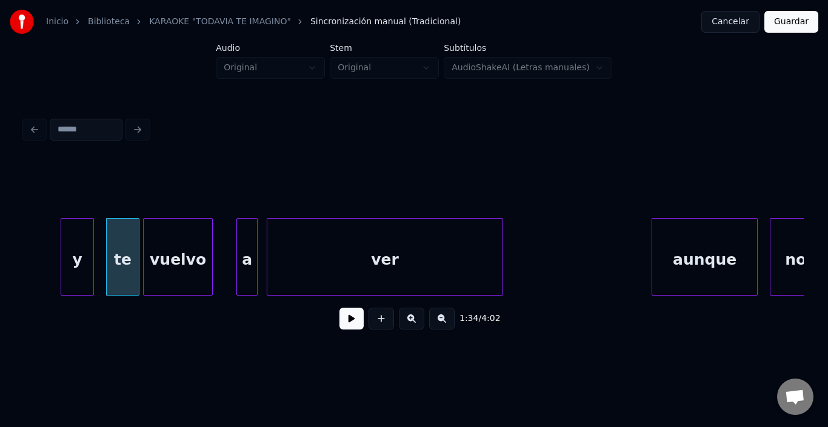
click at [183, 271] on div "vuelvo" at bounding box center [178, 260] width 68 height 82
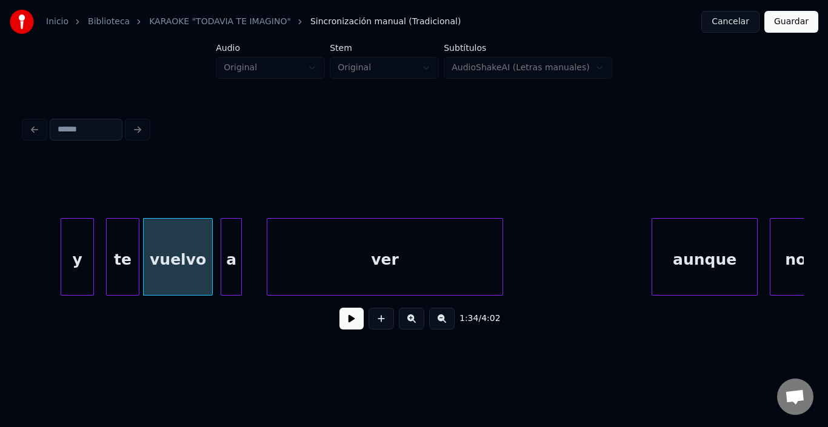
click at [233, 259] on div "a" at bounding box center [231, 260] width 20 height 82
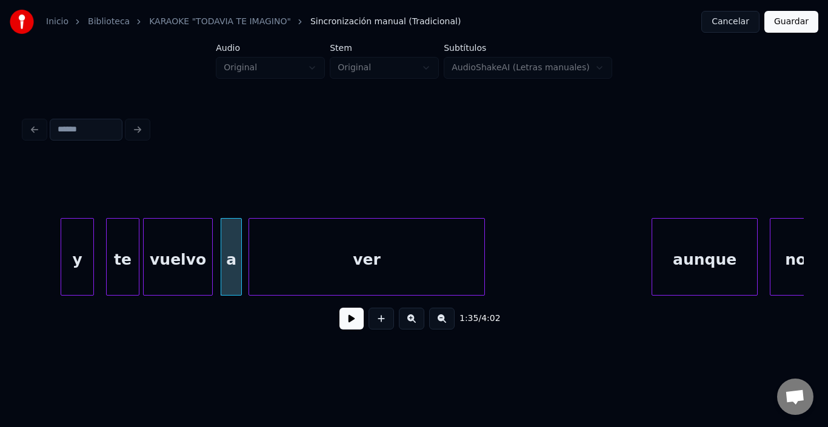
click at [308, 261] on div "ver" at bounding box center [366, 260] width 235 height 82
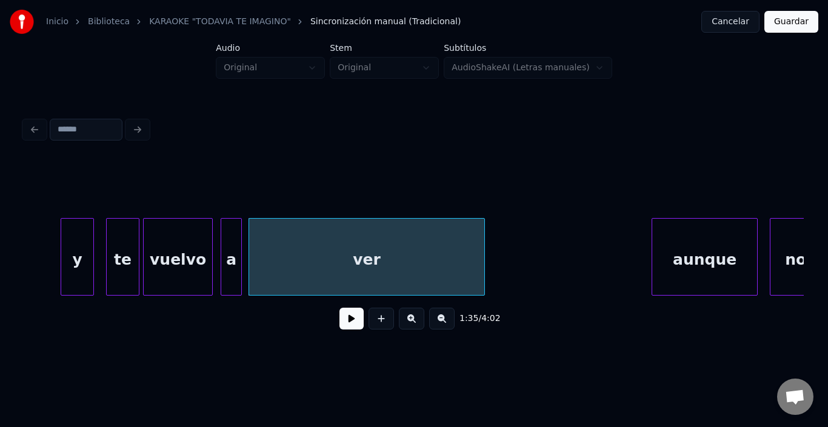
click at [308, 261] on div "ver" at bounding box center [366, 260] width 235 height 82
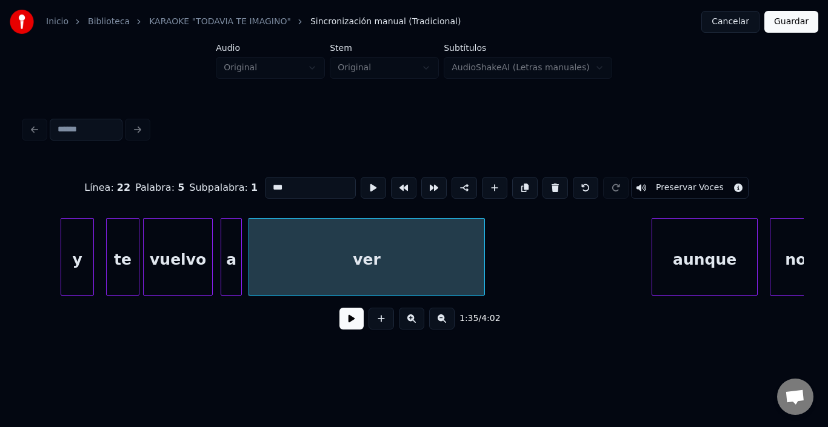
click at [344, 320] on button at bounding box center [351, 319] width 24 height 22
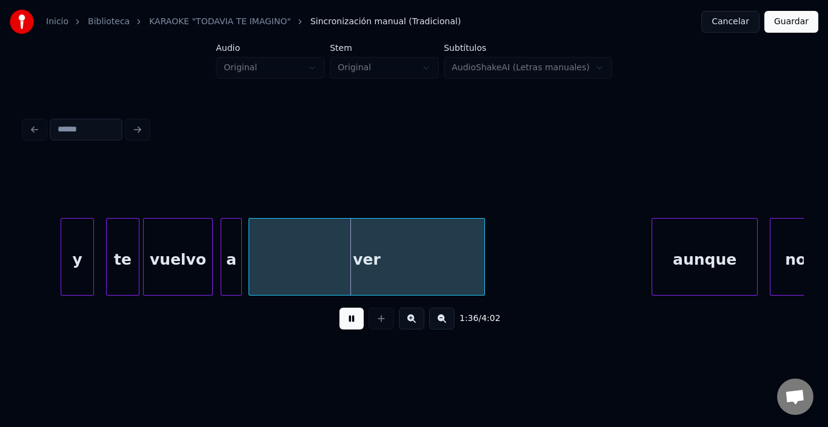
click at [343, 320] on button at bounding box center [351, 319] width 24 height 22
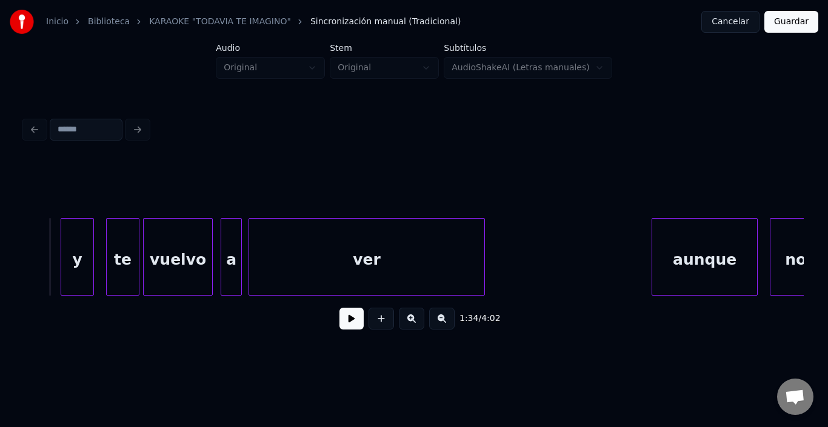
click at [353, 325] on button at bounding box center [351, 319] width 24 height 22
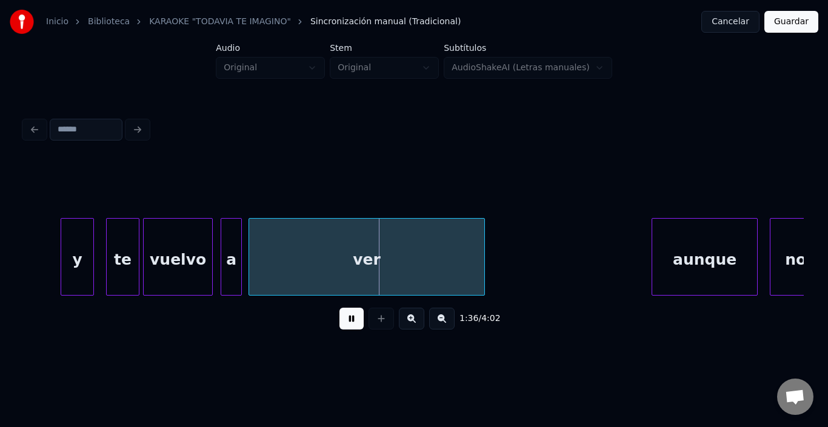
click at [343, 325] on button at bounding box center [351, 319] width 24 height 22
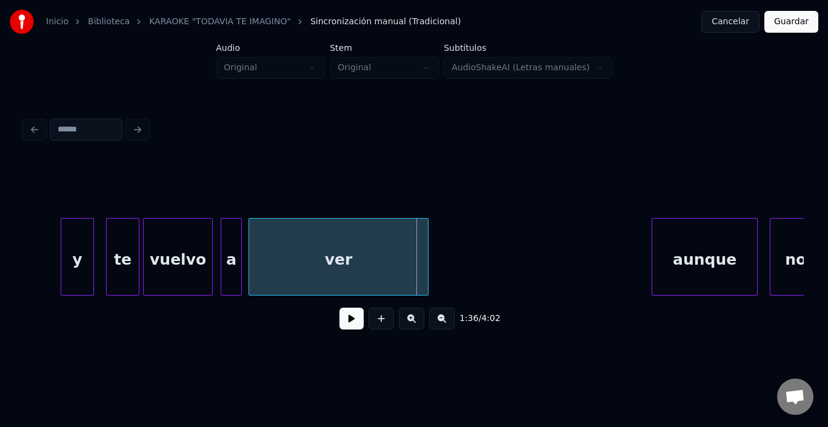
click at [425, 269] on div at bounding box center [426, 257] width 4 height 76
click at [687, 251] on div "aunque" at bounding box center [684, 260] width 105 height 82
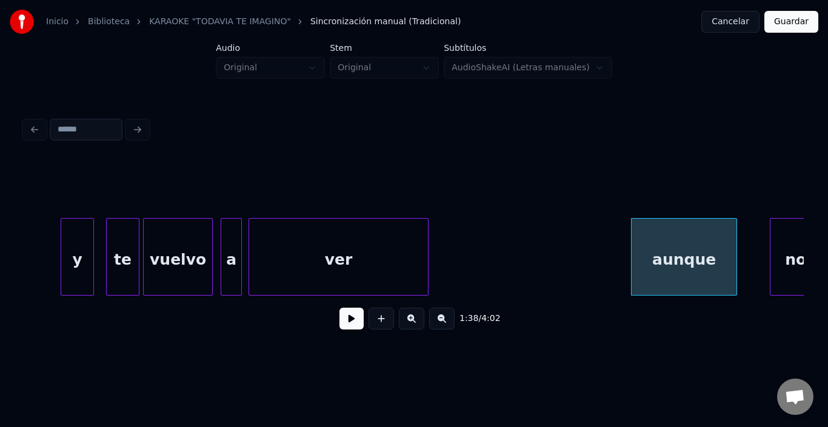
click at [353, 321] on button at bounding box center [351, 319] width 24 height 22
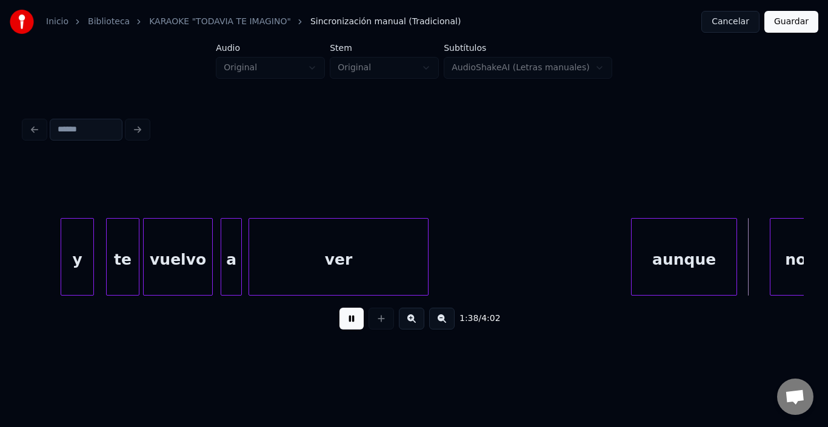
click at [348, 321] on button at bounding box center [351, 319] width 24 height 22
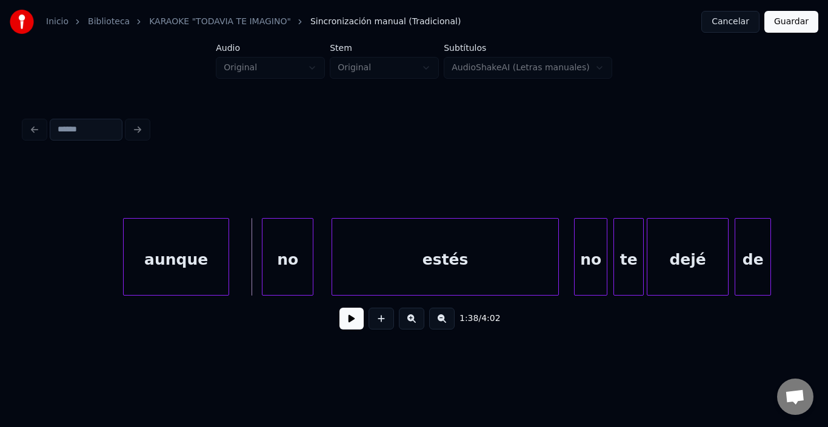
scroll to position [0, 14773]
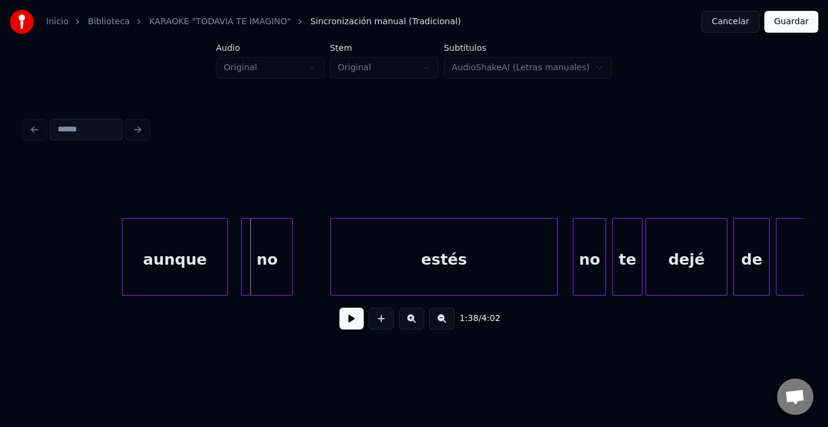
click at [255, 250] on div "no" at bounding box center [267, 260] width 50 height 82
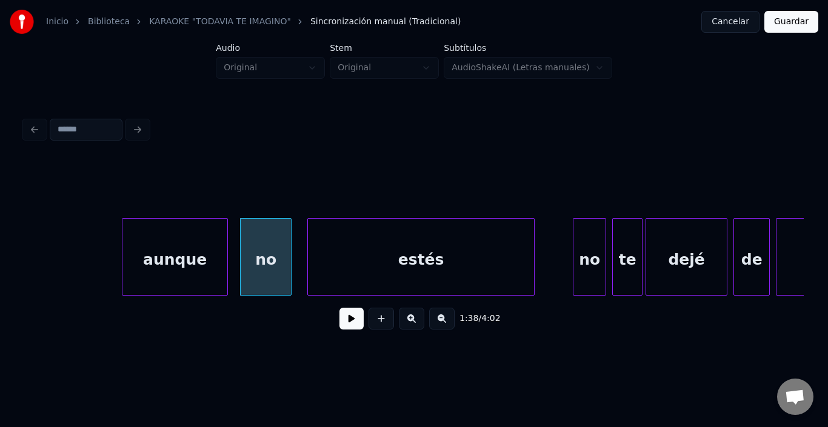
click at [372, 258] on div "estés" at bounding box center [421, 260] width 226 height 82
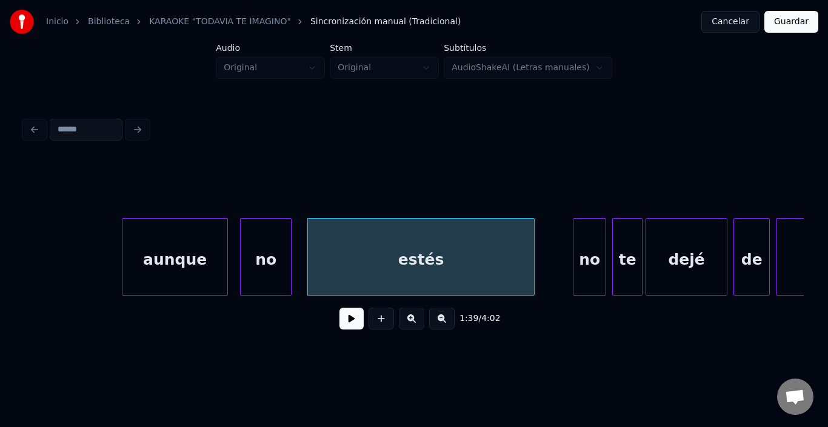
click at [372, 259] on div "estés" at bounding box center [421, 260] width 226 height 82
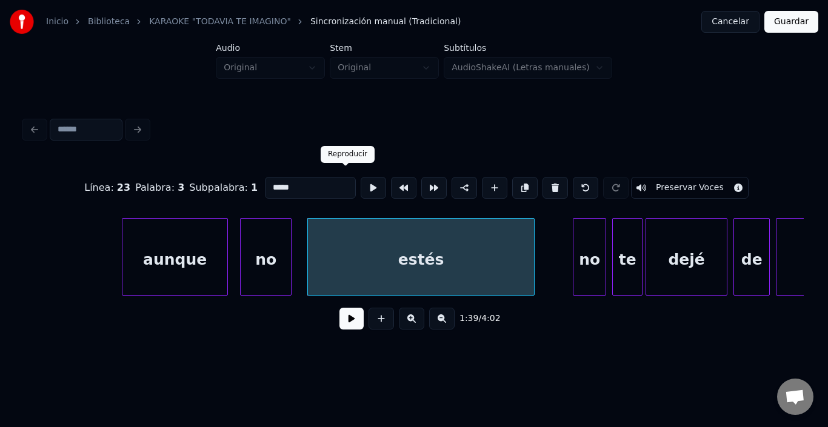
click at [361, 183] on button at bounding box center [373, 188] width 25 height 22
click at [339, 330] on button at bounding box center [351, 319] width 24 height 22
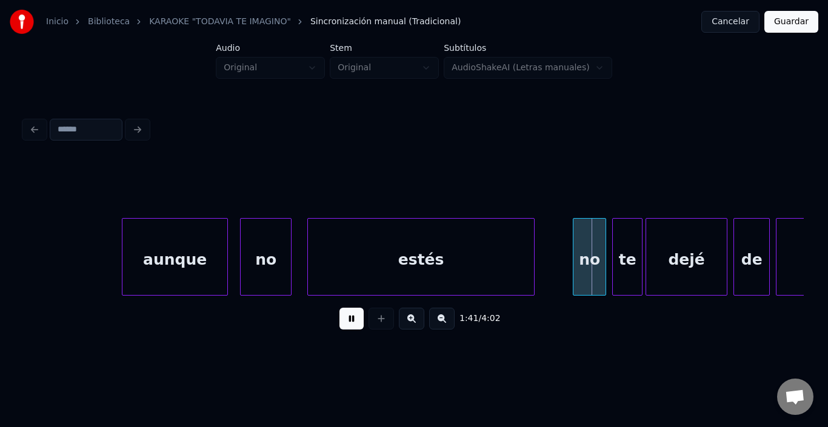
click at [339, 330] on button at bounding box center [351, 319] width 24 height 22
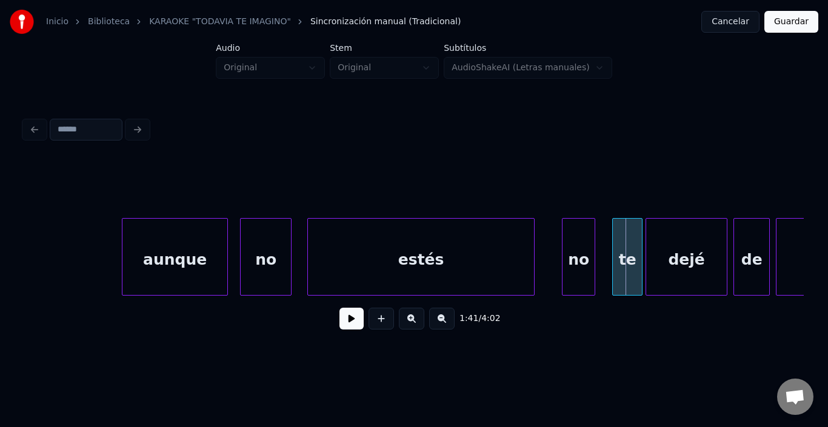
click at [582, 256] on div "no" at bounding box center [578, 260] width 32 height 82
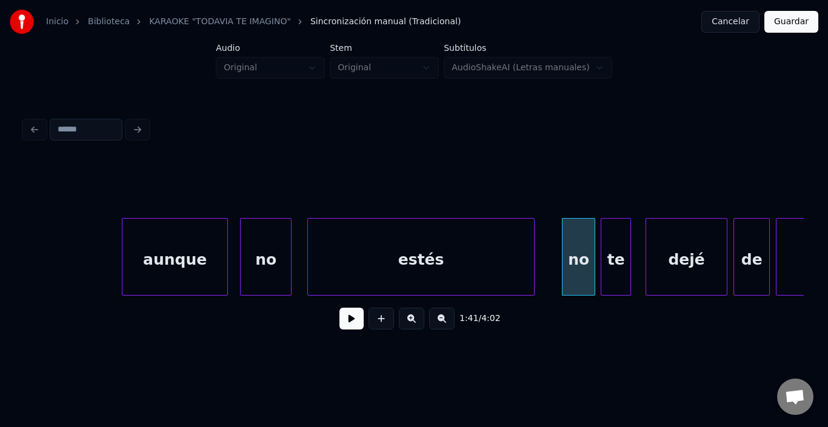
click at [616, 263] on div "te" at bounding box center [615, 260] width 29 height 82
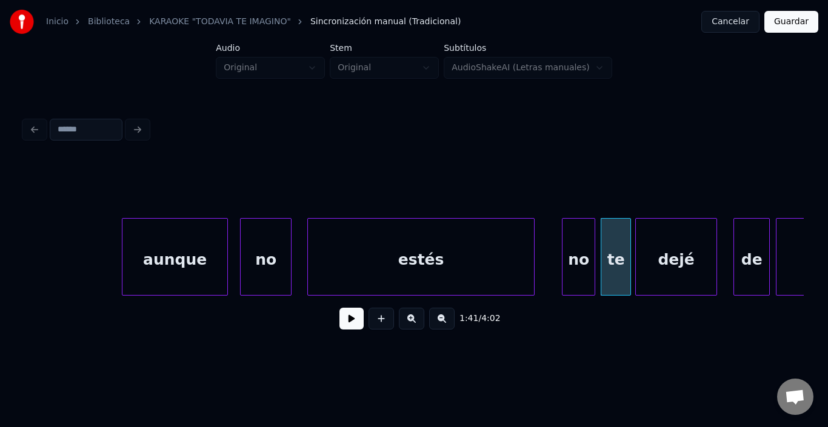
click at [658, 264] on div "dejé" at bounding box center [676, 260] width 81 height 82
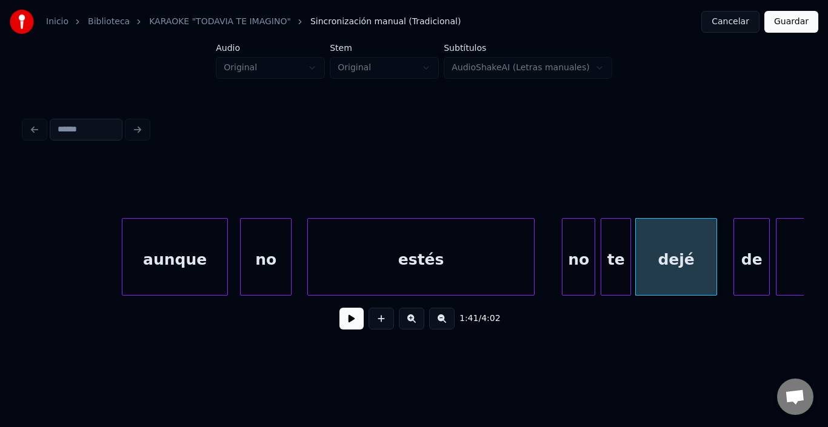
click at [656, 264] on div "dejé" at bounding box center [676, 260] width 81 height 82
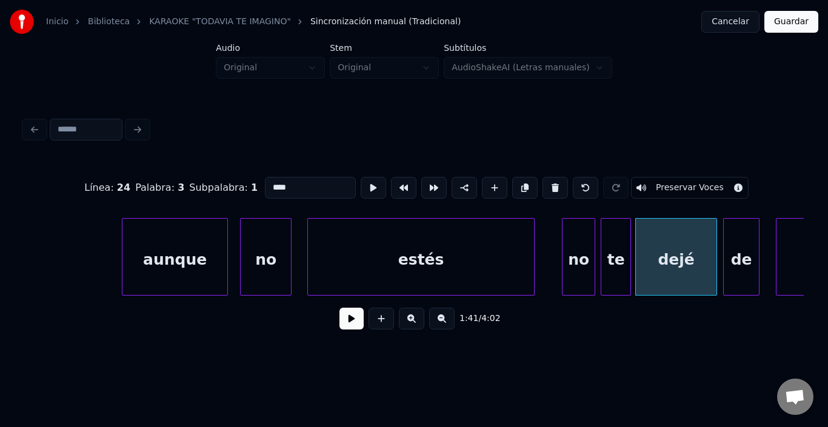
click at [736, 255] on div "de" at bounding box center [741, 260] width 35 height 82
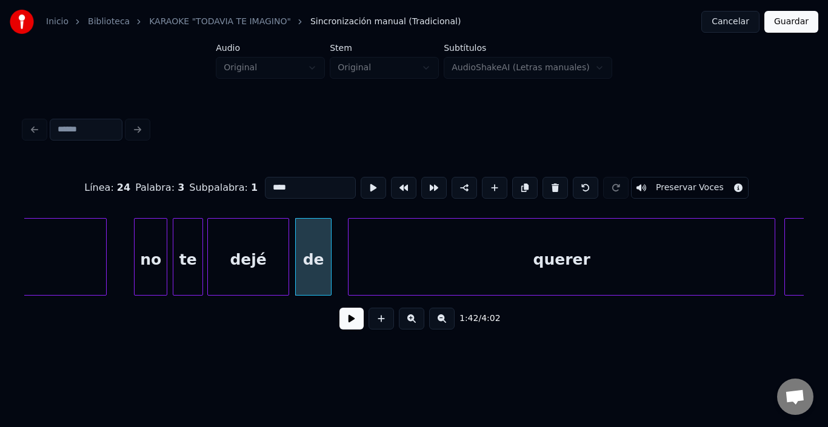
scroll to position [0, 15234]
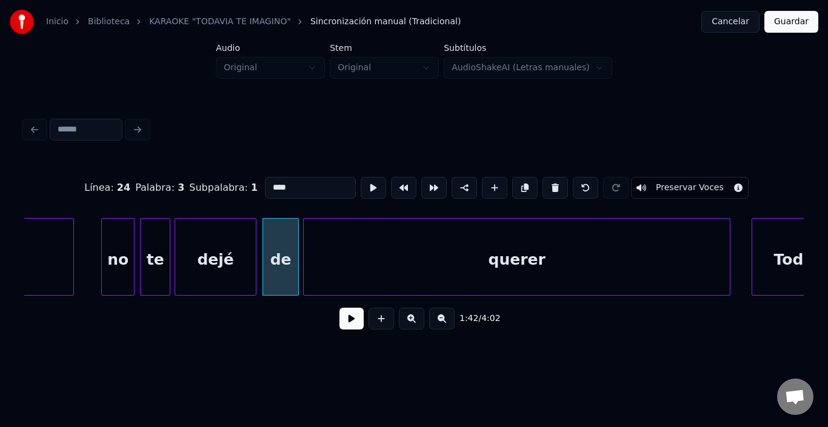
click at [355, 248] on div "querer" at bounding box center [517, 260] width 426 height 82
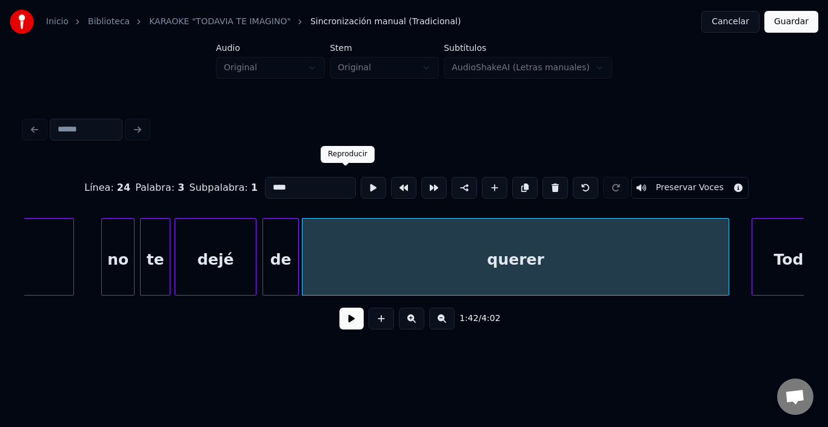
click at [361, 187] on button at bounding box center [373, 188] width 25 height 22
click at [361, 186] on button at bounding box center [373, 188] width 25 height 22
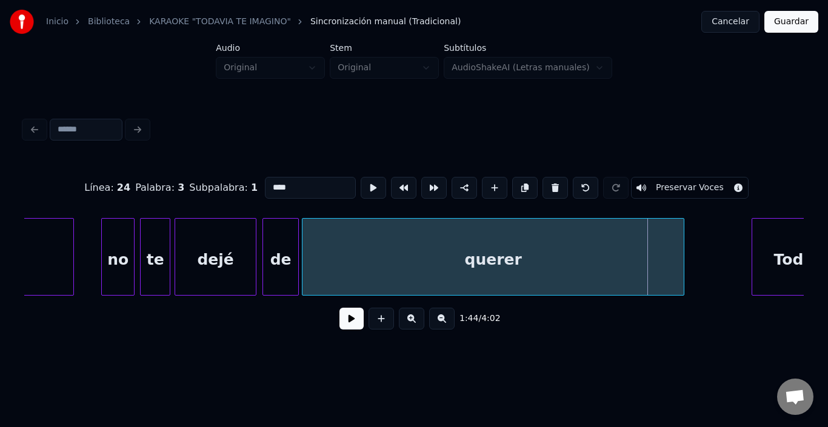
click at [681, 252] on div at bounding box center [682, 257] width 4 height 76
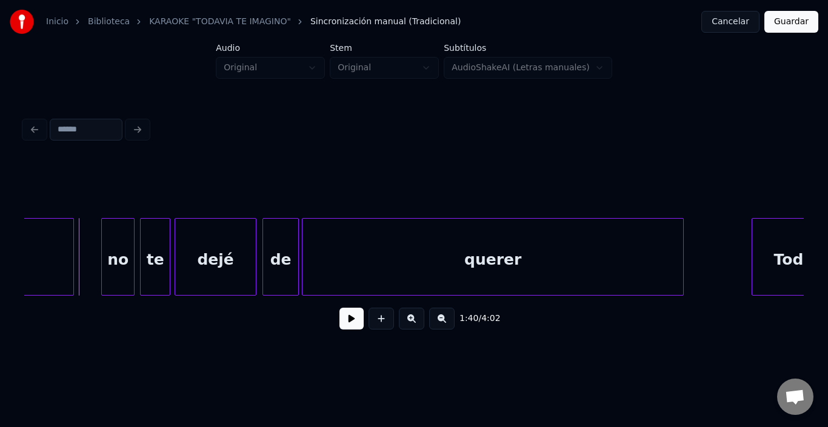
click at [339, 319] on button at bounding box center [351, 319] width 24 height 22
click at [339, 321] on button at bounding box center [351, 319] width 24 height 22
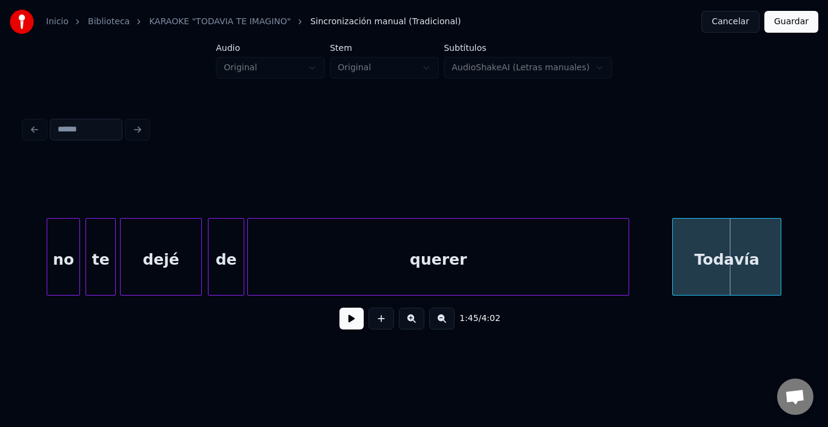
click at [744, 248] on div "Todavía" at bounding box center [727, 260] width 108 height 82
click at [355, 325] on button at bounding box center [351, 319] width 24 height 22
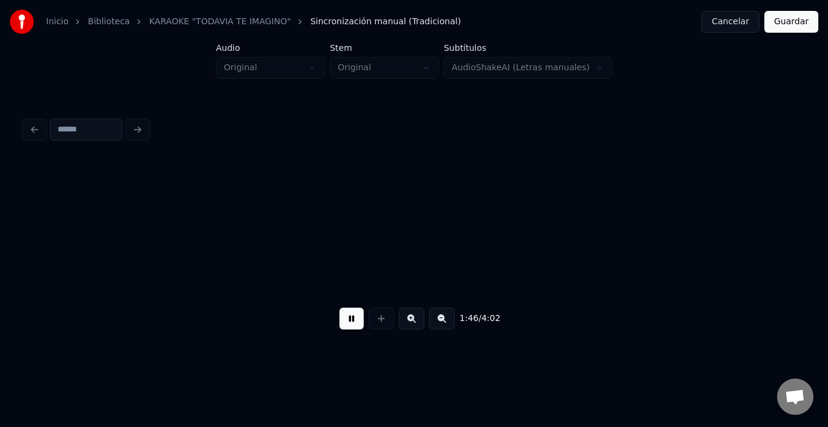
scroll to position [0, 16069]
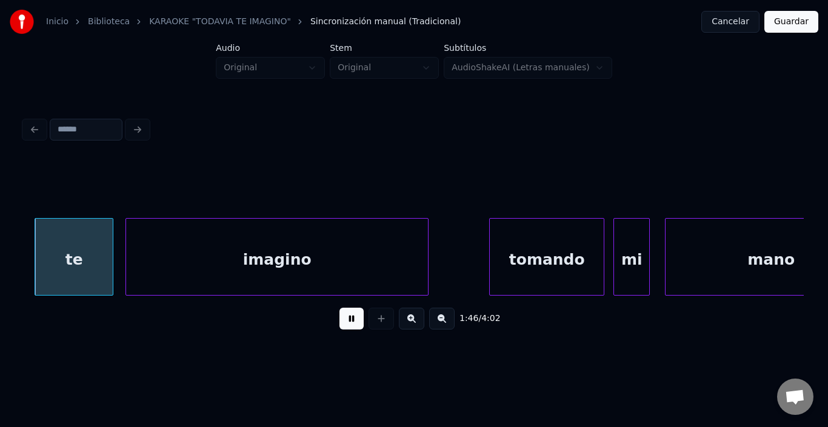
click at [355, 324] on button at bounding box center [351, 319] width 24 height 22
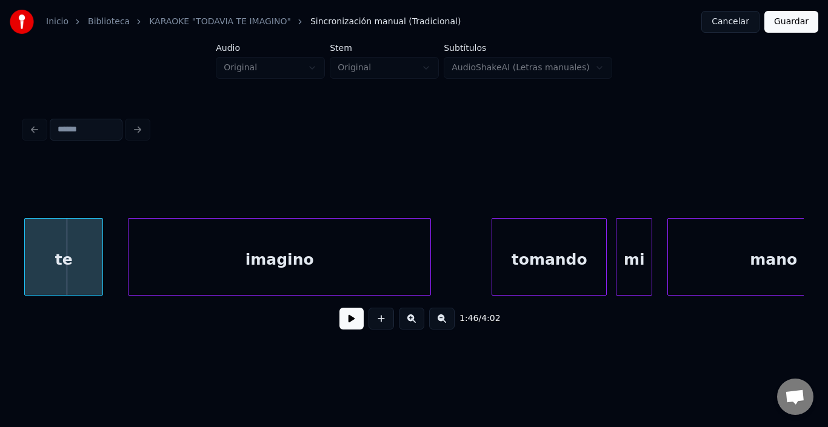
scroll to position [0, 16065]
click at [53, 244] on div "te" at bounding box center [64, 260] width 78 height 82
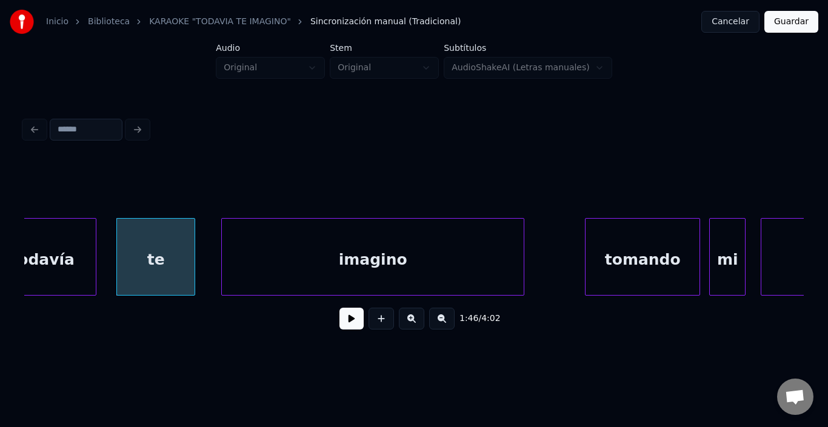
scroll to position [0, 15968]
click at [160, 253] on div "te" at bounding box center [156, 260] width 78 height 82
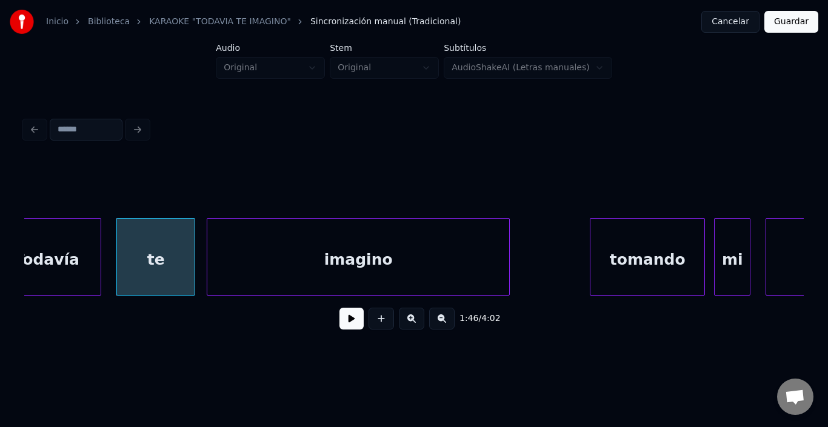
click at [247, 247] on div "imagino" at bounding box center [358, 260] width 302 height 82
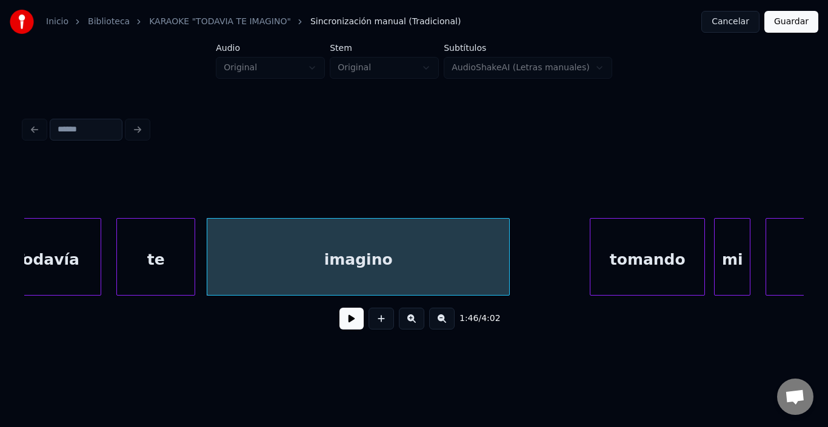
click at [245, 247] on div "imagino" at bounding box center [358, 260] width 302 height 82
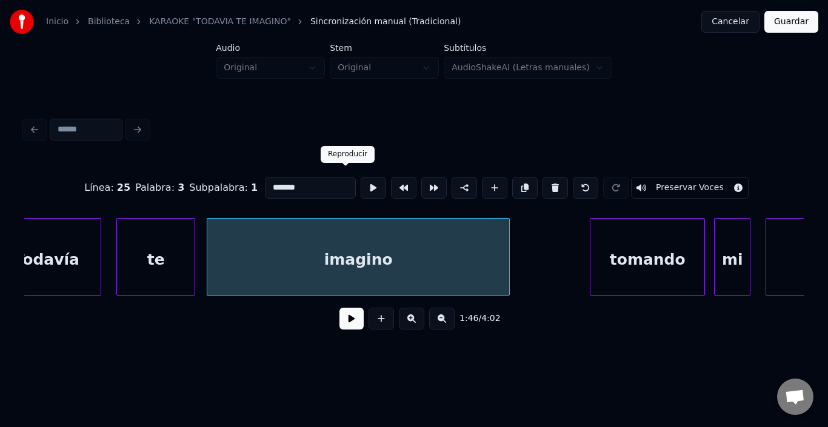
click at [361, 178] on button at bounding box center [373, 188] width 25 height 22
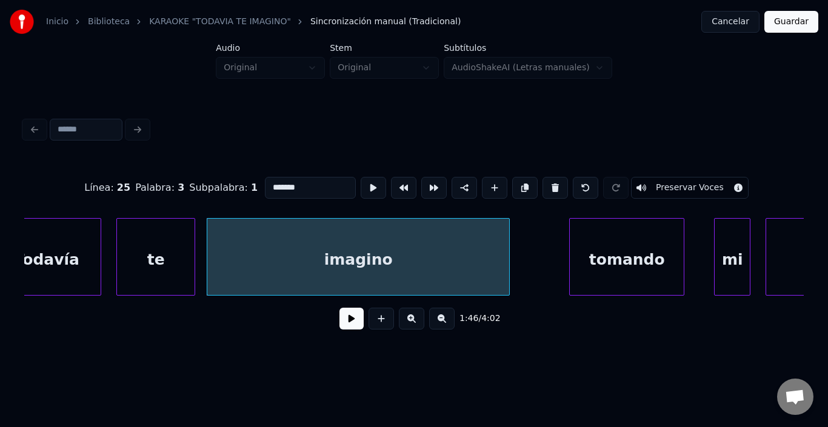
click at [626, 252] on div "tomando" at bounding box center [627, 260] width 114 height 82
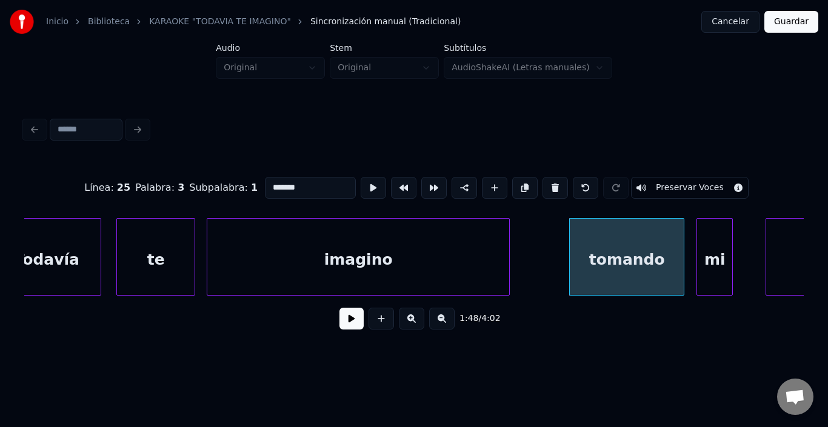
click at [719, 256] on div "mi" at bounding box center [714, 260] width 35 height 82
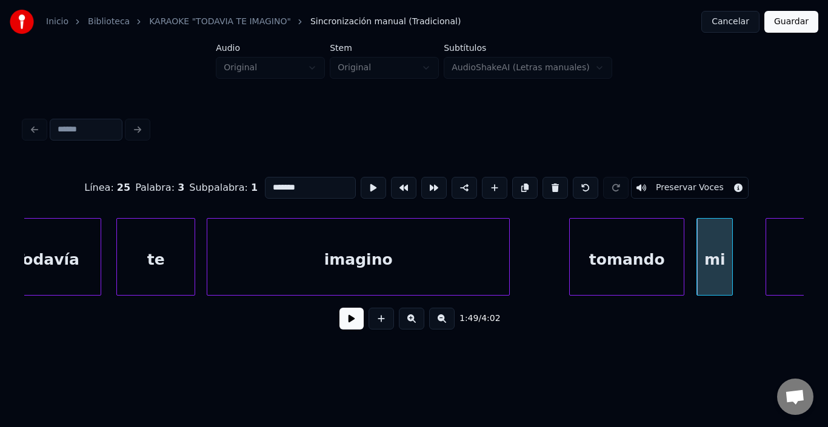
scroll to position [0, 16139]
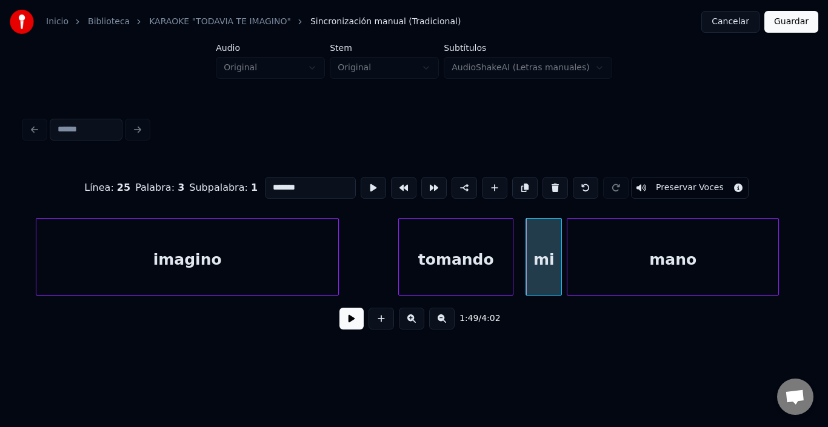
click at [758, 248] on div "mano" at bounding box center [672, 260] width 211 height 82
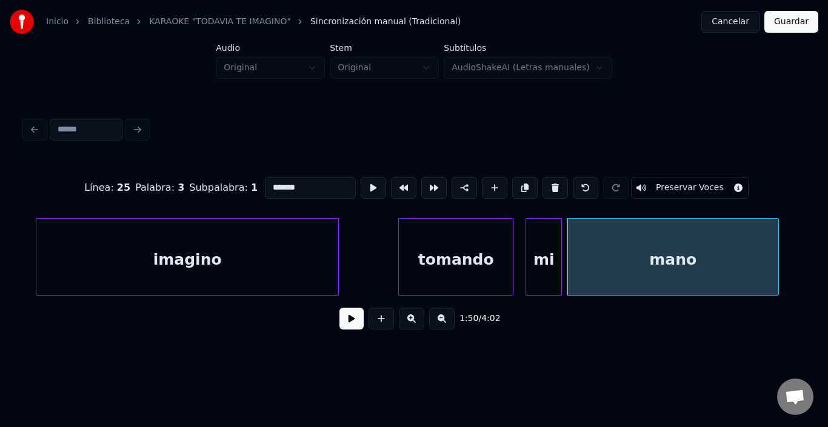
click at [753, 248] on div "mano" at bounding box center [672, 260] width 211 height 82
type input "****"
click at [361, 182] on button at bounding box center [373, 188] width 25 height 22
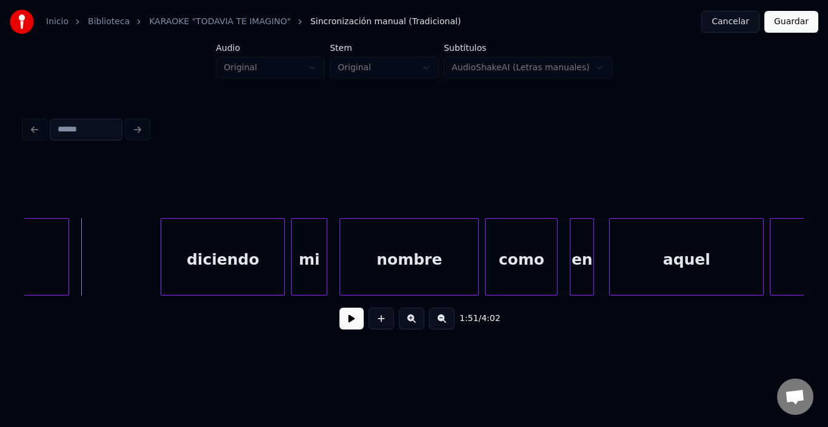
scroll to position [0, 16867]
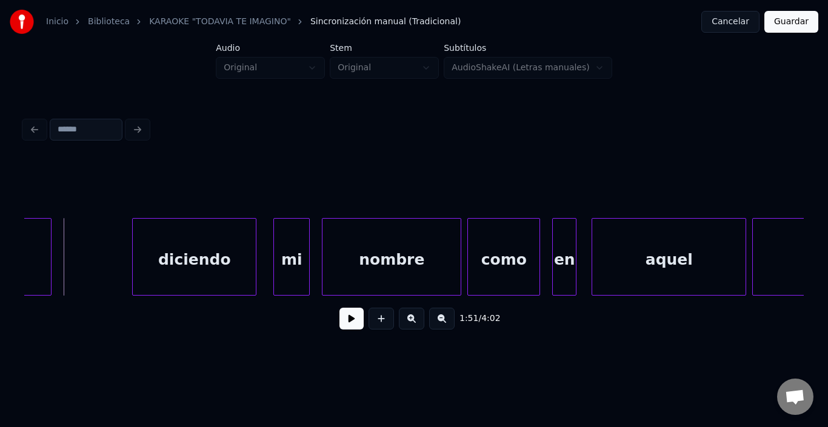
click at [167, 272] on div "diciendo" at bounding box center [194, 260] width 123 height 82
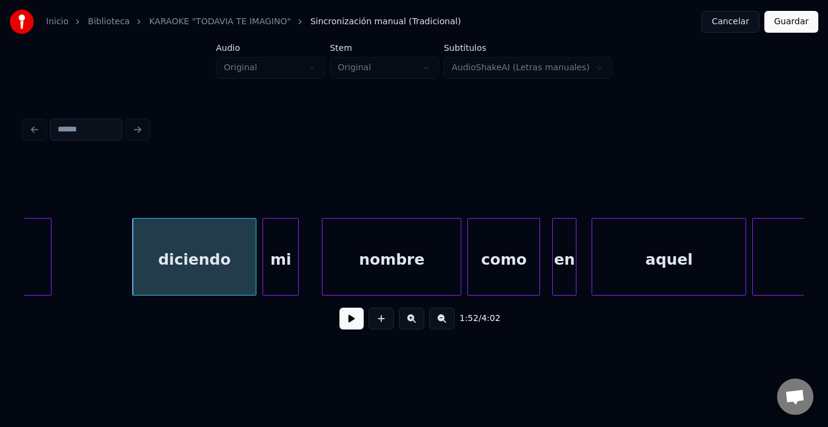
click at [284, 250] on div "mi" at bounding box center [280, 260] width 35 height 82
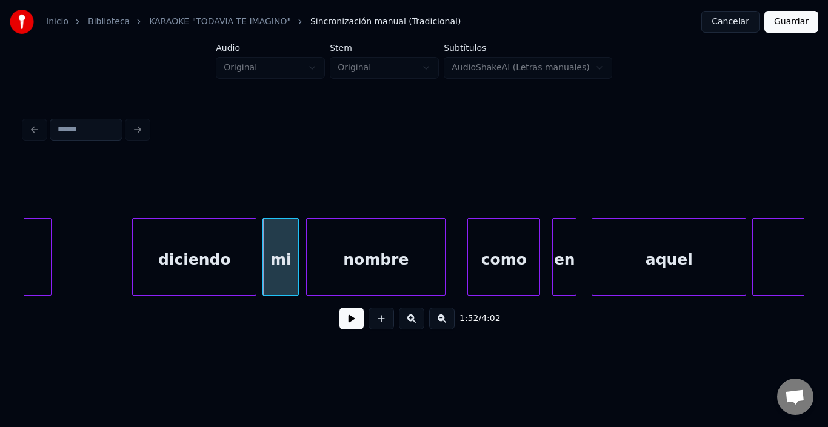
click at [336, 255] on div "nombre" at bounding box center [376, 260] width 138 height 82
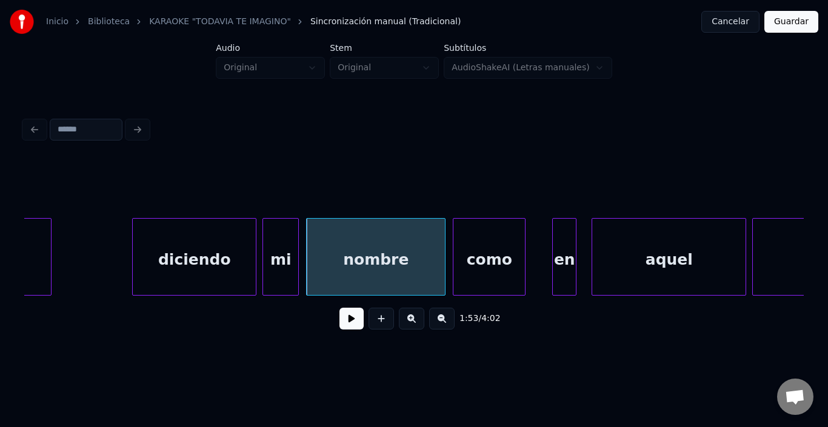
click at [478, 253] on div "como" at bounding box center [489, 260] width 72 height 82
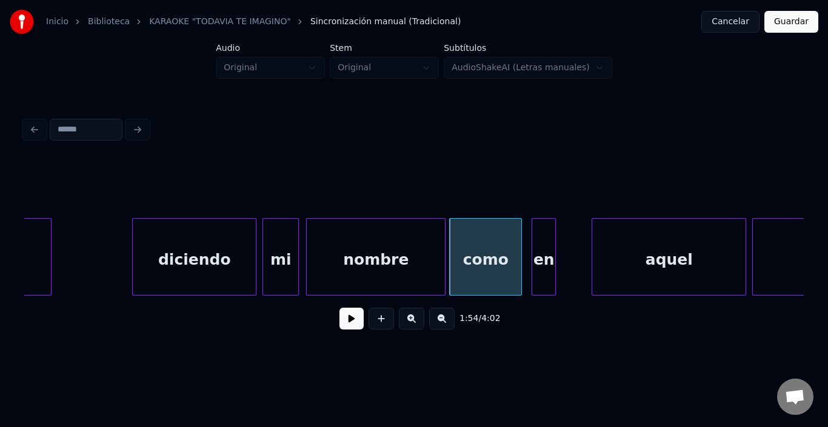
click at [539, 244] on div "en" at bounding box center [543, 260] width 23 height 82
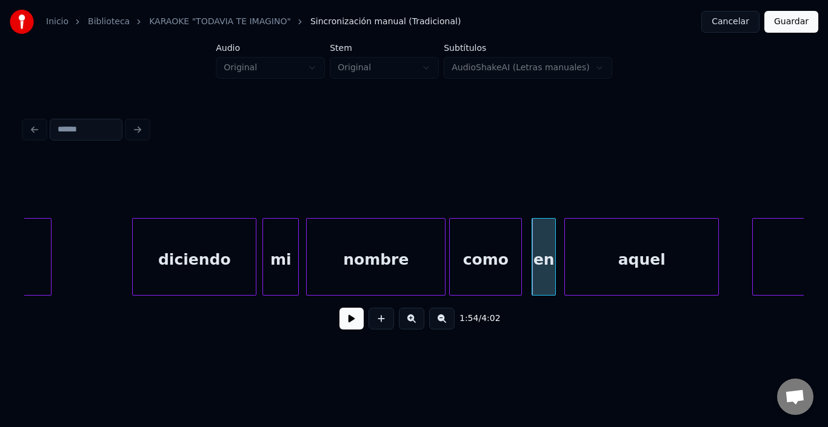
click at [604, 252] on div "aquel" at bounding box center [641, 260] width 153 height 82
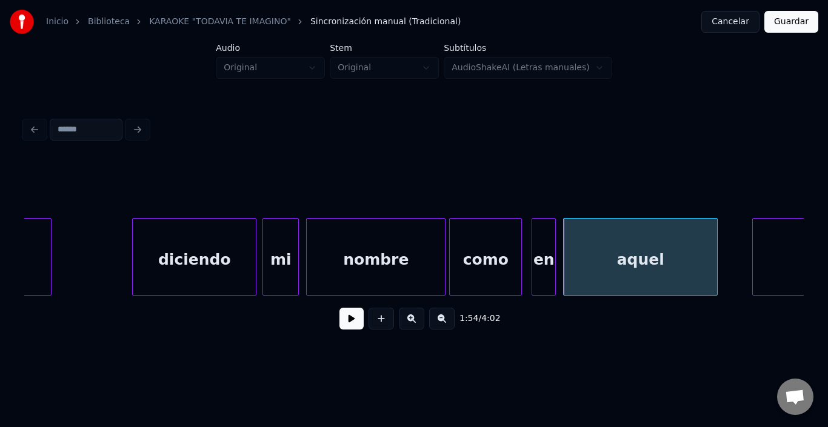
click at [601, 252] on div "aquel" at bounding box center [640, 260] width 153 height 82
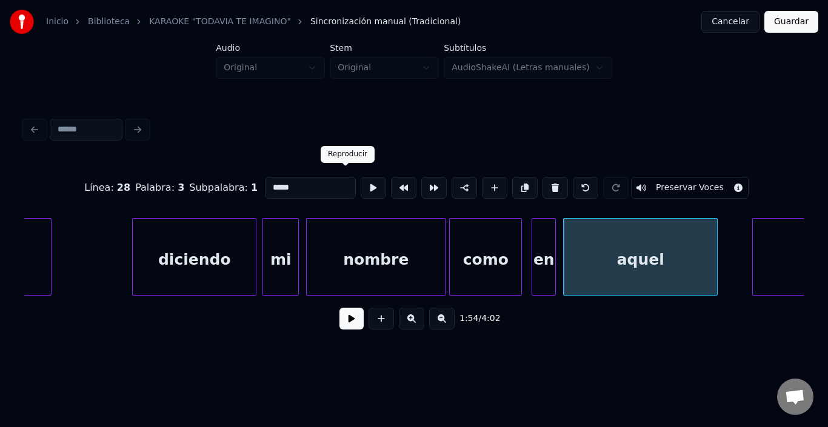
click at [361, 184] on button at bounding box center [373, 188] width 25 height 22
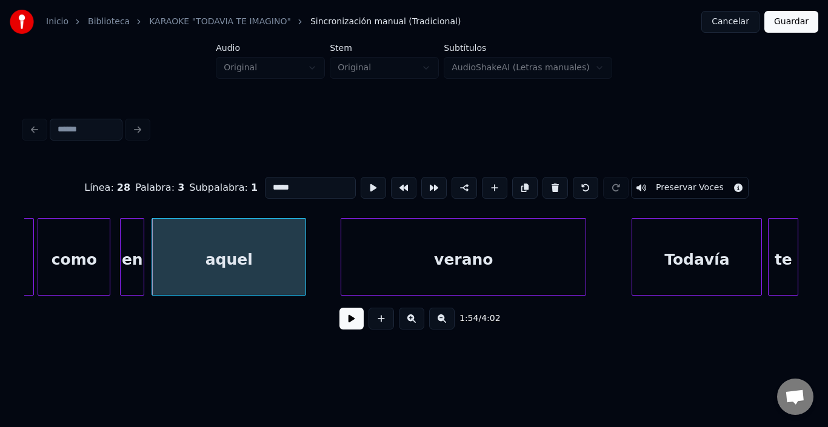
scroll to position [0, 17279]
click at [408, 254] on div "verano" at bounding box center [439, 260] width 244 height 82
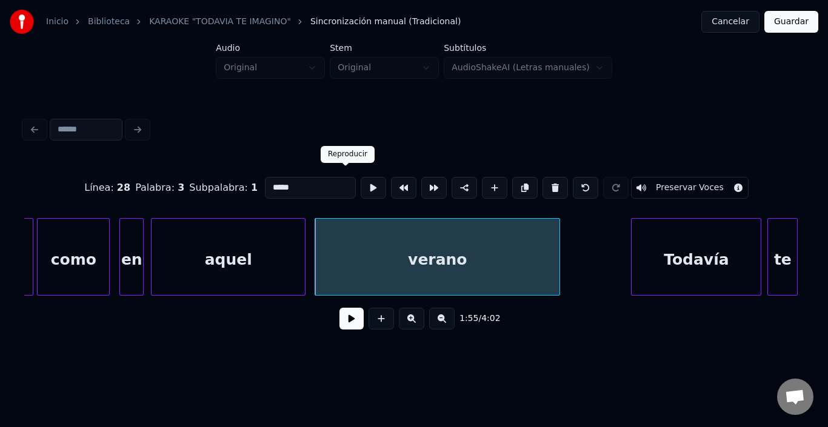
click at [361, 184] on button at bounding box center [373, 188] width 25 height 22
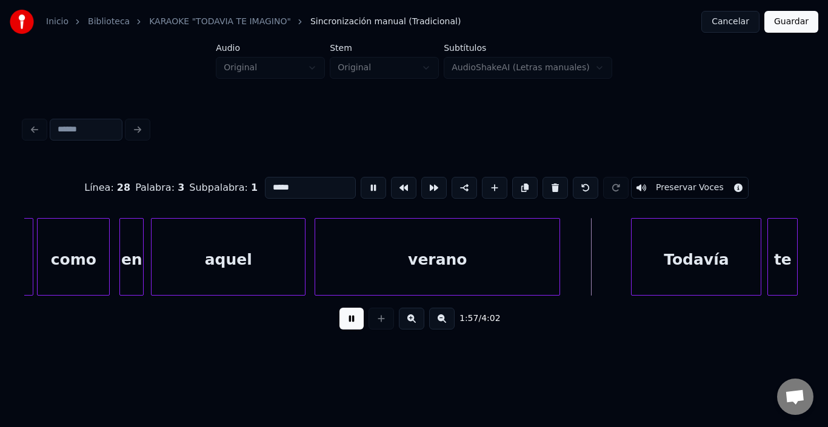
click at [361, 184] on button at bounding box center [373, 188] width 25 height 22
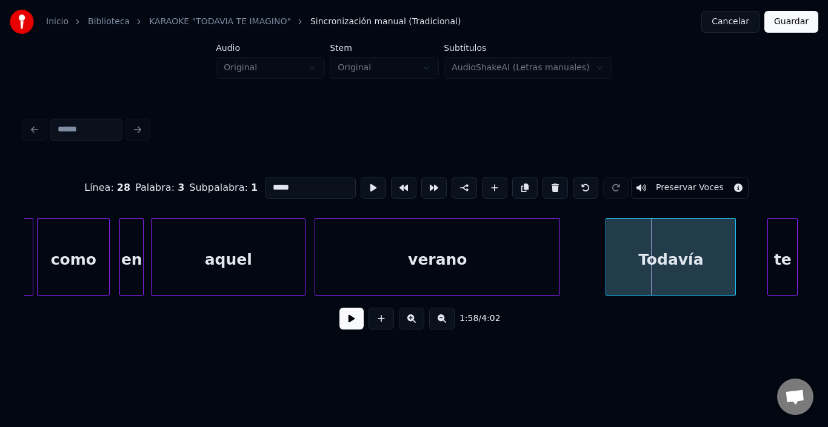
click at [664, 264] on div "Todavía" at bounding box center [670, 260] width 129 height 82
click at [433, 238] on div "verano" at bounding box center [437, 260] width 244 height 82
type input "******"
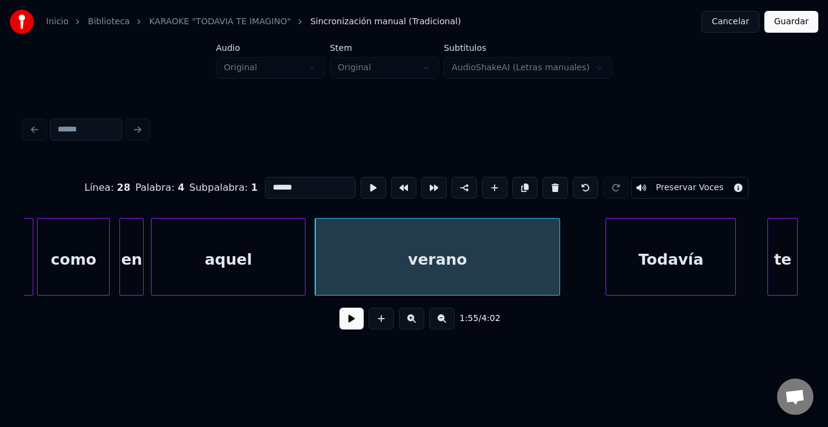
click at [346, 327] on button at bounding box center [351, 319] width 24 height 22
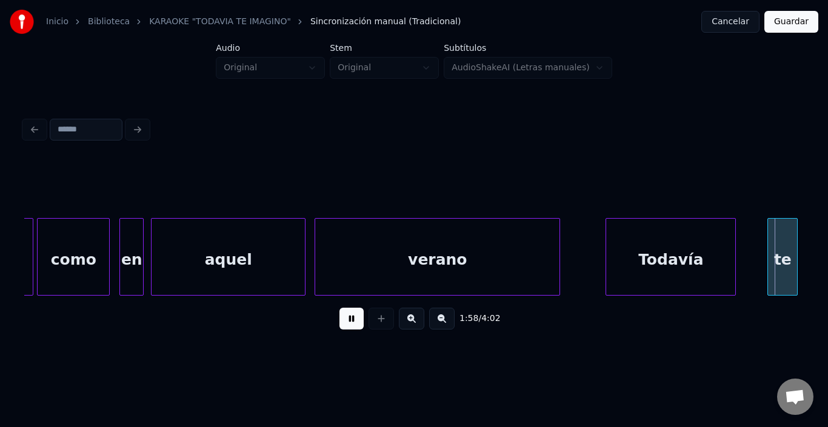
click at [343, 326] on button at bounding box center [351, 319] width 24 height 22
click at [761, 236] on div "te" at bounding box center [765, 260] width 29 height 82
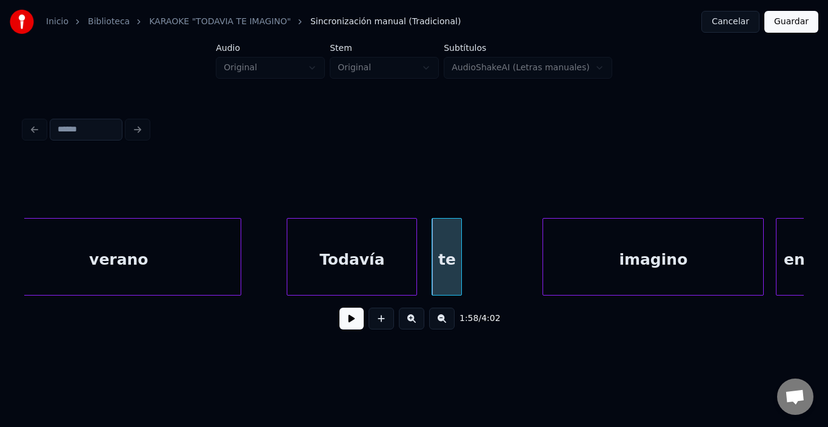
scroll to position [0, 17667]
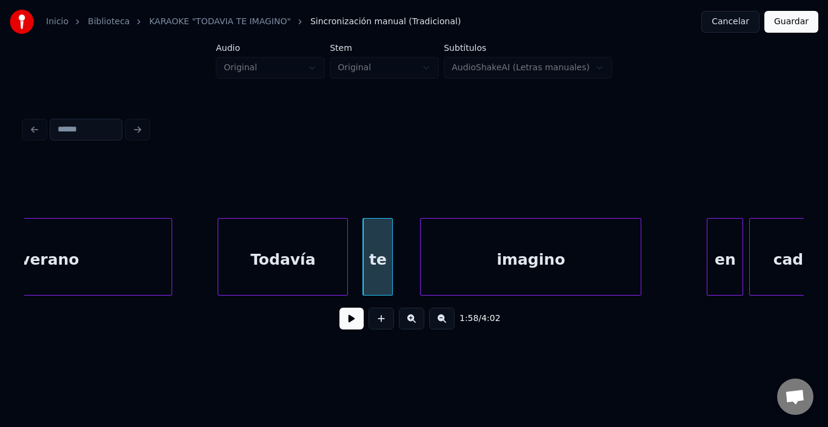
click at [463, 245] on div "imagino" at bounding box center [531, 260] width 220 height 82
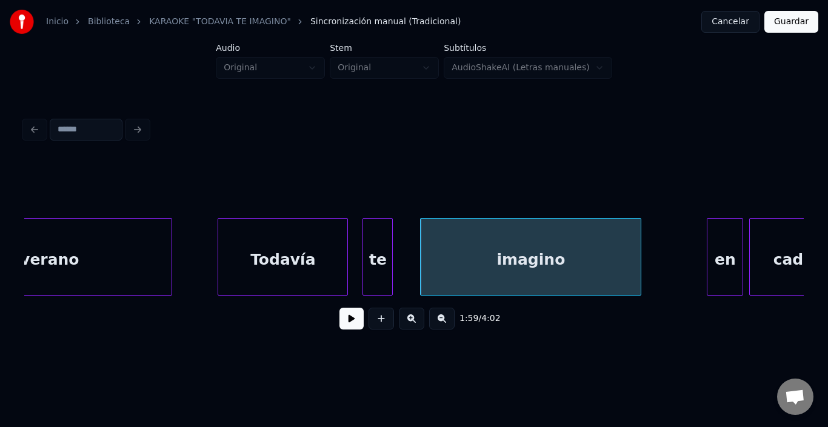
click at [459, 241] on div "imagino" at bounding box center [531, 260] width 220 height 82
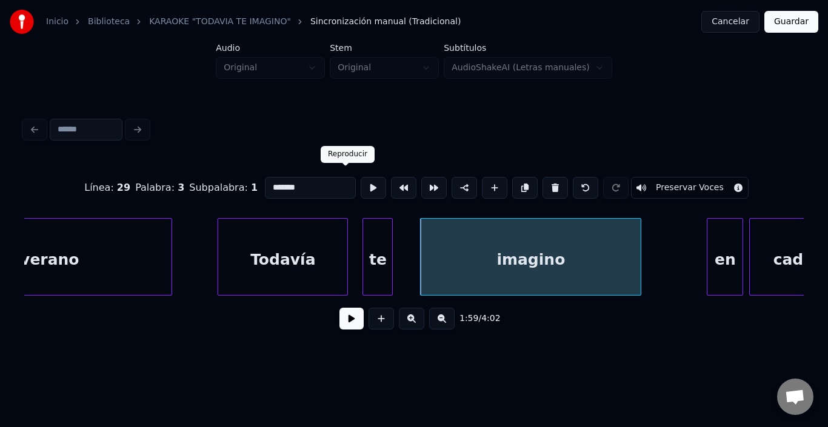
click at [361, 180] on button at bounding box center [373, 188] width 25 height 22
click at [510, 238] on div "imagino" at bounding box center [534, 260] width 220 height 82
click at [402, 241] on div at bounding box center [403, 257] width 4 height 76
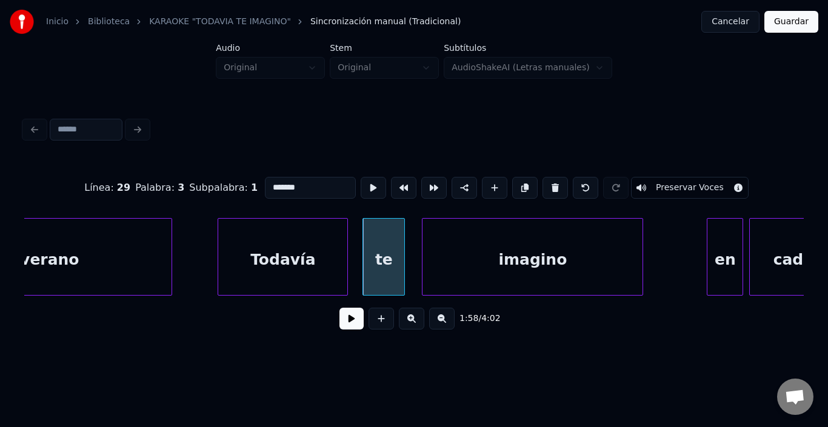
click at [518, 232] on div "imagino" at bounding box center [532, 260] width 220 height 82
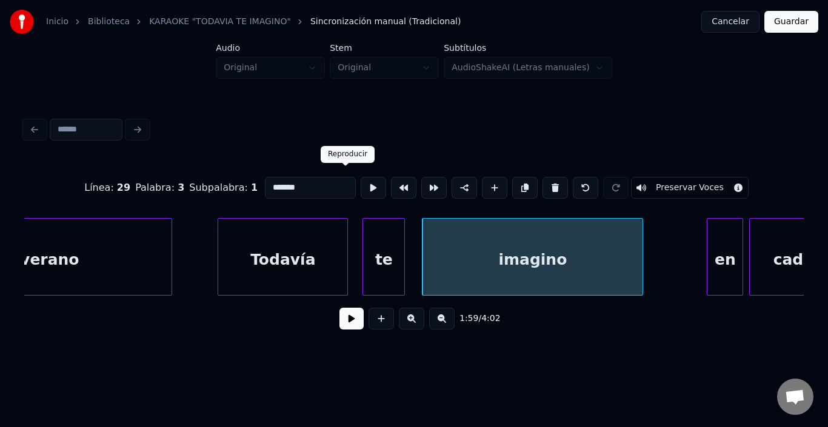
click at [361, 177] on button at bounding box center [373, 188] width 25 height 22
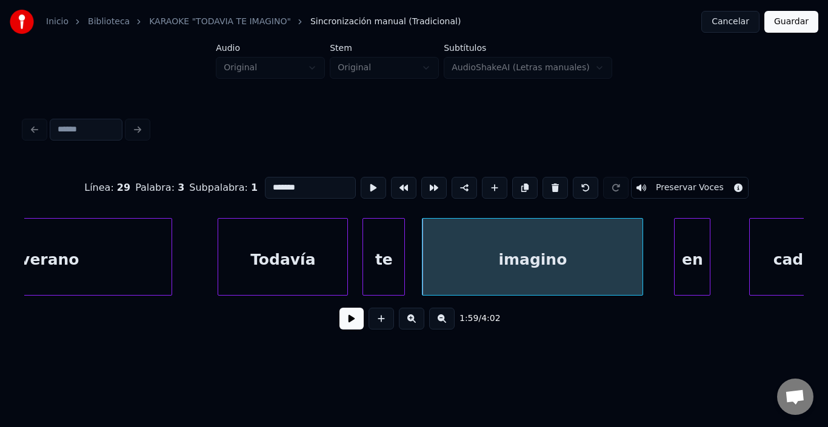
click at [696, 265] on div "en" at bounding box center [692, 260] width 35 height 82
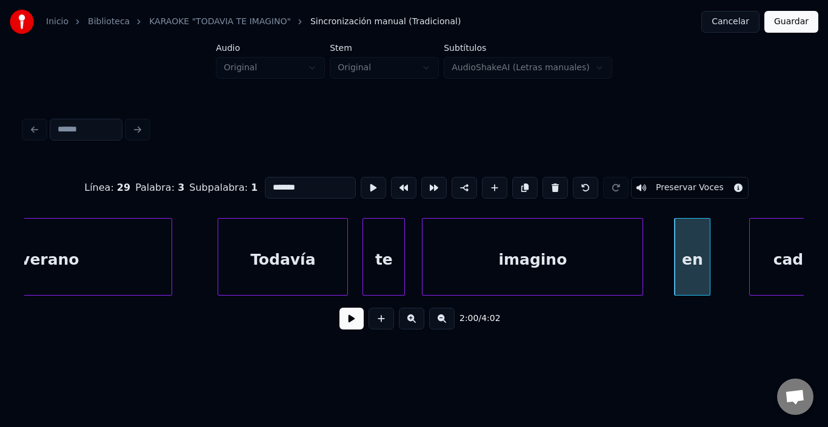
click at [693, 261] on div "en" at bounding box center [692, 260] width 35 height 82
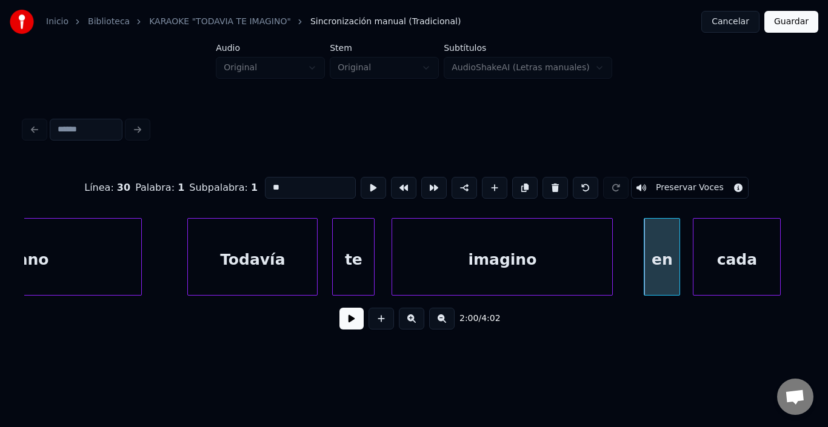
click at [733, 258] on div "cada" at bounding box center [736, 260] width 87 height 82
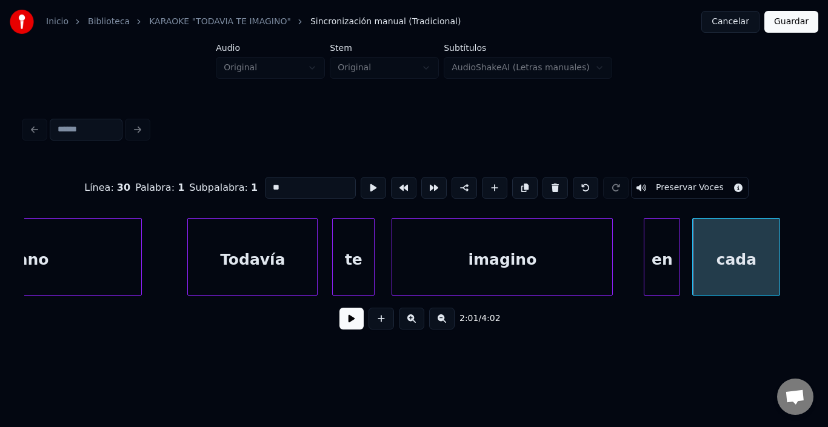
click at [583, 236] on div "imagino" at bounding box center [502, 260] width 220 height 82
type input "*******"
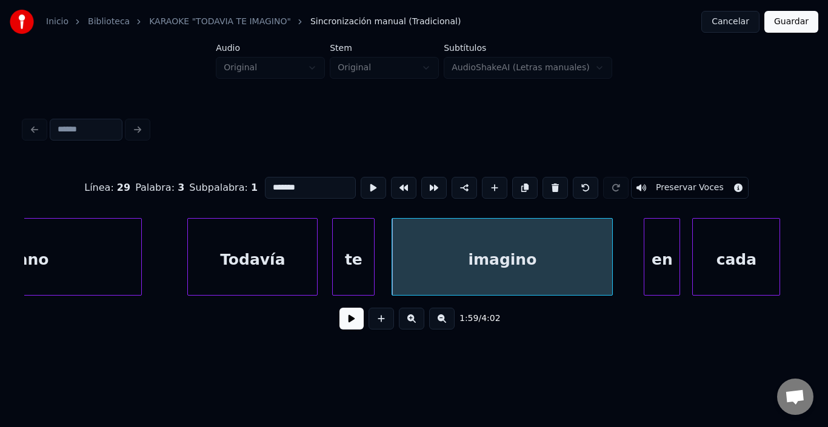
click at [339, 325] on button at bounding box center [351, 319] width 24 height 22
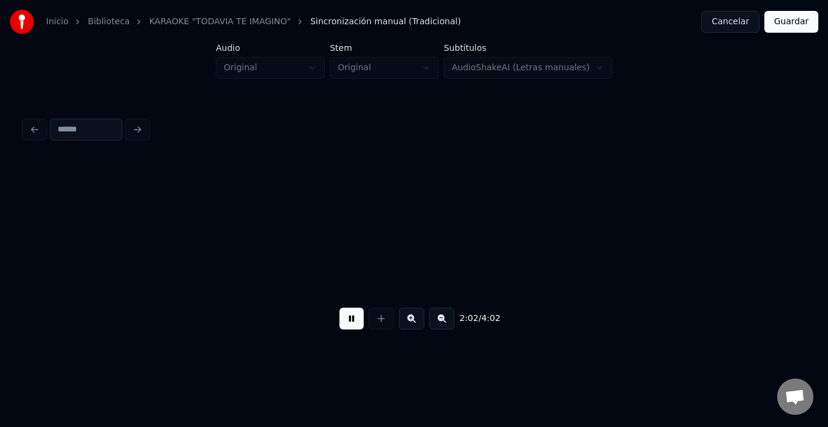
scroll to position [0, 18479]
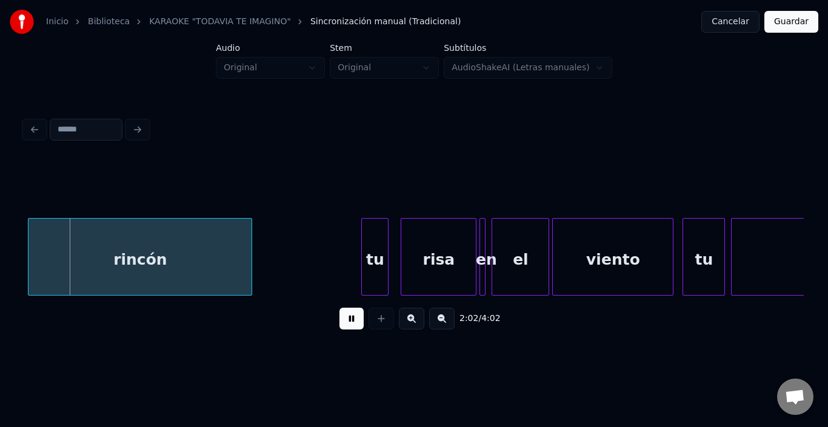
click at [339, 325] on button at bounding box center [351, 319] width 24 height 22
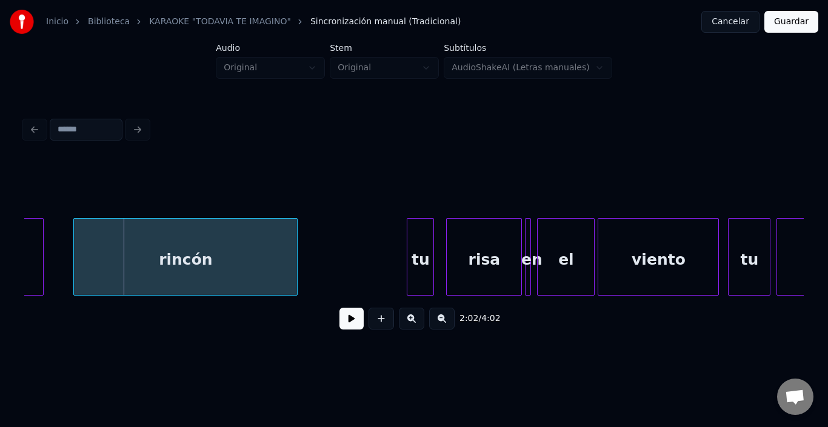
scroll to position [0, 18430]
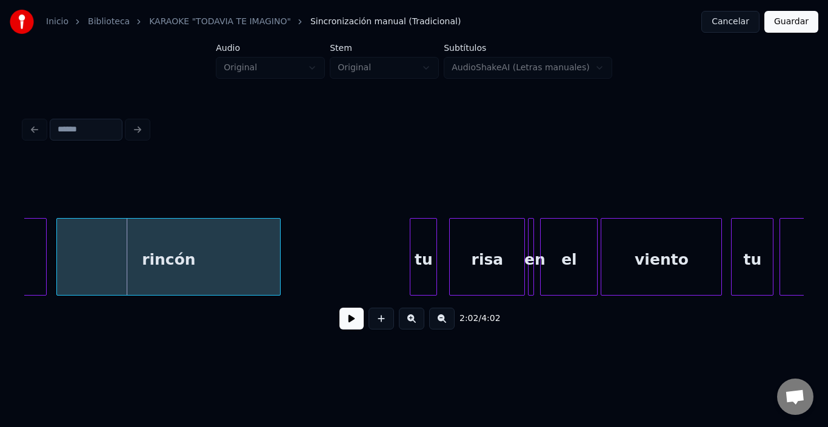
click at [91, 274] on div "rincón" at bounding box center [168, 260] width 223 height 82
click at [339, 328] on button at bounding box center [351, 319] width 24 height 22
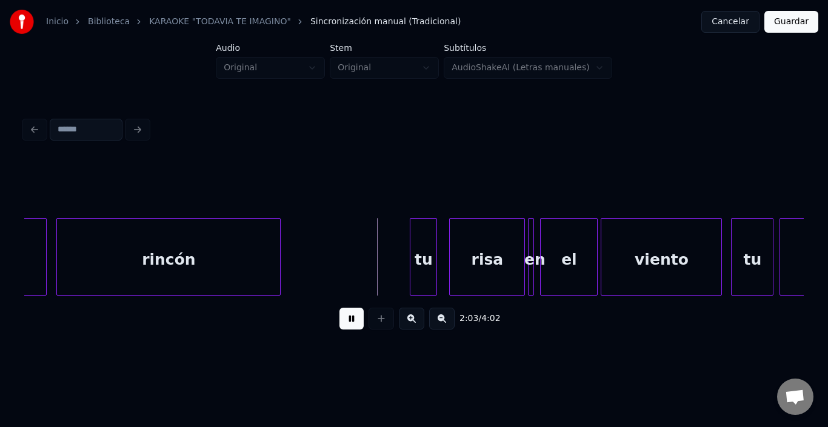
click at [339, 328] on button at bounding box center [351, 319] width 24 height 22
click at [413, 236] on div "tu" at bounding box center [411, 260] width 26 height 82
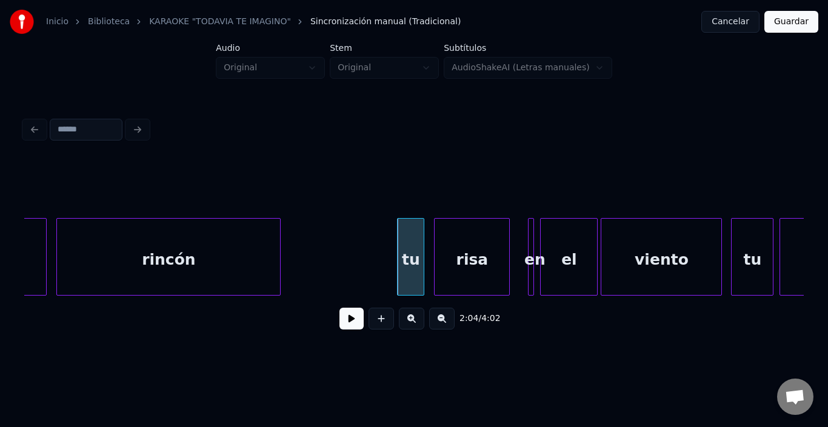
click at [455, 252] on div "risa" at bounding box center [472, 260] width 75 height 82
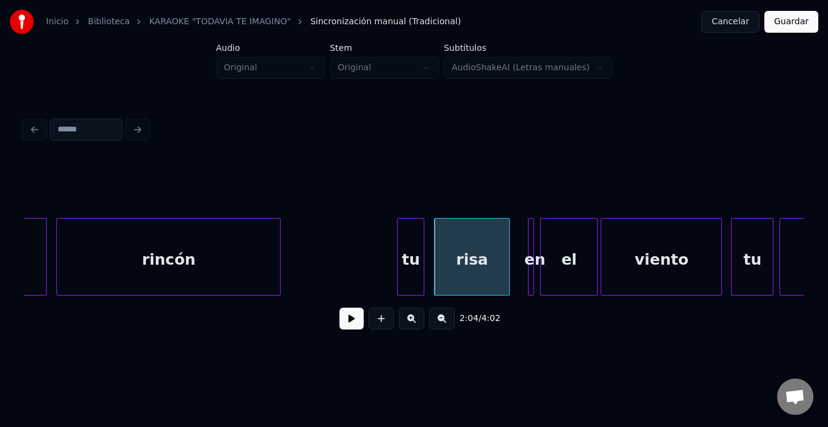
click at [342, 322] on button at bounding box center [351, 319] width 24 height 22
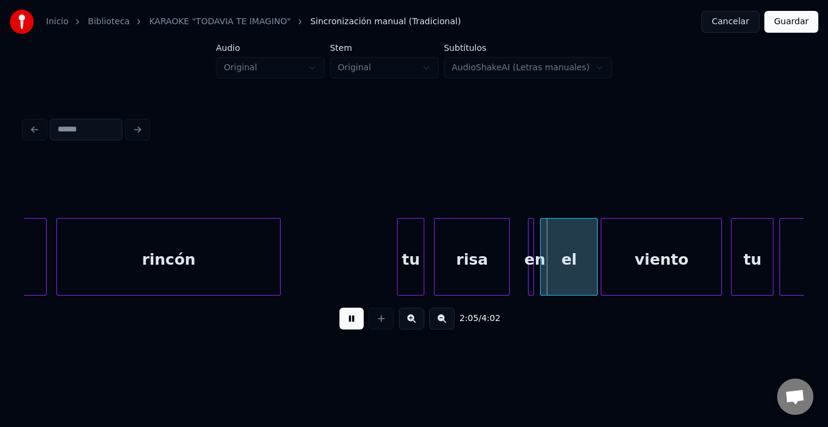
click at [341, 323] on button at bounding box center [351, 319] width 24 height 22
click at [517, 218] on div "en" at bounding box center [520, 257] width 6 height 78
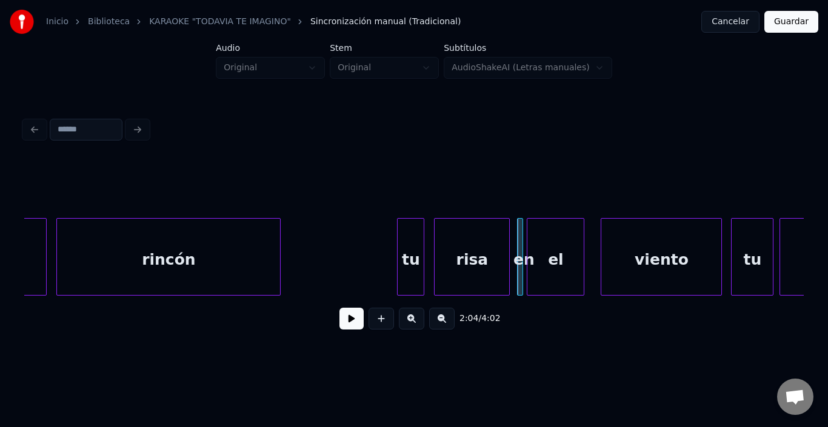
click at [539, 239] on div "el" at bounding box center [555, 260] width 56 height 82
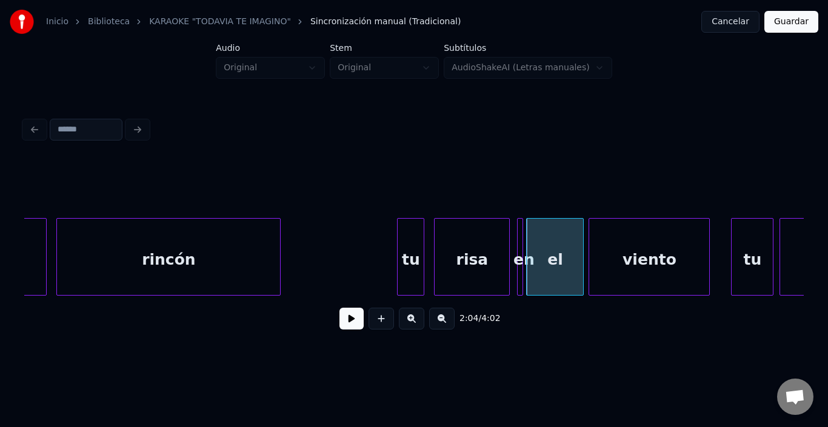
click at [598, 249] on div "viento" at bounding box center [649, 260] width 120 height 82
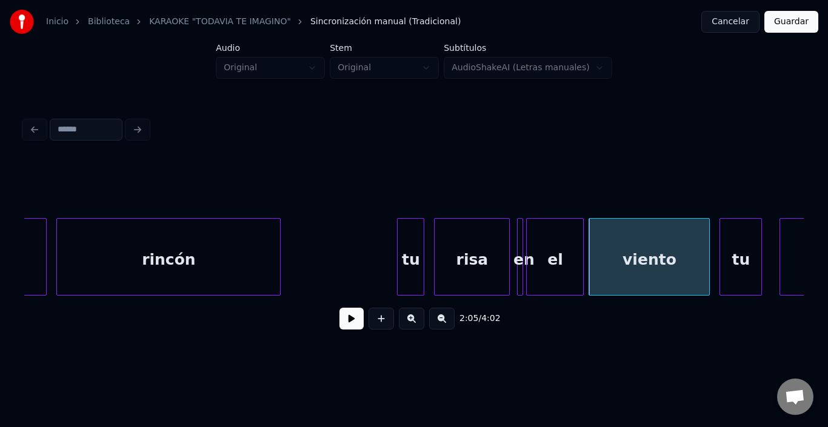
click at [742, 266] on div "tu" at bounding box center [740, 260] width 41 height 82
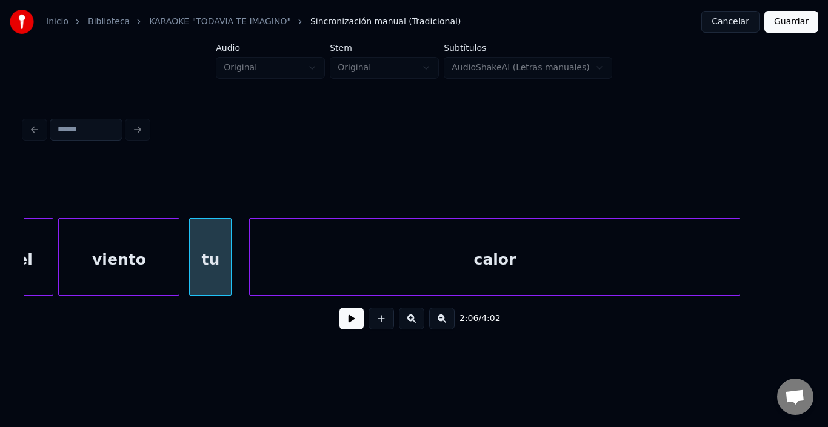
scroll to position [0, 18964]
click at [488, 270] on div "calor" at bounding box center [483, 260] width 490 height 82
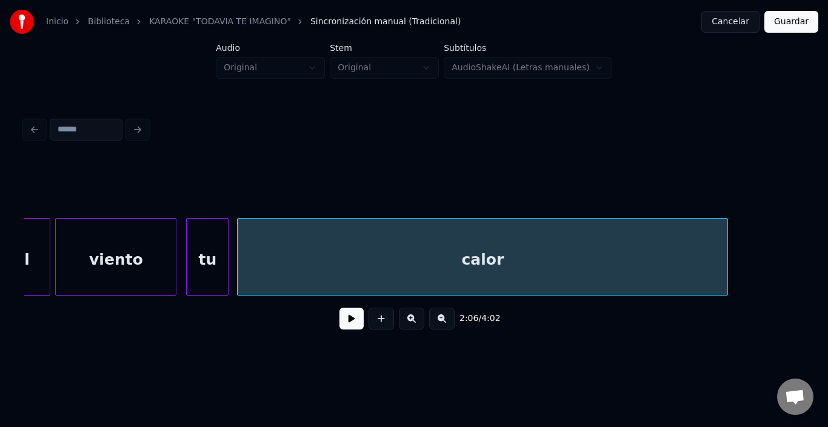
click at [487, 270] on div "calor" at bounding box center [483, 260] width 490 height 82
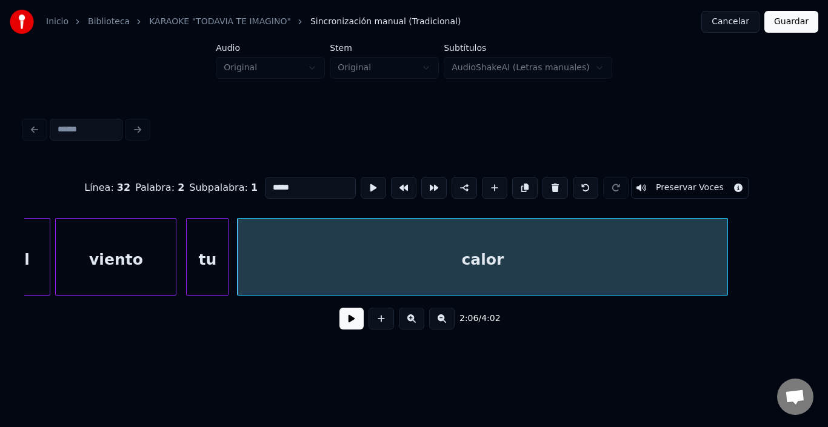
click at [343, 315] on button at bounding box center [351, 319] width 24 height 22
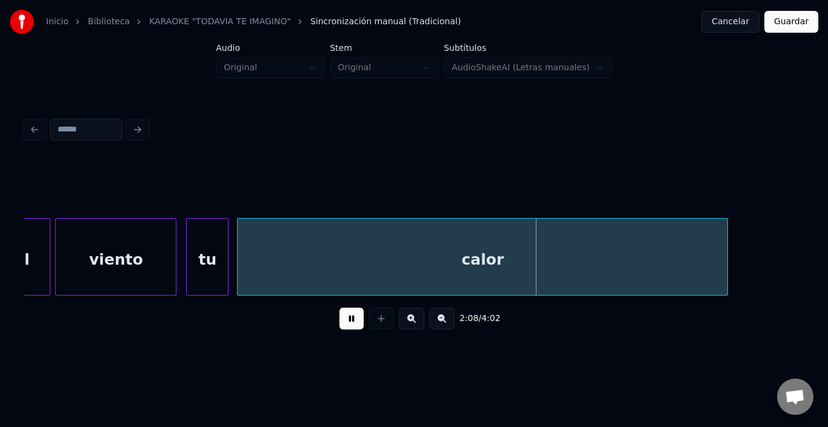
click at [343, 315] on button at bounding box center [351, 319] width 24 height 22
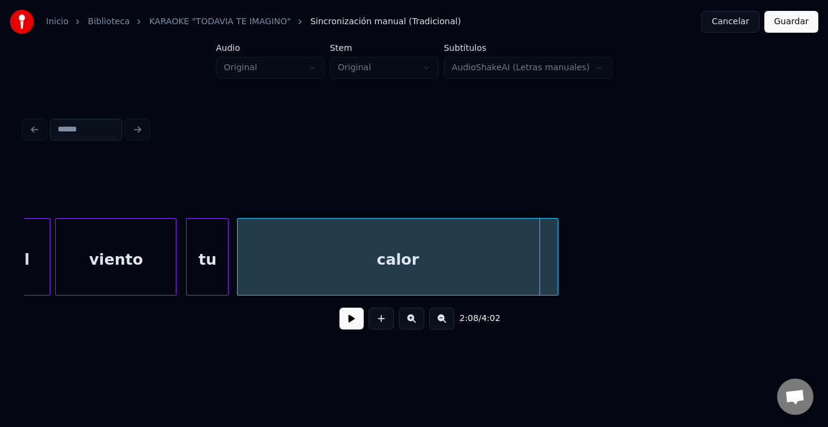
click at [554, 248] on div at bounding box center [556, 257] width 4 height 76
click at [190, 239] on div at bounding box center [189, 257] width 4 height 76
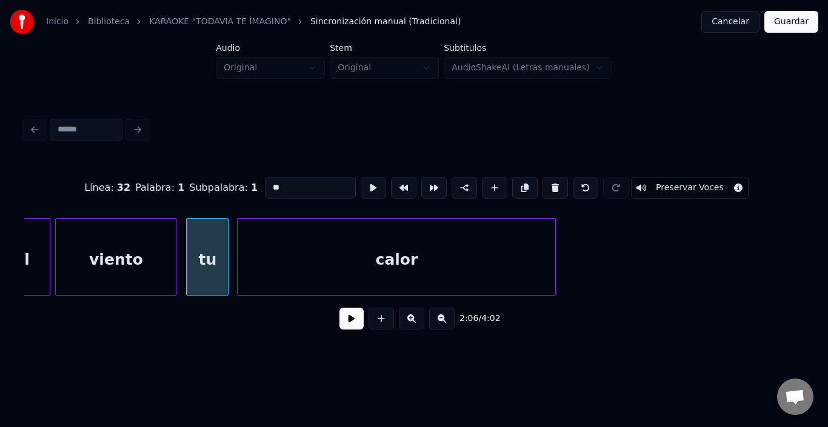
click at [339, 322] on button at bounding box center [351, 319] width 24 height 22
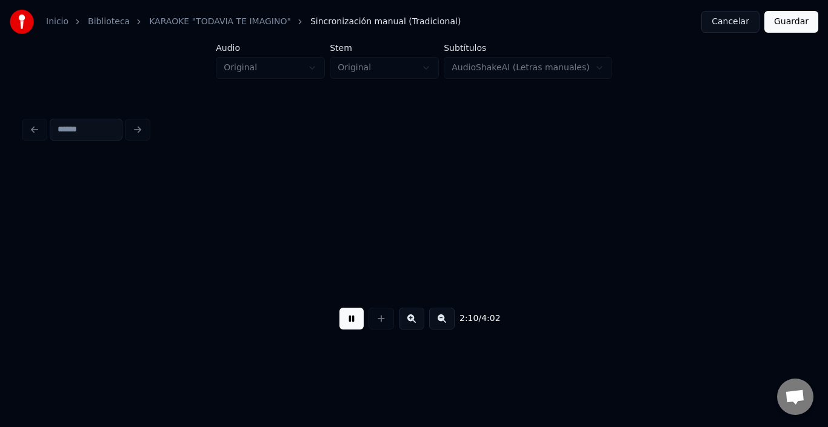
scroll to position [0, 19745]
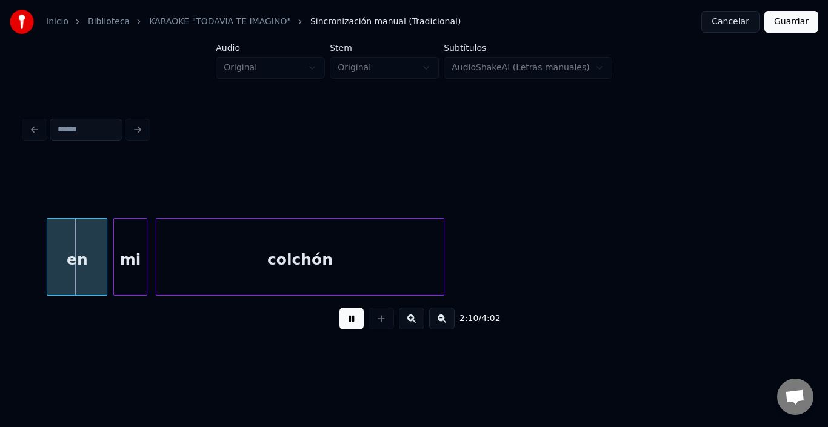
click at [339, 322] on button at bounding box center [351, 319] width 24 height 22
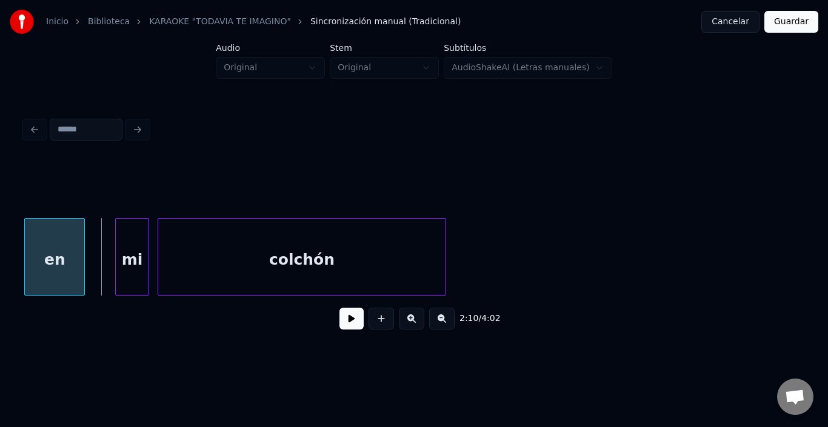
scroll to position [0, 19742]
click at [49, 266] on div "en" at bounding box center [54, 260] width 59 height 82
click at [112, 261] on div "mi" at bounding box center [115, 260] width 32 height 82
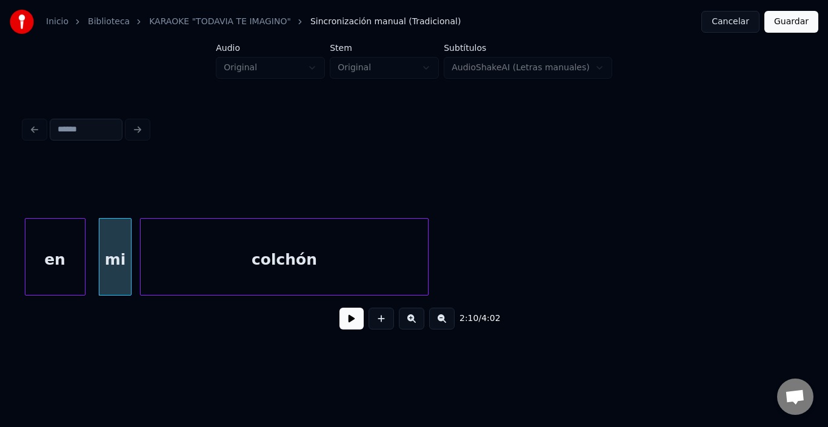
click at [178, 261] on div "colchón" at bounding box center [284, 260] width 287 height 82
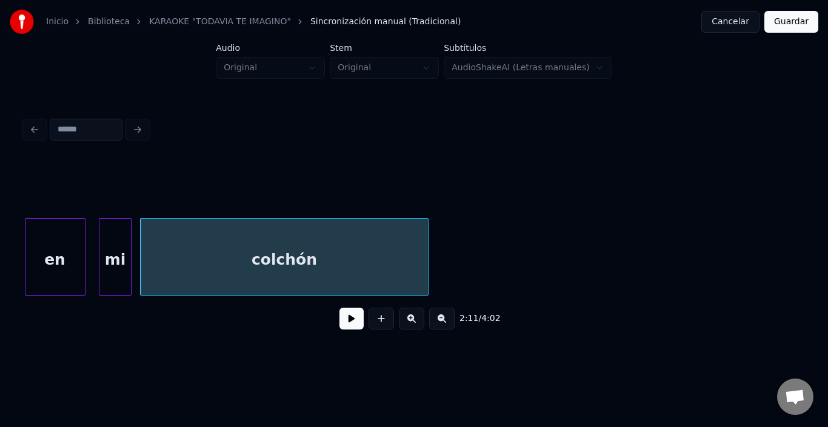
click at [22, 259] on div "2:11 / 4:02" at bounding box center [413, 227] width 789 height 240
click at [45, 258] on div "en" at bounding box center [54, 260] width 59 height 82
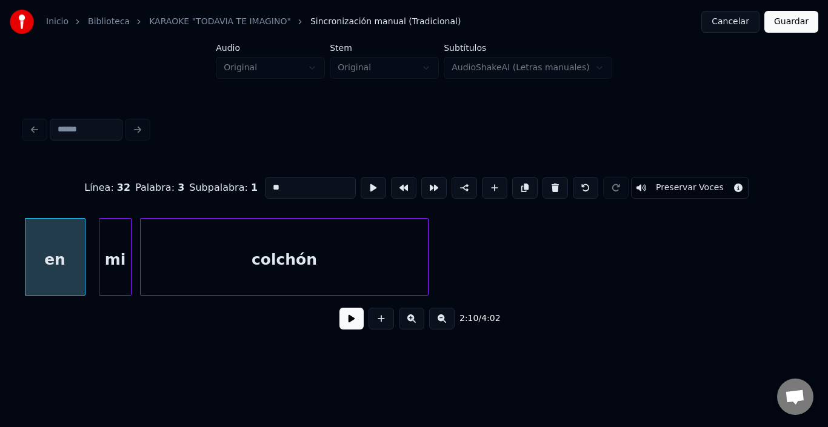
click at [339, 330] on button at bounding box center [351, 319] width 24 height 22
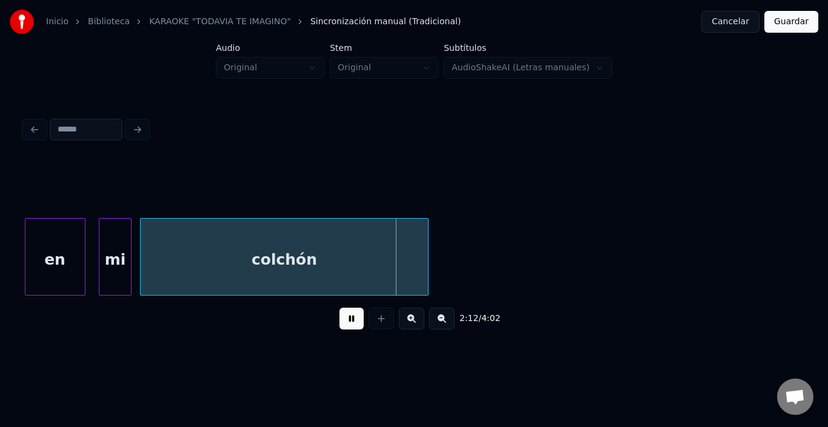
click at [339, 328] on button at bounding box center [351, 319] width 24 height 22
click at [410, 252] on div at bounding box center [409, 257] width 4 height 76
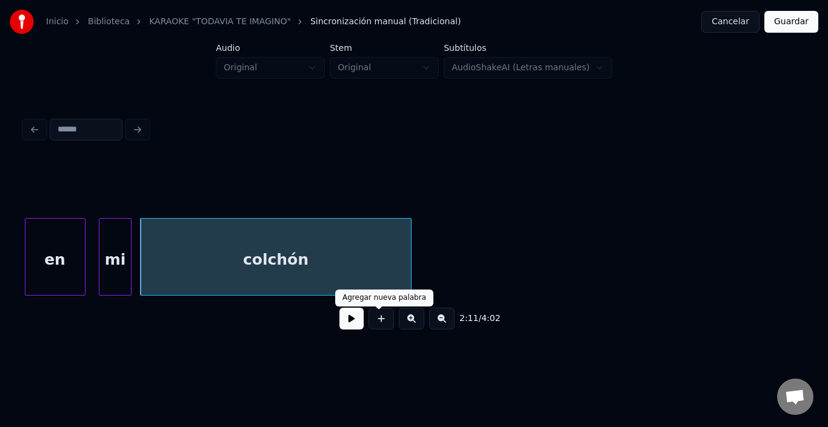
click at [352, 321] on button at bounding box center [351, 319] width 24 height 22
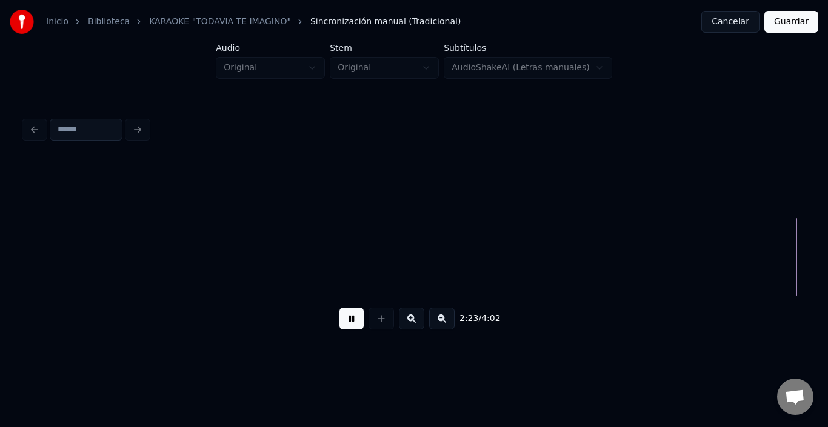
scroll to position [0, 21697]
click at [827, 271] on div "Inicio Biblioteca KARAOKE "TODAVIA TE IMAGINO" Sincronización manual (Tradicion…" at bounding box center [414, 177] width 828 height 355
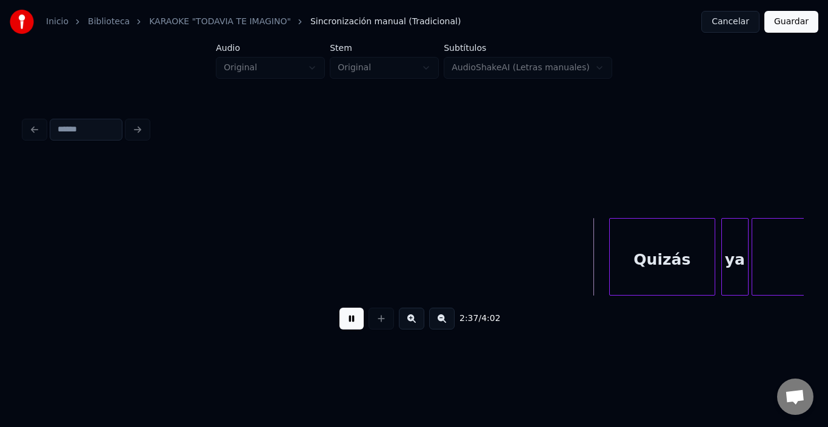
click at [350, 325] on button at bounding box center [351, 319] width 24 height 22
click at [659, 261] on div "Quizás" at bounding box center [645, 260] width 105 height 82
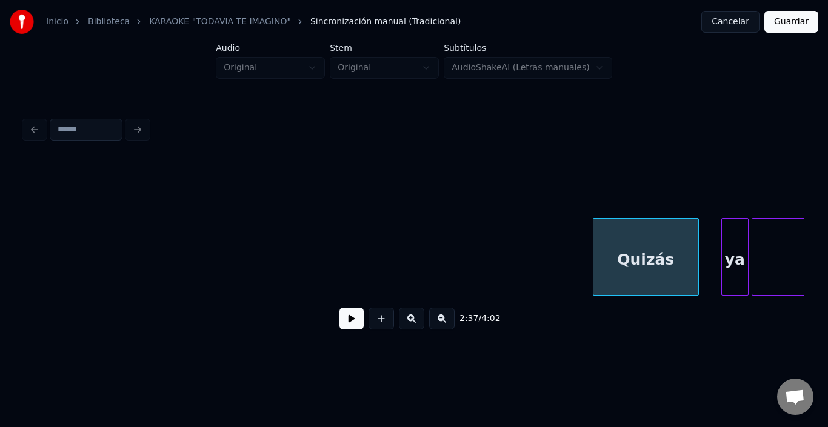
click at [339, 325] on button at bounding box center [351, 319] width 24 height 22
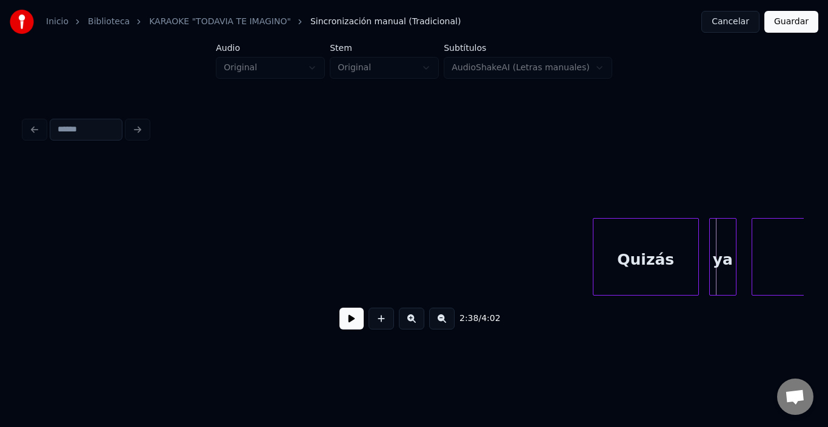
click at [718, 265] on div "ya" at bounding box center [723, 260] width 26 height 82
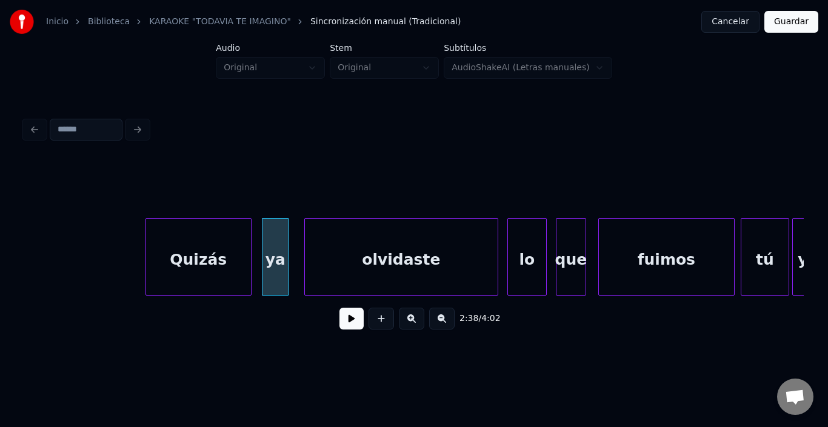
scroll to position [0, 23789]
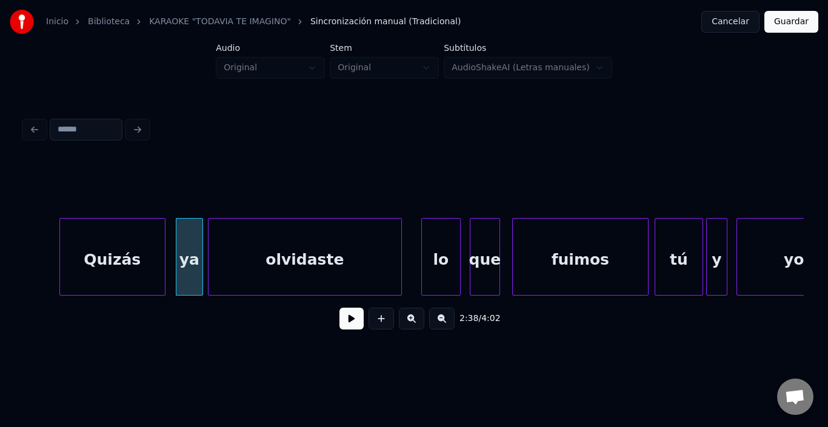
click at [248, 265] on div "olvidaste" at bounding box center [304, 260] width 193 height 82
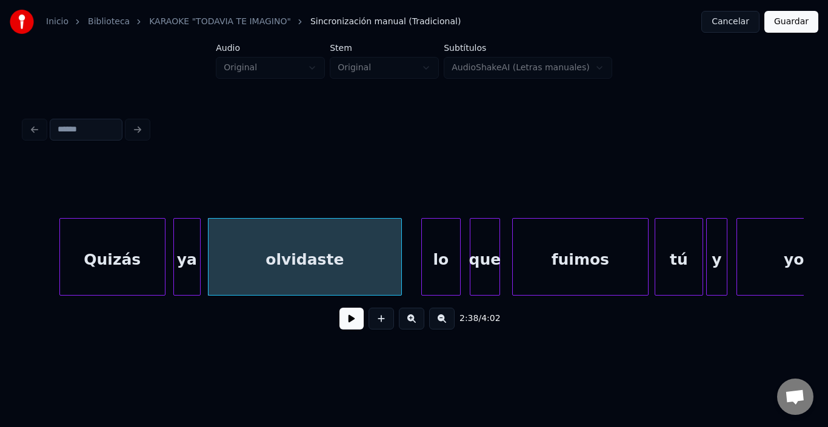
click at [177, 260] on div "ya" at bounding box center [187, 260] width 26 height 82
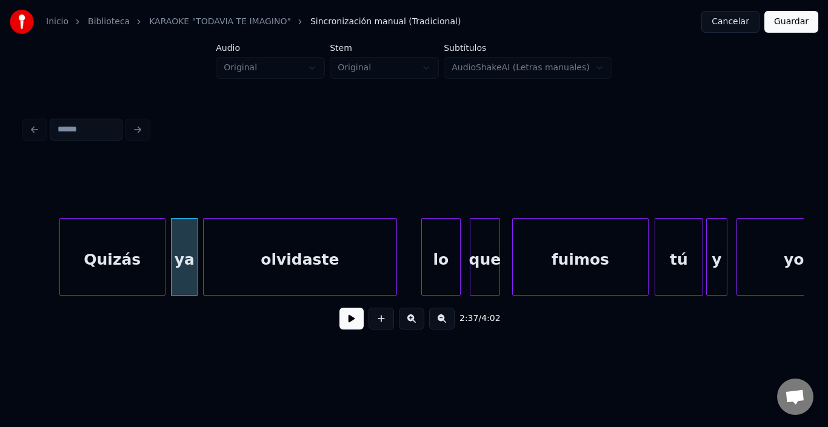
click at [215, 257] on div "olvidaste" at bounding box center [300, 260] width 193 height 82
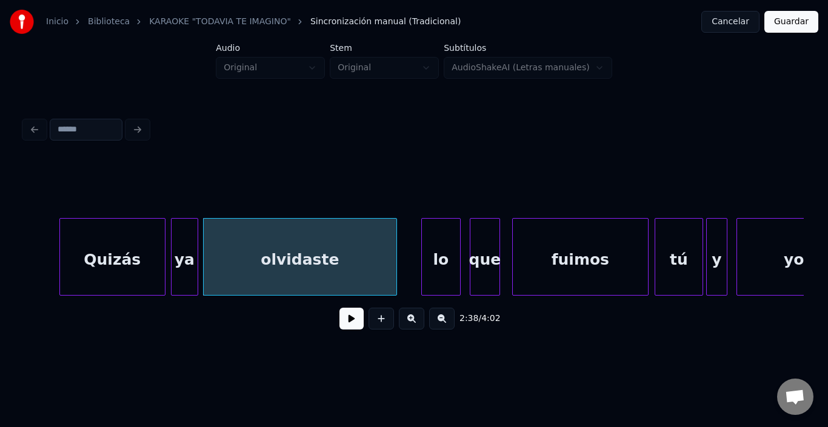
click at [218, 255] on div "olvidaste" at bounding box center [300, 260] width 193 height 82
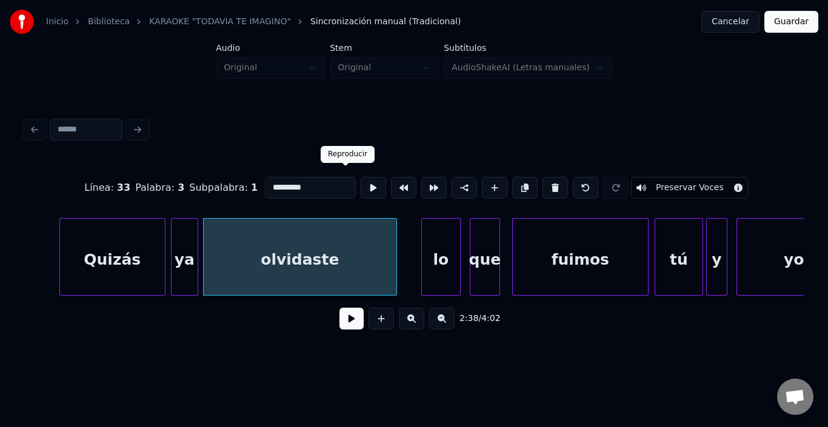
click at [361, 181] on button at bounding box center [373, 188] width 25 height 22
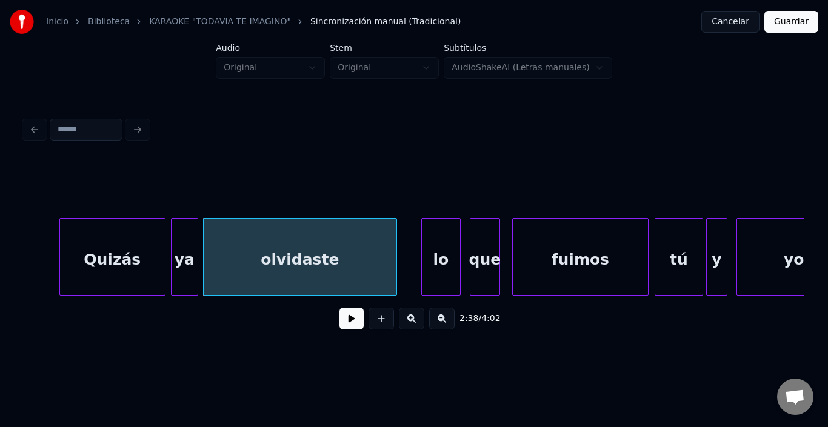
click at [340, 323] on button at bounding box center [351, 319] width 24 height 22
click at [339, 321] on button at bounding box center [351, 319] width 24 height 22
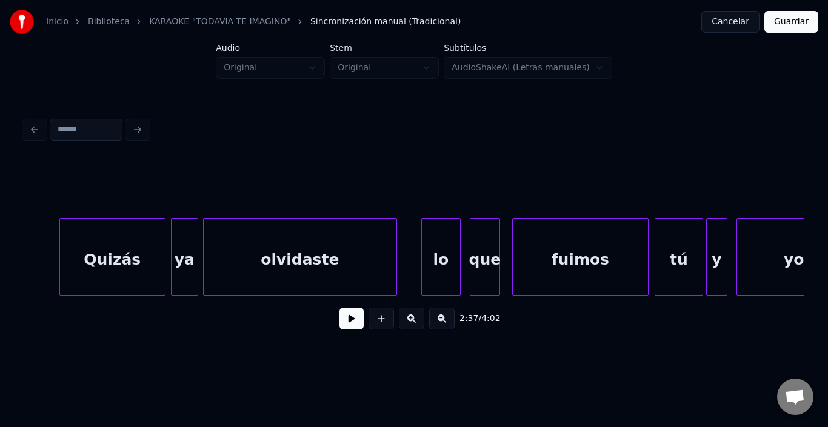
click at [348, 324] on button at bounding box center [351, 319] width 24 height 22
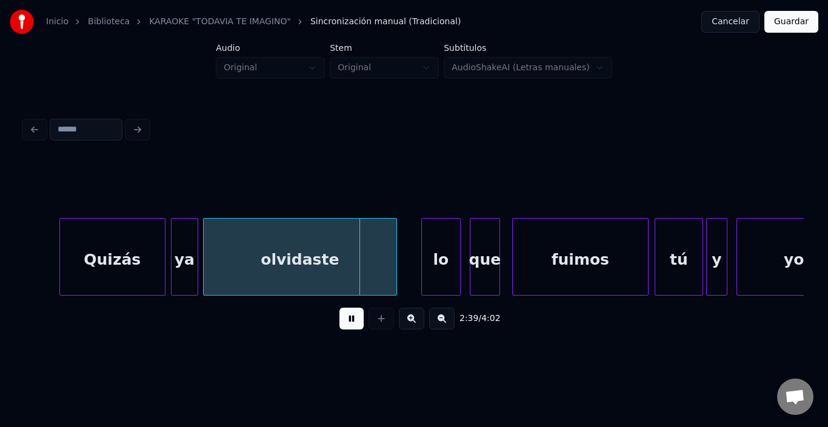
click at [352, 318] on button at bounding box center [351, 319] width 24 height 22
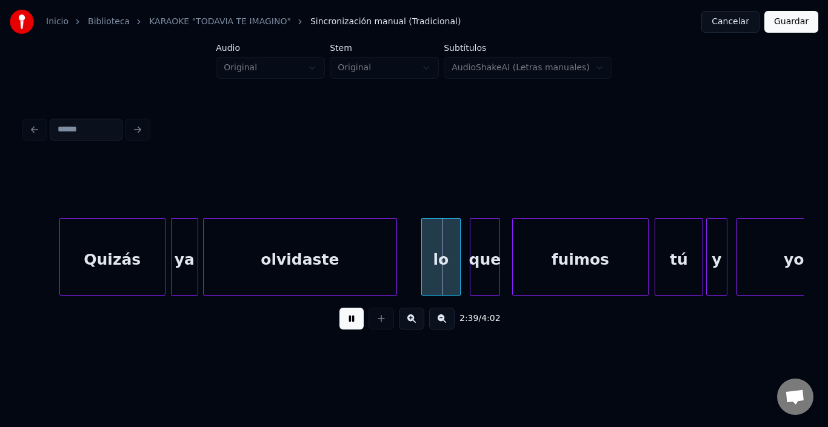
click at [352, 318] on button at bounding box center [351, 319] width 24 height 22
click at [423, 270] on div "lo" at bounding box center [427, 260] width 38 height 82
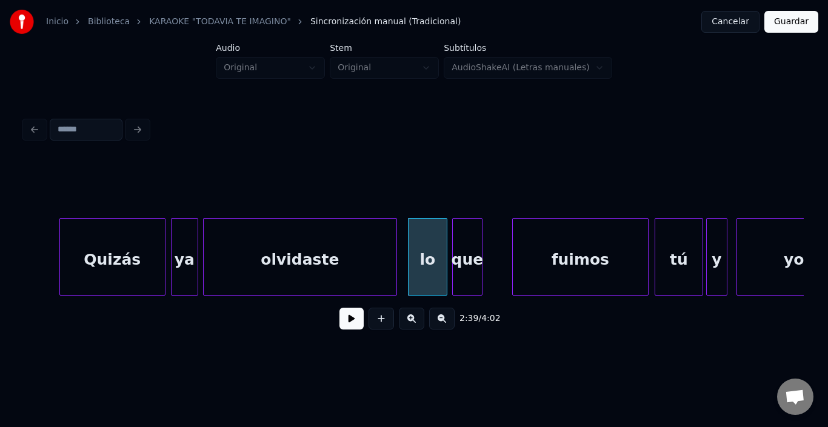
click at [462, 268] on div "que" at bounding box center [467, 260] width 29 height 82
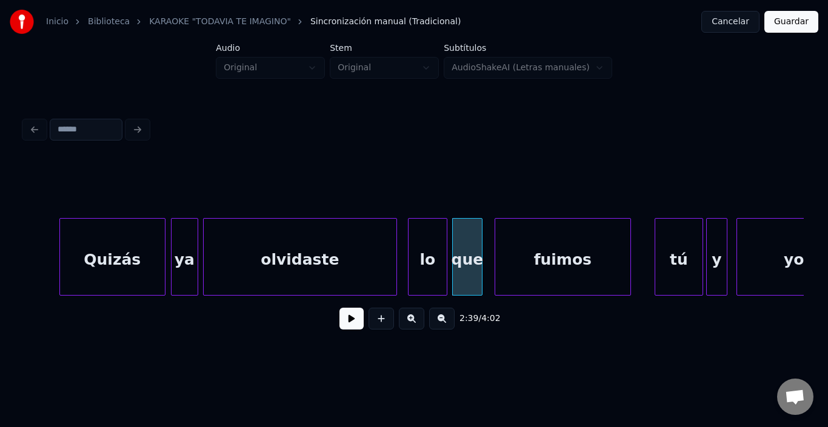
click at [544, 277] on div "fuimos" at bounding box center [562, 260] width 135 height 82
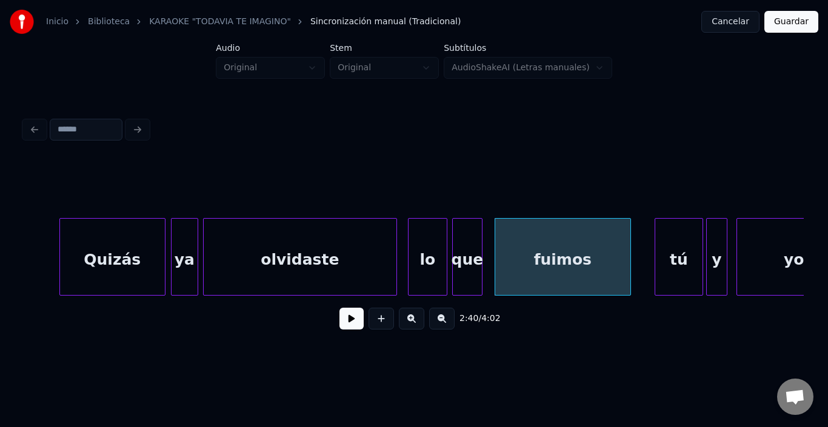
click at [544, 277] on div "fuimos" at bounding box center [562, 260] width 135 height 82
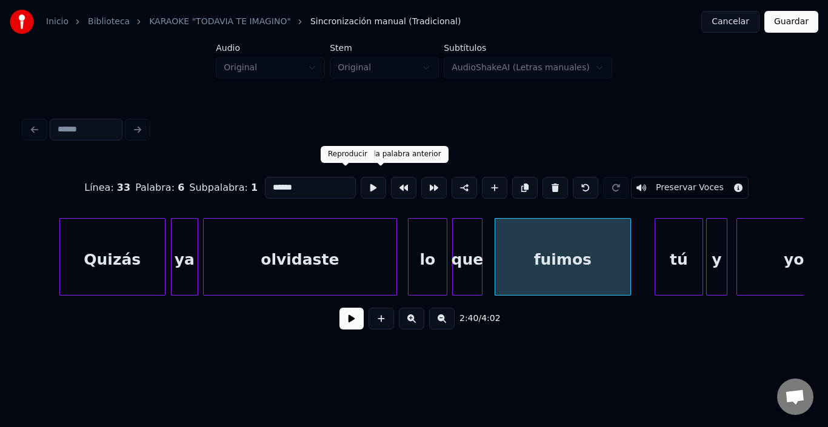
click at [361, 184] on button at bounding box center [373, 188] width 25 height 22
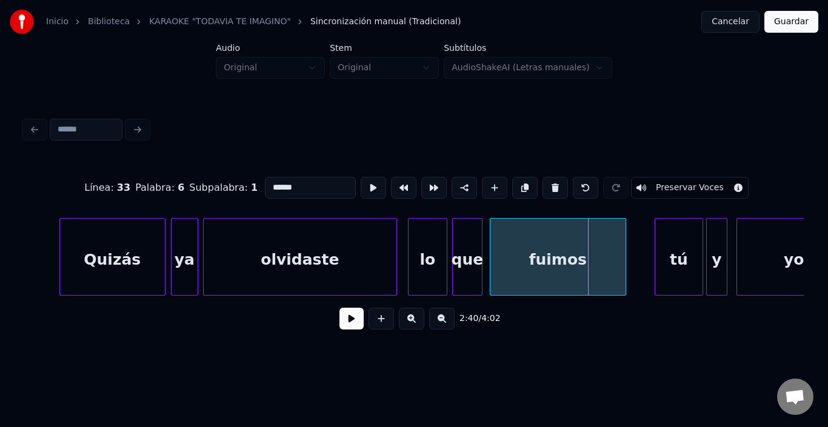
click at [515, 264] on div "fuimos" at bounding box center [557, 260] width 135 height 82
click at [361, 179] on button at bounding box center [373, 188] width 25 height 22
click at [659, 250] on div "tú" at bounding box center [662, 260] width 47 height 82
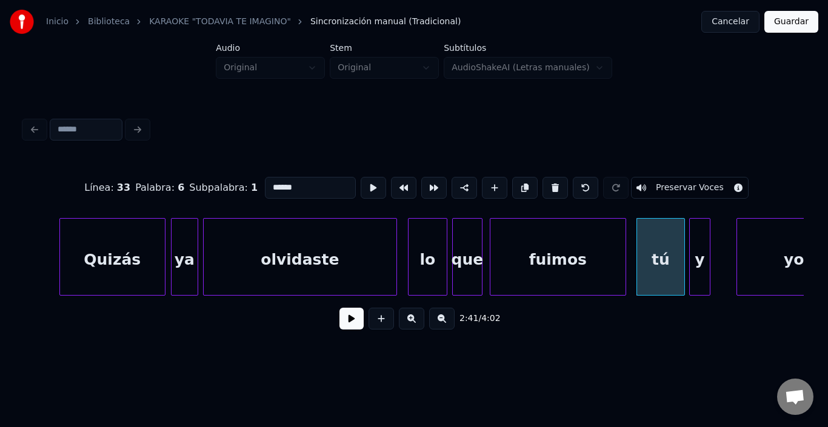
click at [695, 247] on div "y" at bounding box center [700, 260] width 20 height 82
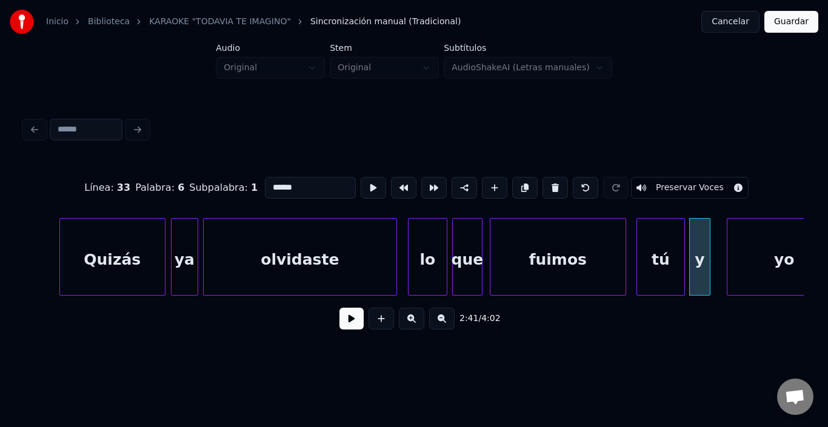
scroll to position [0, 23837]
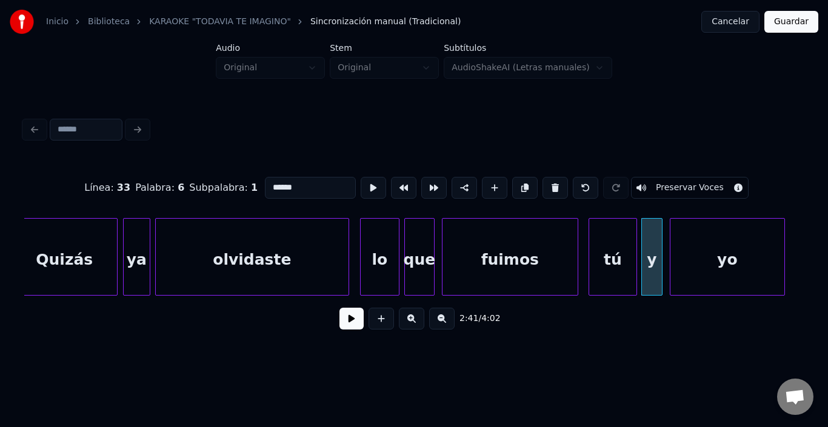
click at [739, 258] on div "yo" at bounding box center [727, 260] width 114 height 82
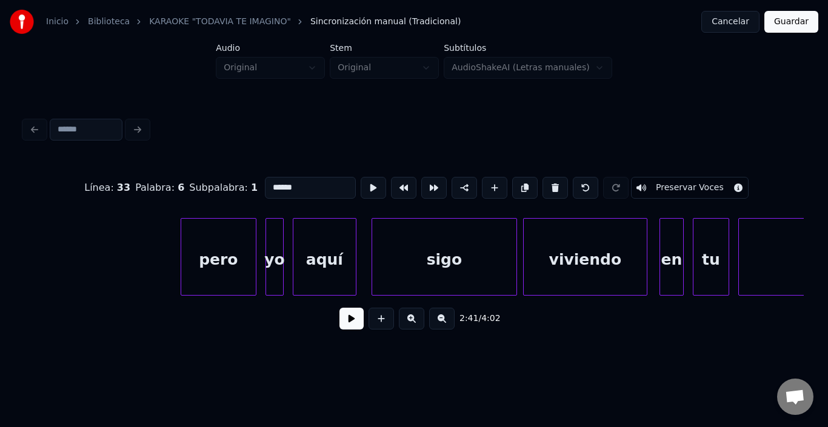
scroll to position [0, 24613]
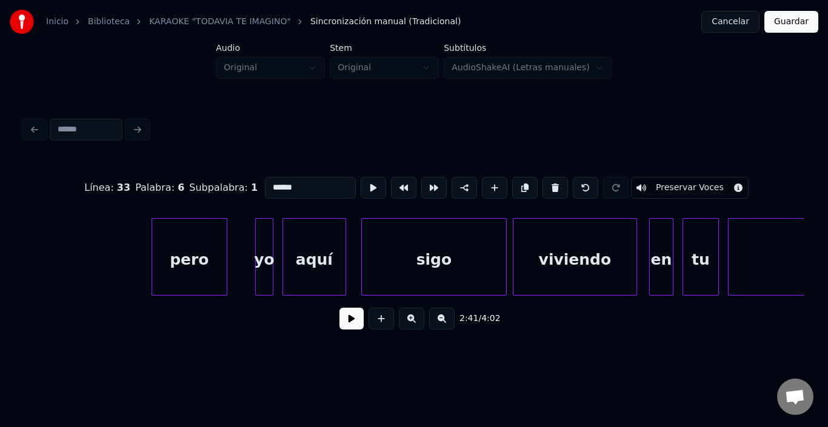
click at [184, 259] on div "pero" at bounding box center [189, 260] width 75 height 82
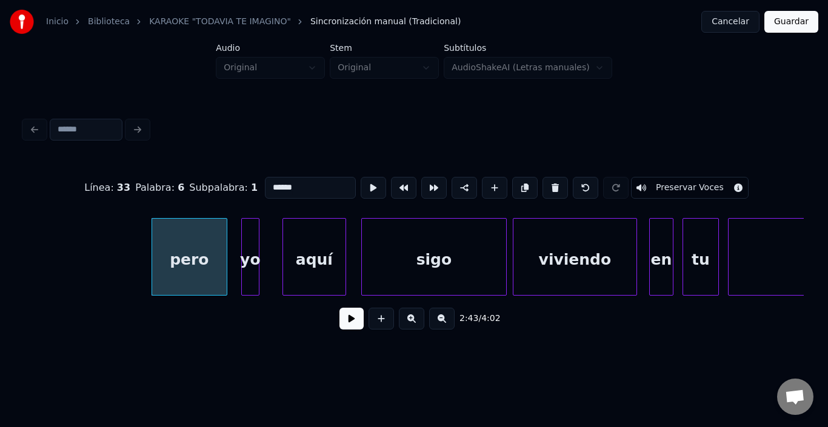
click at [250, 244] on div "yo" at bounding box center [250, 260] width 17 height 82
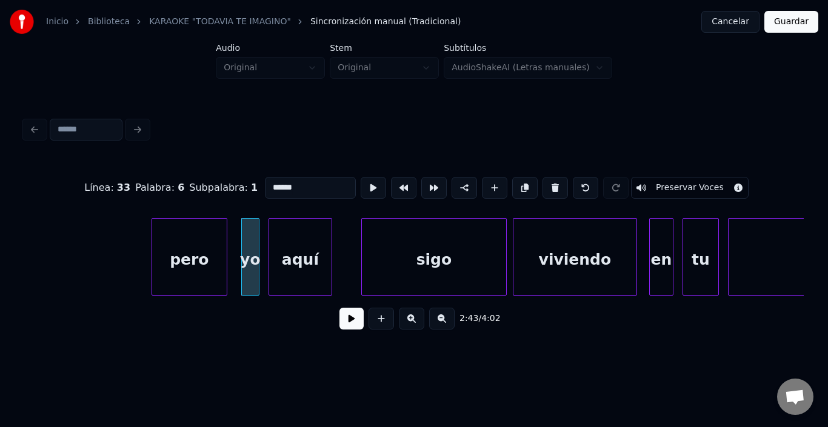
click at [294, 251] on div "aquí" at bounding box center [300, 260] width 62 height 82
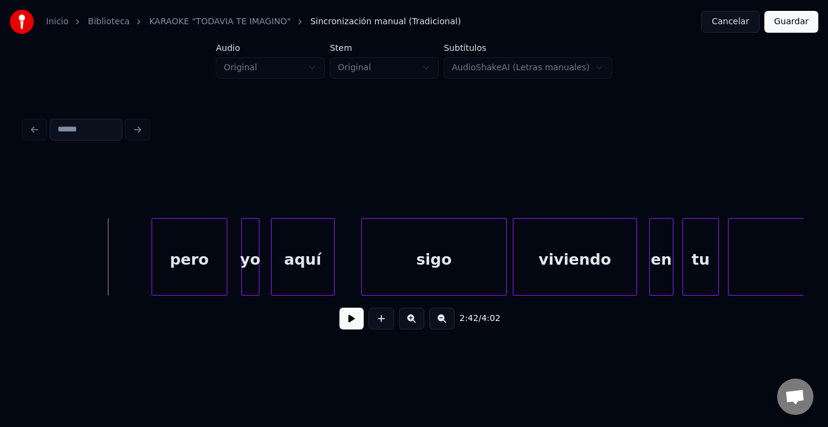
click at [342, 325] on button at bounding box center [351, 319] width 24 height 22
click at [341, 325] on button at bounding box center [351, 319] width 24 height 22
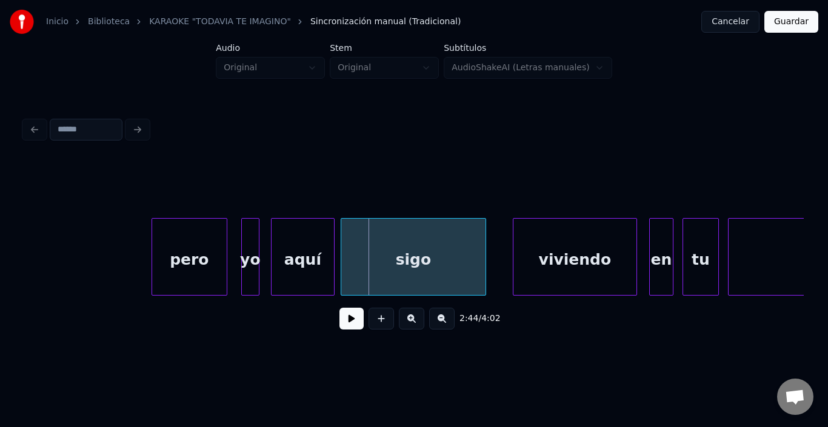
click at [365, 239] on div "sigo" at bounding box center [413, 260] width 144 height 82
click at [339, 320] on button at bounding box center [351, 319] width 24 height 22
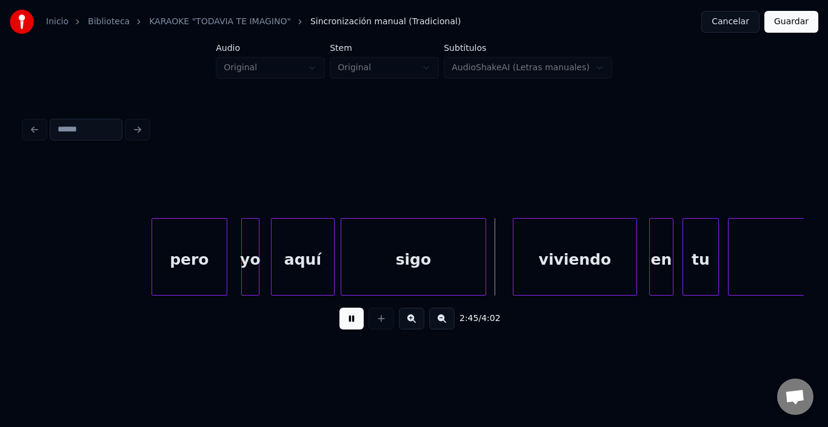
click at [339, 320] on button at bounding box center [351, 319] width 24 height 22
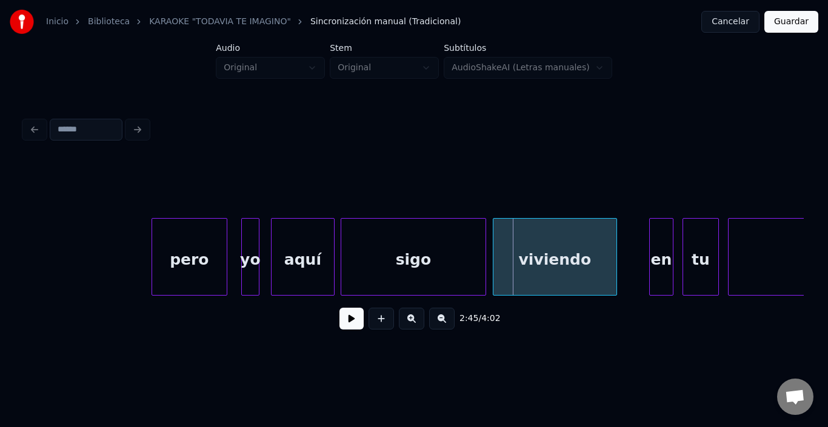
click at [562, 288] on div "viviendo" at bounding box center [554, 260] width 123 height 82
click at [636, 260] on div "en" at bounding box center [640, 260] width 23 height 82
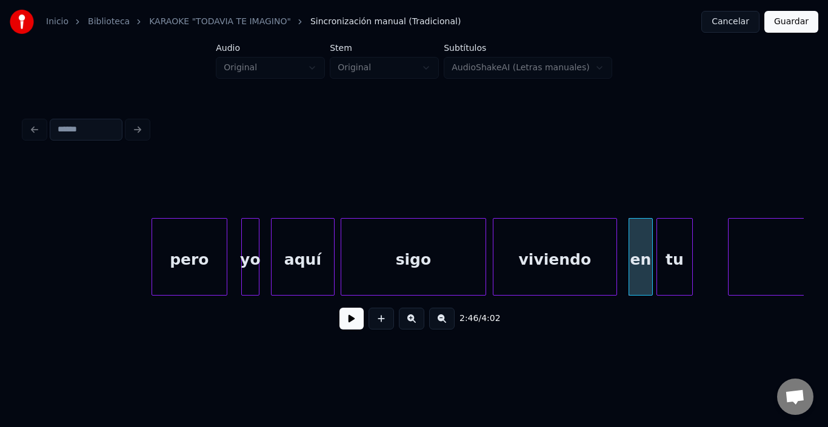
click at [679, 252] on div "tu" at bounding box center [674, 260] width 35 height 82
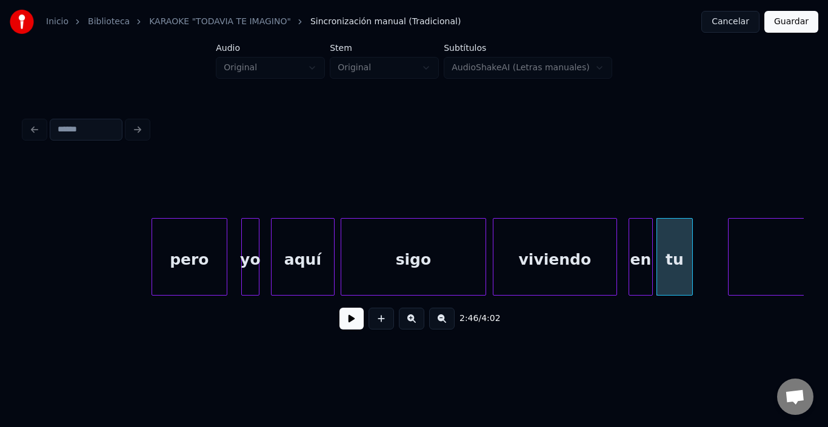
scroll to position [0, 25090]
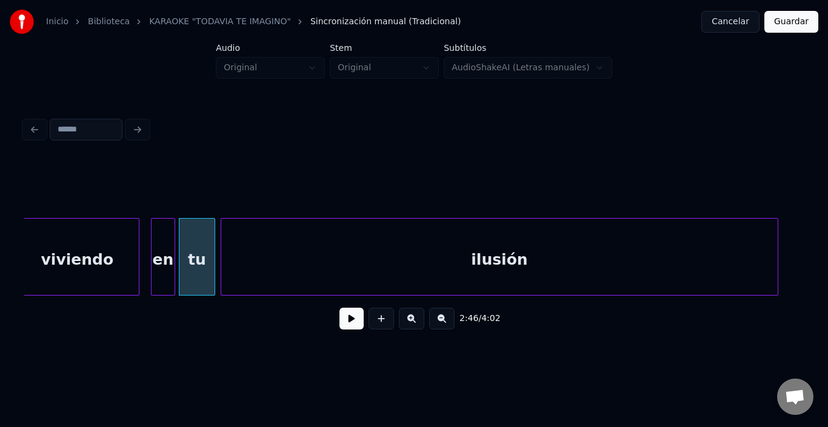
click at [730, 256] on div "ilusión" at bounding box center [499, 260] width 556 height 82
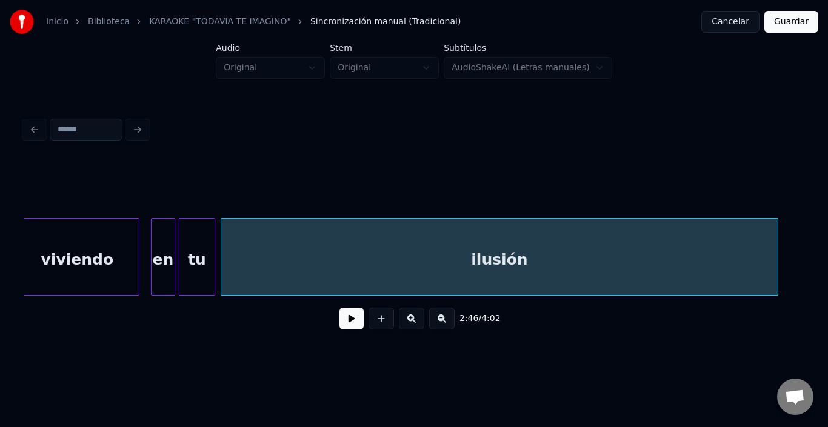
click at [418, 258] on div "ilusión" at bounding box center [499, 260] width 556 height 82
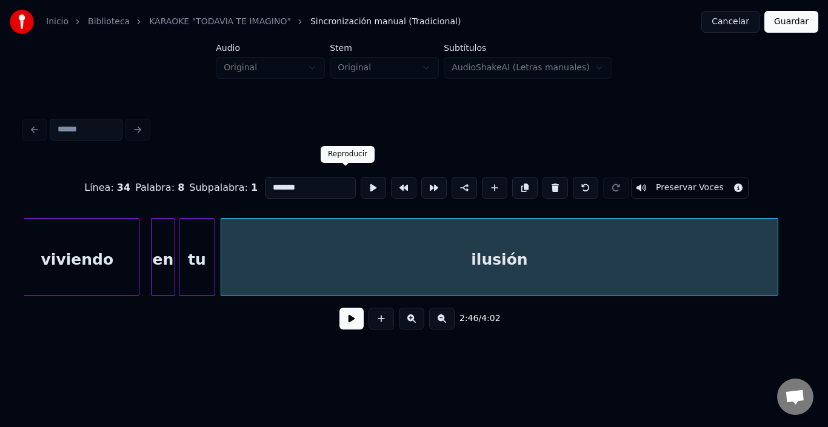
click at [361, 181] on button at bounding box center [373, 188] width 25 height 22
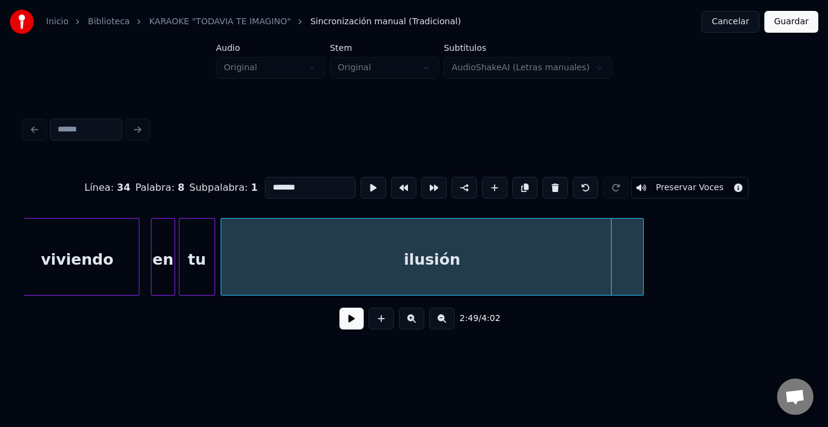
click at [642, 272] on div at bounding box center [641, 257] width 4 height 76
drag, startPoint x: 320, startPoint y: 319, endPoint x: 327, endPoint y: 318, distance: 6.7
click at [321, 318] on div "2:46 / 4:02" at bounding box center [414, 318] width 760 height 27
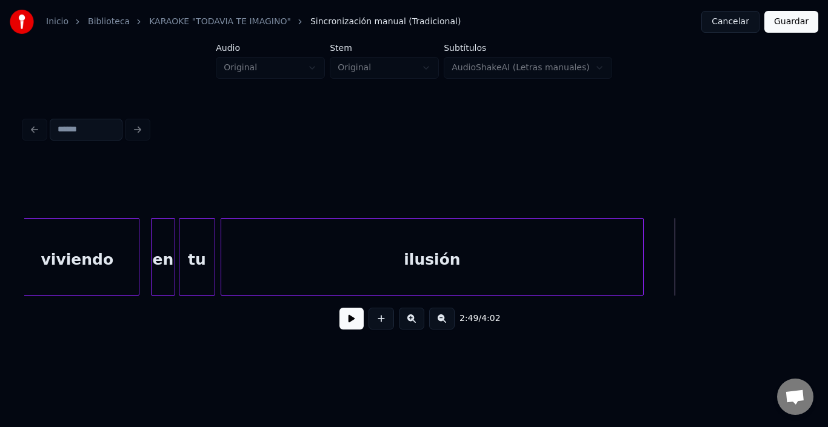
click at [339, 324] on button at bounding box center [351, 319] width 24 height 22
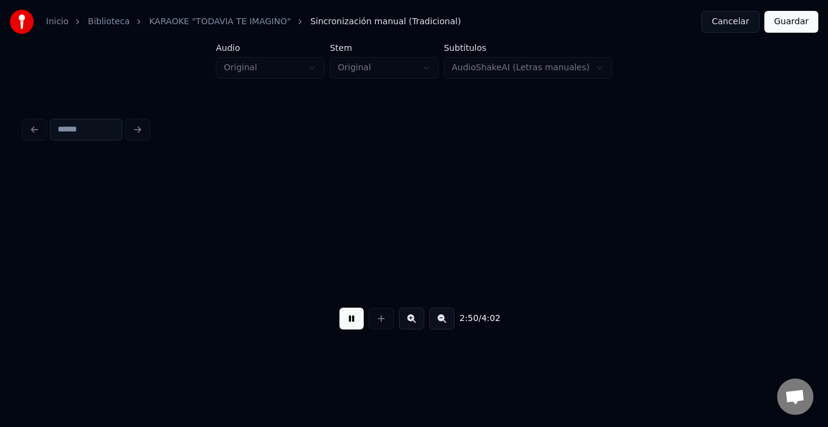
scroll to position [0, 25872]
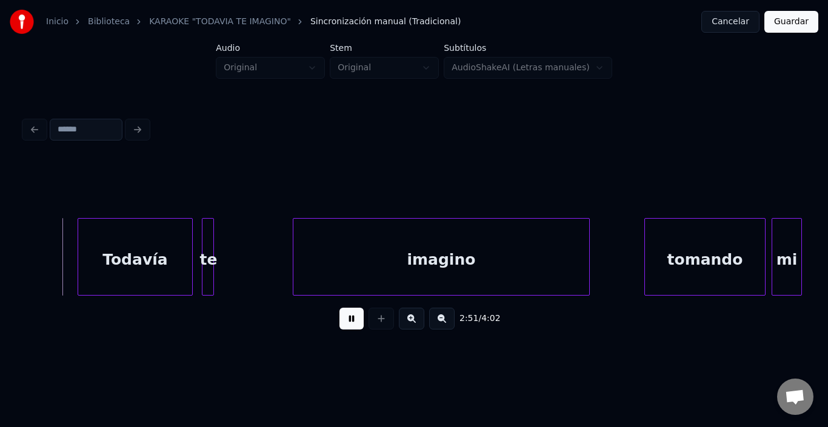
click at [339, 324] on button at bounding box center [351, 319] width 24 height 22
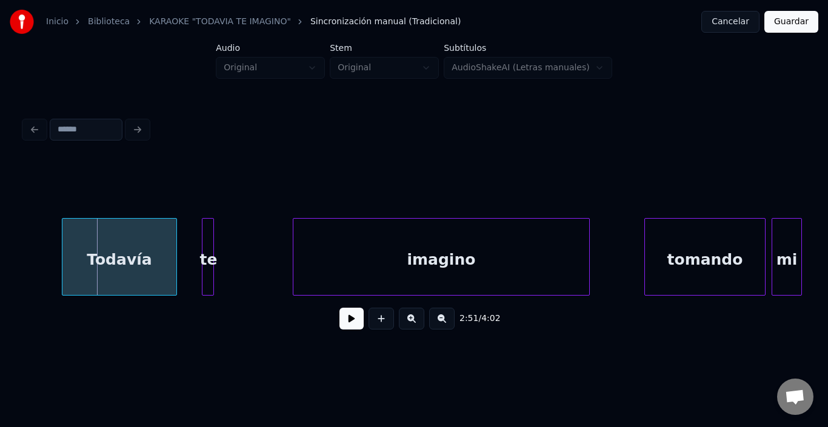
click at [127, 264] on div "Todavía" at bounding box center [119, 260] width 114 height 82
click at [198, 219] on div "te" at bounding box center [199, 260] width 12 height 82
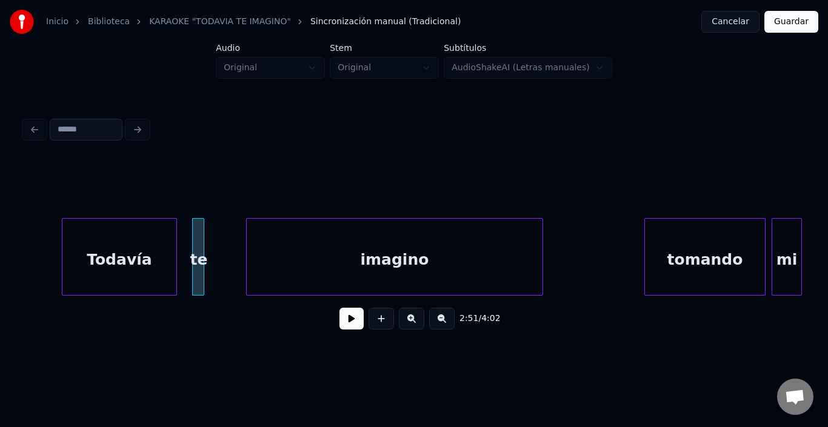
click at [313, 262] on div "imagino" at bounding box center [395, 260] width 296 height 82
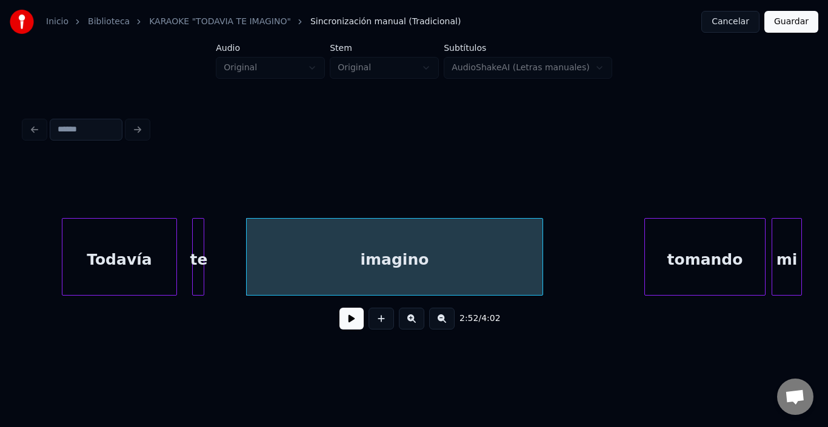
click at [313, 262] on div "imagino" at bounding box center [395, 260] width 296 height 82
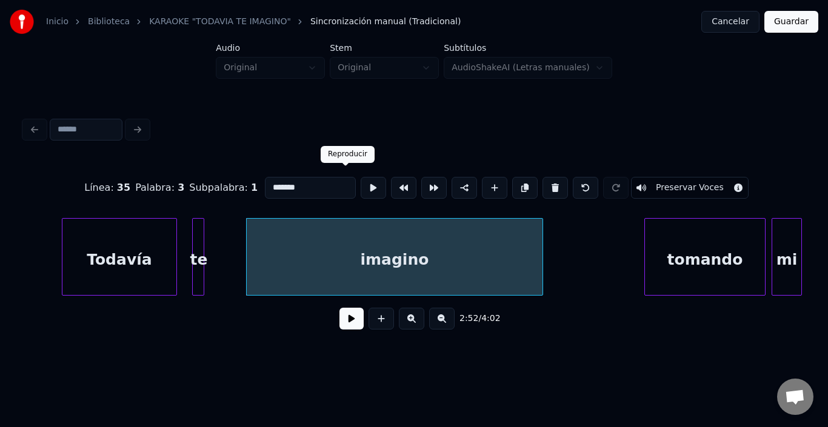
click at [361, 184] on button at bounding box center [373, 188] width 25 height 22
click at [362, 268] on div "imagino" at bounding box center [395, 260] width 296 height 82
click at [233, 235] on div at bounding box center [232, 257] width 4 height 76
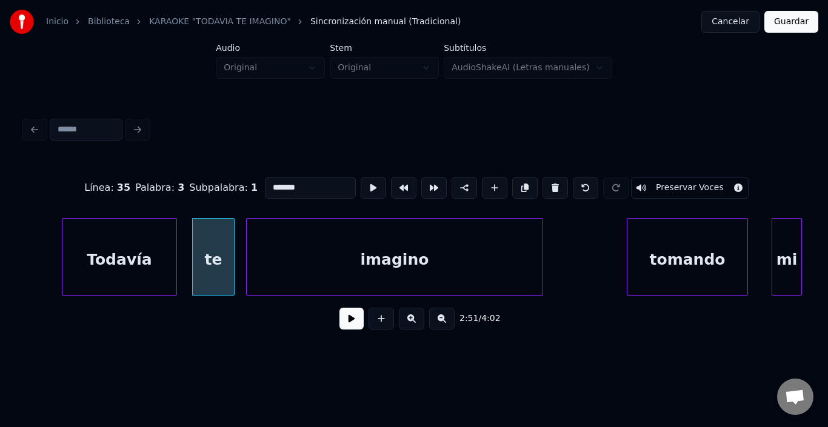
click at [670, 256] on div "tomando" at bounding box center [687, 260] width 120 height 82
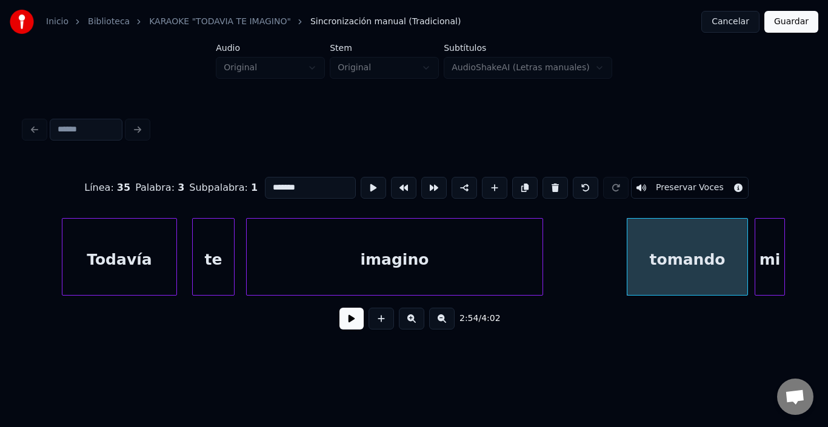
click at [765, 267] on div "mi" at bounding box center [769, 260] width 29 height 82
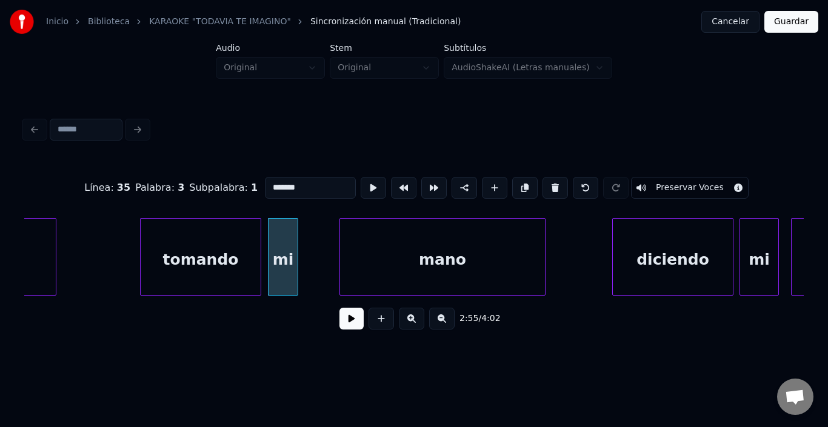
scroll to position [0, 26381]
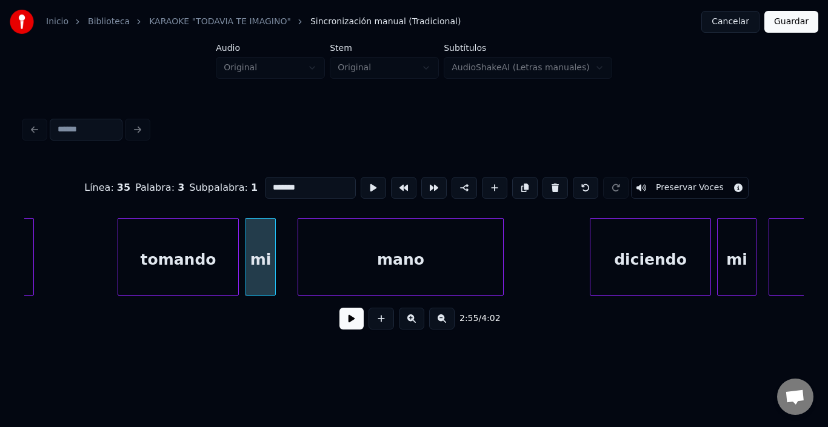
click at [375, 275] on div "mano" at bounding box center [400, 260] width 205 height 82
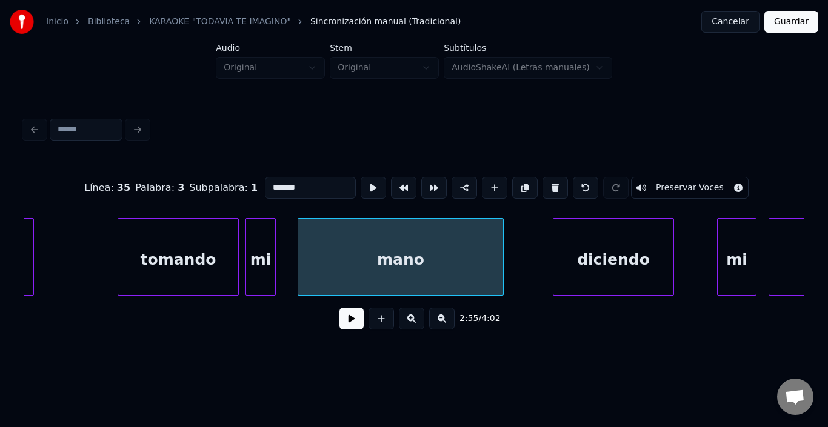
click at [635, 272] on div "diciendo" at bounding box center [613, 260] width 120 height 82
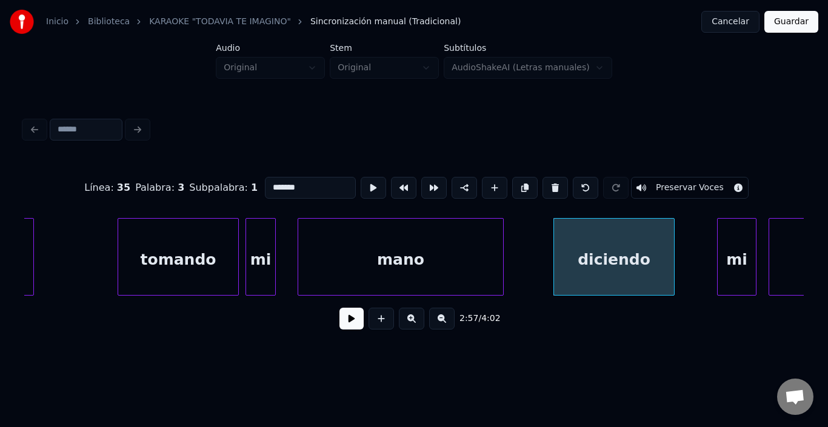
click at [632, 270] on div "diciendo" at bounding box center [614, 260] width 120 height 82
type input "********"
click at [361, 189] on button at bounding box center [373, 188] width 25 height 22
click at [597, 264] on div "diciendo" at bounding box center [620, 260] width 120 height 82
click at [339, 325] on button at bounding box center [351, 319] width 24 height 22
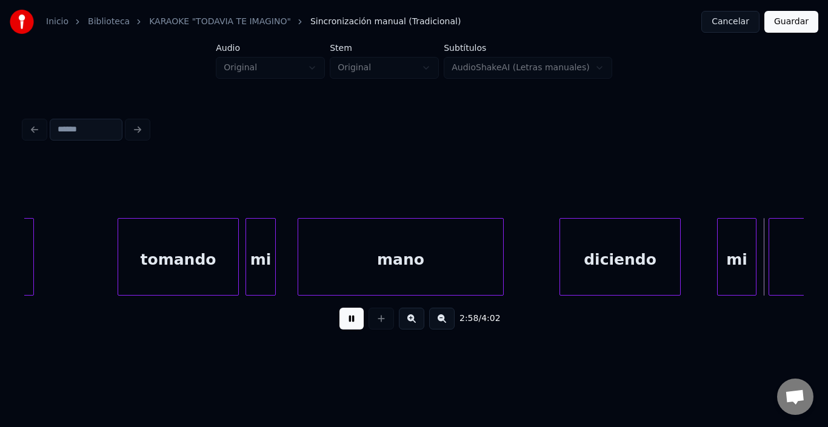
click at [339, 325] on button at bounding box center [351, 319] width 24 height 22
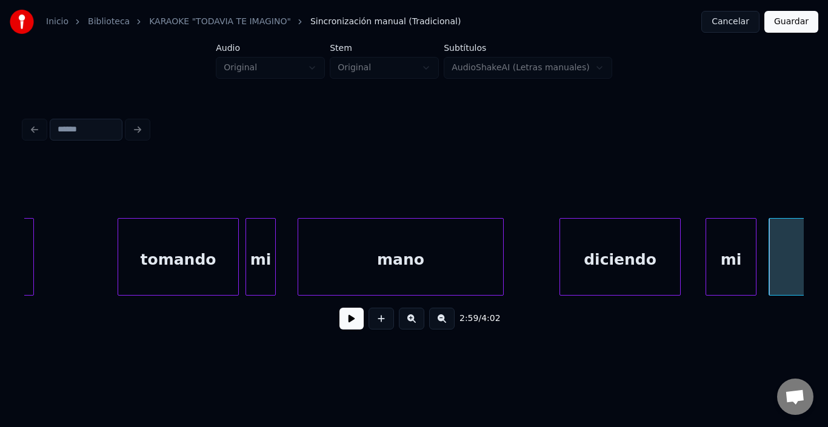
click at [710, 255] on div at bounding box center [708, 257] width 4 height 76
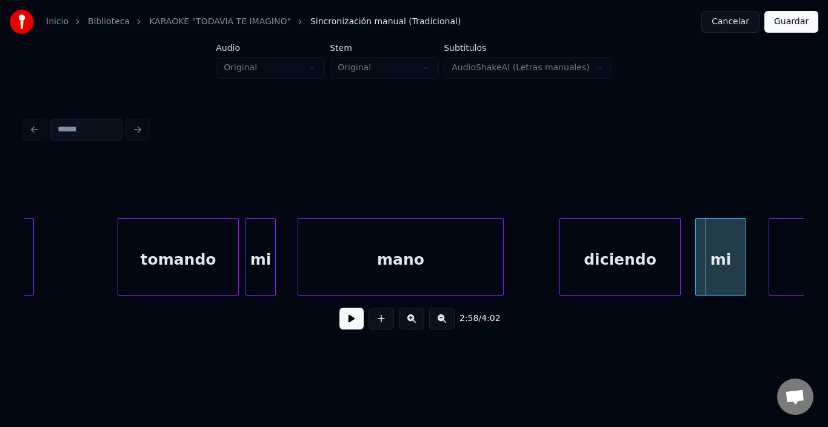
click at [720, 247] on div "mi" at bounding box center [721, 260] width 50 height 82
click at [721, 246] on div "mi" at bounding box center [721, 260] width 50 height 82
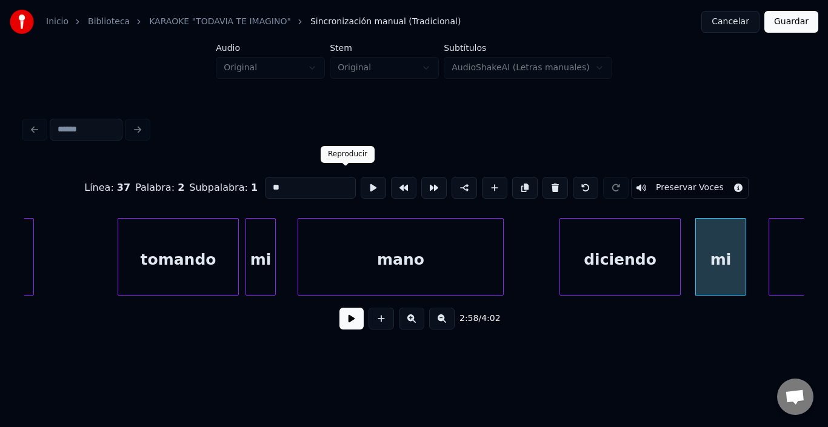
click at [361, 177] on button at bounding box center [373, 188] width 25 height 22
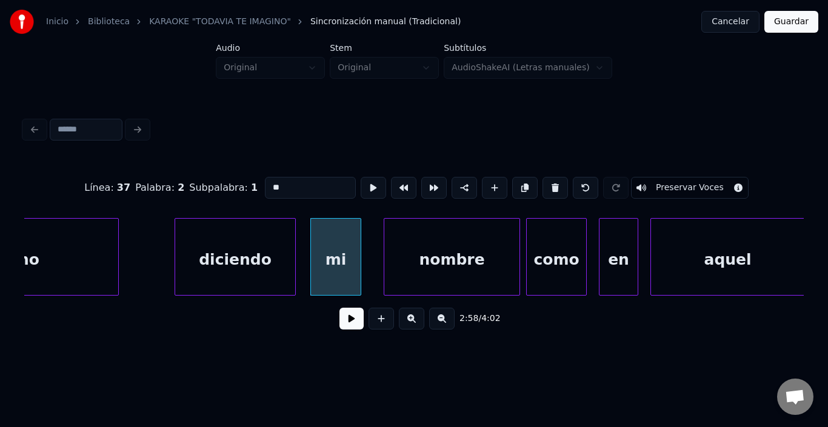
scroll to position [0, 26769]
click at [266, 244] on div "diciendo" at bounding box center [232, 260] width 120 height 82
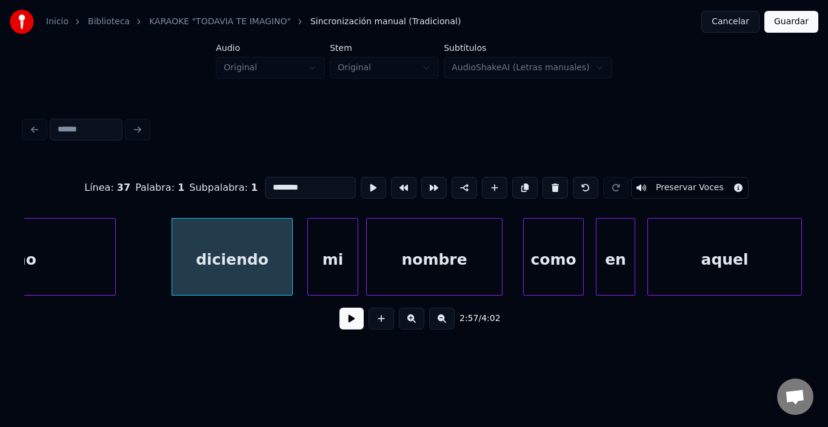
click at [396, 250] on div "nombre" at bounding box center [434, 260] width 135 height 82
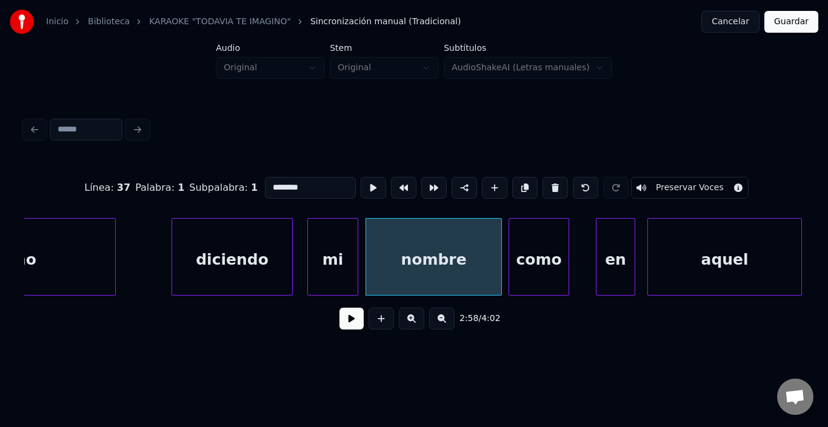
click at [542, 253] on div "como" at bounding box center [538, 260] width 59 height 82
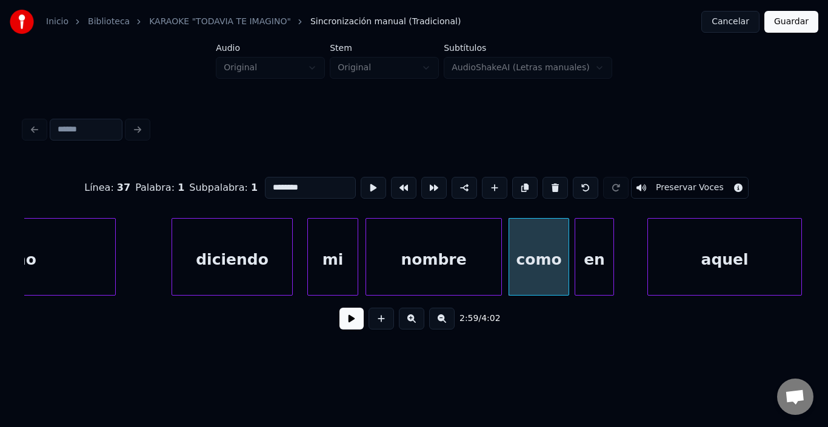
click at [589, 252] on div "en" at bounding box center [594, 260] width 38 height 82
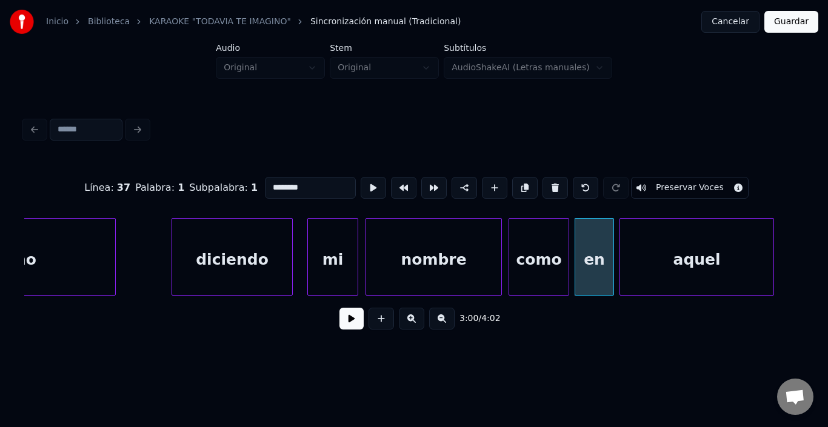
click at [644, 261] on div "aquel" at bounding box center [696, 260] width 153 height 82
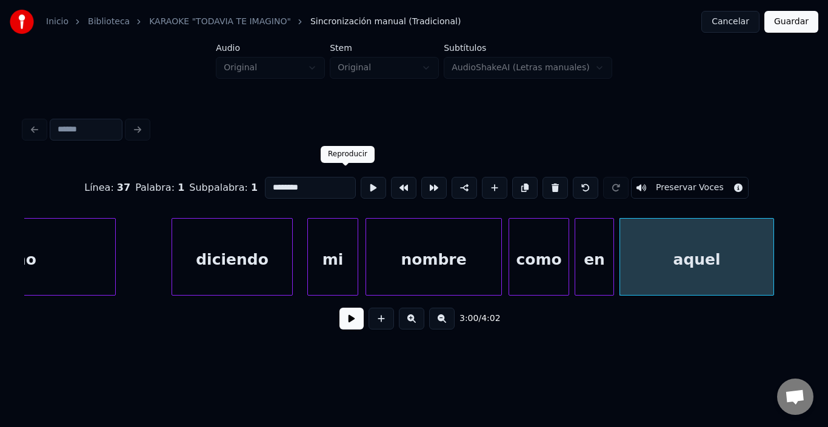
click at [361, 185] on button at bounding box center [373, 188] width 25 height 22
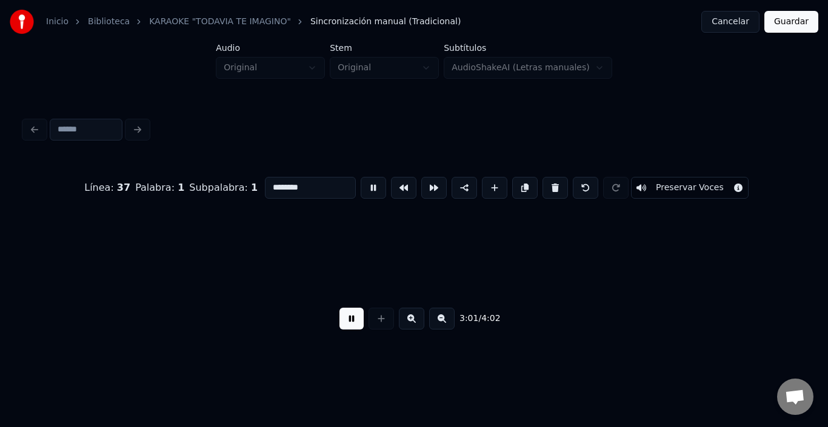
scroll to position [0, 27550]
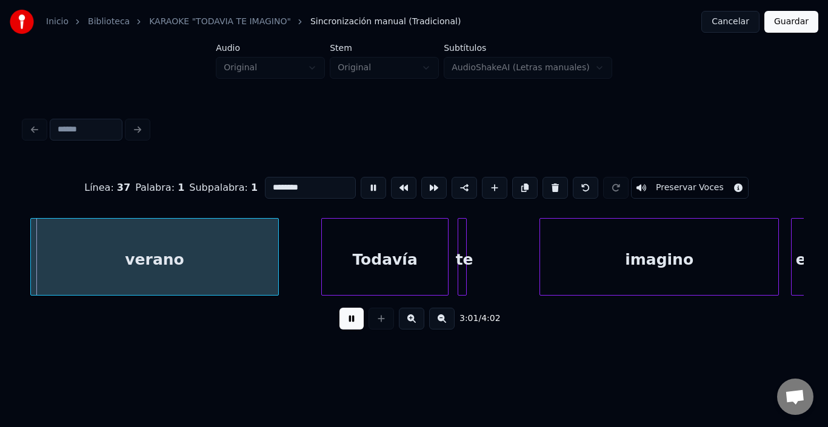
click at [361, 182] on button at bounding box center [373, 188] width 25 height 22
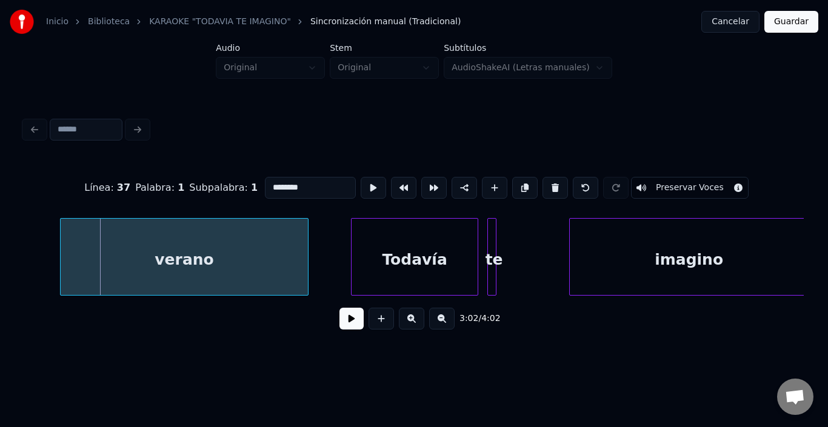
scroll to position [0, 27501]
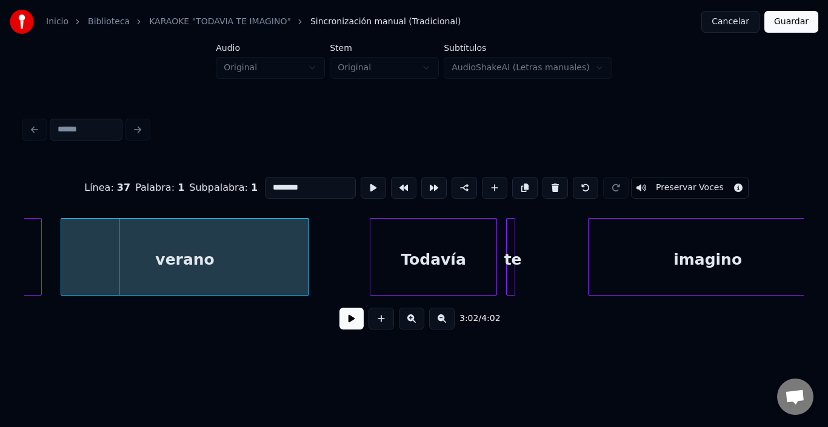
click at [106, 264] on div "verano" at bounding box center [184, 260] width 247 height 82
click at [175, 262] on div "verano" at bounding box center [184, 260] width 247 height 82
type input "******"
click at [345, 325] on button at bounding box center [351, 319] width 24 height 22
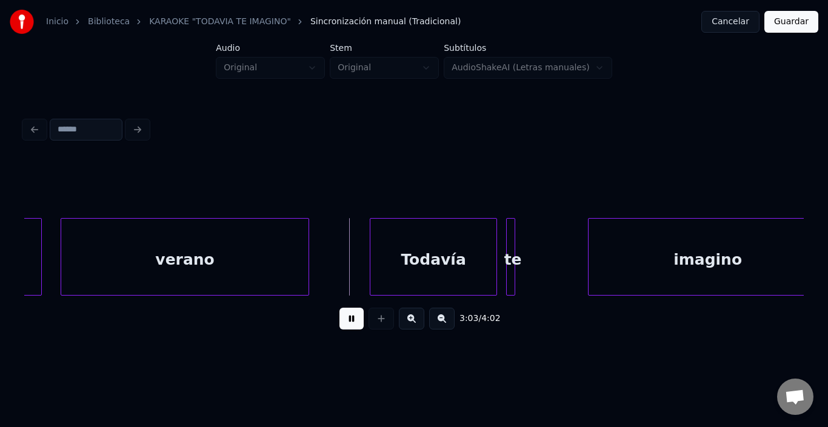
click at [345, 325] on button at bounding box center [351, 319] width 24 height 22
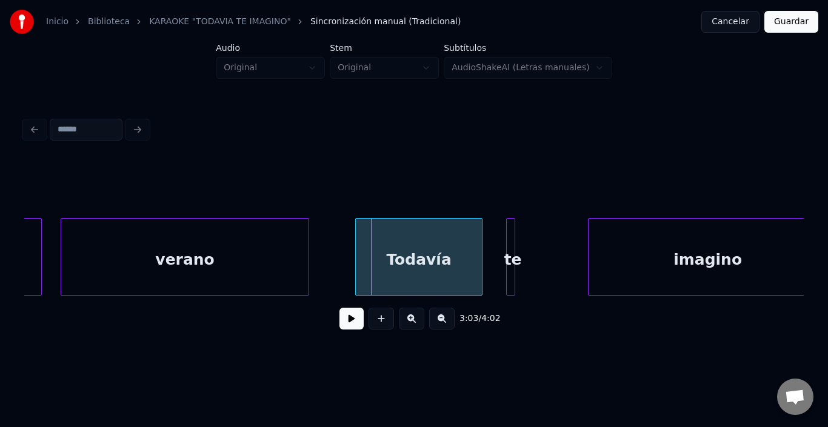
click at [392, 250] on div "Todavía" at bounding box center [419, 260] width 126 height 82
click at [496, 212] on div "3:03 / 4:02" at bounding box center [413, 250] width 779 height 184
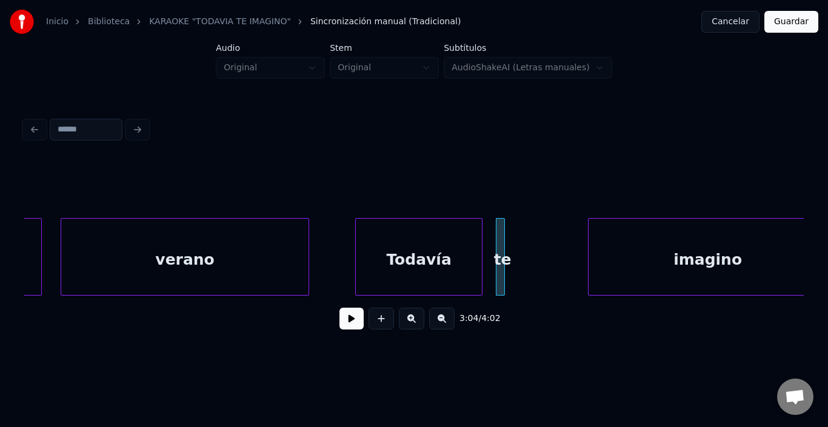
click at [605, 239] on div "imagino" at bounding box center [707, 260] width 238 height 82
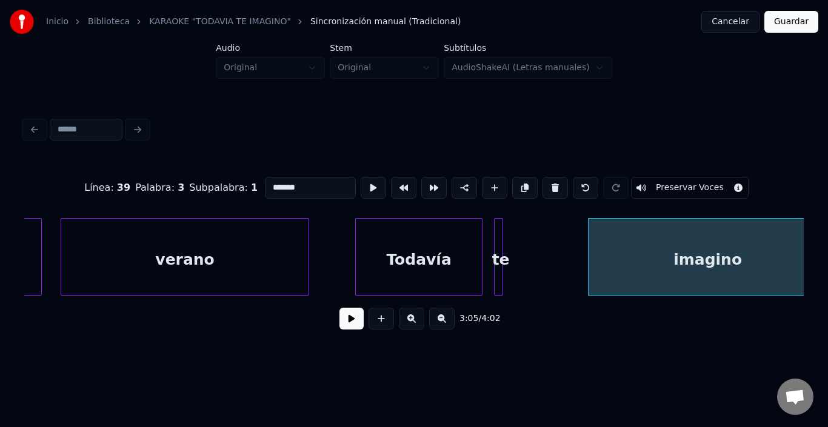
click at [503, 240] on div "te" at bounding box center [501, 260] width 12 height 82
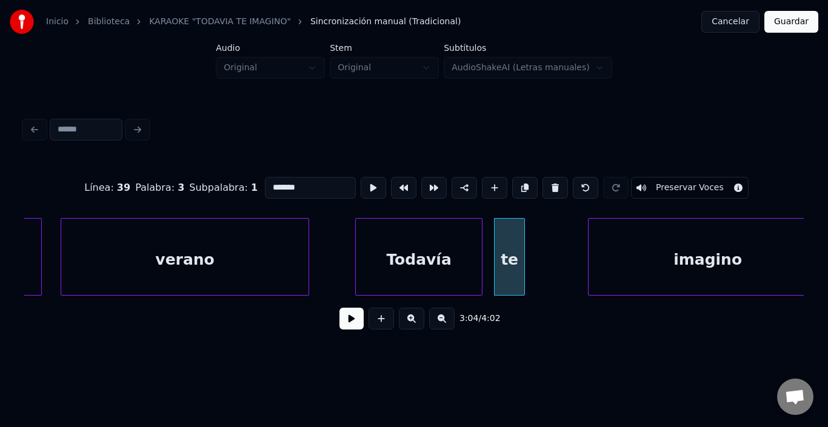
click at [523, 235] on div at bounding box center [523, 257] width 4 height 76
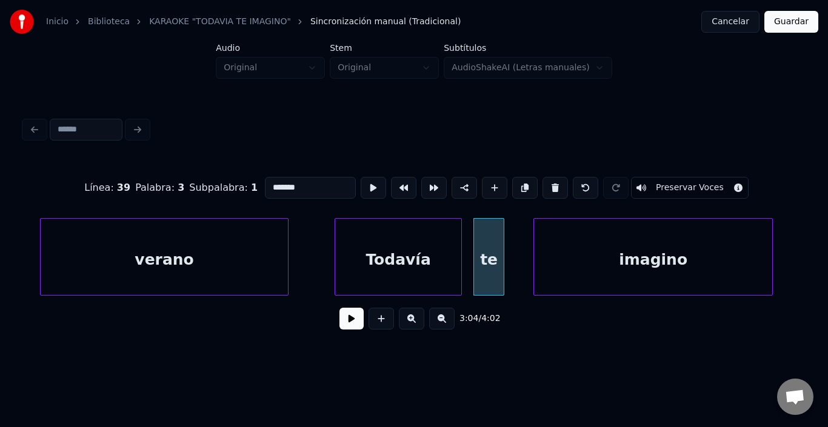
click at [567, 247] on div "imagino" at bounding box center [653, 260] width 238 height 82
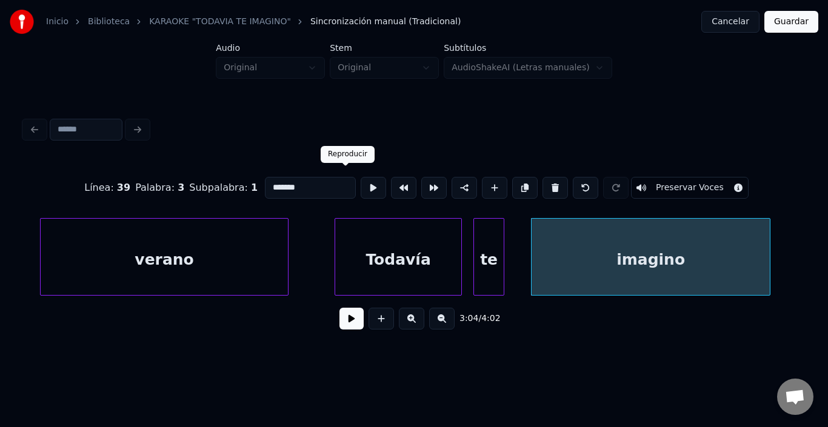
click at [361, 188] on button at bounding box center [373, 188] width 25 height 22
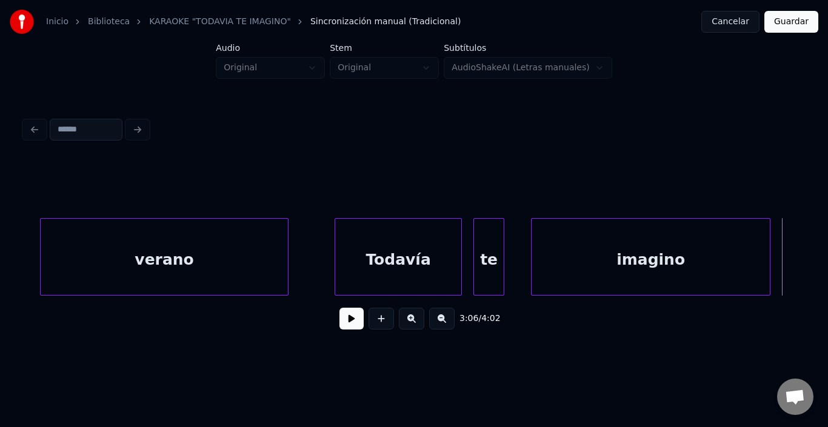
click at [339, 325] on button at bounding box center [351, 319] width 24 height 22
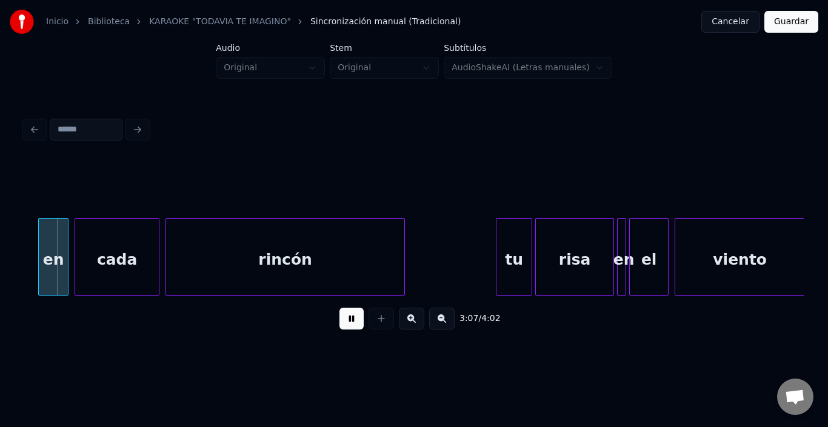
click at [339, 325] on button at bounding box center [351, 319] width 24 height 22
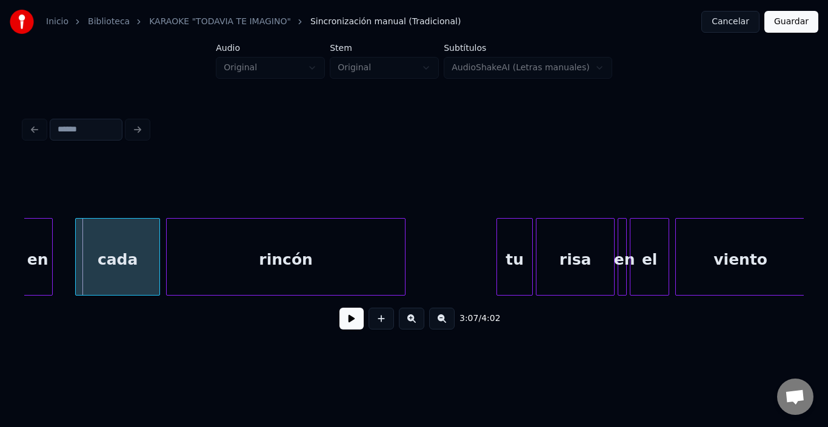
scroll to position [0, 28300]
click at [32, 260] on div "en" at bounding box center [39, 260] width 29 height 82
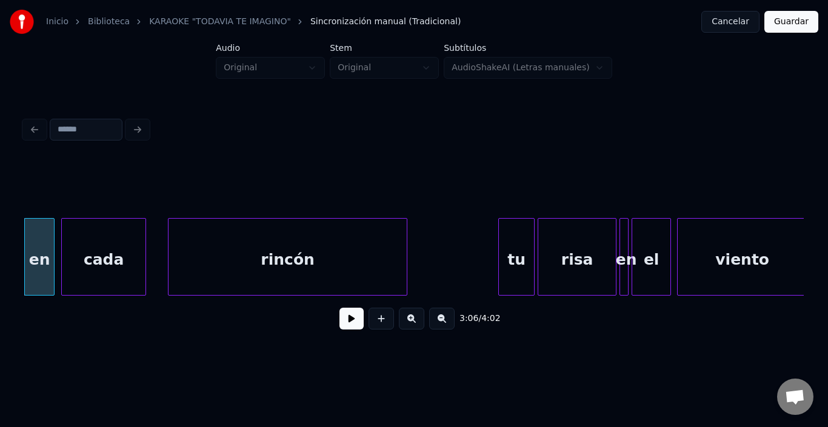
click at [72, 262] on div "cada" at bounding box center [104, 260] width 84 height 82
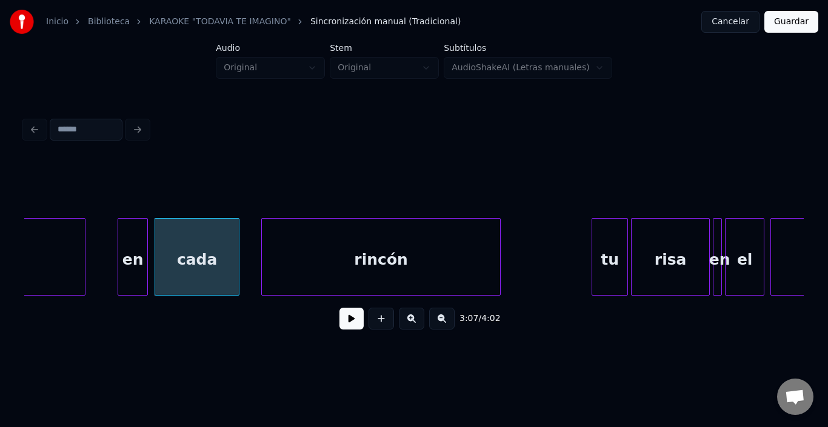
scroll to position [0, 28203]
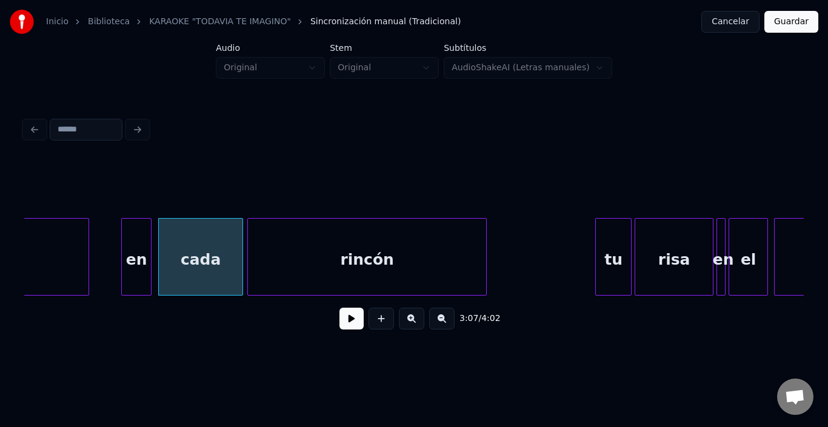
click at [396, 261] on div "rincón" at bounding box center [367, 260] width 238 height 82
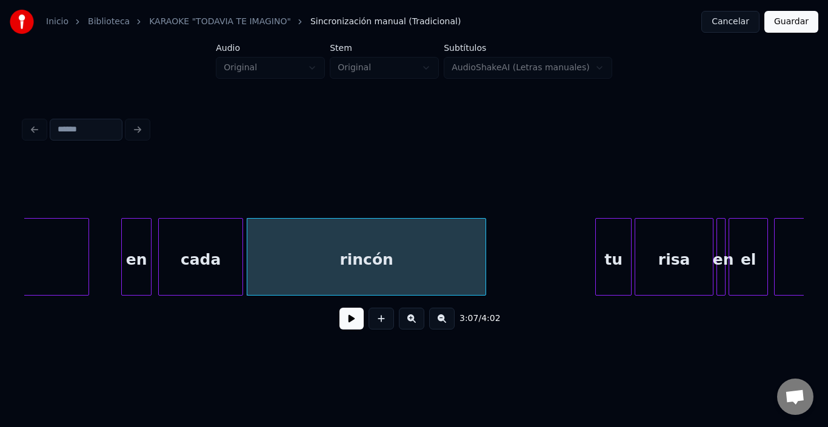
click at [395, 276] on div "rincón" at bounding box center [366, 260] width 238 height 82
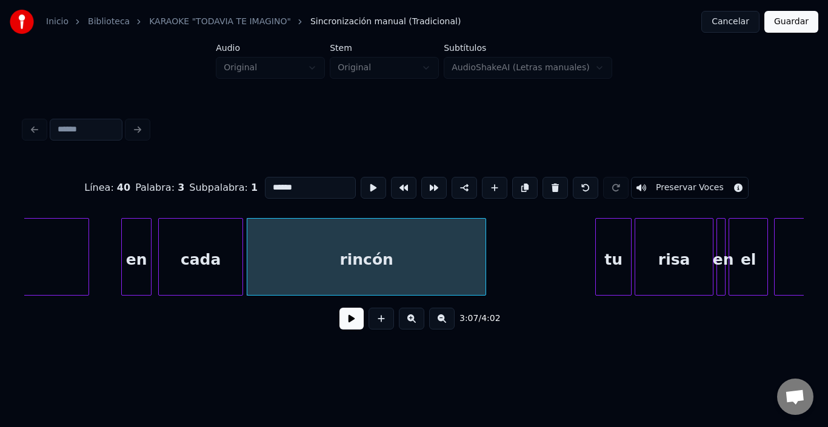
click at [344, 322] on button at bounding box center [351, 319] width 24 height 22
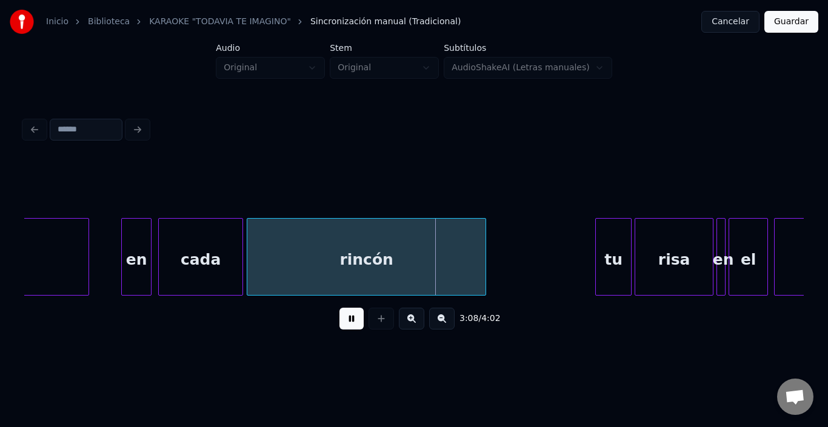
click at [344, 322] on button at bounding box center [351, 319] width 24 height 22
click at [470, 239] on div at bounding box center [469, 257] width 4 height 76
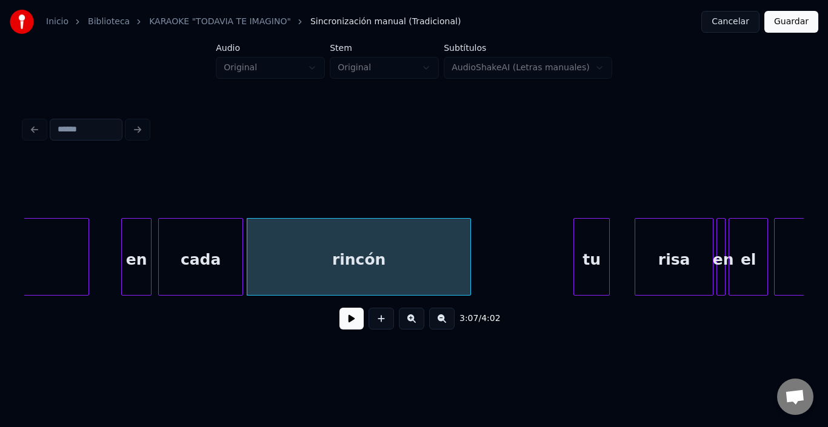
click at [595, 250] on div "tu" at bounding box center [591, 260] width 35 height 82
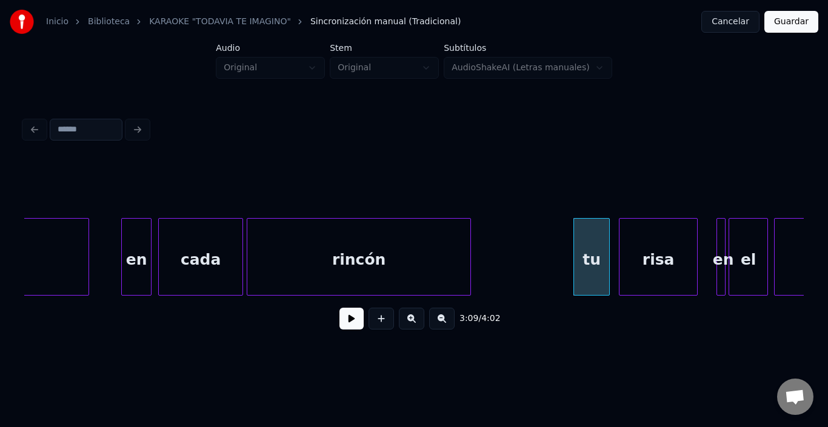
click at [665, 253] on div "risa" at bounding box center [658, 260] width 78 height 82
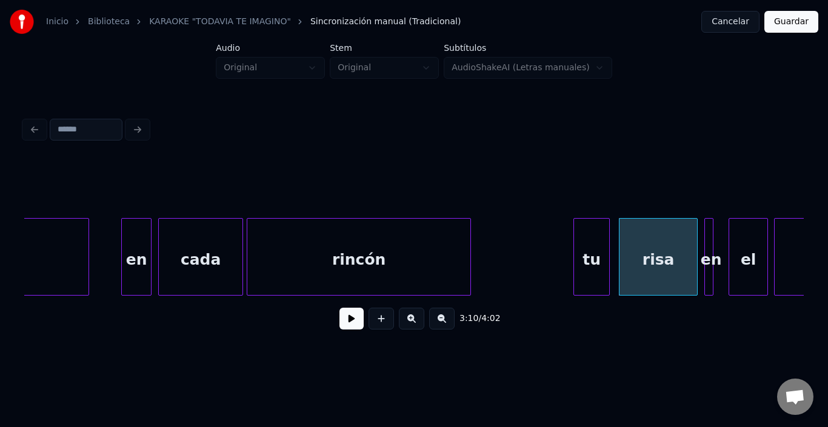
click at [706, 209] on div "3:10 / 4:02" at bounding box center [413, 250] width 779 height 184
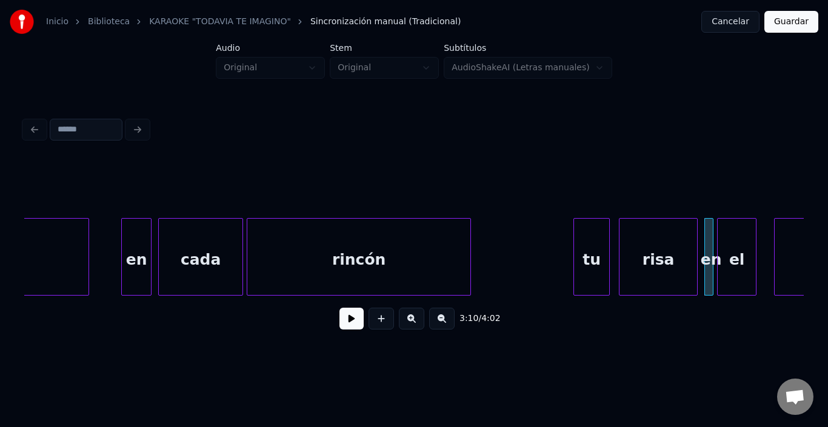
click at [739, 237] on div "el" at bounding box center [737, 260] width 38 height 82
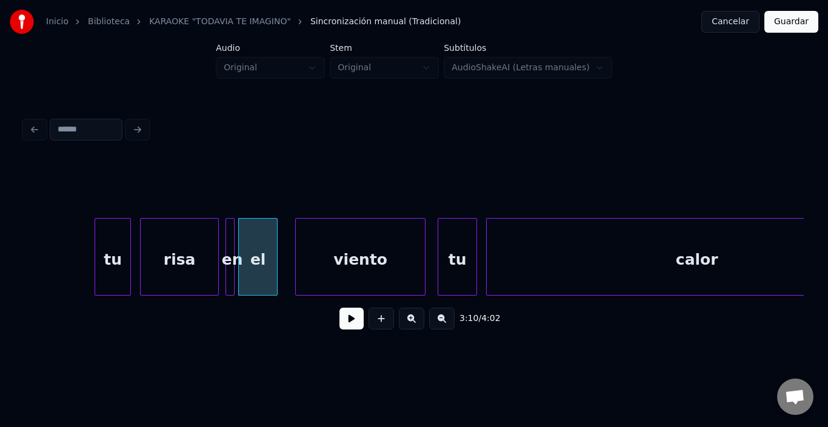
scroll to position [0, 28688]
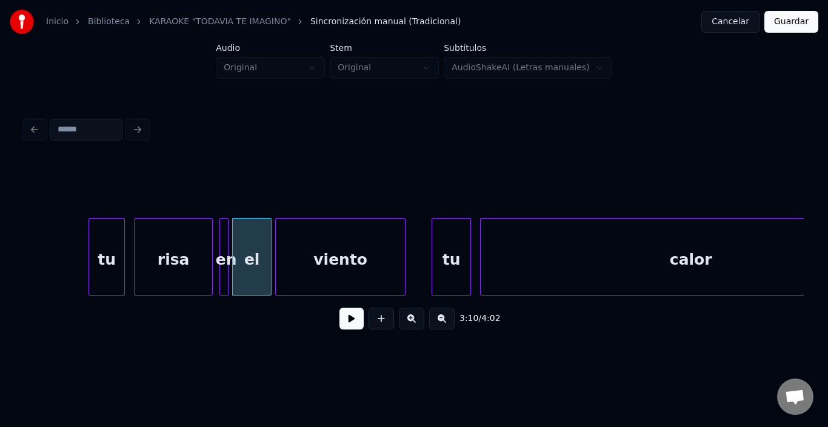
click at [319, 252] on div "viento" at bounding box center [340, 260] width 129 height 82
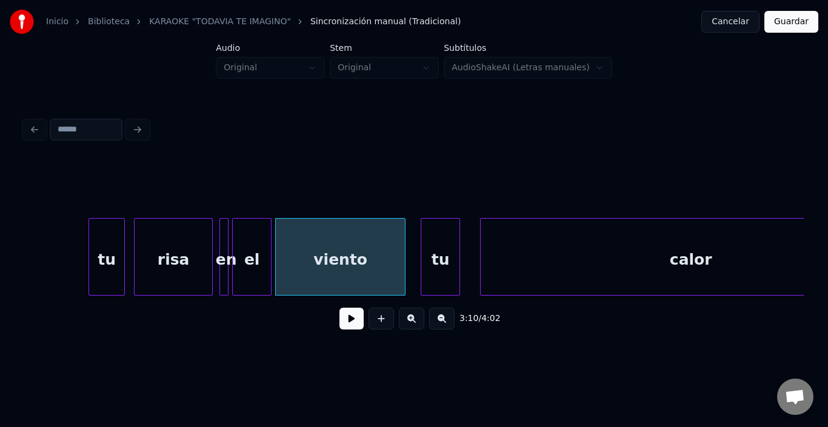
click at [434, 250] on div "tu" at bounding box center [440, 260] width 38 height 82
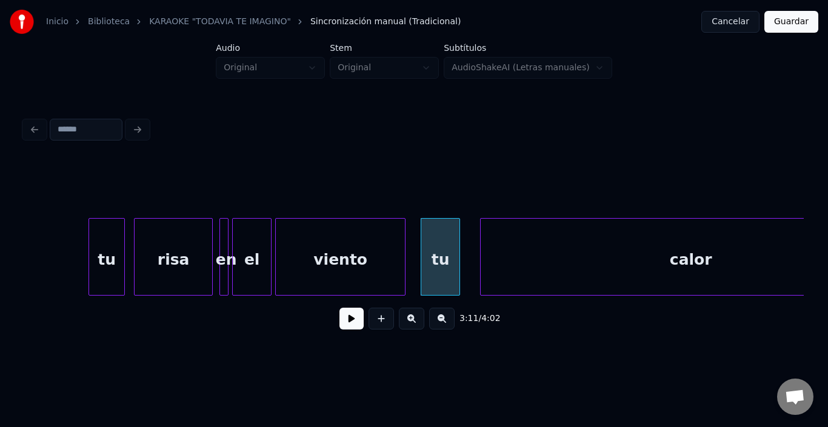
scroll to position [0, 28783]
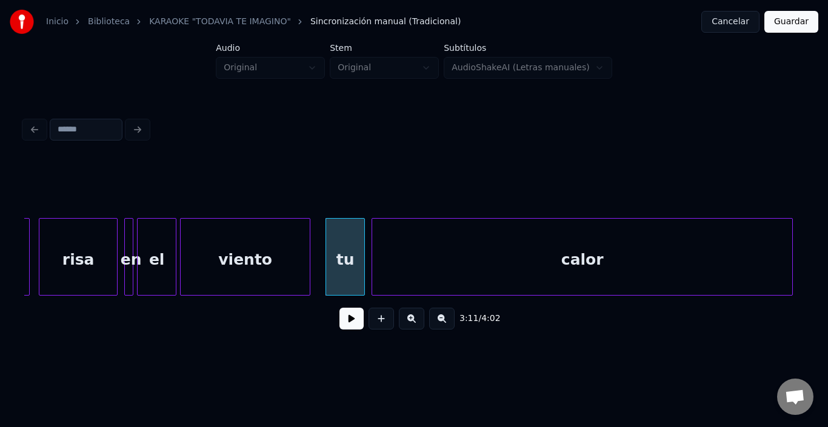
click at [552, 262] on div "calor" at bounding box center [582, 260] width 420 height 82
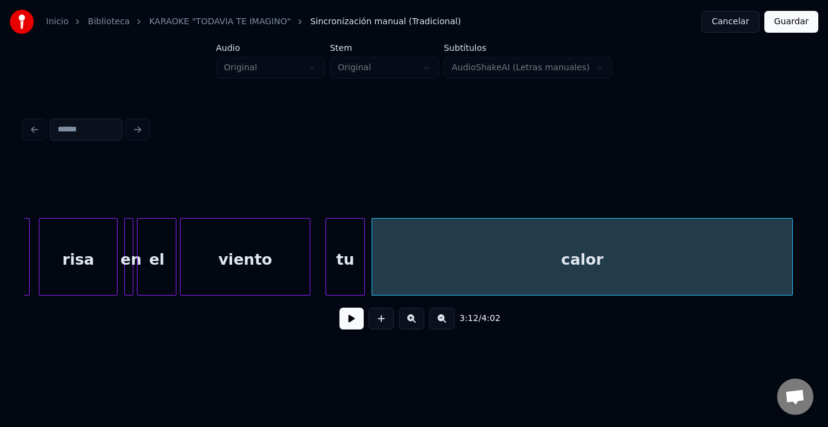
click at [344, 322] on button at bounding box center [351, 319] width 24 height 22
click at [339, 322] on button at bounding box center [351, 319] width 24 height 22
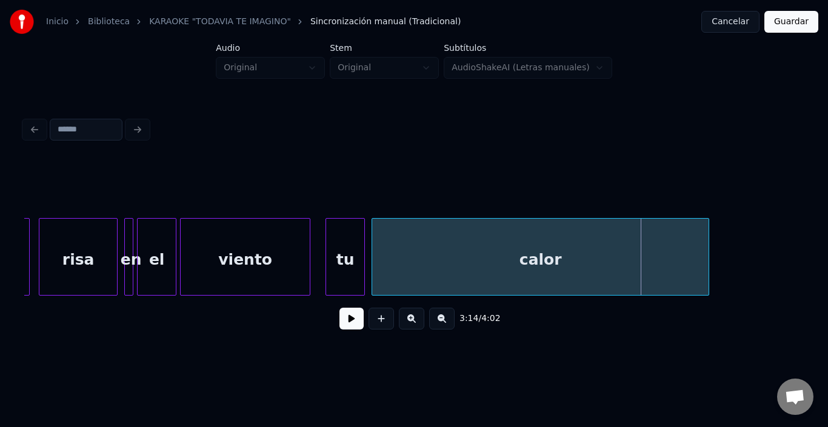
click at [705, 267] on div at bounding box center [707, 257] width 4 height 76
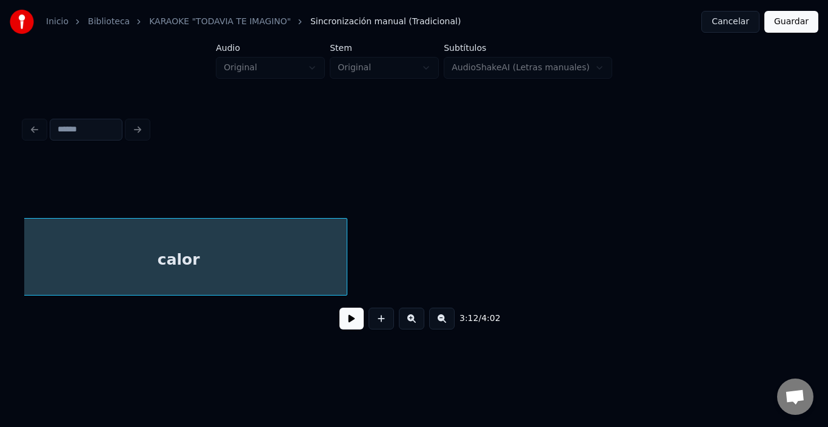
scroll to position [0, 29147]
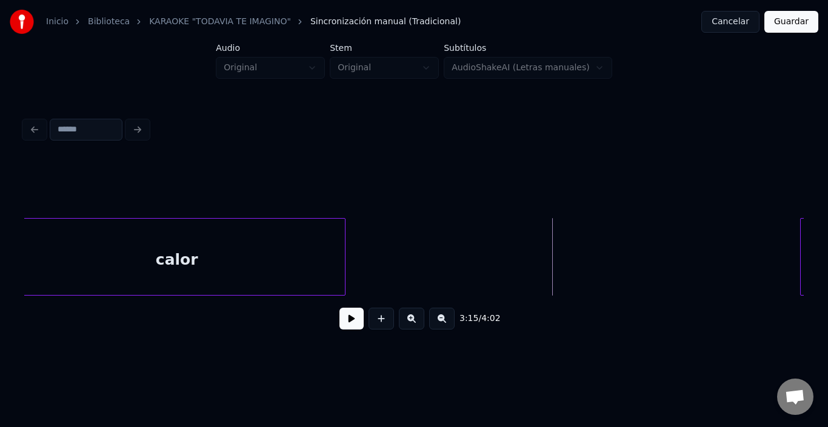
click at [340, 329] on button at bounding box center [351, 319] width 24 height 22
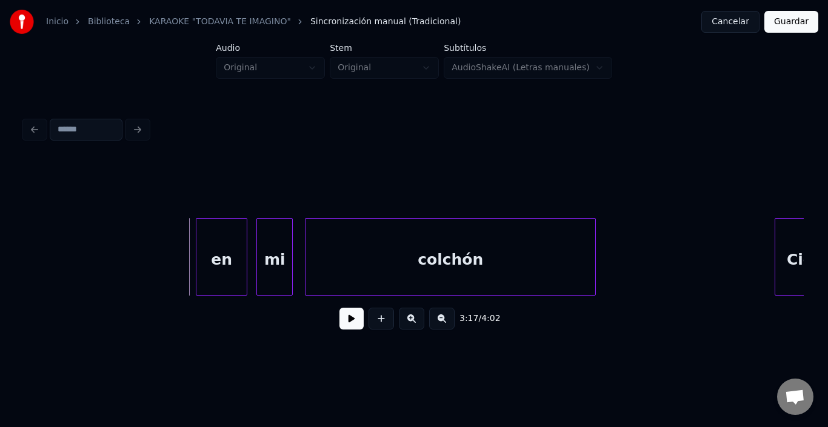
scroll to position [0, 29753]
click at [198, 253] on div "en" at bounding box center [192, 260] width 50 height 82
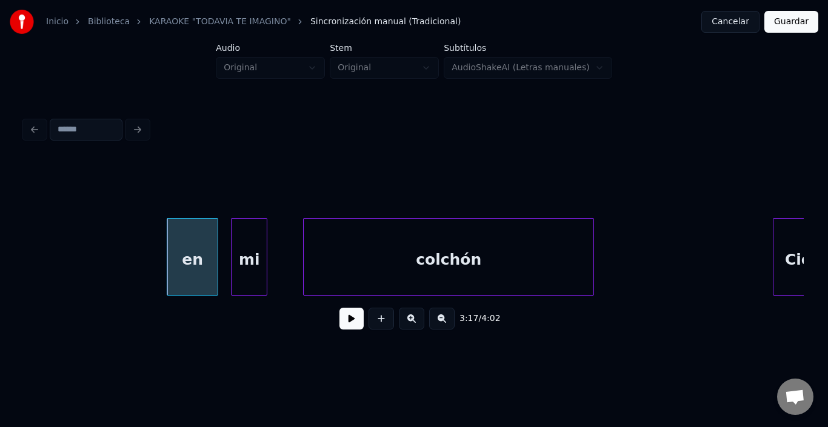
click at [252, 246] on div "mi" at bounding box center [249, 260] width 35 height 82
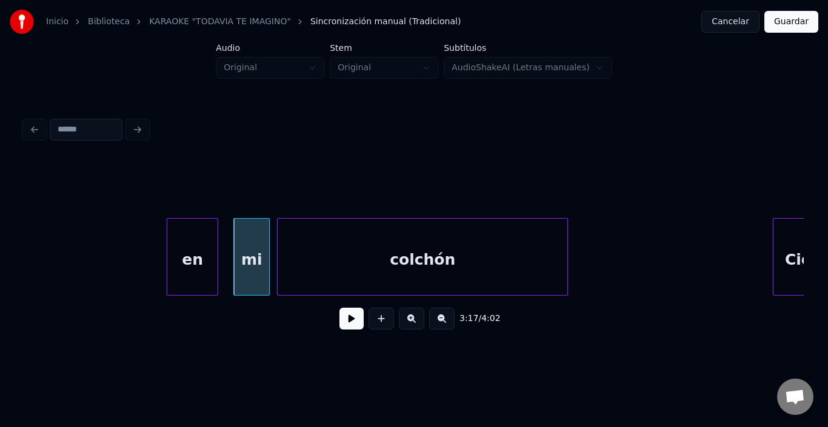
click at [301, 263] on div "colchón" at bounding box center [423, 260] width 290 height 82
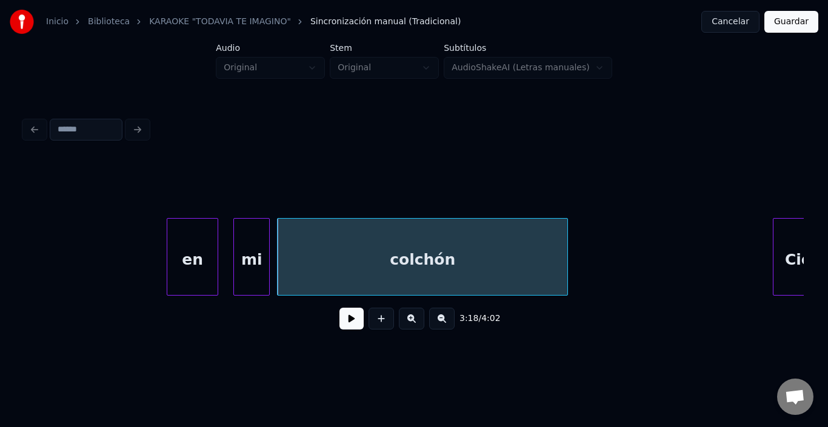
click at [301, 263] on div "colchón" at bounding box center [423, 260] width 290 height 82
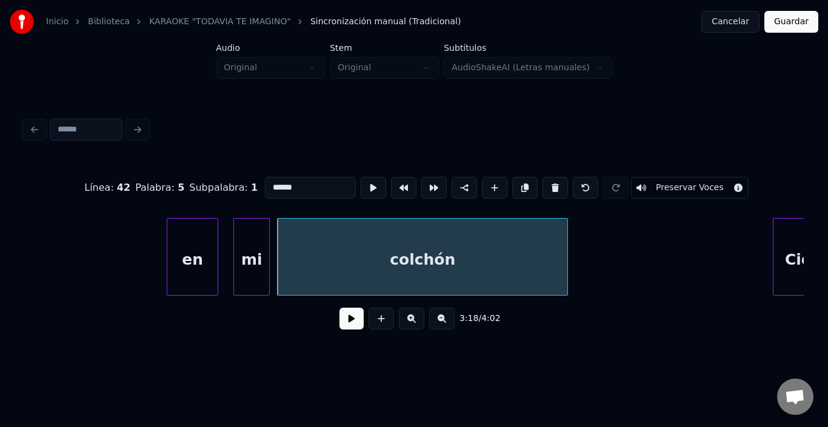
type input "*******"
click at [345, 318] on button at bounding box center [351, 319] width 24 height 22
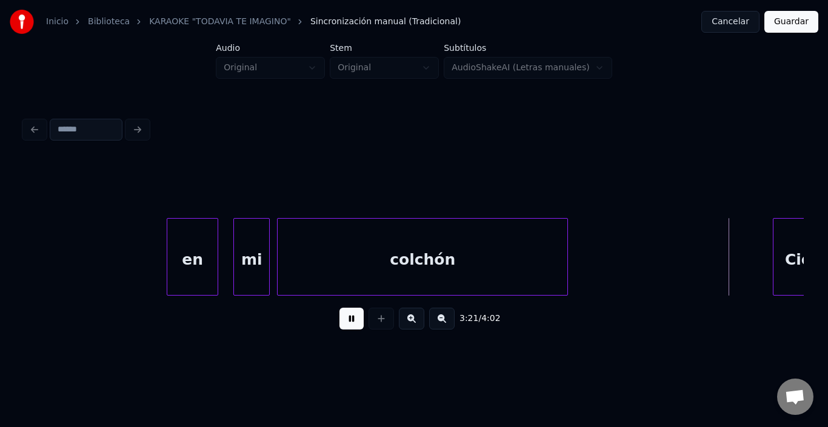
click at [339, 318] on button at bounding box center [351, 319] width 24 height 22
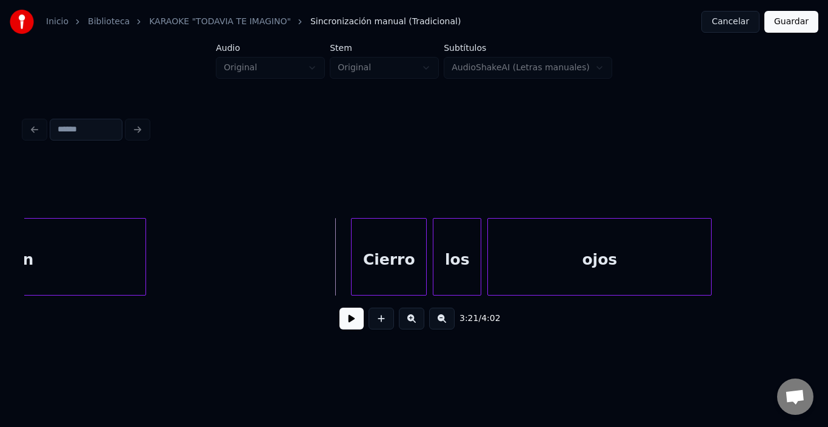
scroll to position [0, 30189]
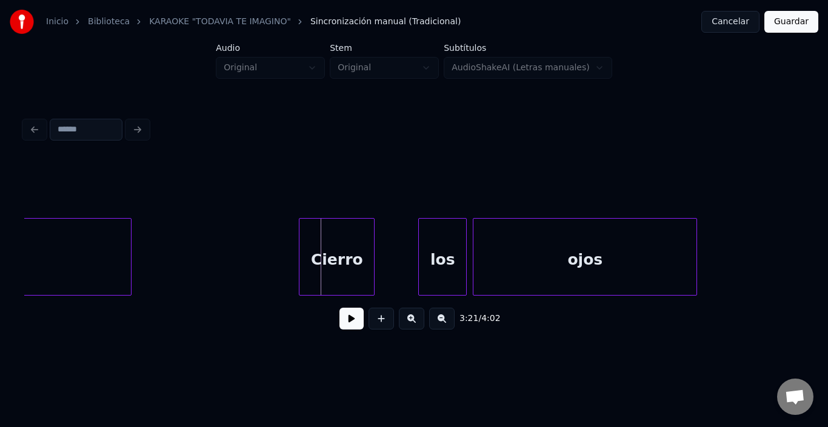
click at [324, 256] on div "Cierro" at bounding box center [336, 260] width 75 height 82
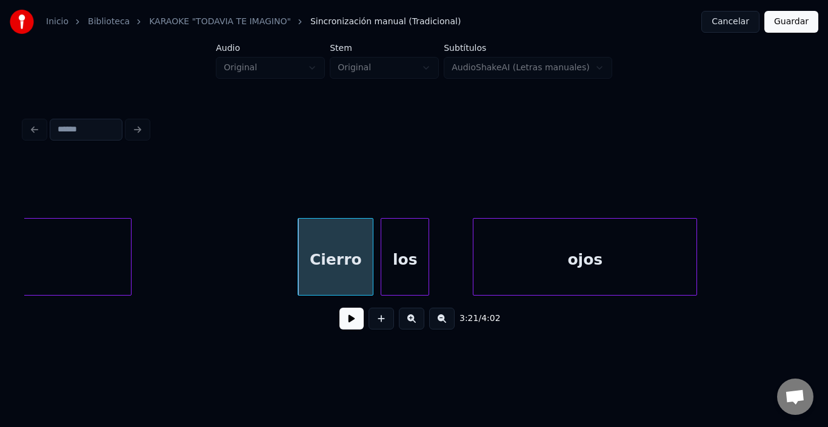
click at [405, 259] on div "los" at bounding box center [404, 260] width 47 height 82
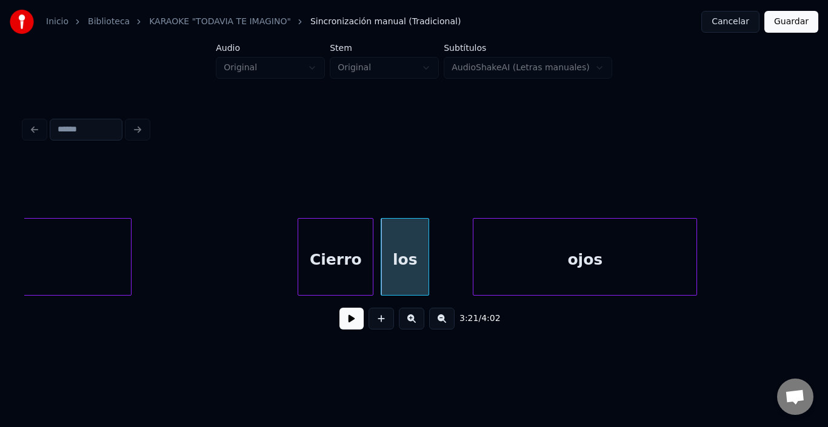
click at [405, 259] on div "los" at bounding box center [404, 260] width 47 height 82
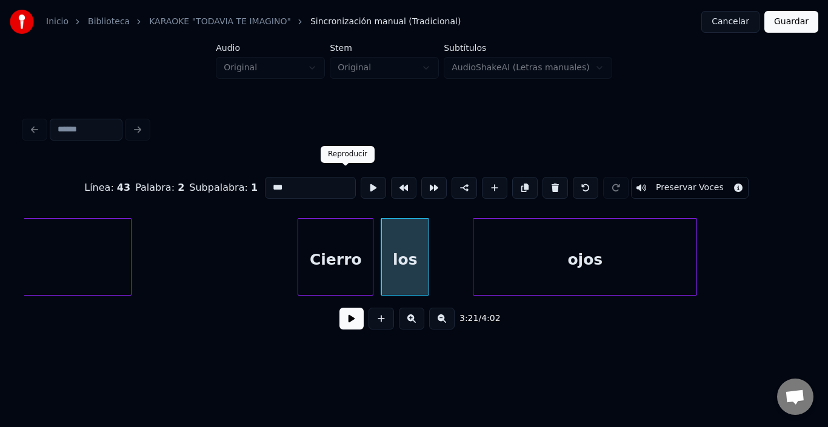
click at [361, 177] on button at bounding box center [373, 188] width 25 height 22
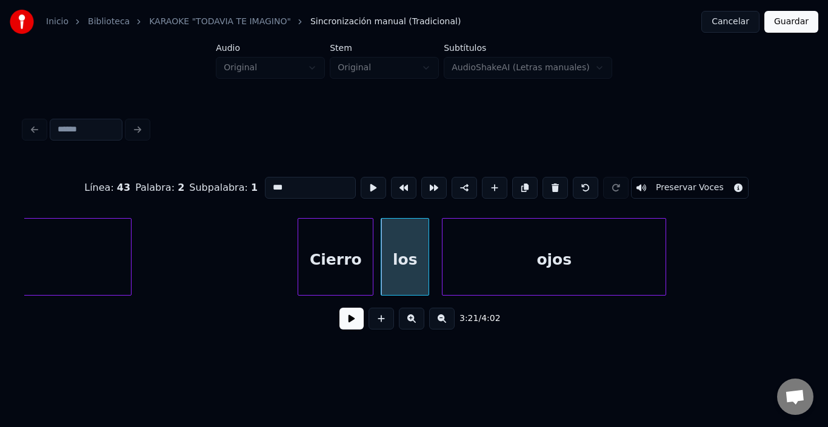
click at [487, 260] on div "ojos" at bounding box center [553, 260] width 223 height 82
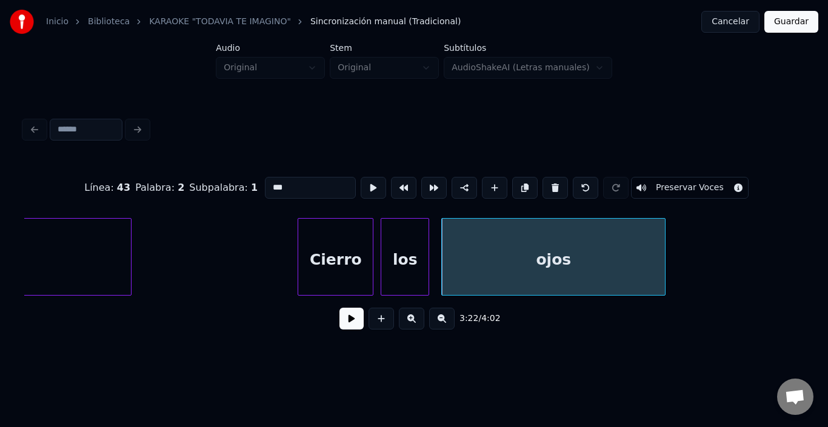
click at [447, 253] on div "ojos" at bounding box center [553, 260] width 223 height 82
type input "****"
click at [348, 330] on button at bounding box center [351, 319] width 24 height 22
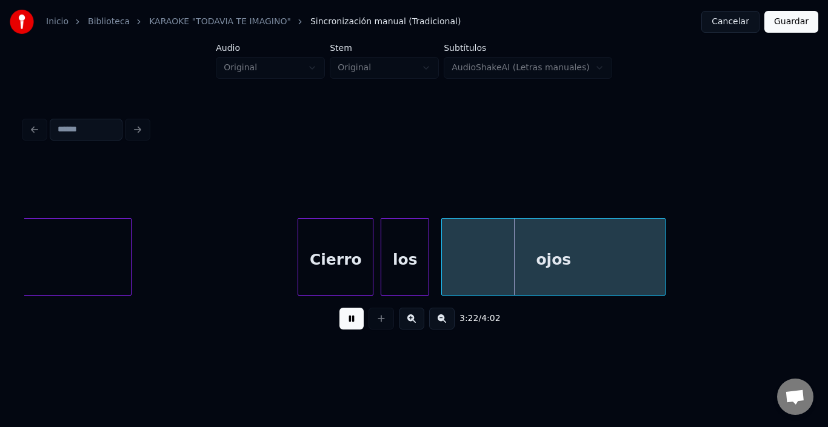
click at [315, 305] on div "3:23 / 4:02" at bounding box center [413, 319] width 779 height 46
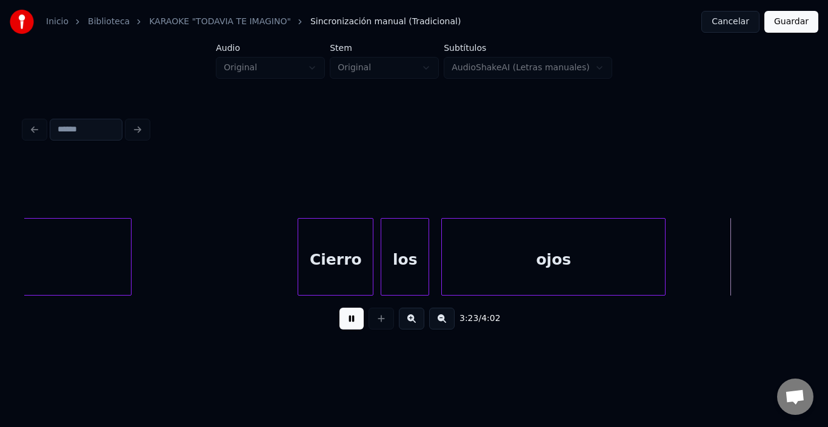
click at [330, 313] on div "3:23 / 4:02" at bounding box center [413, 319] width 779 height 46
click at [339, 320] on button at bounding box center [351, 319] width 24 height 22
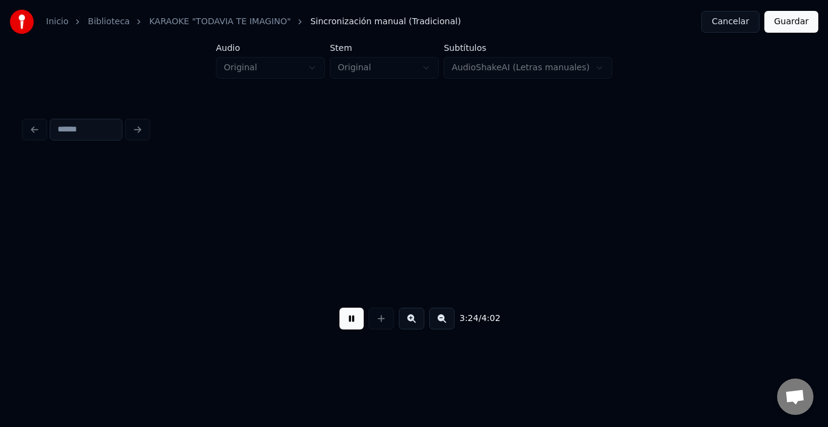
scroll to position [0, 30970]
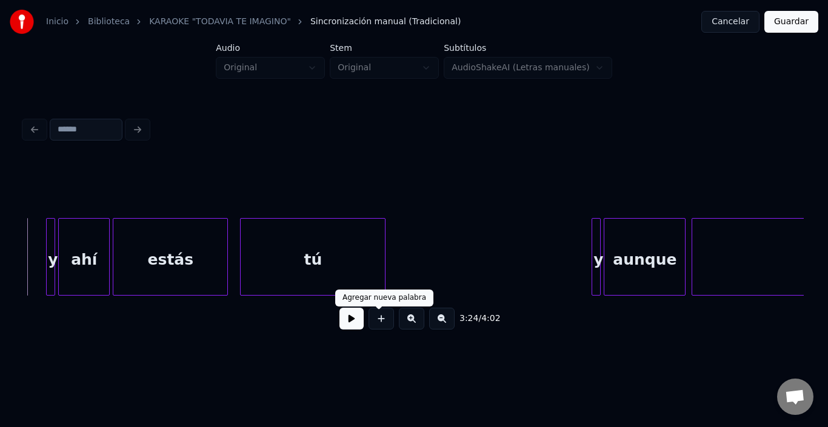
click at [350, 316] on button at bounding box center [351, 319] width 24 height 22
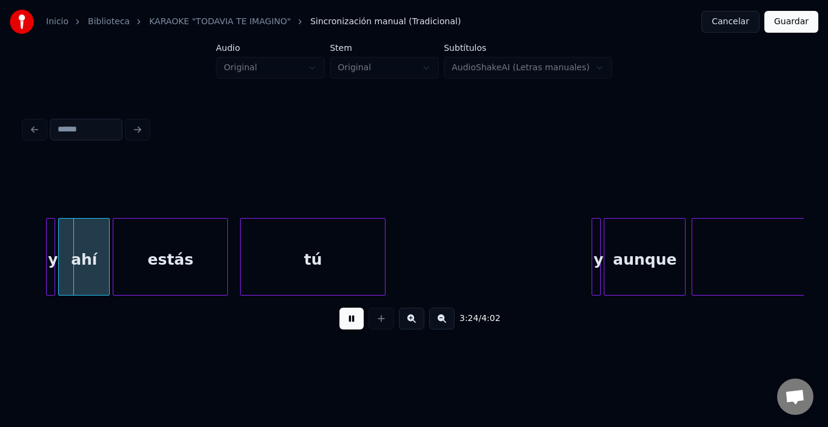
click at [350, 316] on button at bounding box center [351, 319] width 24 height 22
click at [23, 297] on div "3:24 / 4:02" at bounding box center [413, 227] width 789 height 240
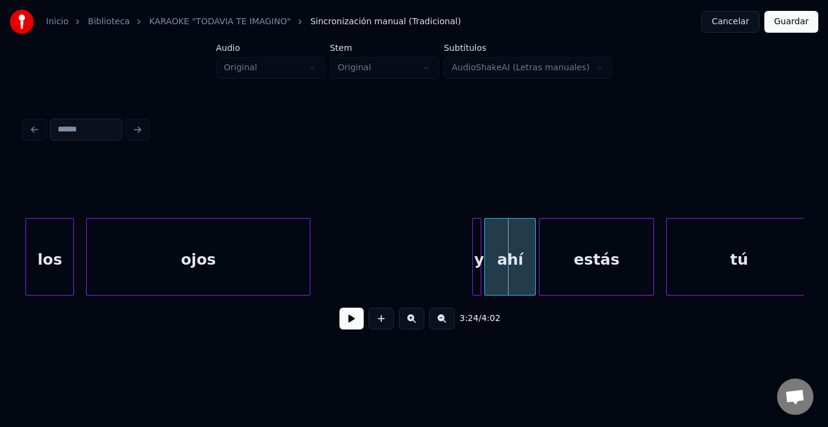
scroll to position [0, 30510]
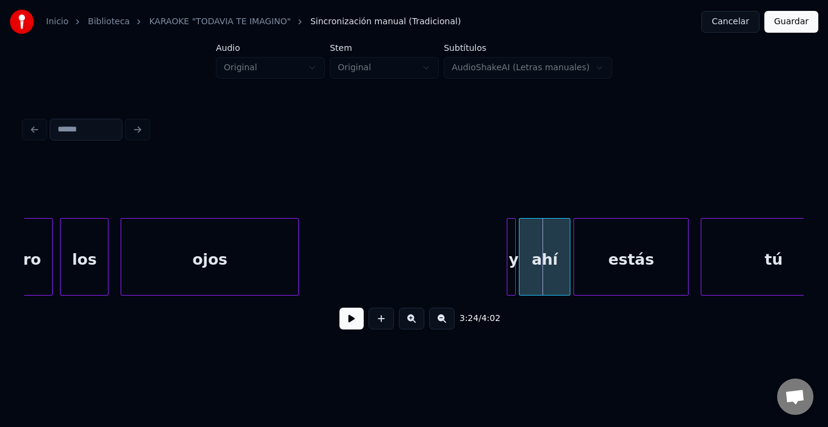
click at [295, 262] on div at bounding box center [297, 257] width 4 height 76
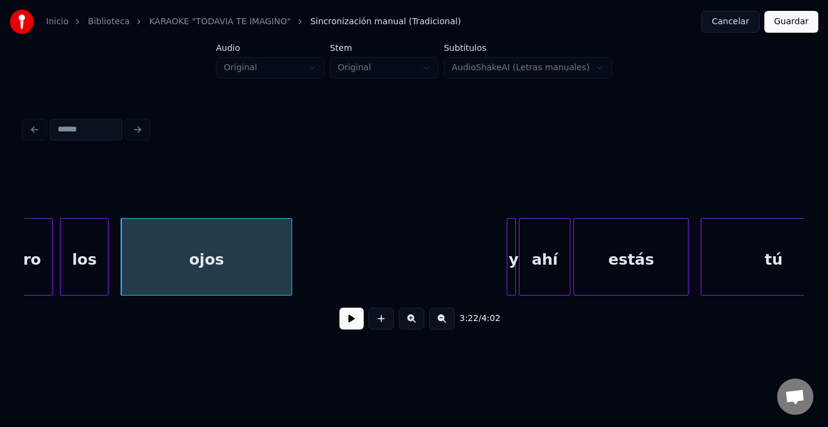
click at [87, 239] on div "los" at bounding box center [84, 260] width 47 height 82
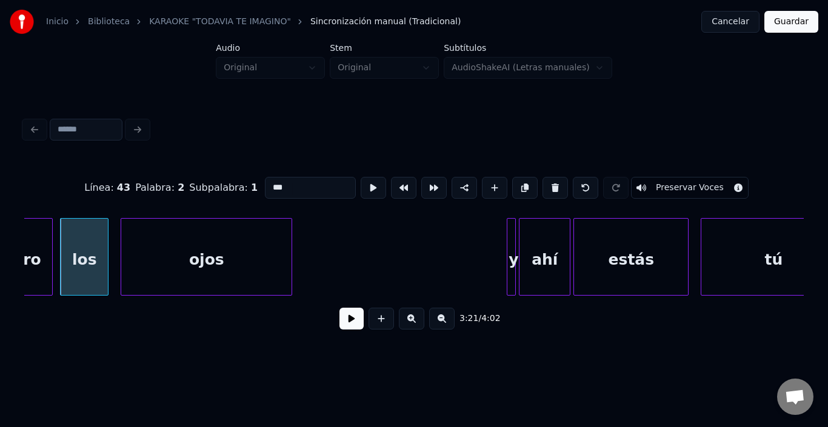
click at [339, 330] on button at bounding box center [351, 319] width 24 height 22
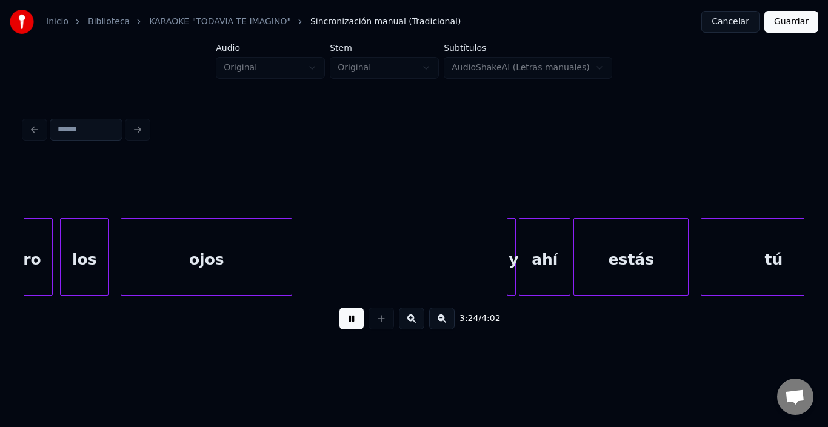
click at [339, 330] on button at bounding box center [351, 319] width 24 height 22
click at [339, 328] on button at bounding box center [351, 319] width 24 height 22
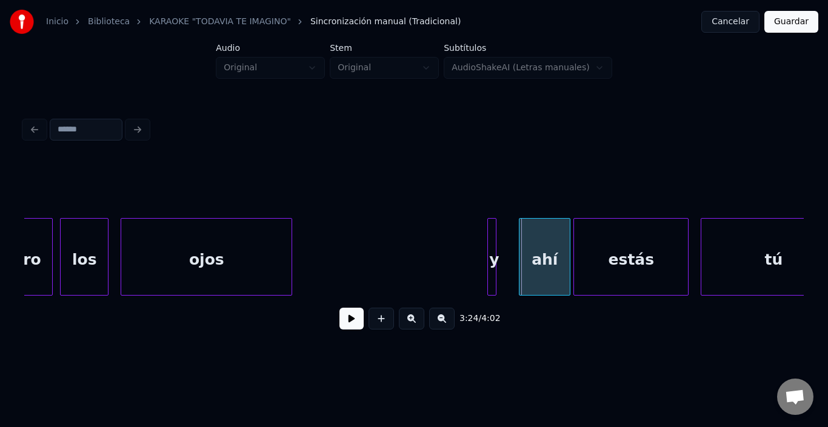
click at [487, 223] on div "y" at bounding box center [491, 257] width 9 height 78
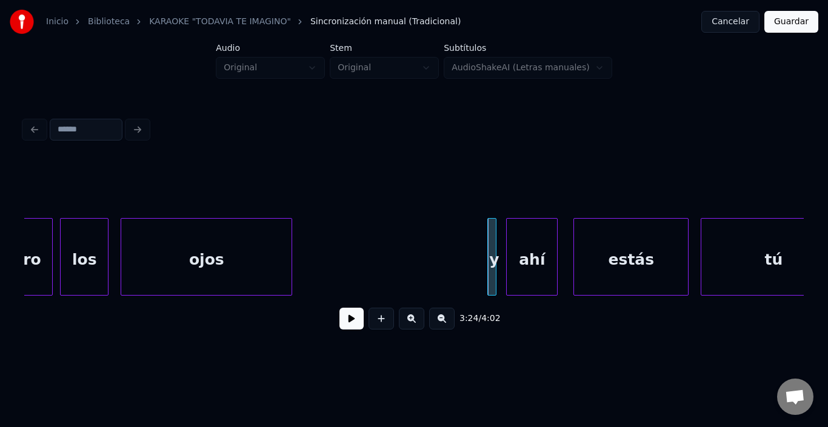
click at [535, 242] on div "ahí" at bounding box center [532, 260] width 50 height 82
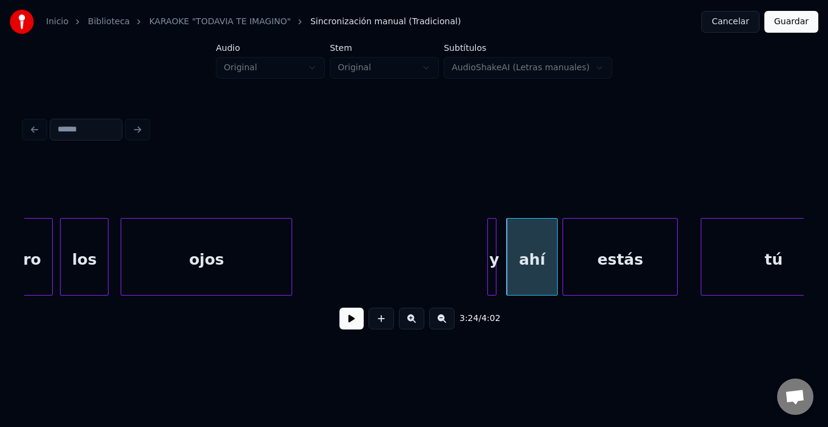
click at [601, 258] on div "estás" at bounding box center [620, 260] width 114 height 82
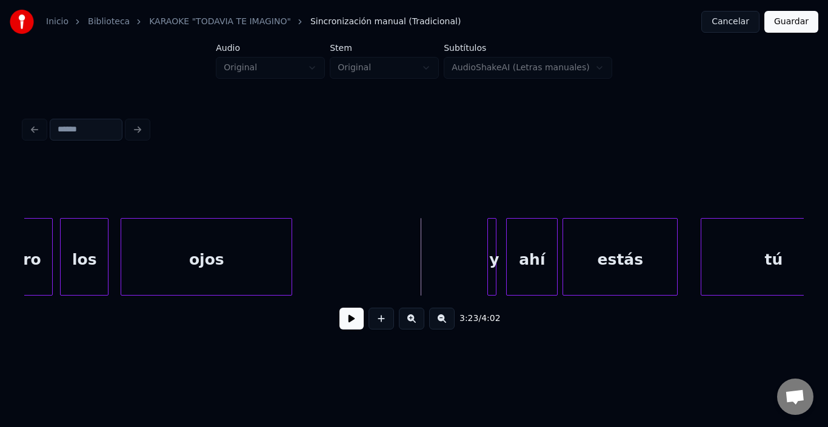
click at [352, 313] on button at bounding box center [351, 319] width 24 height 22
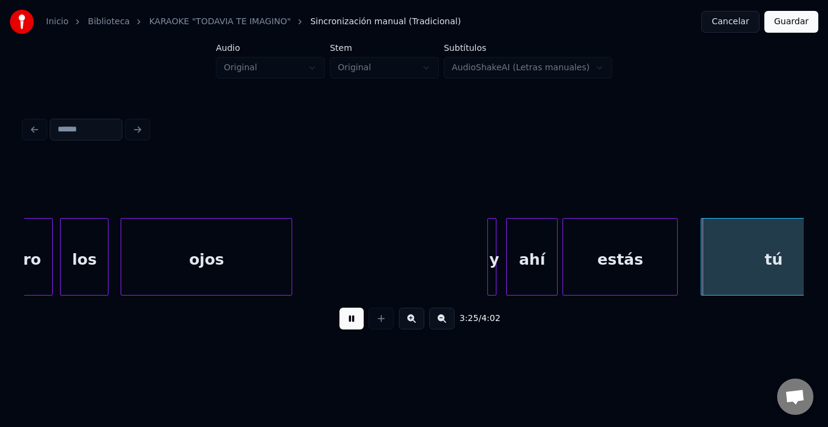
click at [350, 315] on button at bounding box center [351, 319] width 24 height 22
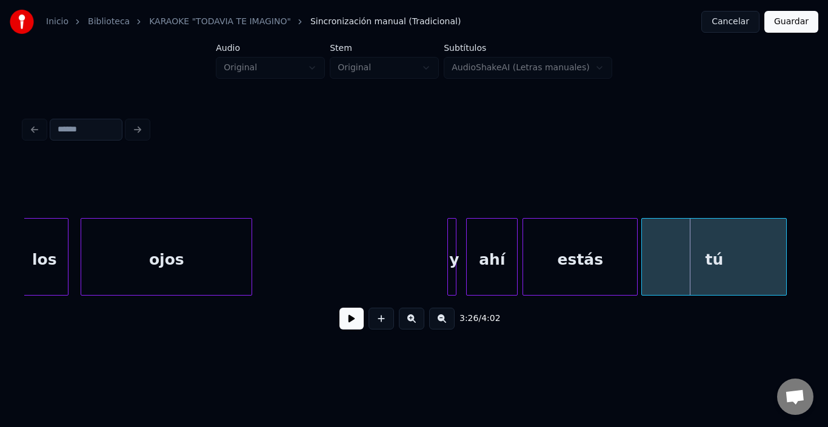
click at [744, 244] on div "tú" at bounding box center [714, 260] width 144 height 82
click at [339, 326] on button at bounding box center [351, 319] width 24 height 22
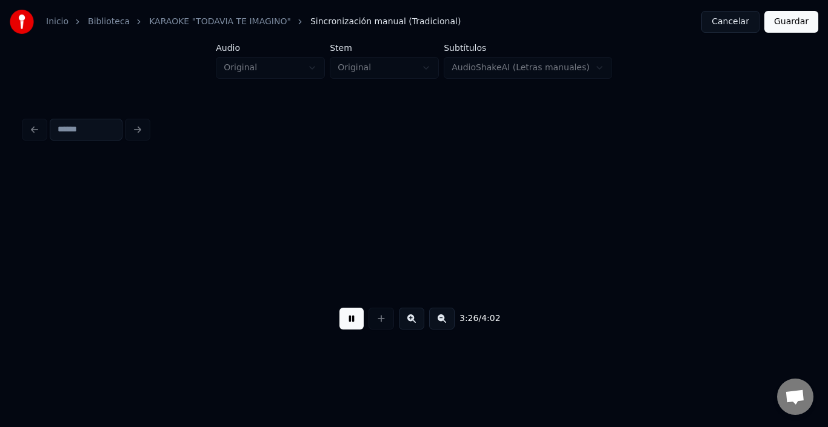
scroll to position [0, 31330]
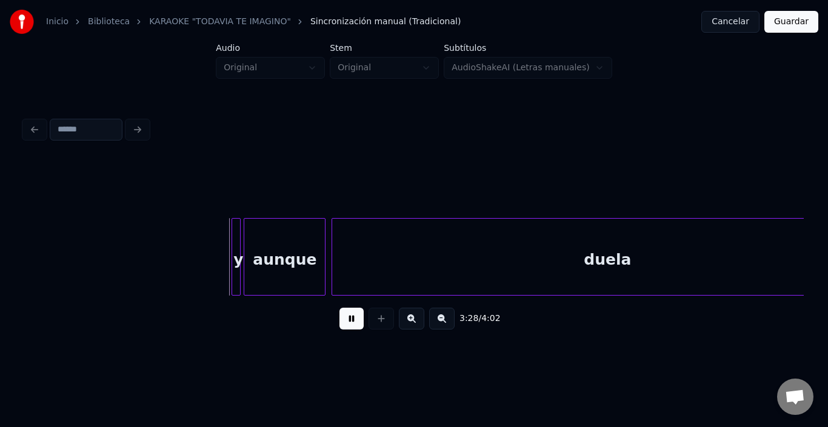
click at [339, 326] on button at bounding box center [351, 319] width 24 height 22
click at [215, 230] on div "y" at bounding box center [219, 257] width 9 height 78
click at [246, 236] on div "aunque" at bounding box center [271, 260] width 81 height 82
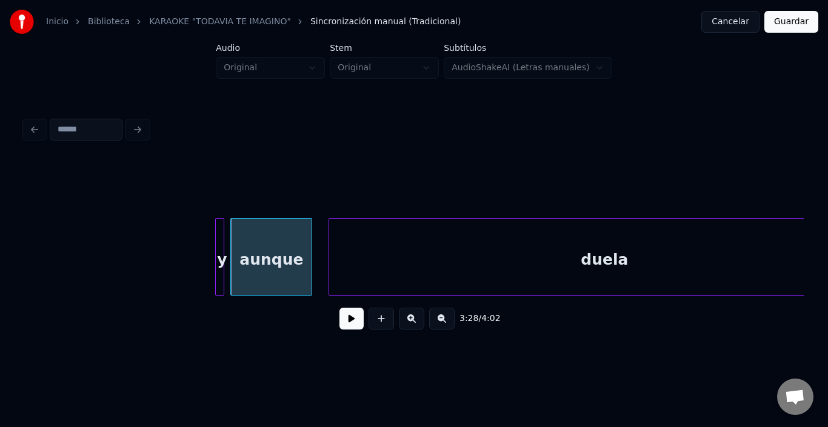
scroll to position [0, 31407]
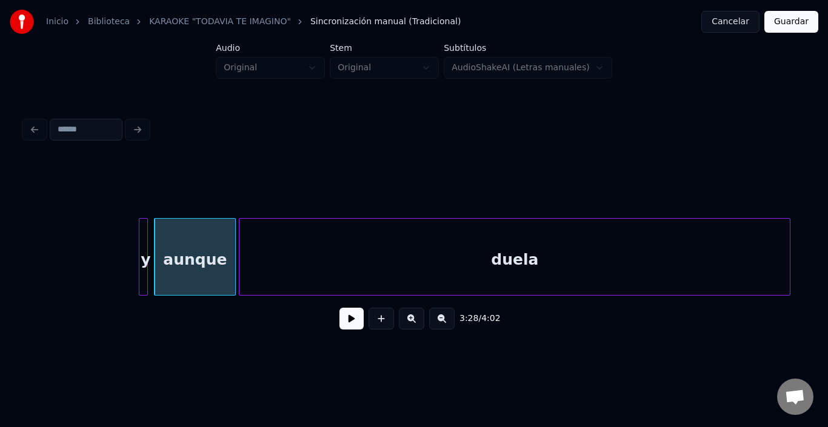
click at [352, 257] on div "duela" at bounding box center [514, 260] width 550 height 82
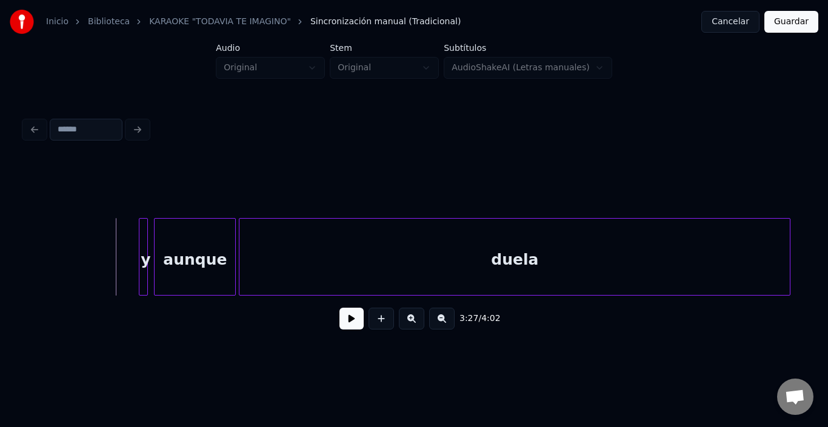
click at [350, 319] on button at bounding box center [351, 319] width 24 height 22
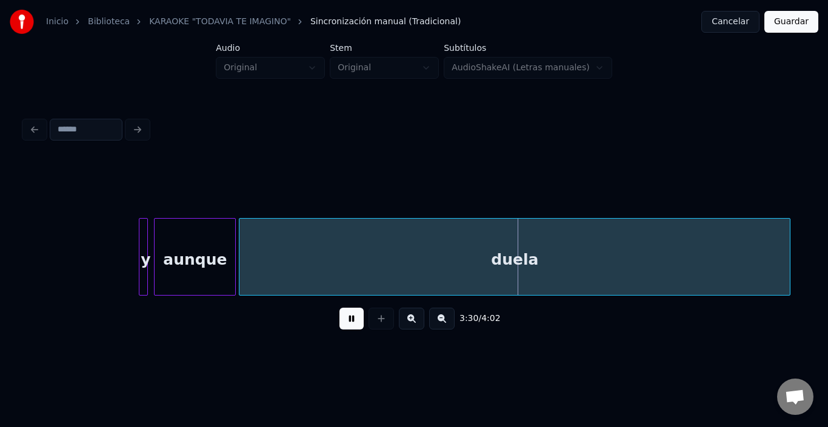
click at [342, 315] on button at bounding box center [351, 319] width 24 height 22
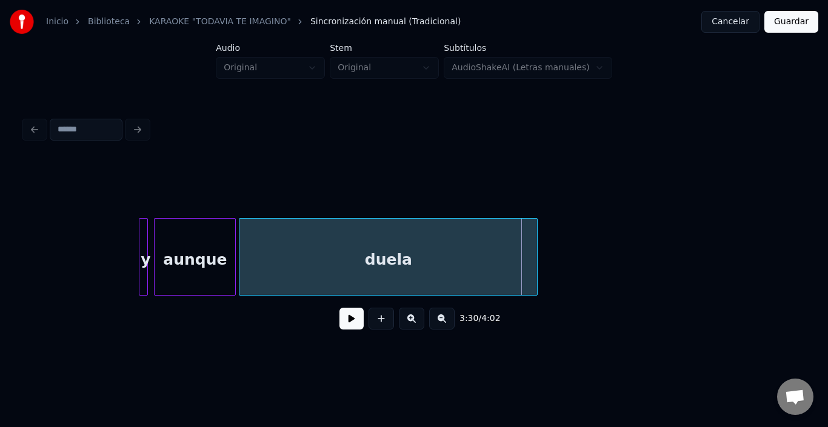
click at [535, 254] on div at bounding box center [535, 257] width 4 height 76
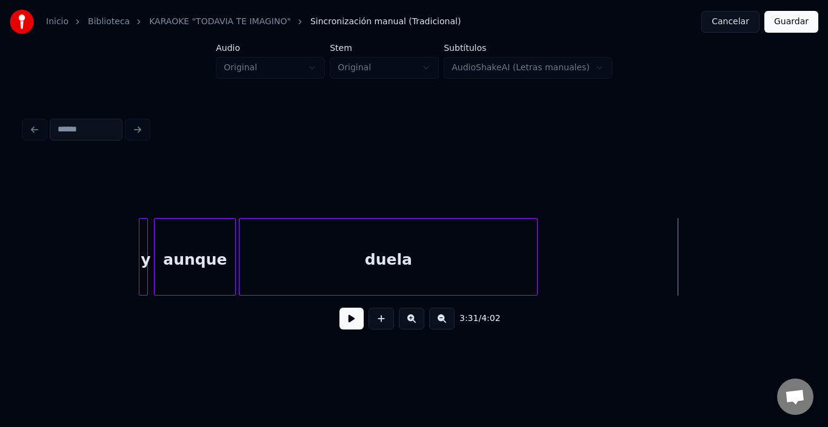
click at [339, 329] on button at bounding box center [351, 319] width 24 height 22
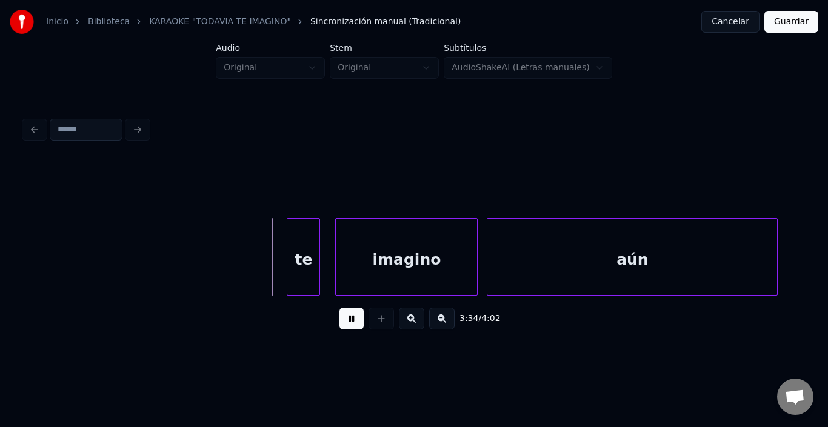
click at [339, 329] on button at bounding box center [351, 319] width 24 height 22
click at [285, 247] on div "te" at bounding box center [289, 260] width 32 height 82
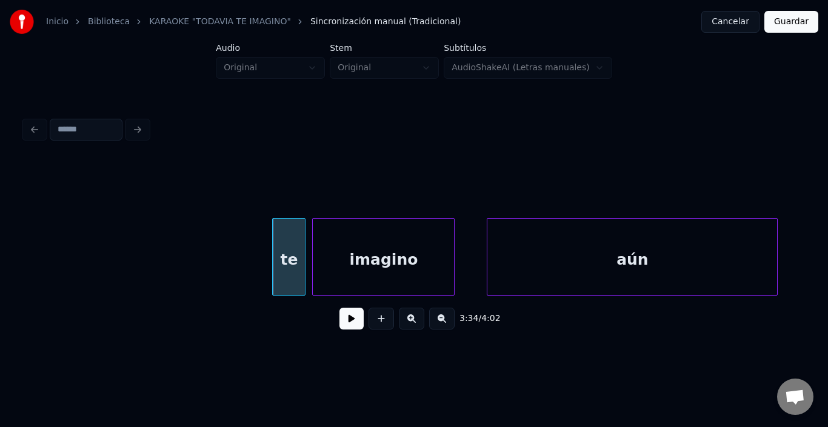
click at [356, 263] on div "imagino" at bounding box center [383, 260] width 141 height 82
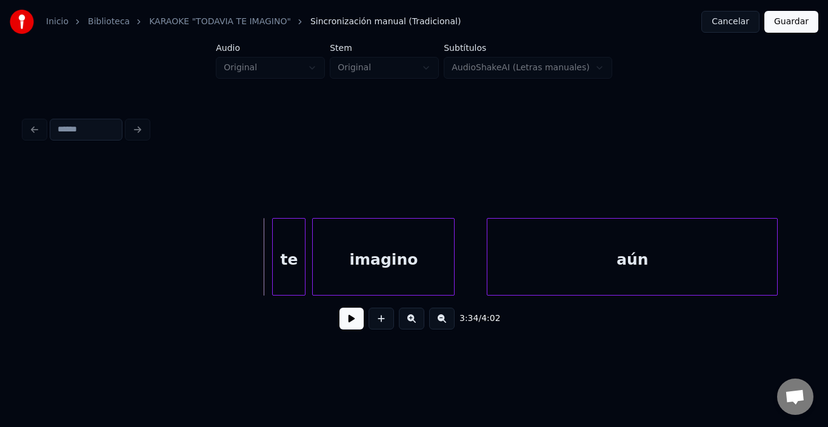
click at [342, 325] on button at bounding box center [351, 319] width 24 height 22
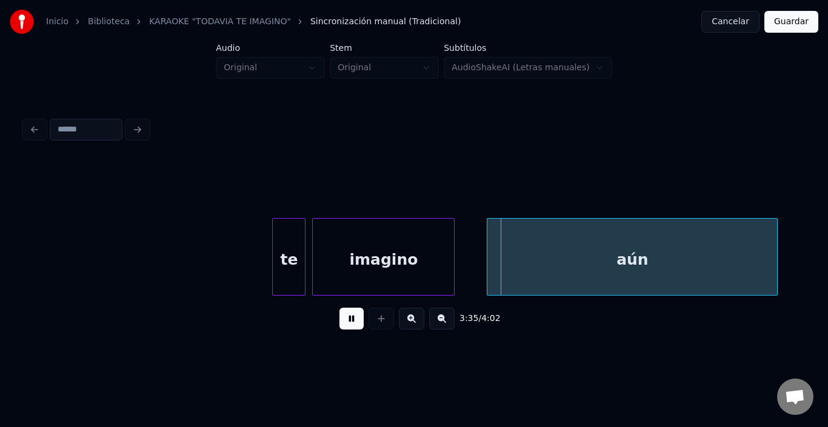
click at [342, 325] on button at bounding box center [351, 319] width 24 height 22
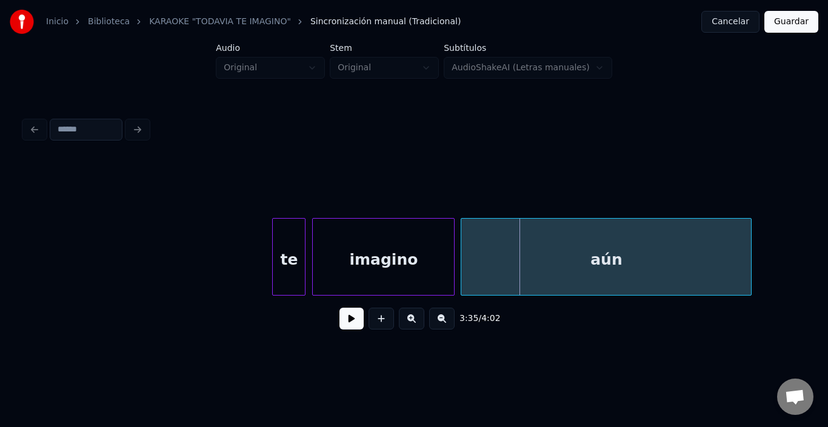
click at [556, 242] on div "aún" at bounding box center [606, 260] width 290 height 82
click at [352, 326] on button at bounding box center [351, 319] width 24 height 22
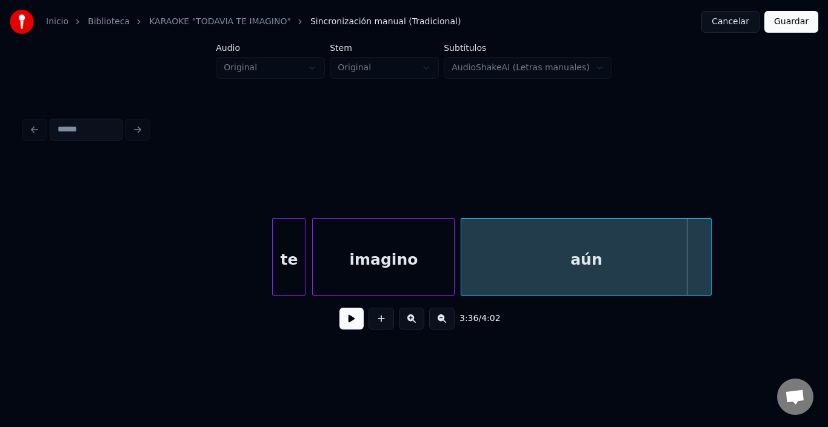
click at [708, 238] on div at bounding box center [709, 257] width 4 height 76
click at [347, 321] on button at bounding box center [351, 319] width 24 height 22
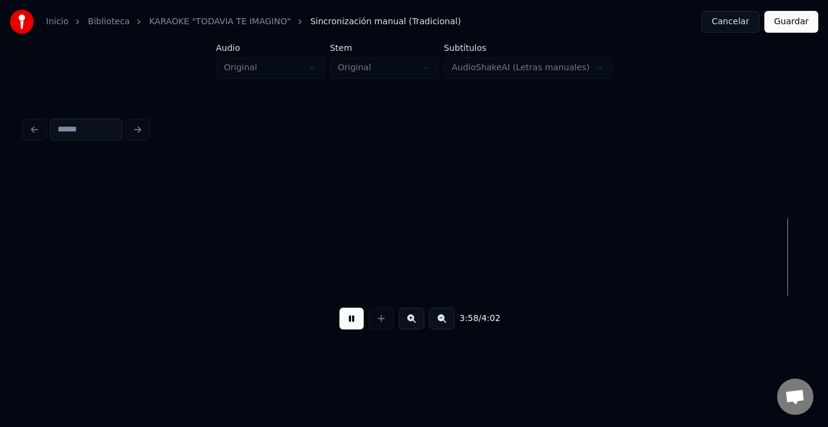
scroll to position [0, 35950]
click at [798, 16] on button "Guardar" at bounding box center [791, 22] width 54 height 22
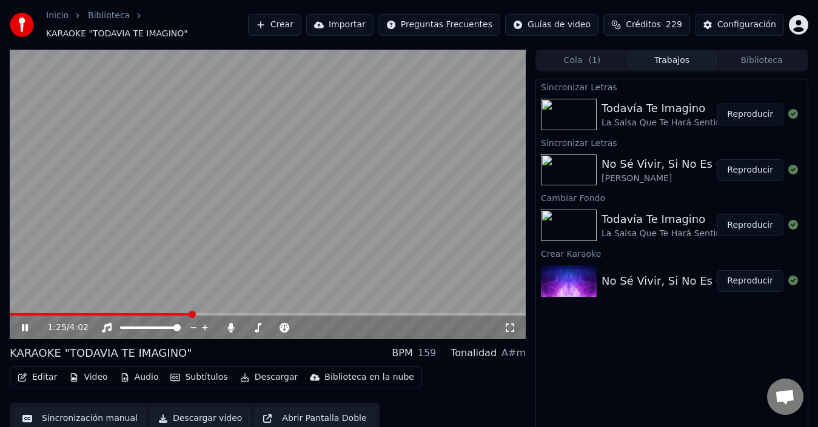
click at [140, 311] on video at bounding box center [268, 195] width 516 height 290
click at [138, 316] on div "1:25 / 4:02" at bounding box center [268, 328] width 516 height 24
click at [137, 316] on div "1:25 / 4:02" at bounding box center [268, 328] width 516 height 24
click at [135, 315] on span at bounding box center [72, 314] width 125 height 2
click at [157, 258] on video at bounding box center [268, 195] width 516 height 290
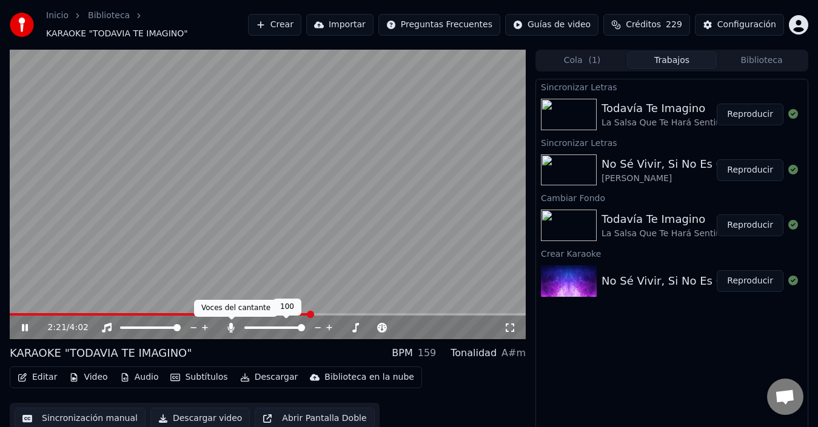
click at [225, 330] on icon at bounding box center [231, 328] width 12 height 10
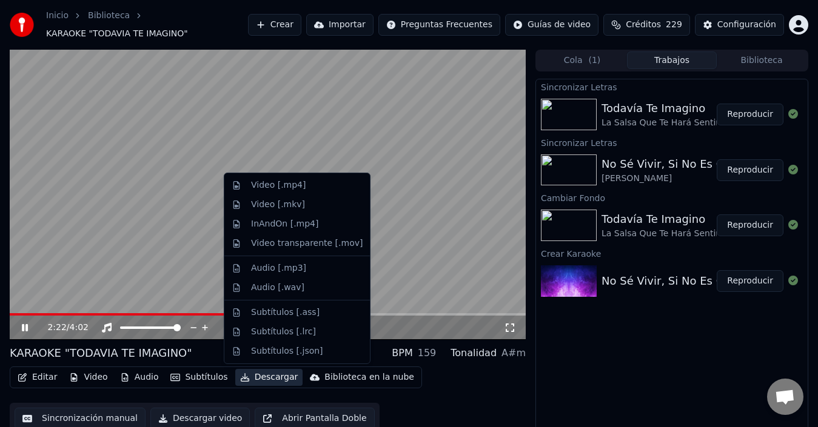
click at [246, 379] on button "Descargar" at bounding box center [269, 377] width 68 height 17
click at [279, 190] on div "Video [.mp4]" at bounding box center [278, 185] width 55 height 12
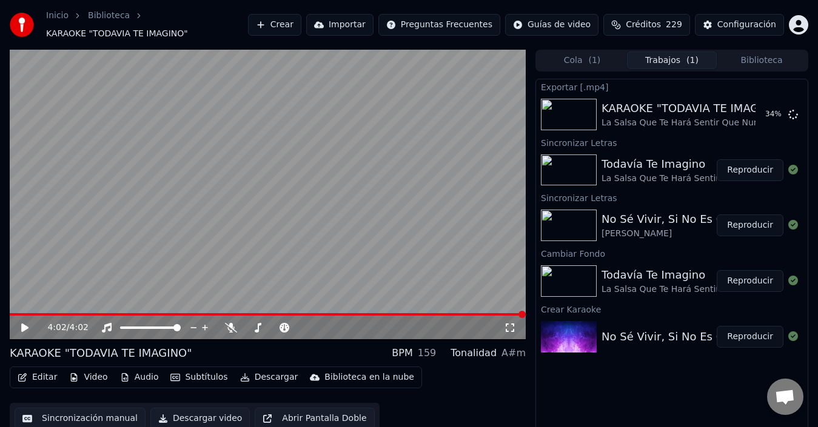
click at [31, 376] on button "Editar" at bounding box center [37, 377] width 49 height 17
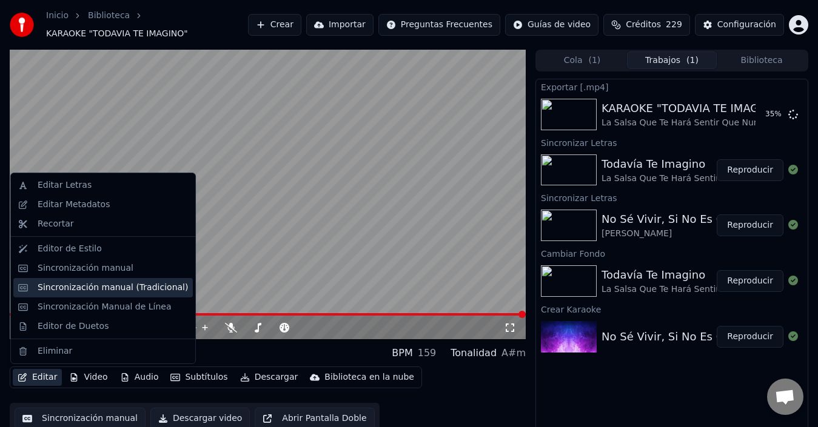
click at [101, 282] on div "Sincronización manual (Tradicional)" at bounding box center [113, 288] width 150 height 12
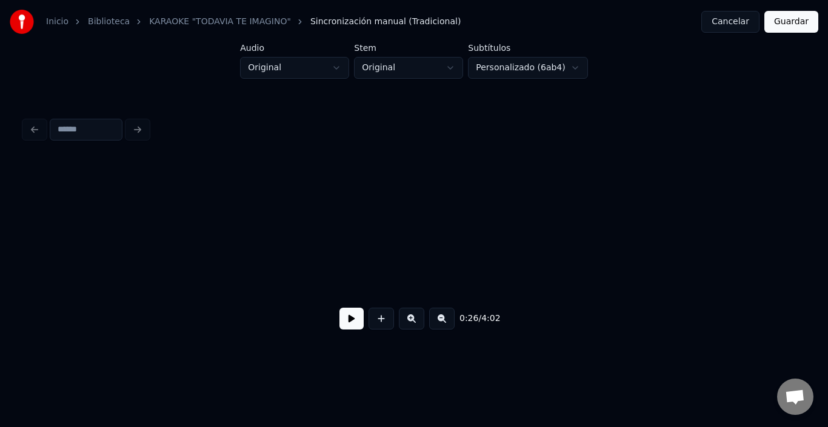
scroll to position [0, 4045]
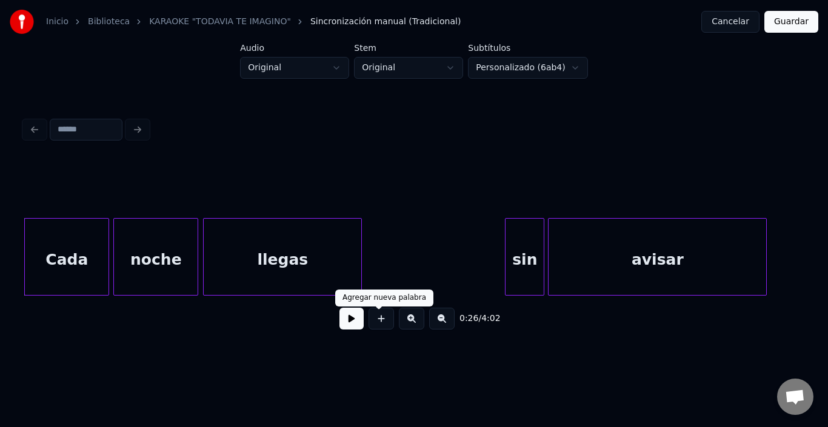
click at [350, 328] on button at bounding box center [351, 319] width 24 height 22
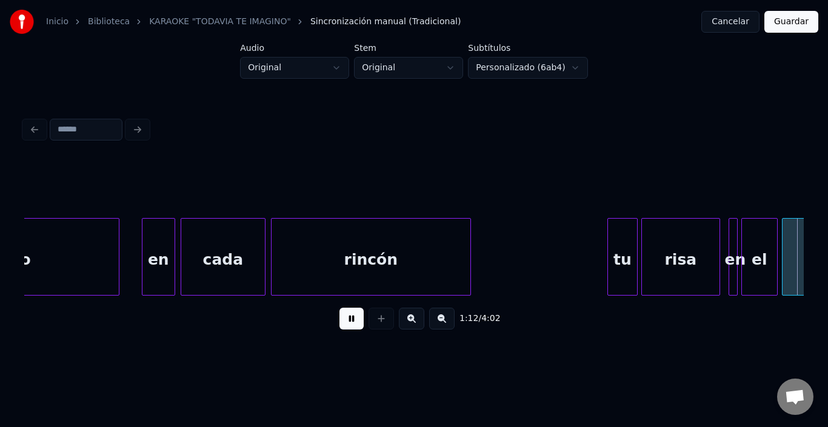
scroll to position [0, 11067]
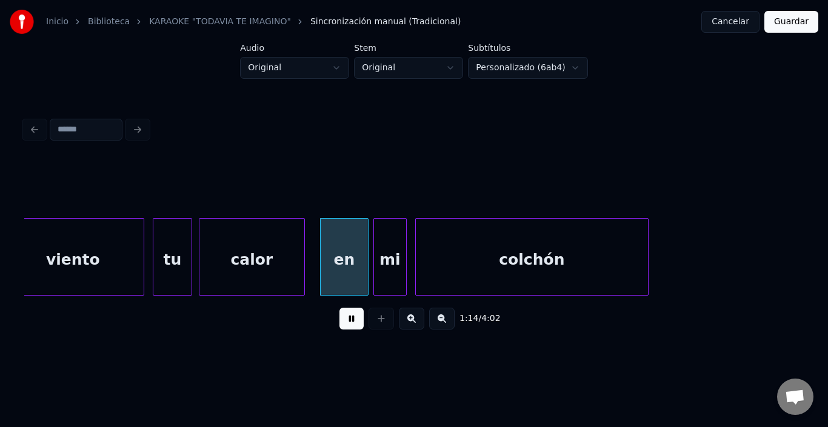
click at [366, 171] on div at bounding box center [413, 188] width 779 height 61
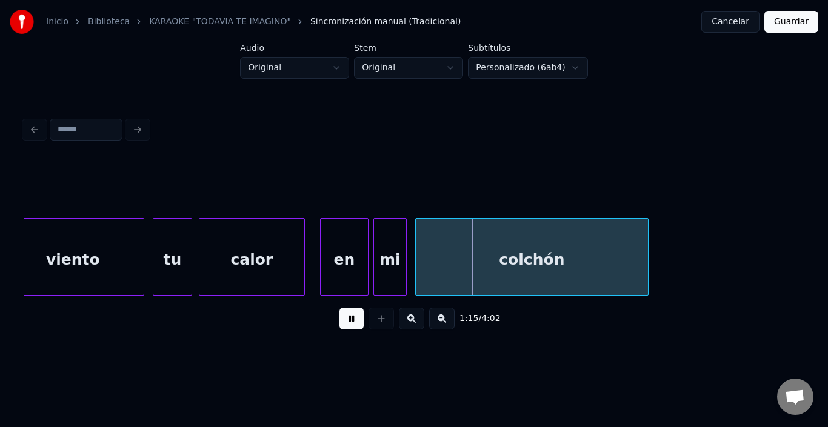
click at [342, 324] on button at bounding box center [351, 319] width 24 height 22
click at [455, 259] on div "colchón" at bounding box center [532, 260] width 232 height 82
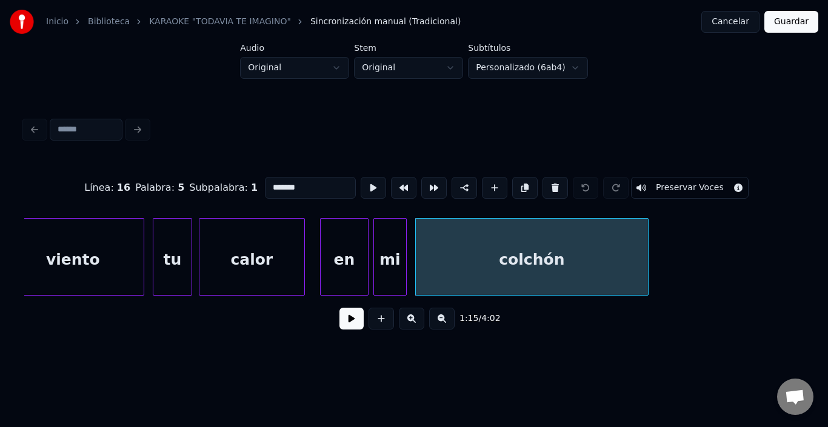
click at [287, 184] on input "*******" at bounding box center [310, 188] width 91 height 22
type input "*******"
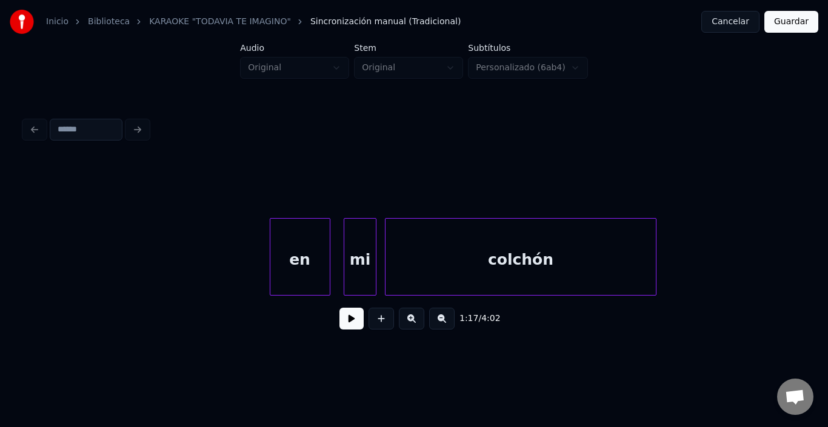
scroll to position [0, 19528]
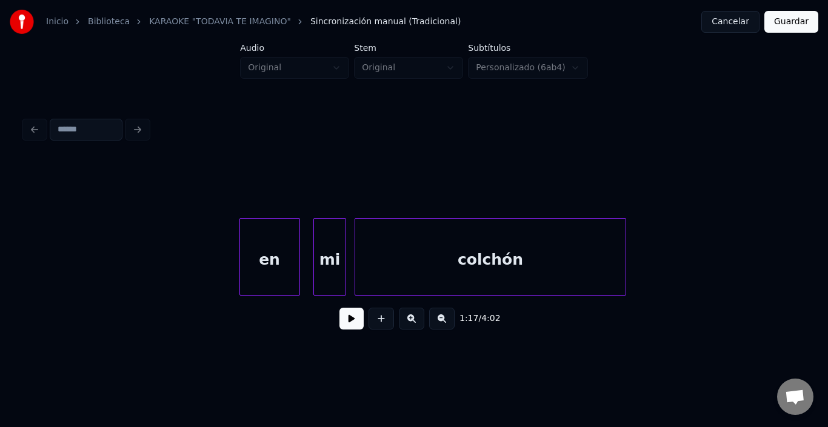
click at [535, 244] on div "colchón" at bounding box center [490, 260] width 270 height 82
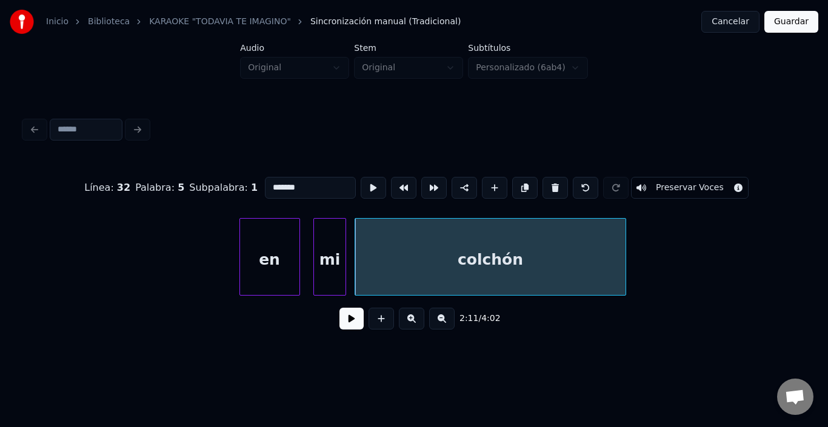
drag, startPoint x: 264, startPoint y: 187, endPoint x: 251, endPoint y: 186, distance: 12.8
click at [265, 186] on input "*******" at bounding box center [310, 188] width 91 height 22
type input "*******"
click at [265, 186] on input "*******" at bounding box center [310, 188] width 91 height 22
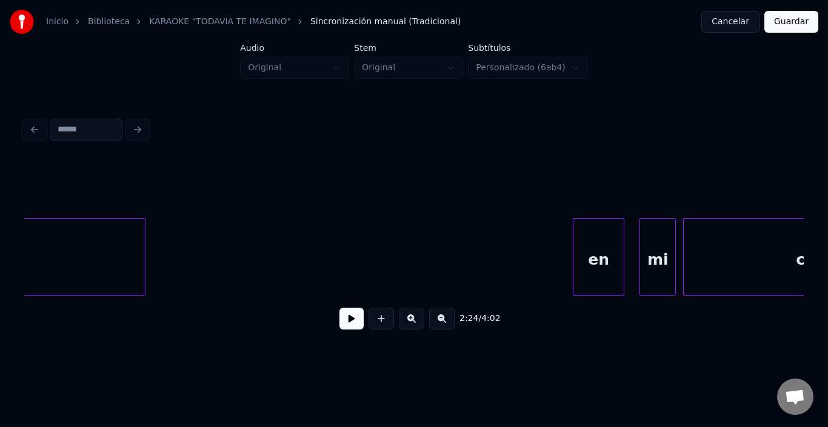
scroll to position [0, 29669]
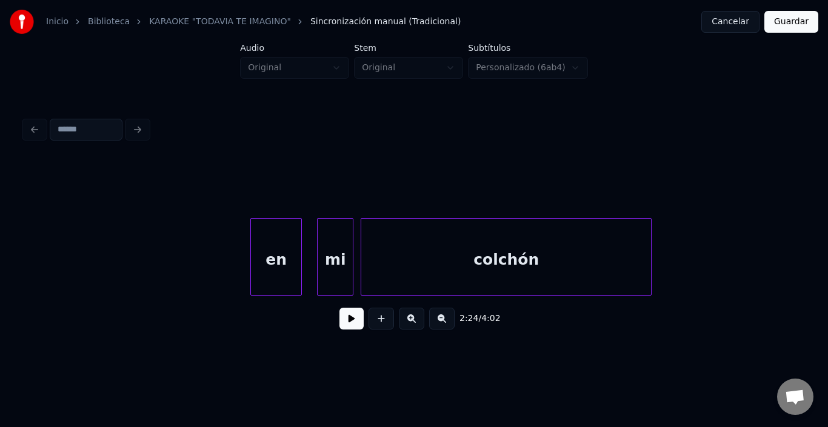
click at [628, 275] on div "colchón" at bounding box center [506, 260] width 290 height 82
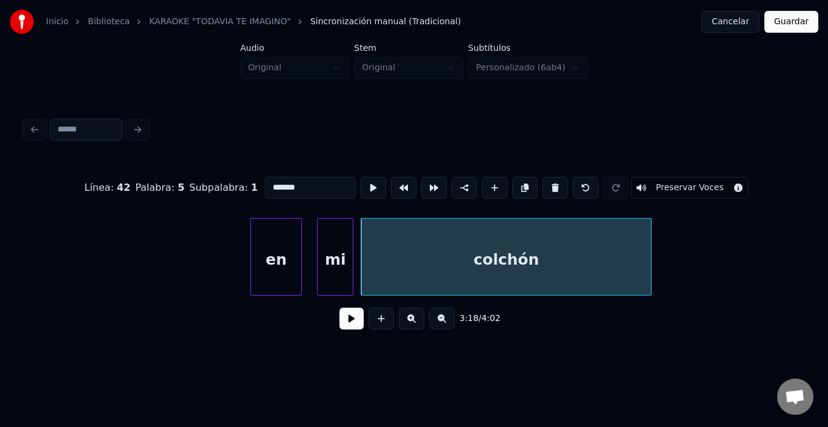
click at [280, 179] on input "*******" at bounding box center [310, 188] width 91 height 22
paste input
type input "*******"
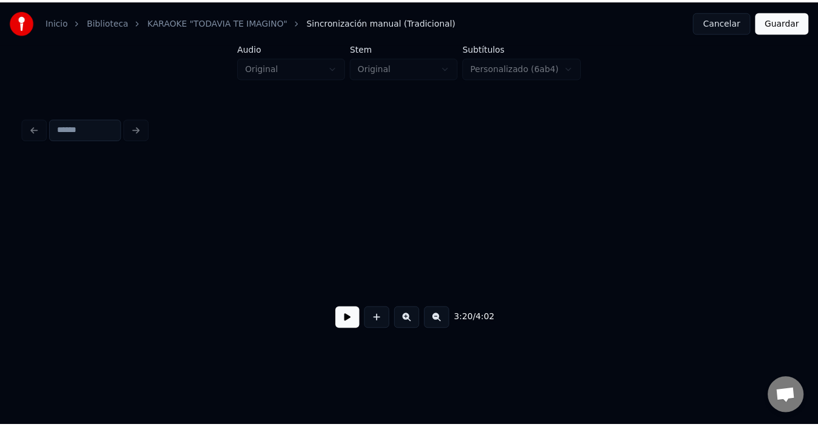
scroll to position [0, 22831]
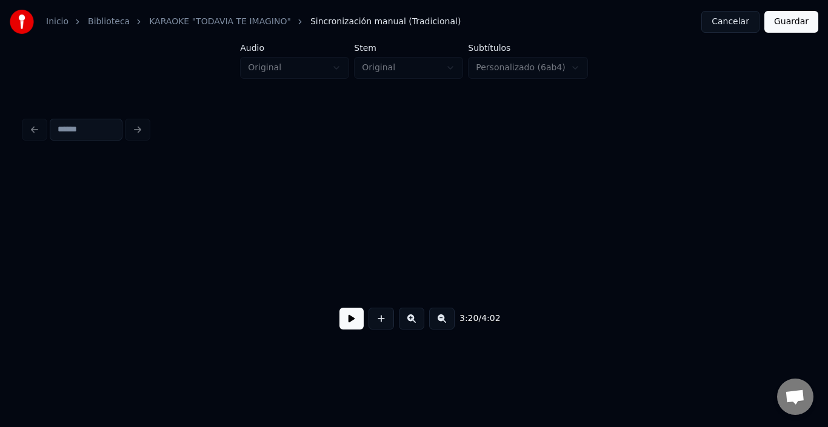
click at [781, 23] on button "Guardar" at bounding box center [791, 22] width 54 height 22
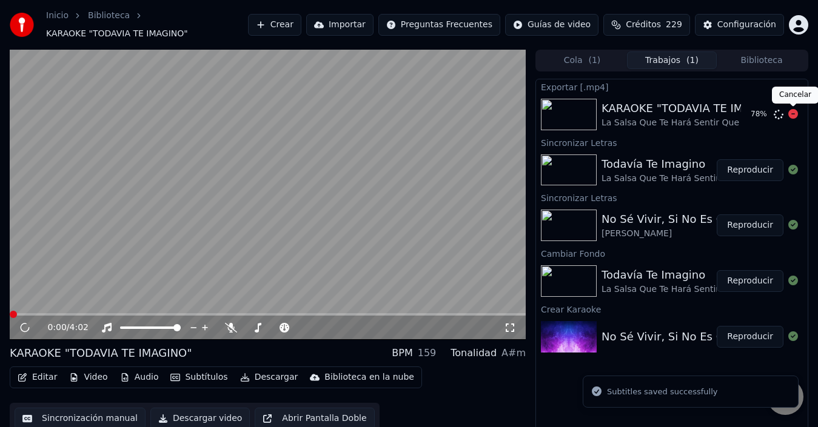
click at [789, 115] on icon at bounding box center [793, 114] width 10 height 10
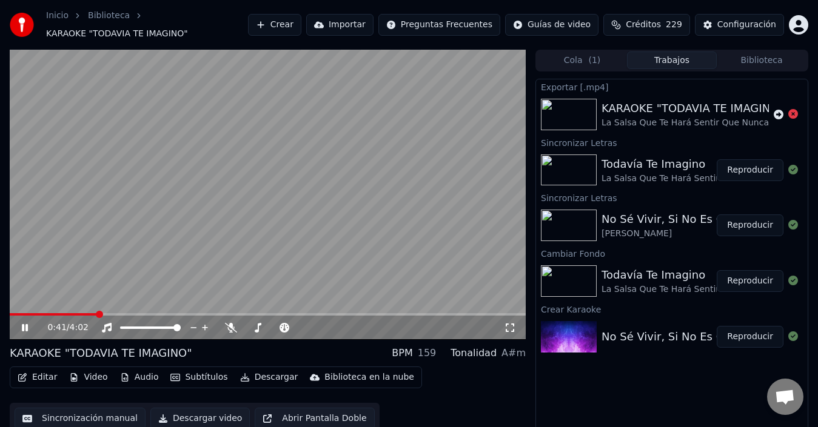
click at [103, 317] on span at bounding box center [99, 314] width 7 height 7
click at [130, 316] on div "1:02 / 4:02" at bounding box center [268, 328] width 516 height 24
click at [241, 378] on button "Descargar" at bounding box center [269, 377] width 68 height 17
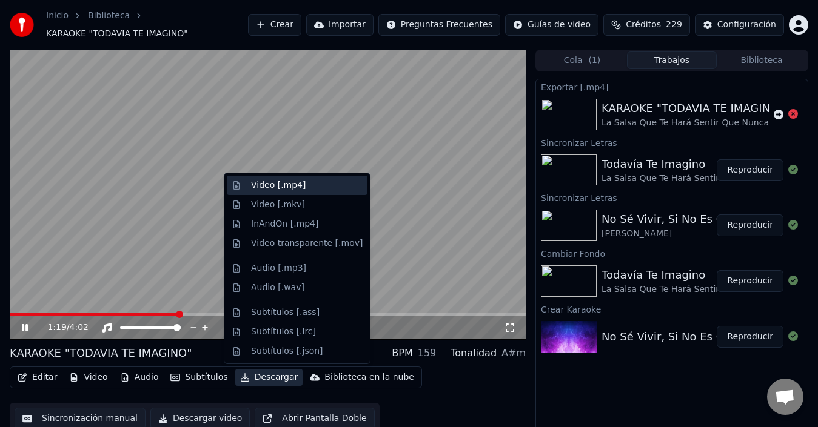
click at [292, 192] on div "Video [.mp4]" at bounding box center [297, 185] width 141 height 19
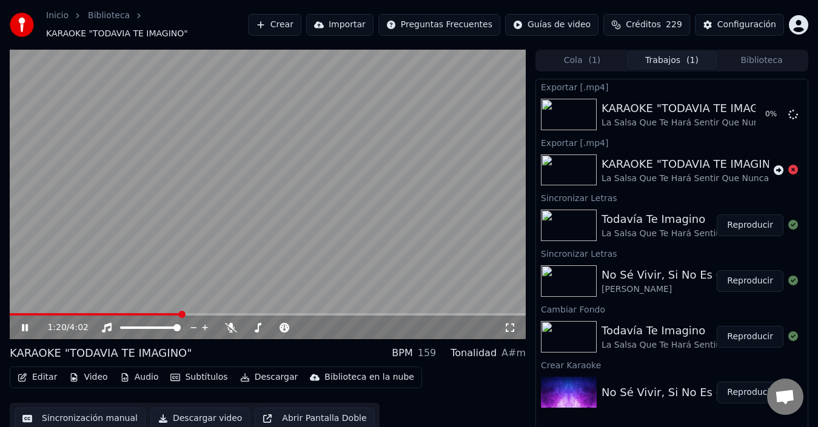
click at [292, 191] on video at bounding box center [268, 195] width 516 height 290
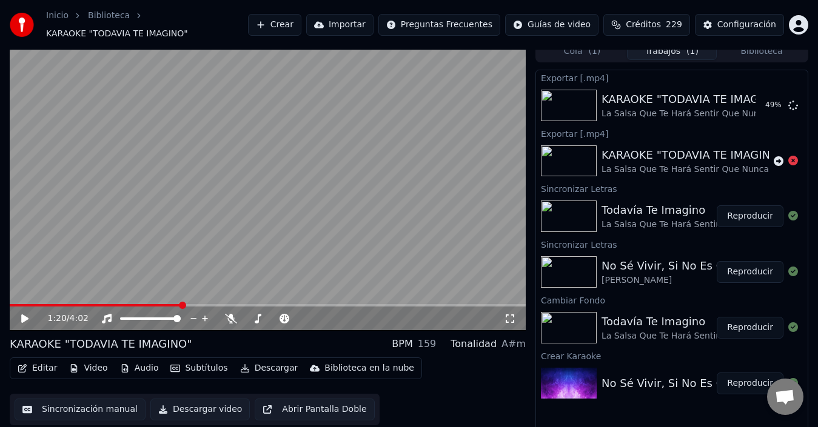
scroll to position [15, 0]
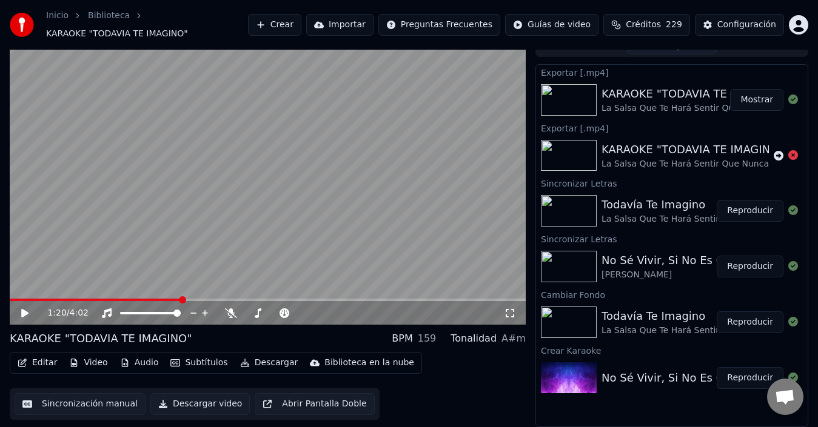
click at [755, 105] on button "Mostrar" at bounding box center [756, 100] width 53 height 22
